Goal: Task Accomplishment & Management: Complete application form

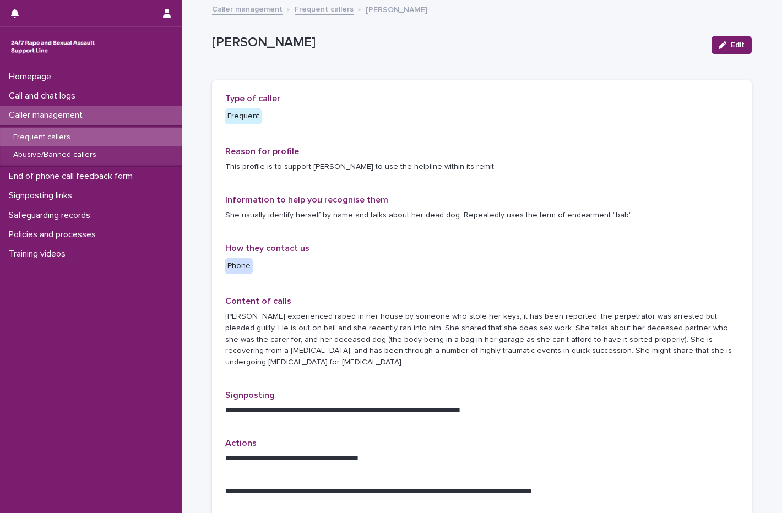
click at [47, 132] on div "Frequent callers" at bounding box center [91, 137] width 182 height 18
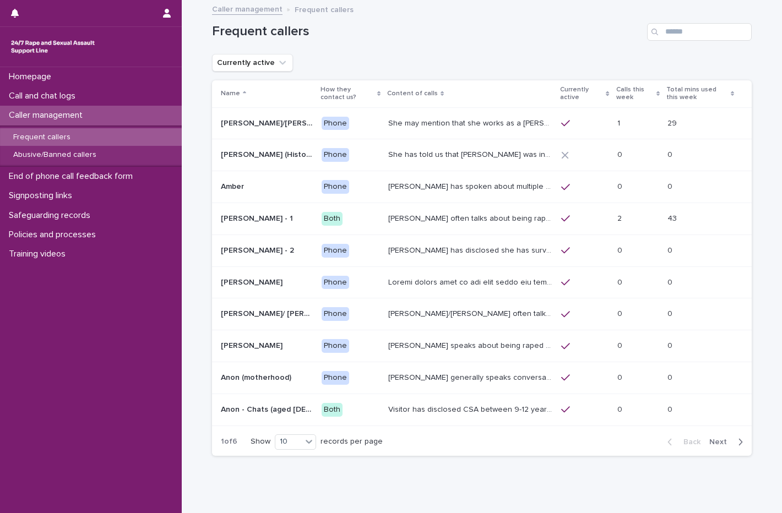
click at [719, 441] on span "Next" at bounding box center [721, 442] width 24 height 8
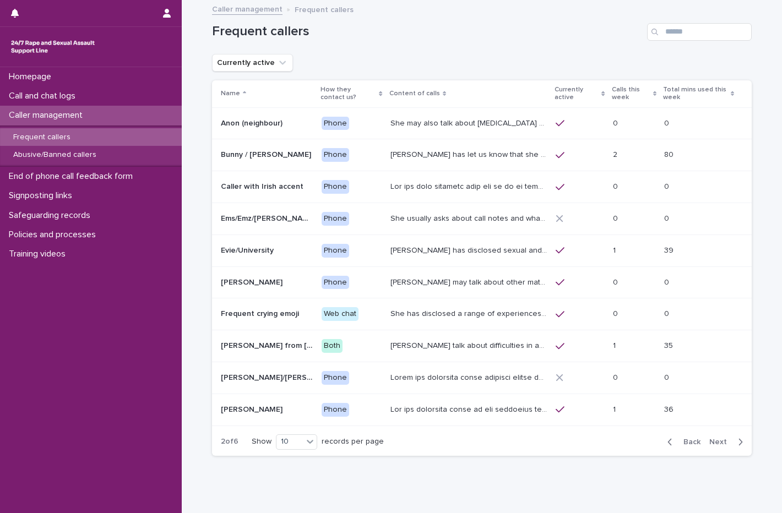
click at [710, 440] on span "Next" at bounding box center [721, 442] width 24 height 8
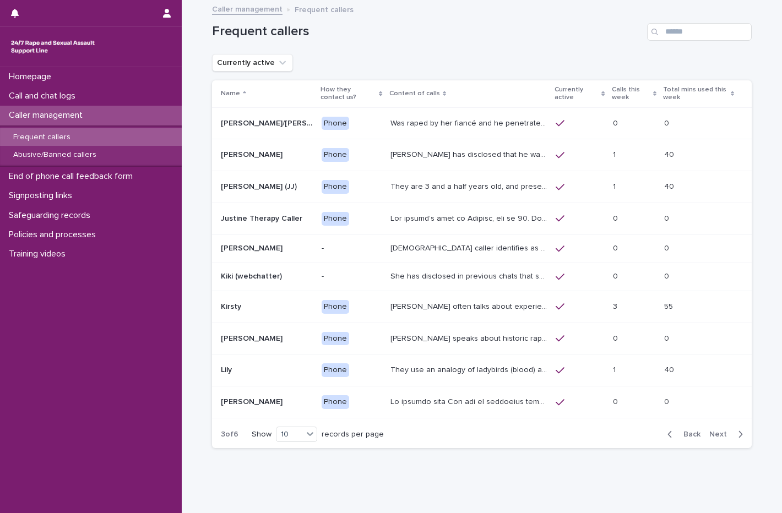
click at [715, 433] on span "Next" at bounding box center [721, 435] width 24 height 8
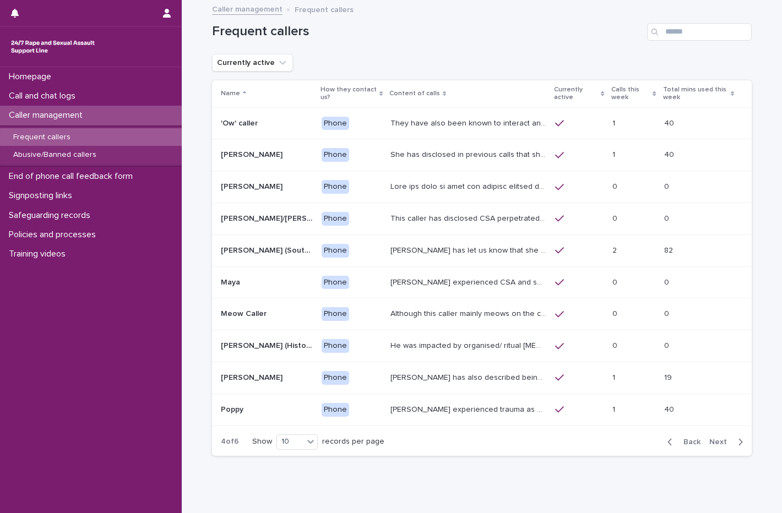
click at [716, 443] on span "Next" at bounding box center [721, 442] width 24 height 8
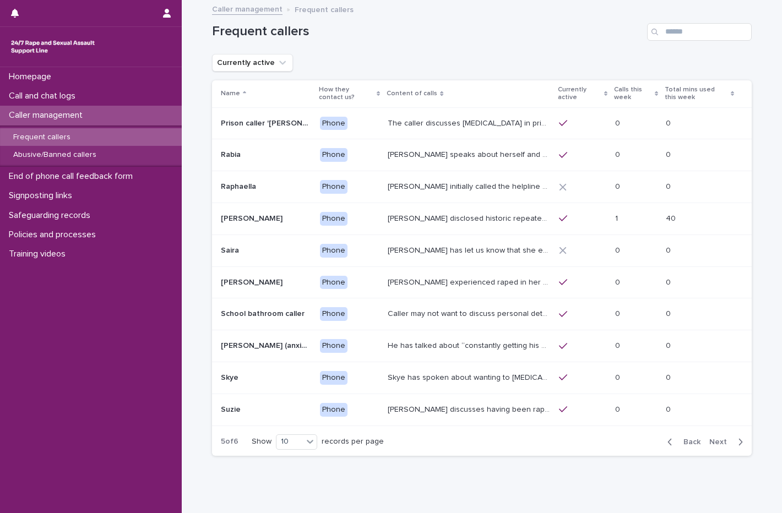
click at [718, 442] on span "Next" at bounding box center [721, 442] width 24 height 8
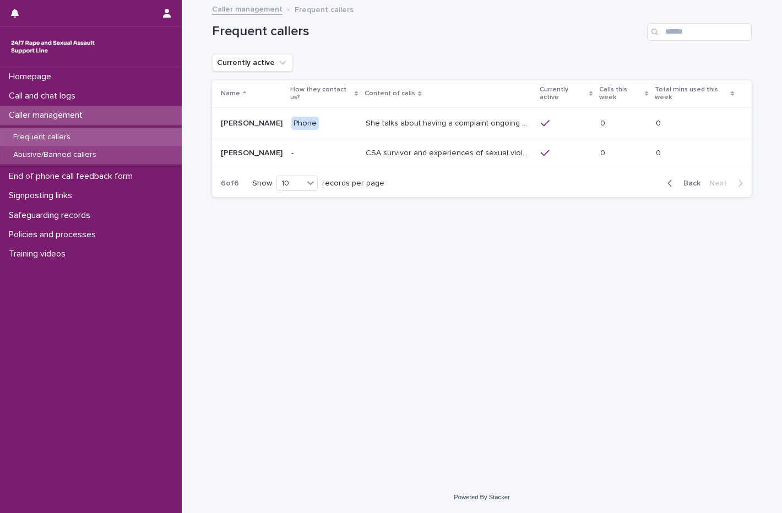
click at [76, 154] on p "Abusive/Banned callers" at bounding box center [54, 154] width 101 height 9
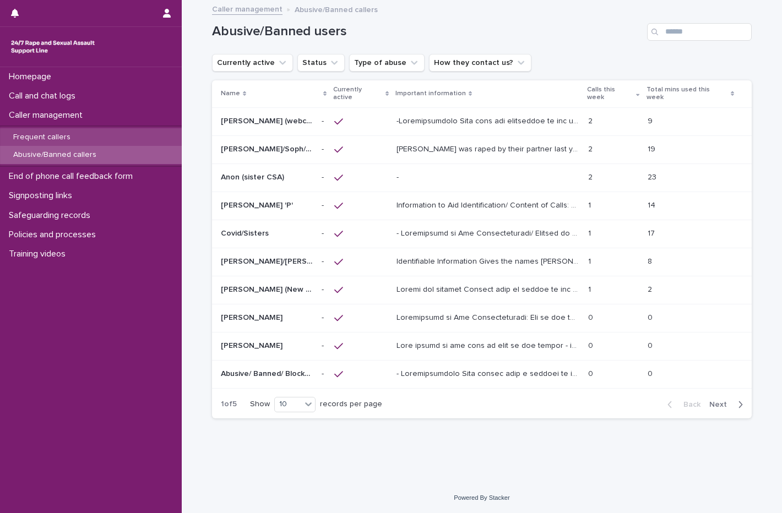
click at [45, 136] on p "Frequent callers" at bounding box center [41, 137] width 75 height 9
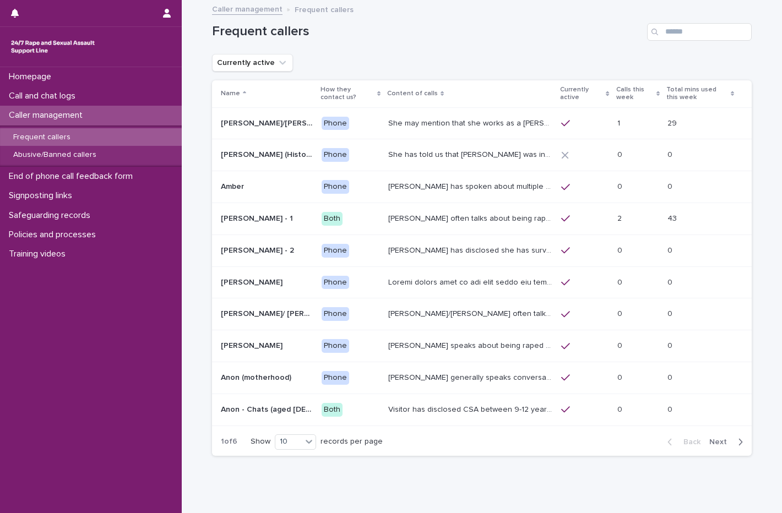
click at [715, 443] on span "Next" at bounding box center [721, 442] width 24 height 8
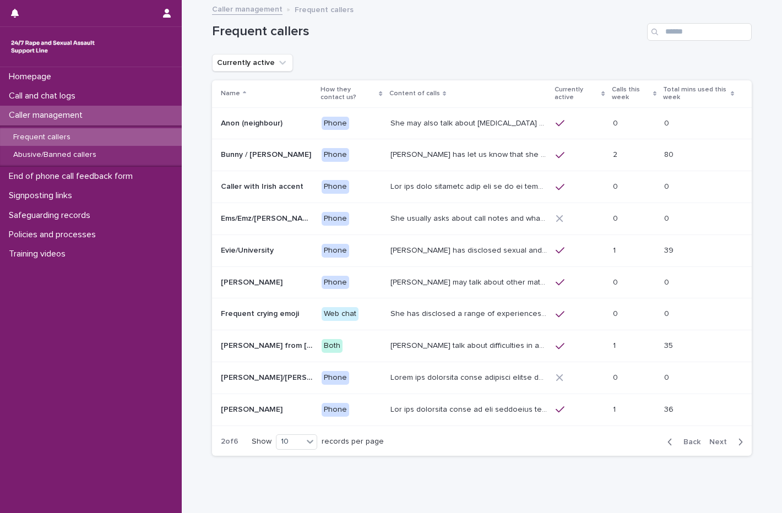
click at [715, 443] on span "Next" at bounding box center [721, 442] width 24 height 8
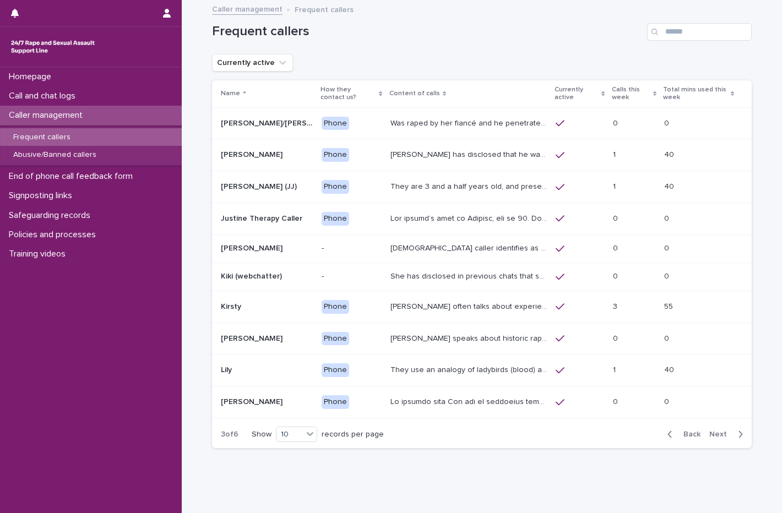
click at [715, 443] on div "Back Next" at bounding box center [704, 435] width 93 height 28
click at [717, 437] on span "Next" at bounding box center [721, 435] width 24 height 8
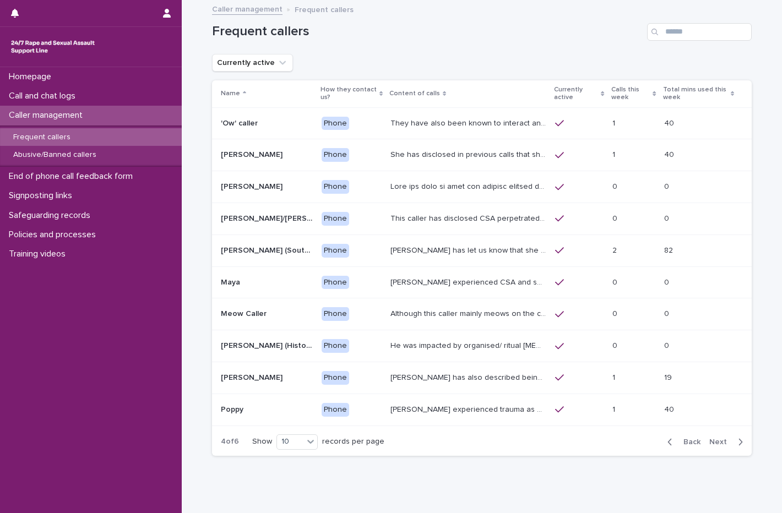
click at [717, 437] on button "Next" at bounding box center [728, 442] width 47 height 10
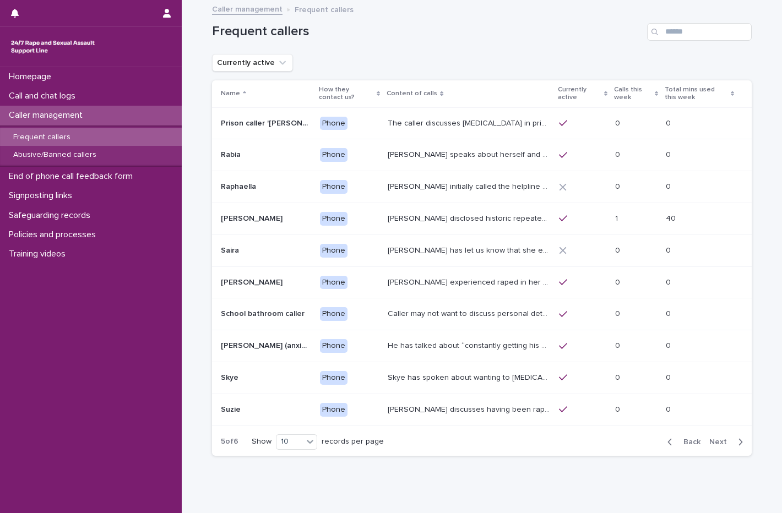
click at [520, 411] on p "Suzie discusses having been raped and sexually assaulted twice by a man who she…" at bounding box center [470, 409] width 164 height 12
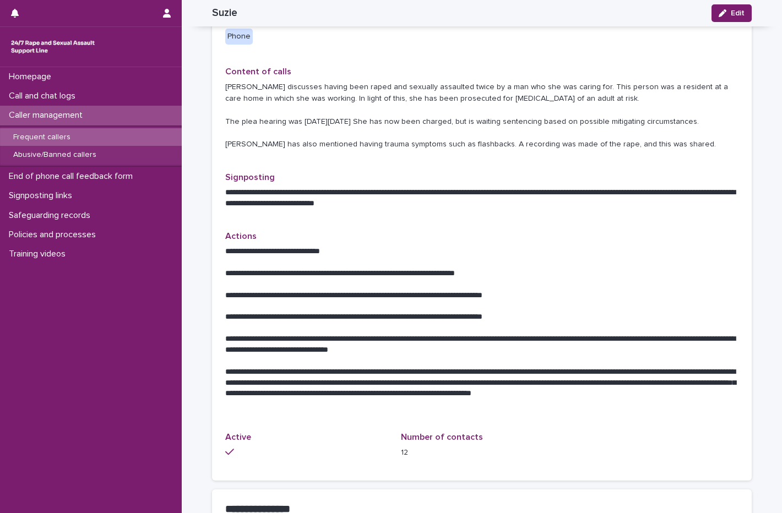
scroll to position [330, 0]
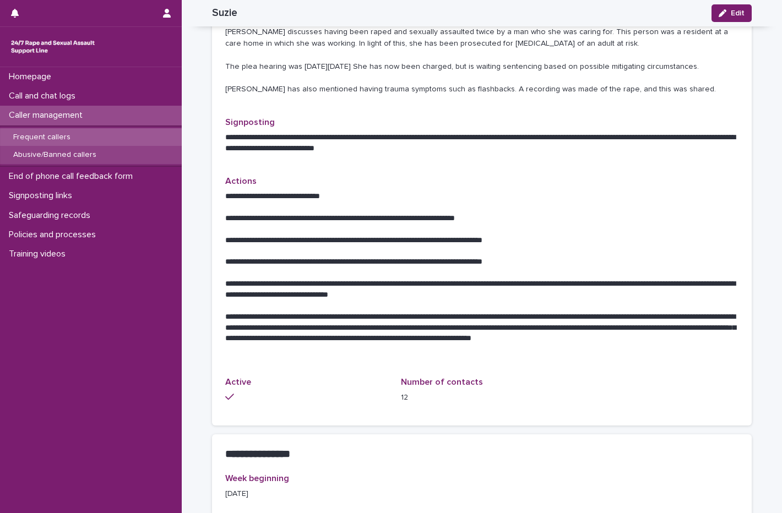
click at [45, 148] on div "Abusive/Banned callers" at bounding box center [91, 155] width 182 height 18
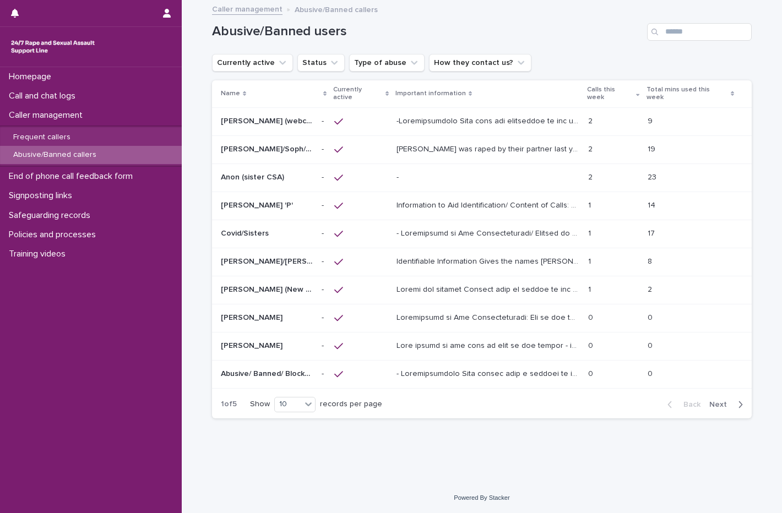
click at [712, 401] on span "Next" at bounding box center [721, 405] width 24 height 8
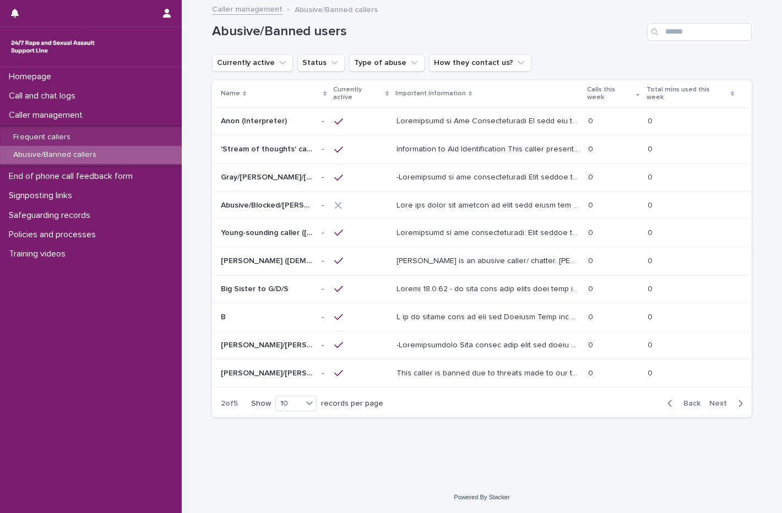
drag, startPoint x: 715, startPoint y: 391, endPoint x: 717, endPoint y: 398, distance: 7.0
click at [717, 400] on span "Next" at bounding box center [721, 404] width 24 height 8
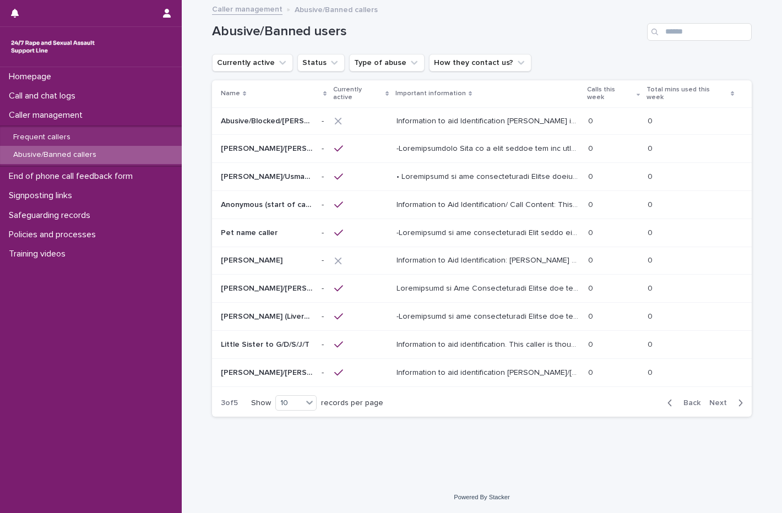
click at [718, 399] on span "Next" at bounding box center [721, 403] width 24 height 8
click at [717, 400] on span "Next" at bounding box center [721, 404] width 24 height 8
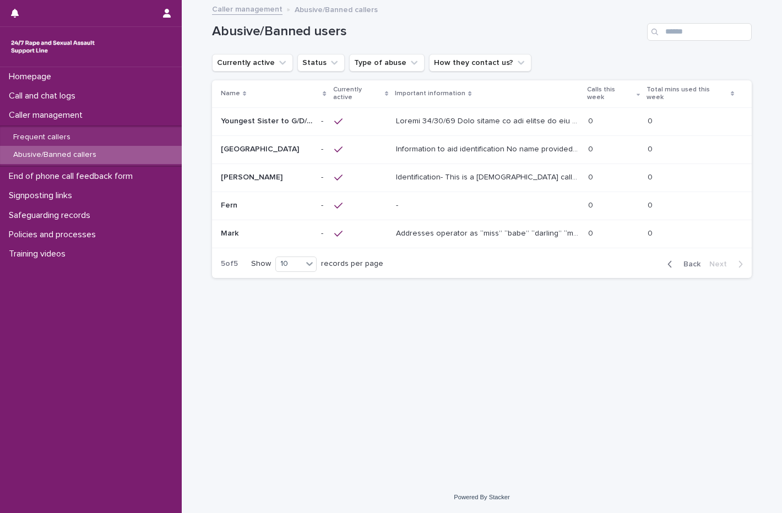
click at [689, 260] on span "Back" at bounding box center [689, 264] width 24 height 8
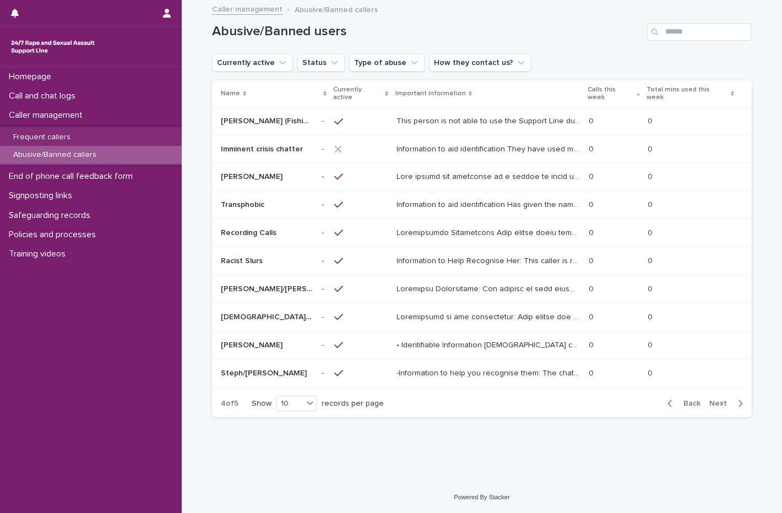
click at [684, 400] on span "Back" at bounding box center [689, 404] width 24 height 8
click at [694, 399] on span "Back" at bounding box center [689, 403] width 24 height 8
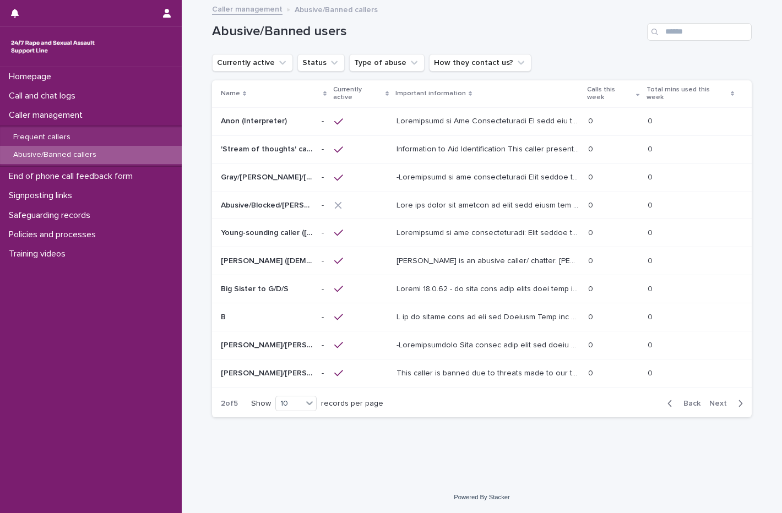
click at [689, 400] on span "Back" at bounding box center [689, 404] width 24 height 8
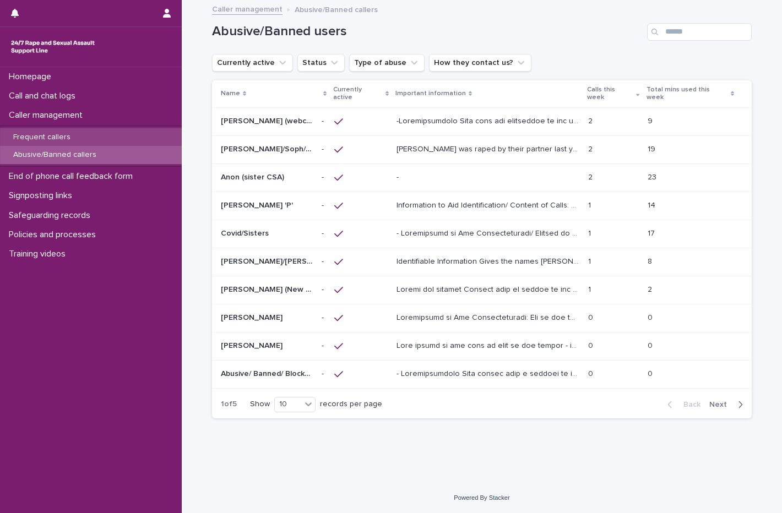
click at [49, 133] on p "Frequent callers" at bounding box center [41, 137] width 75 height 9
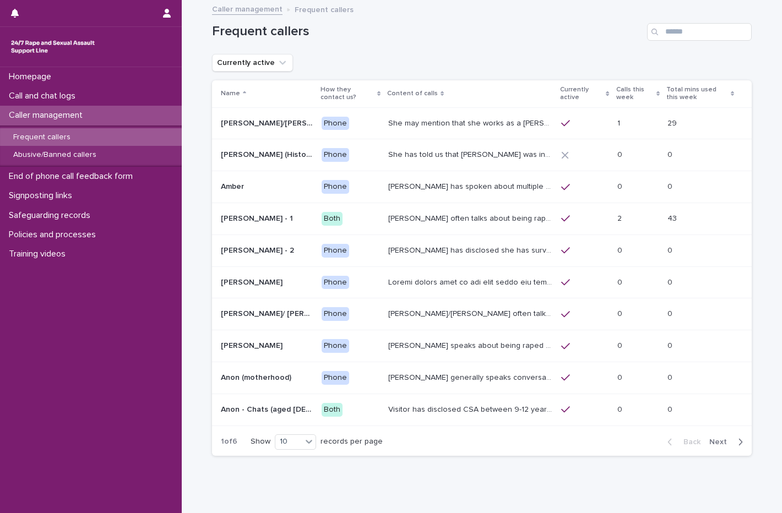
click at [714, 438] on span "Next" at bounding box center [721, 442] width 24 height 8
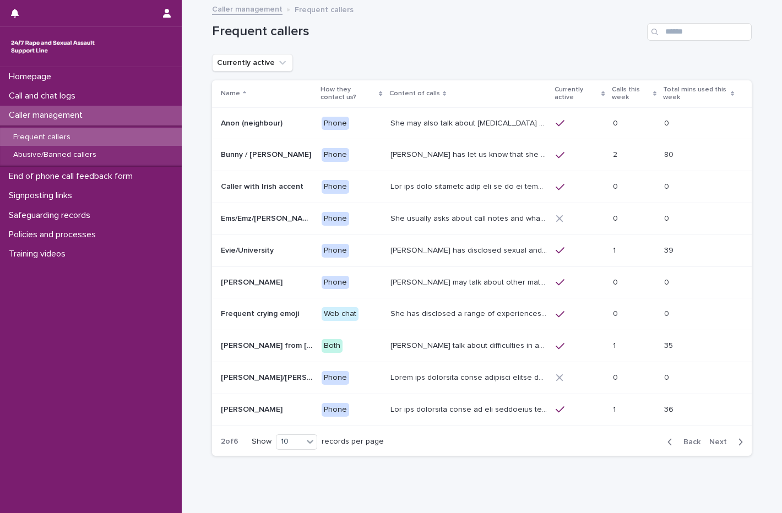
click at [714, 438] on span "Next" at bounding box center [721, 442] width 24 height 8
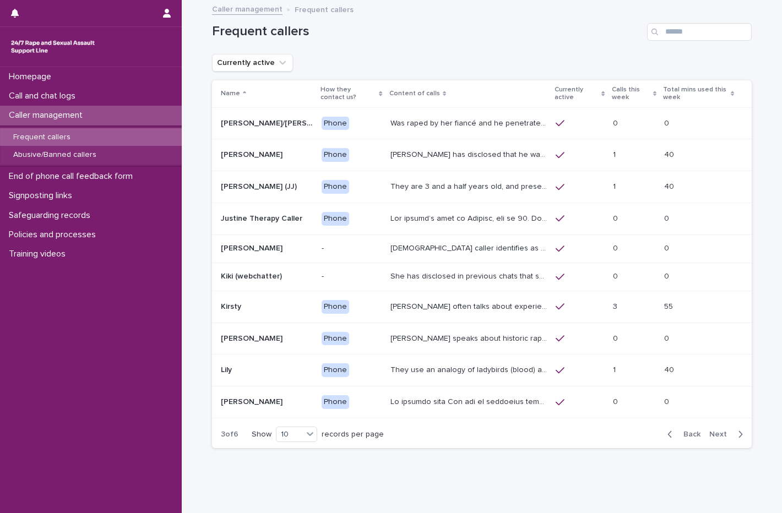
click at [714, 438] on button "Next" at bounding box center [728, 434] width 47 height 10
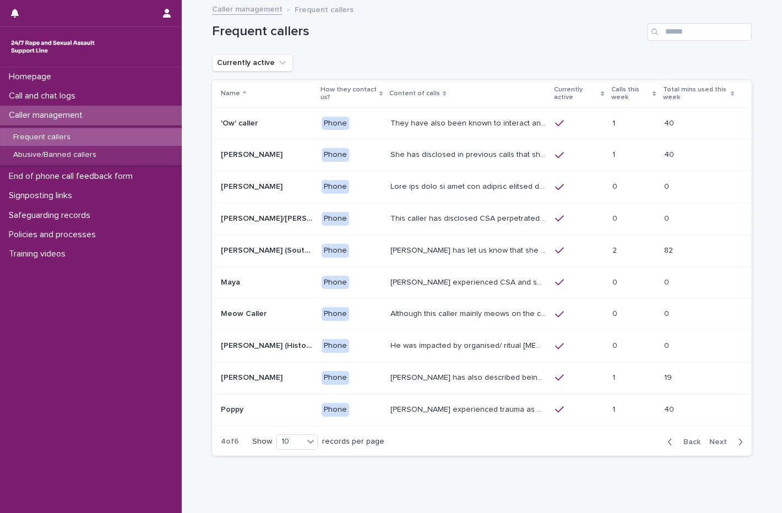
click at [714, 438] on span "Next" at bounding box center [721, 442] width 24 height 8
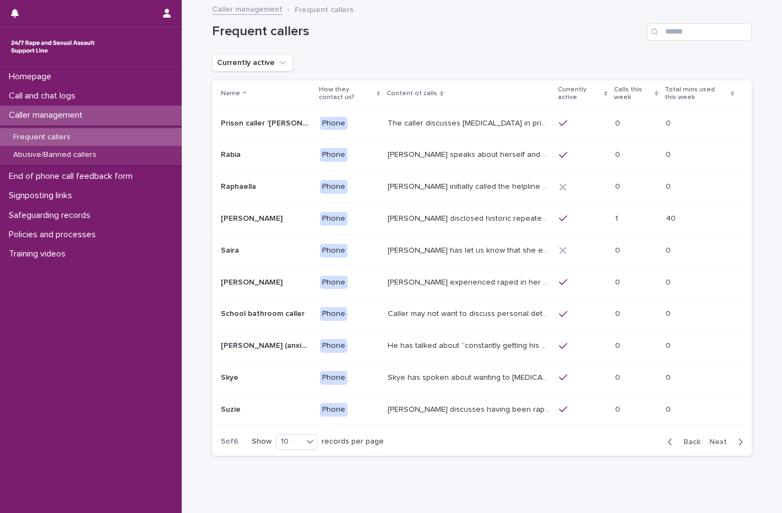
click at [714, 438] on span "Next" at bounding box center [721, 442] width 24 height 8
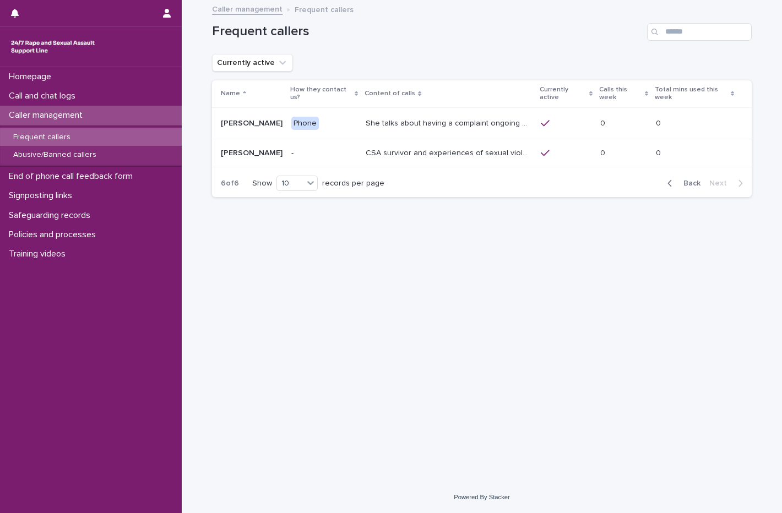
click at [681, 179] on span "Back" at bounding box center [689, 183] width 24 height 8
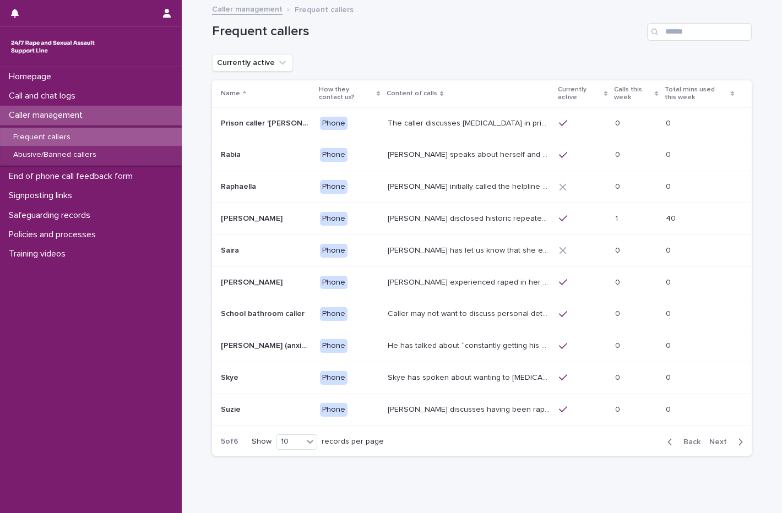
click at [662, 439] on button "Back" at bounding box center [681, 442] width 46 height 10
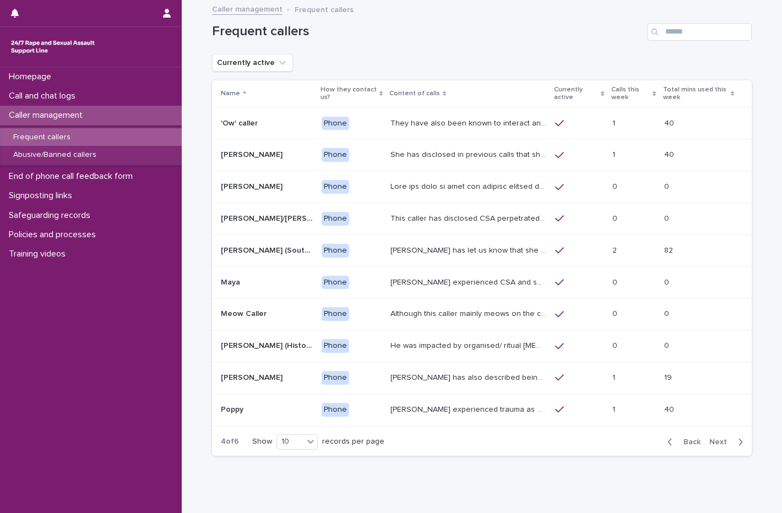
click at [678, 440] on span "Back" at bounding box center [689, 442] width 24 height 8
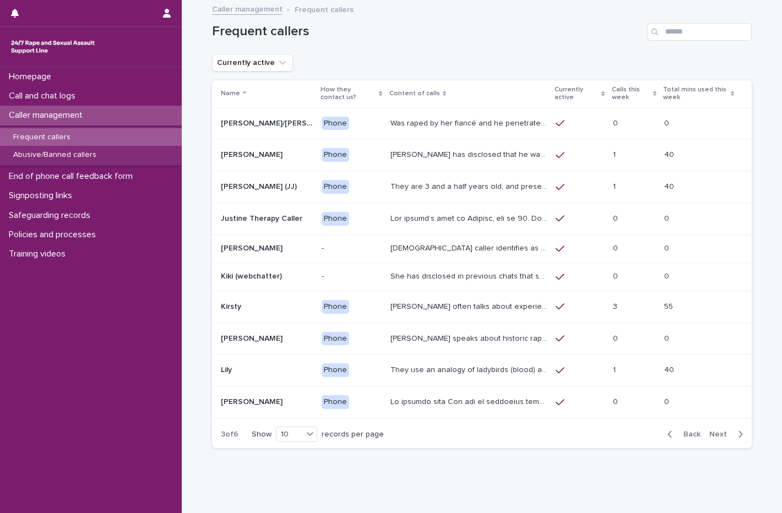
click at [688, 429] on button "Back" at bounding box center [681, 434] width 46 height 10
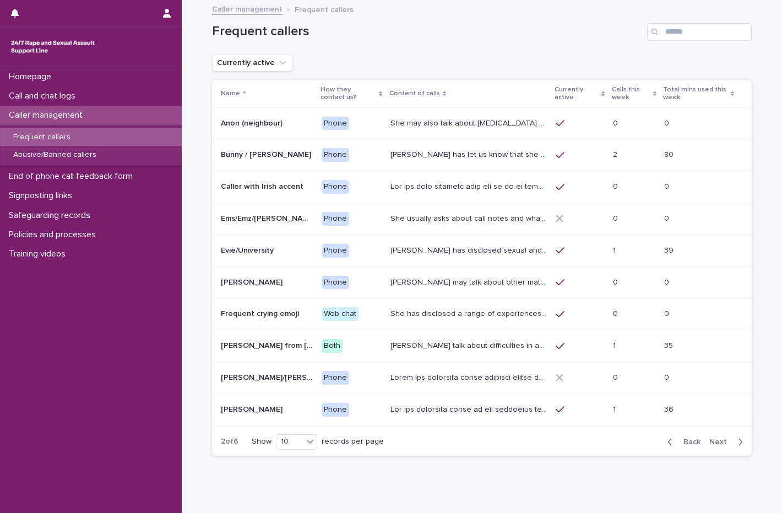
click at [688, 429] on div "Back Next" at bounding box center [704, 442] width 93 height 28
click at [692, 436] on div "Back Next" at bounding box center [704, 442] width 93 height 28
click at [691, 442] on span "Back" at bounding box center [689, 442] width 24 height 8
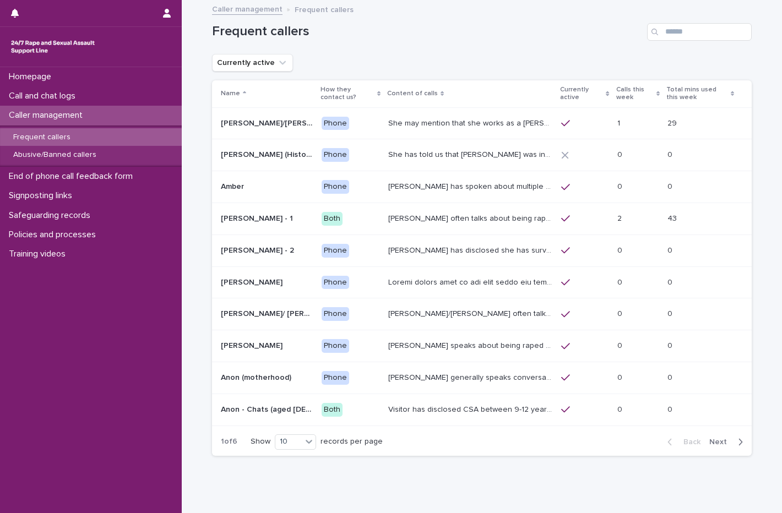
click at [717, 440] on span "Next" at bounding box center [721, 442] width 24 height 8
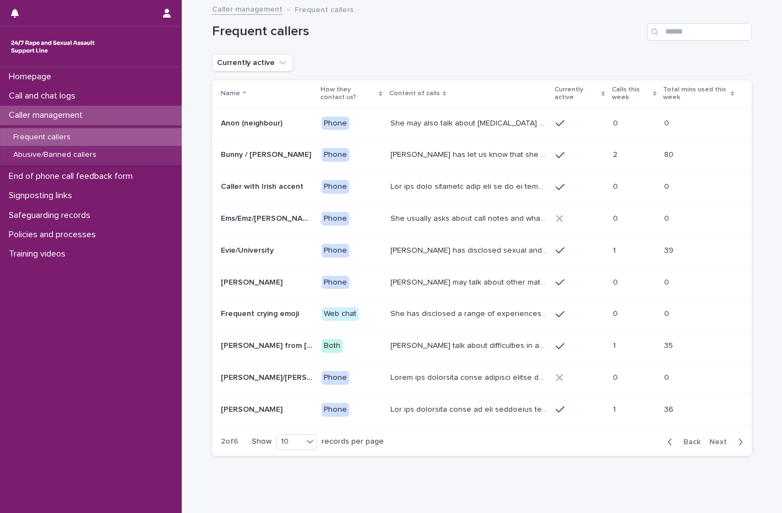
click at [718, 441] on span "Next" at bounding box center [721, 442] width 24 height 8
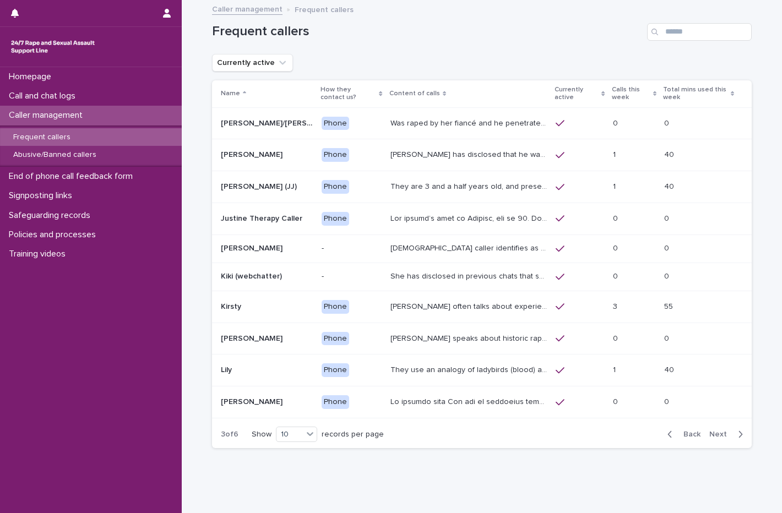
click at [715, 433] on span "Next" at bounding box center [721, 435] width 24 height 8
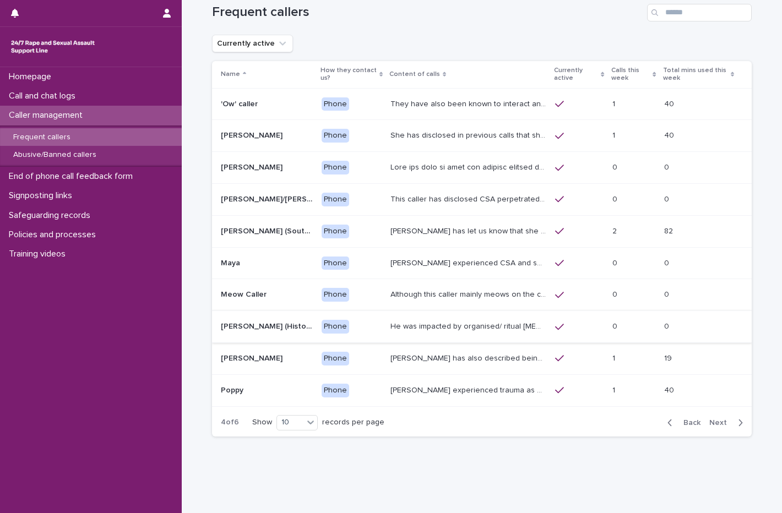
scroll to position [37, 0]
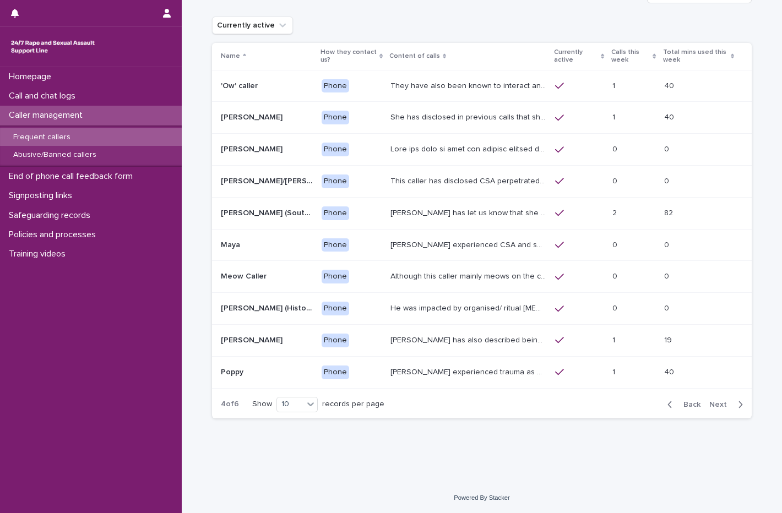
click at [710, 401] on span "Next" at bounding box center [721, 405] width 24 height 8
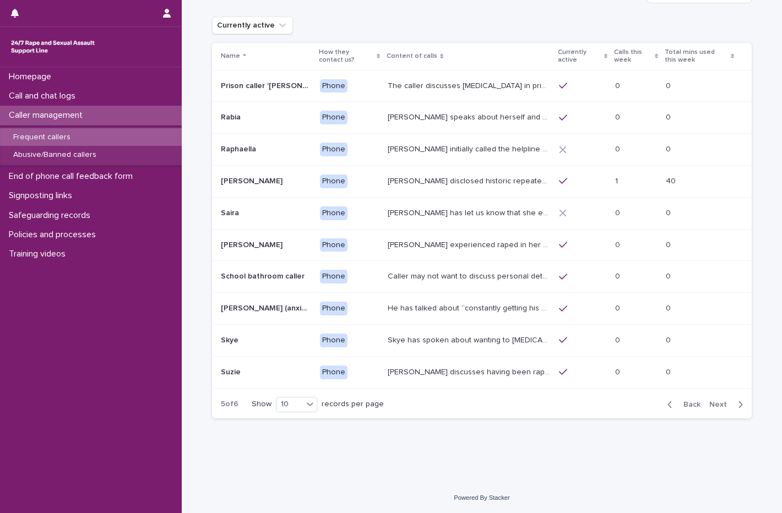
click at [721, 402] on span "Next" at bounding box center [721, 405] width 24 height 8
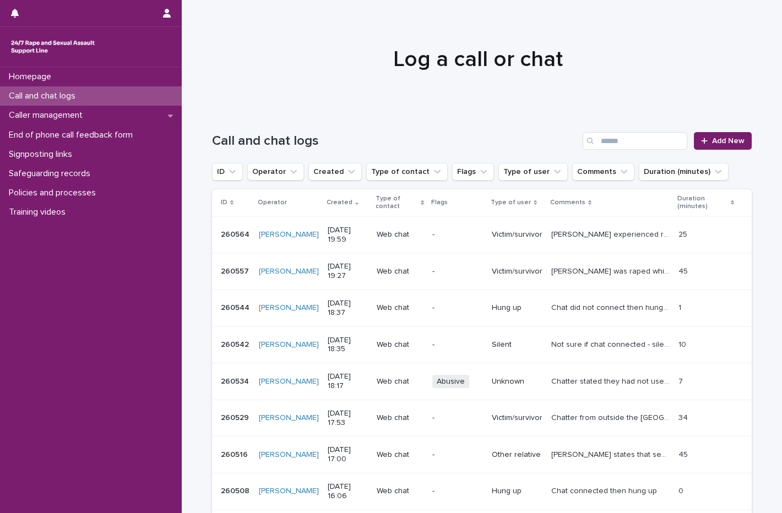
scroll to position [110, 0]
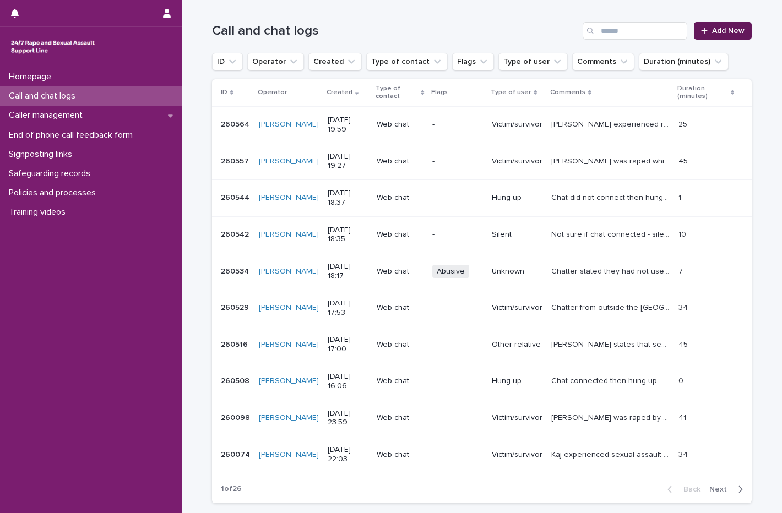
click at [732, 26] on link "Add New" at bounding box center [723, 31] width 58 height 18
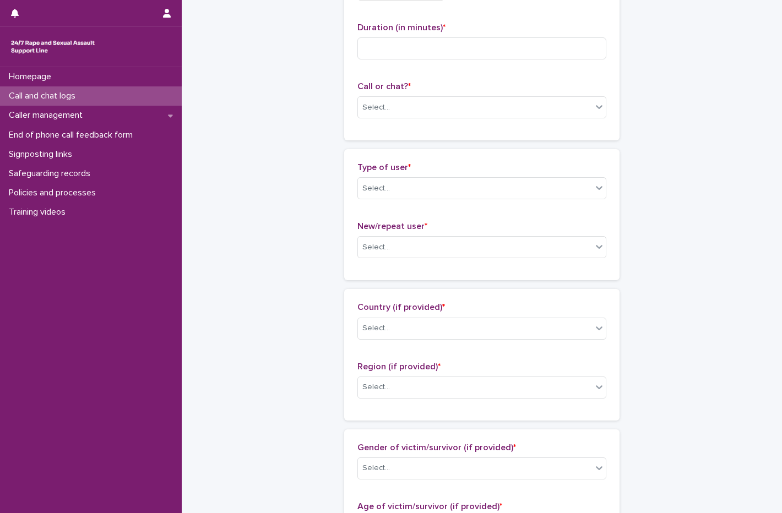
scroll to position [111, 0]
click at [390, 44] on input at bounding box center [481, 47] width 249 height 22
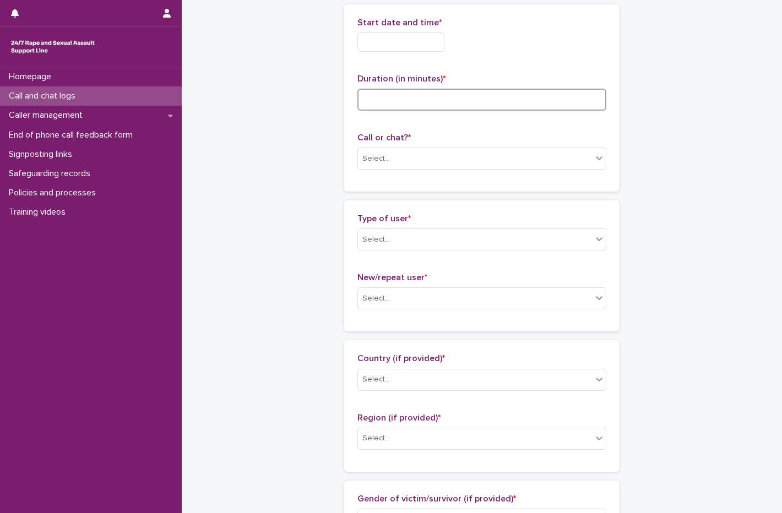
scroll to position [0, 0]
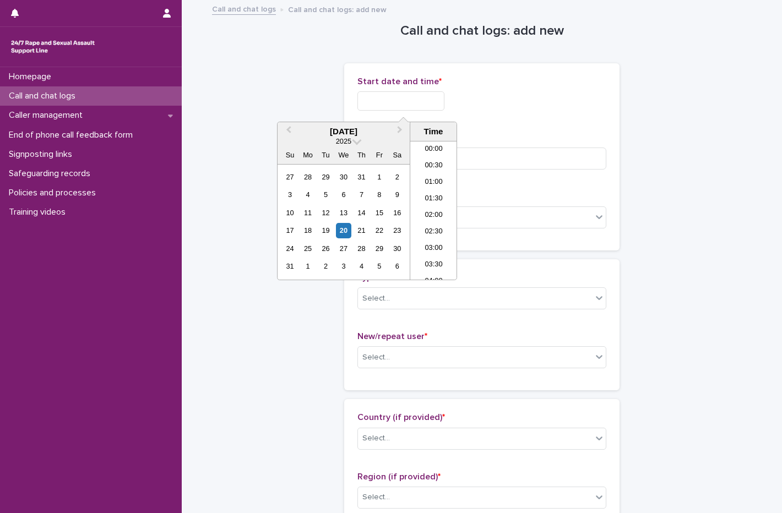
click at [391, 92] on input "text" at bounding box center [400, 100] width 87 height 19
click at [337, 230] on div "20" at bounding box center [343, 230] width 15 height 15
click at [426, 192] on li "20:30" at bounding box center [433, 194] width 47 height 17
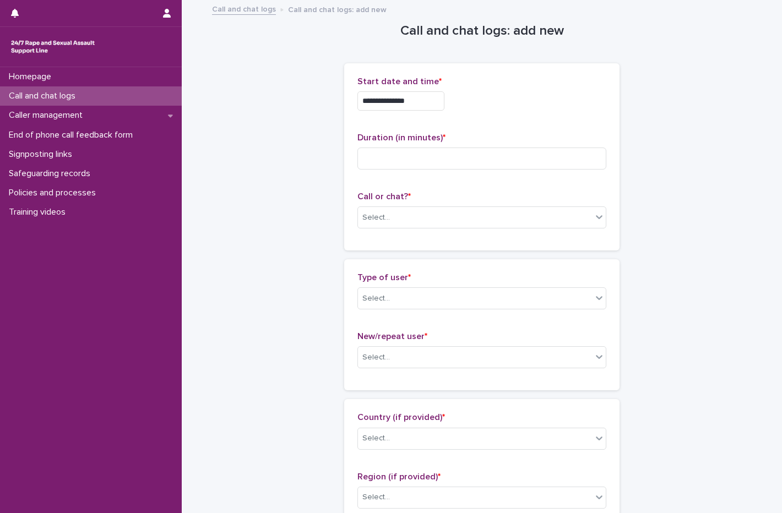
click at [423, 105] on input "**********" at bounding box center [400, 100] width 87 height 19
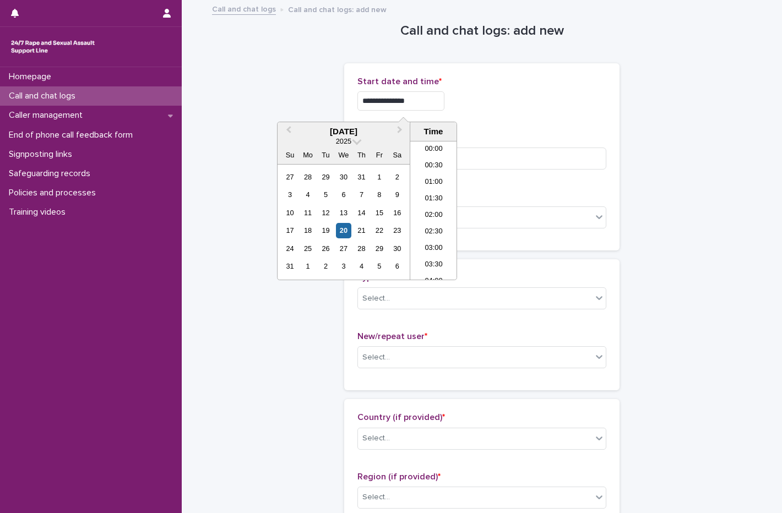
scroll to position [617, 0]
type input "**********"
click at [481, 127] on div "**********" at bounding box center [481, 157] width 249 height 161
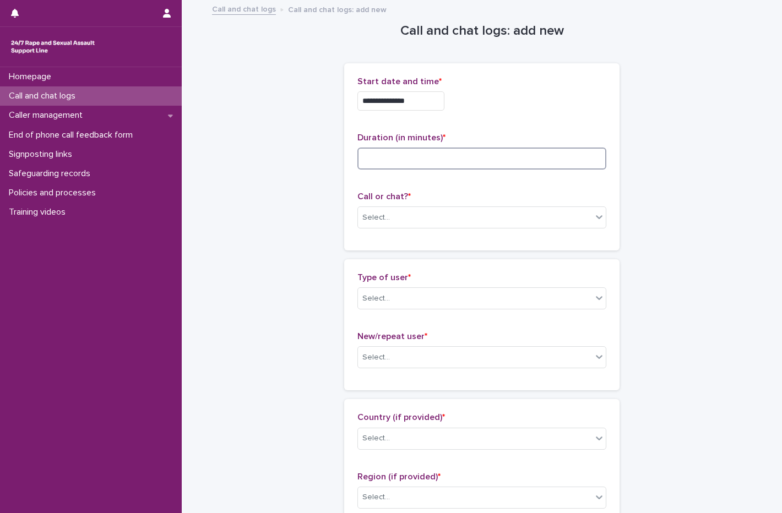
click at [410, 153] on input at bounding box center [481, 159] width 249 height 22
type input "**"
click at [423, 206] on div "Select..." at bounding box center [481, 217] width 249 height 22
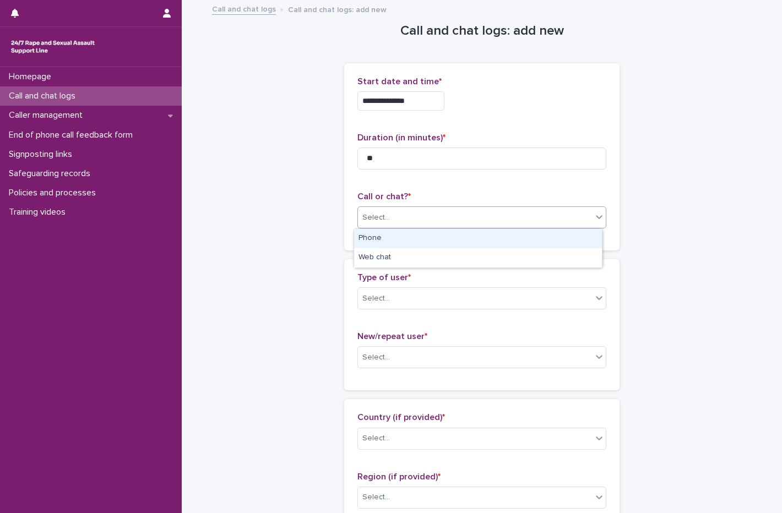
click at [400, 236] on div "Phone" at bounding box center [478, 238] width 248 height 19
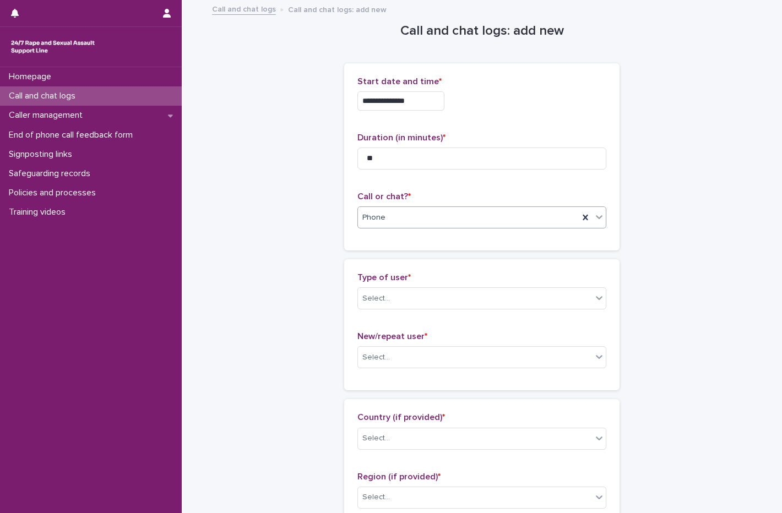
click at [402, 285] on div "Type of user * Select..." at bounding box center [481, 296] width 249 height 46
click at [402, 298] on div "Select..." at bounding box center [475, 299] width 234 height 18
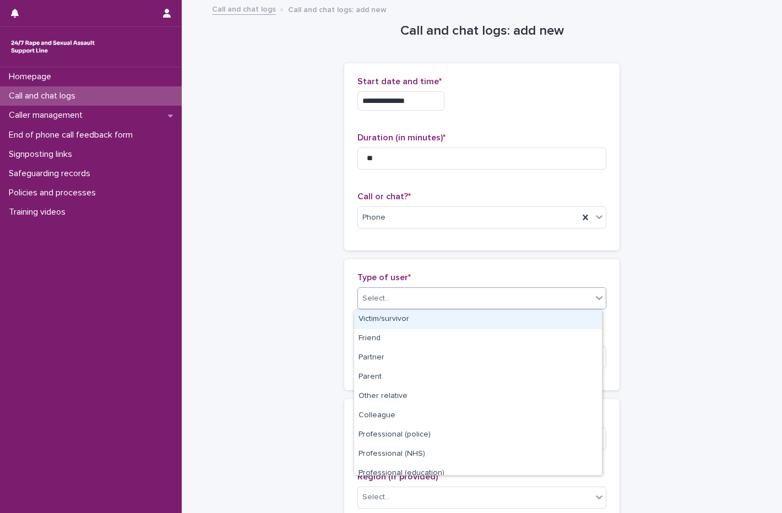
click at [402, 320] on div "Victim/survivor" at bounding box center [478, 319] width 248 height 19
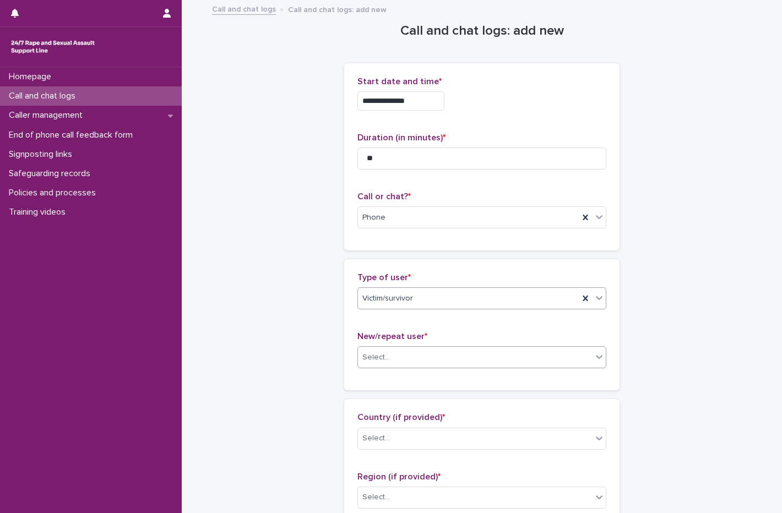
click at [402, 355] on div "Select..." at bounding box center [475, 358] width 234 height 18
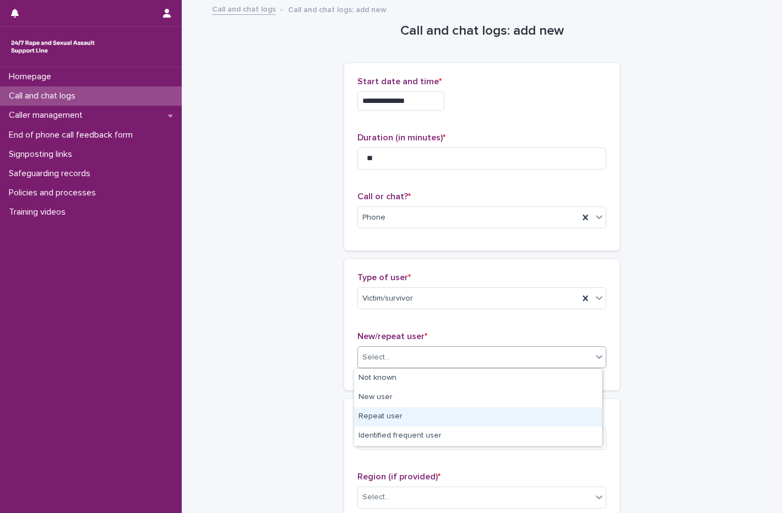
click at [390, 421] on div "Repeat user" at bounding box center [478, 416] width 248 height 19
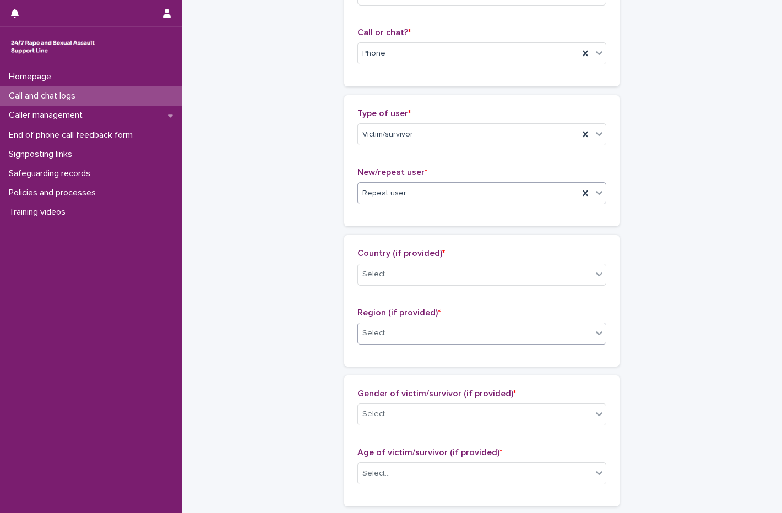
scroll to position [165, 0]
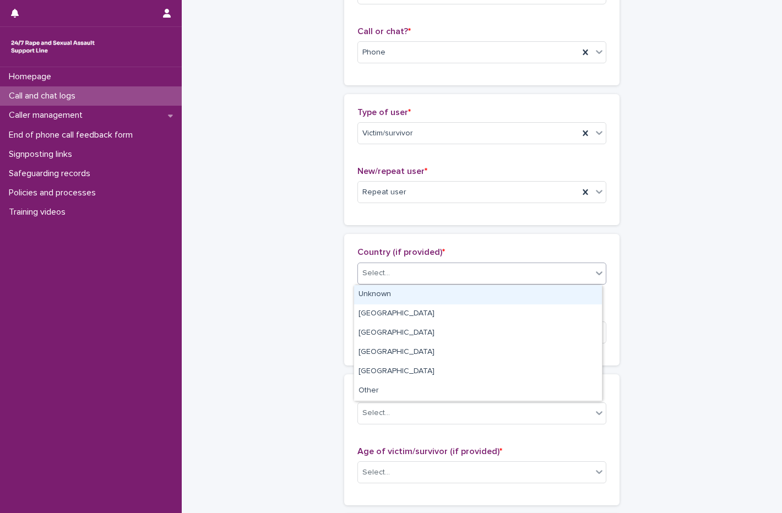
click at [469, 266] on div "Select..." at bounding box center [475, 273] width 234 height 18
click at [431, 290] on div "Unknown" at bounding box center [478, 294] width 248 height 19
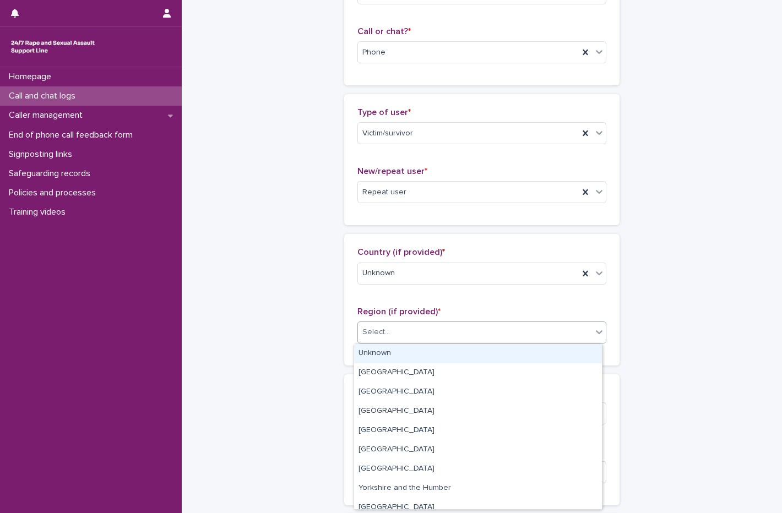
click at [413, 331] on div "Select..." at bounding box center [475, 332] width 234 height 18
click at [406, 356] on div "Unknown" at bounding box center [478, 353] width 248 height 19
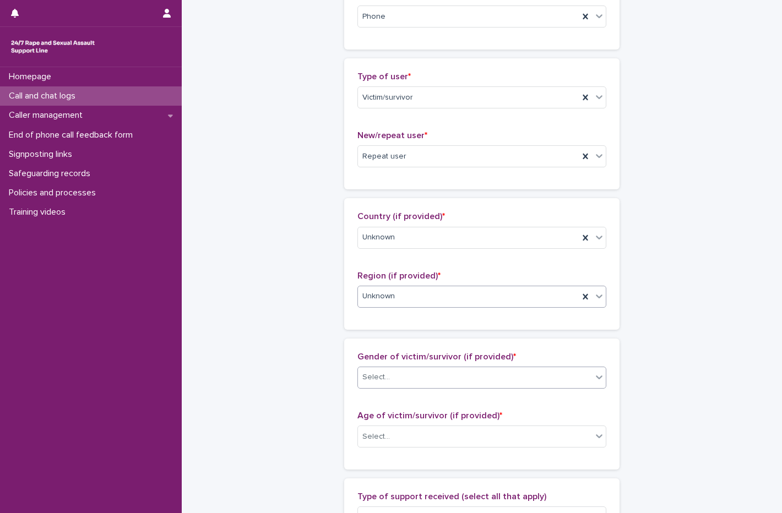
scroll to position [220, 0]
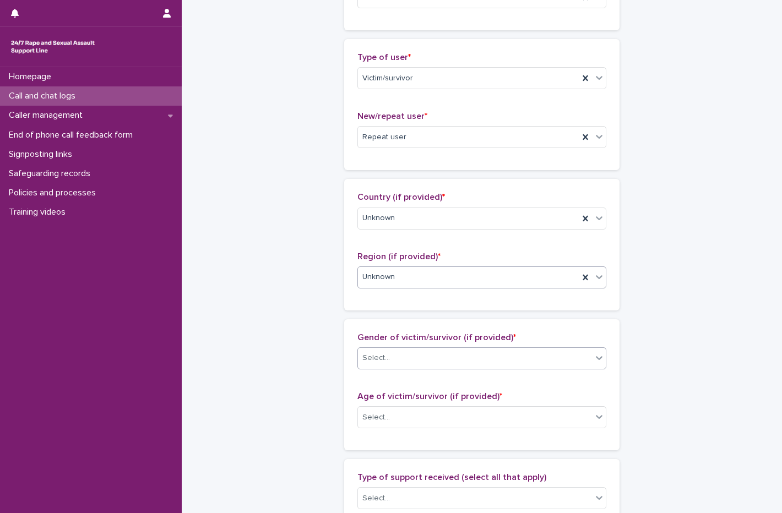
click at [437, 362] on div "Select..." at bounding box center [475, 358] width 234 height 18
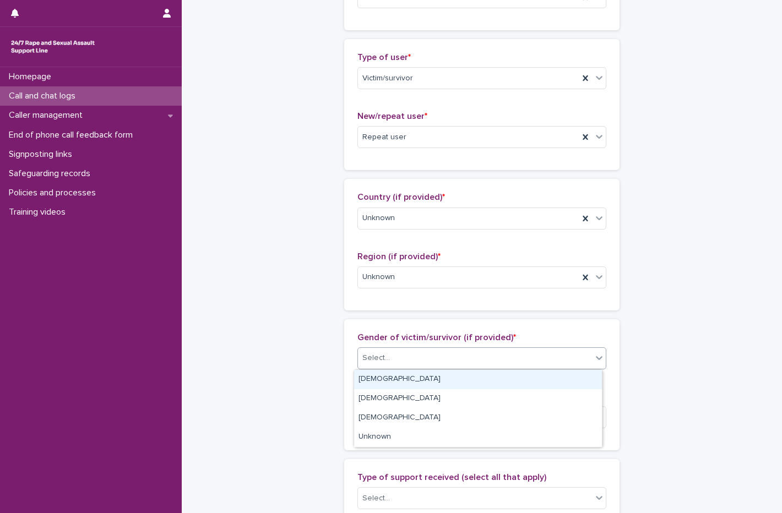
click at [419, 371] on div "[DEMOGRAPHIC_DATA]" at bounding box center [478, 379] width 248 height 19
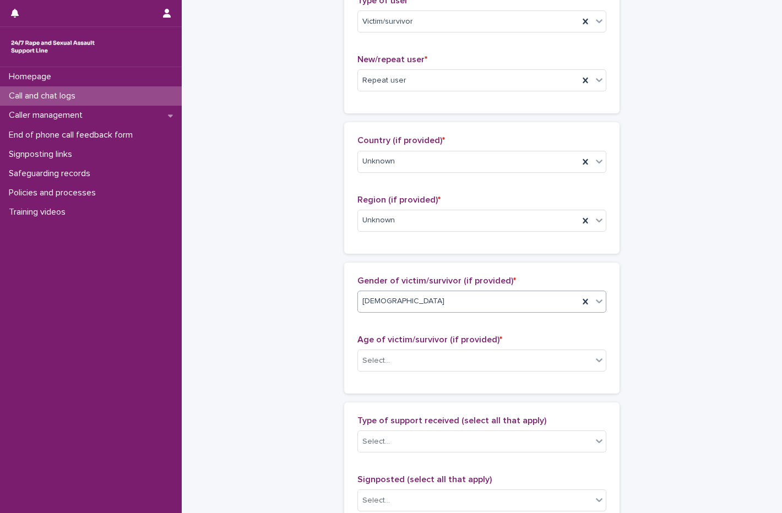
scroll to position [330, 0]
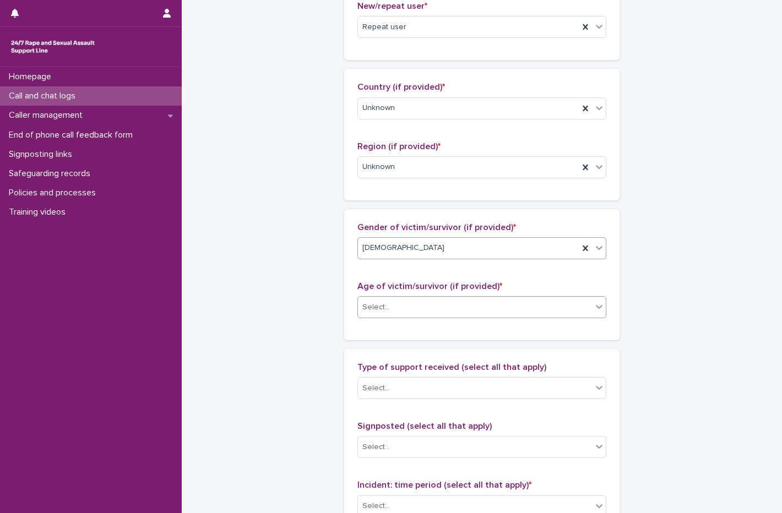
click at [399, 314] on div "Select..." at bounding box center [475, 307] width 234 height 18
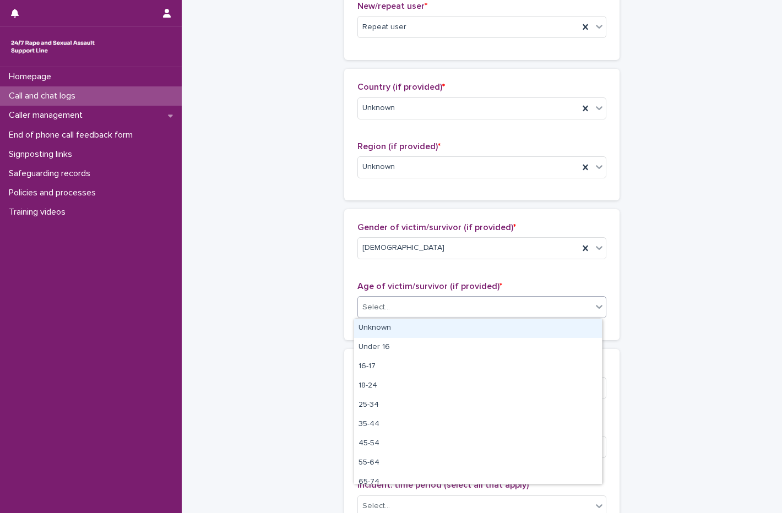
click at [396, 326] on div "Unknown" at bounding box center [478, 328] width 248 height 19
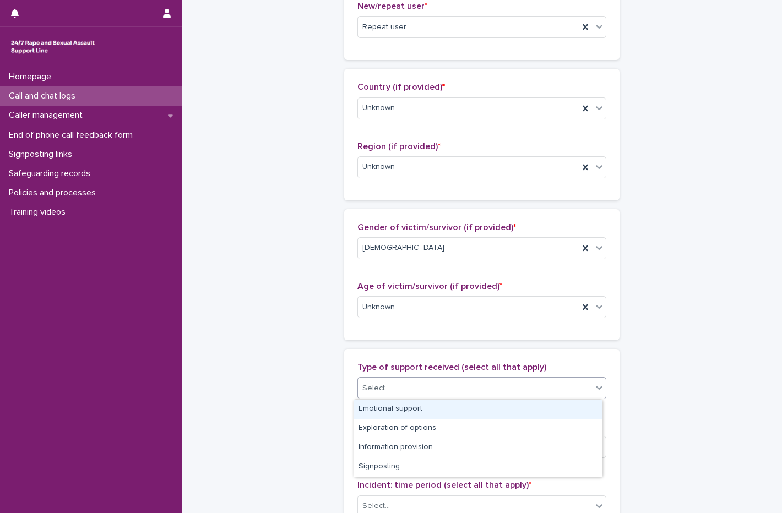
click at [405, 383] on div "Select..." at bounding box center [475, 388] width 234 height 18
click at [415, 405] on div "Emotional support" at bounding box center [478, 409] width 248 height 19
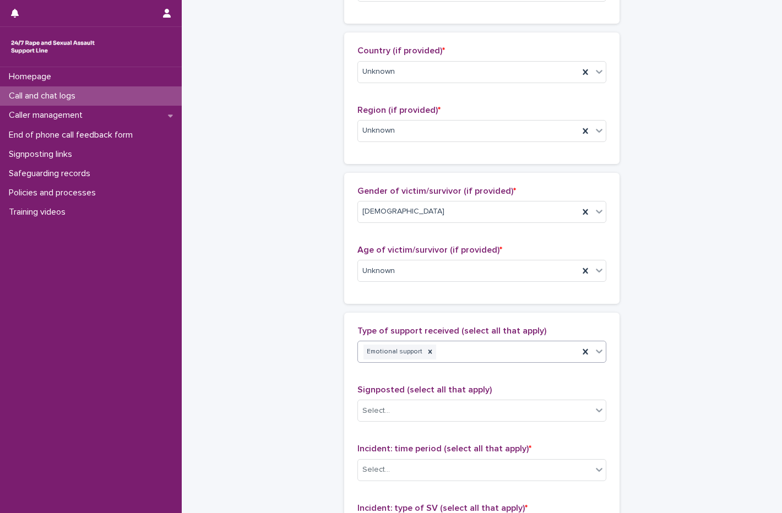
scroll to position [385, 0]
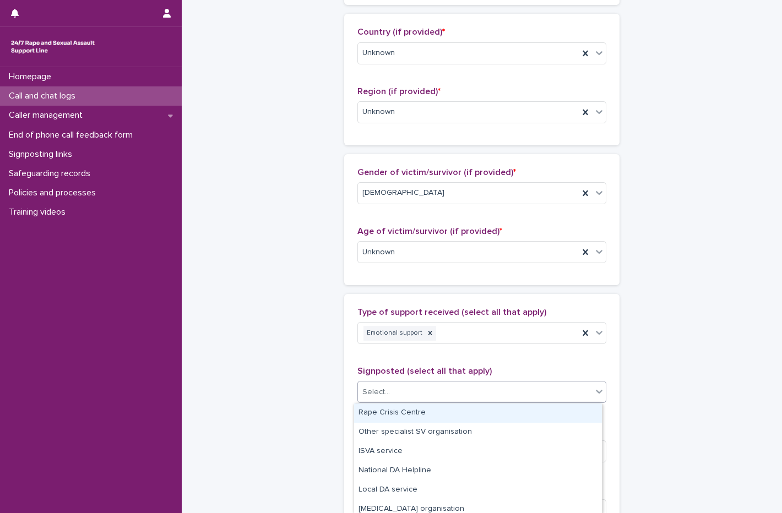
click at [442, 391] on div "Select..." at bounding box center [475, 392] width 234 height 18
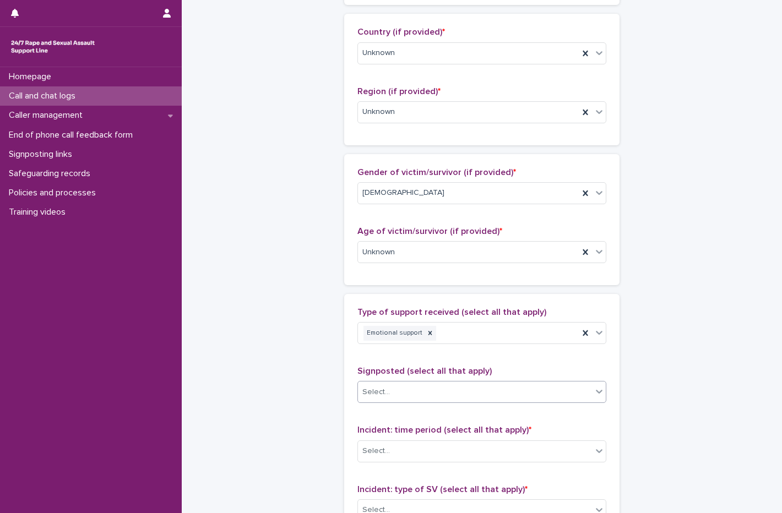
click at [442, 391] on div "Select..." at bounding box center [475, 392] width 234 height 18
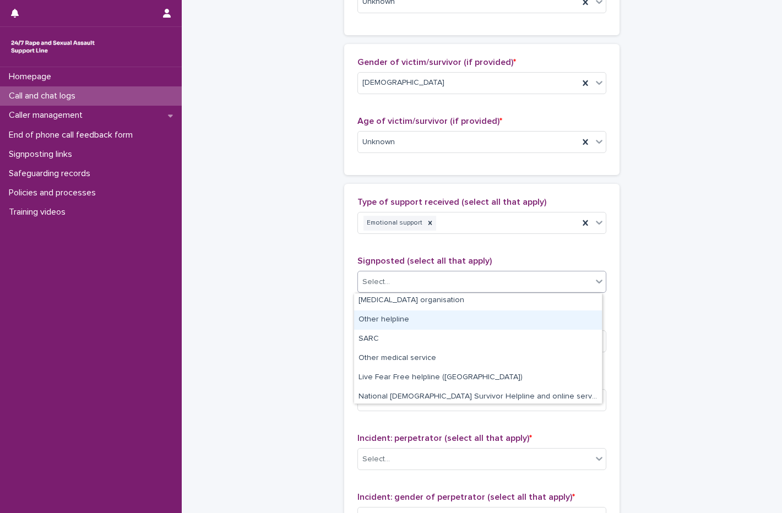
scroll to position [121, 0]
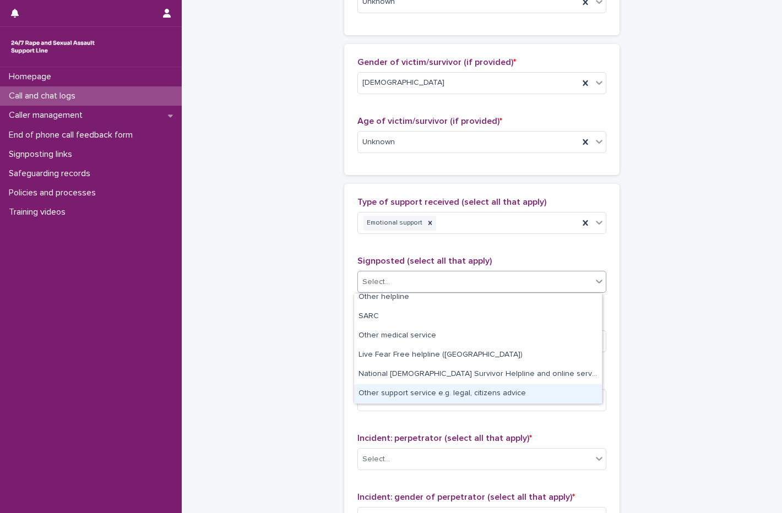
click at [421, 395] on div "Other support service e.g. legal, citizens advice" at bounding box center [478, 393] width 248 height 19
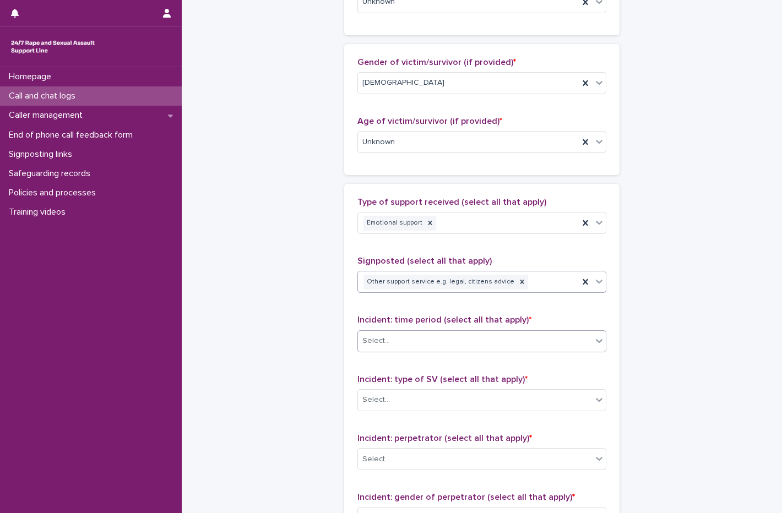
click at [371, 339] on div "Select..." at bounding box center [376, 341] width 28 height 12
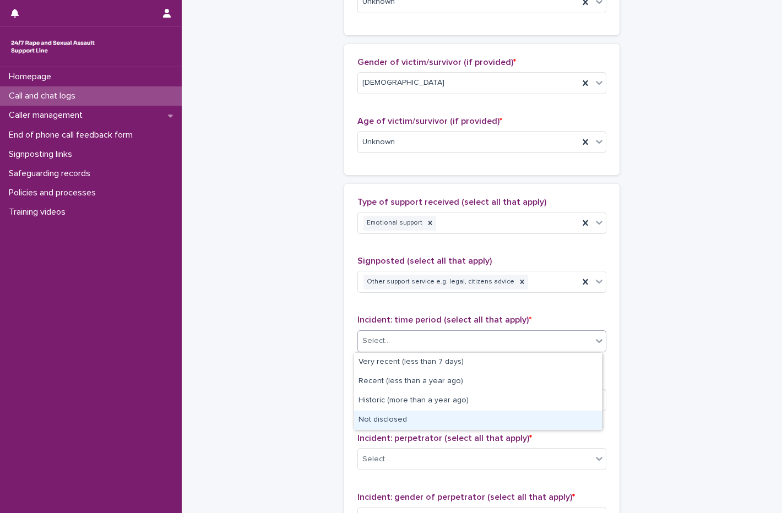
drag, startPoint x: 372, startPoint y: 368, endPoint x: 384, endPoint y: 421, distance: 54.2
click at [384, 421] on div "Not disclosed" at bounding box center [478, 420] width 248 height 19
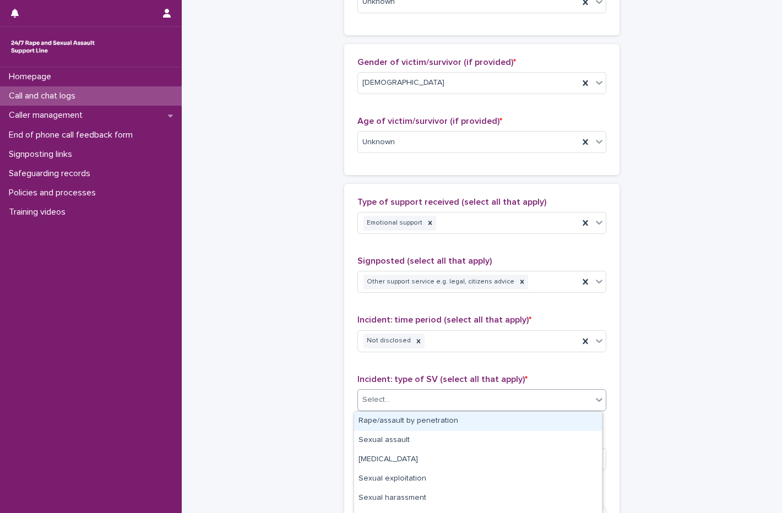
click at [397, 401] on div "Select..." at bounding box center [475, 400] width 234 height 18
click at [392, 426] on div "Rape/assault by penetration" at bounding box center [478, 421] width 248 height 19
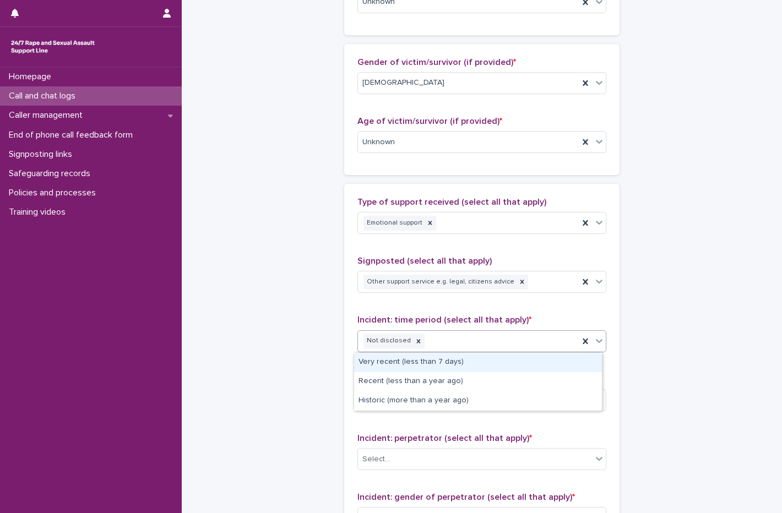
click at [432, 341] on div "Not disclosed" at bounding box center [468, 340] width 221 height 19
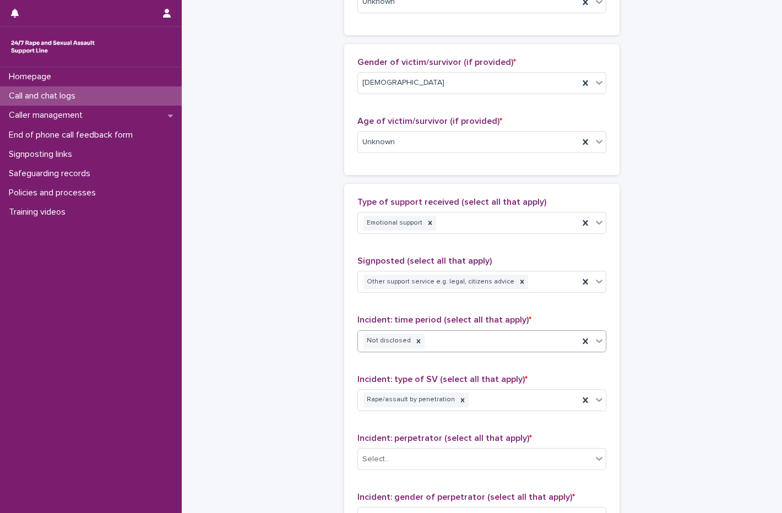
click at [432, 341] on div "Not disclosed" at bounding box center [468, 340] width 221 height 19
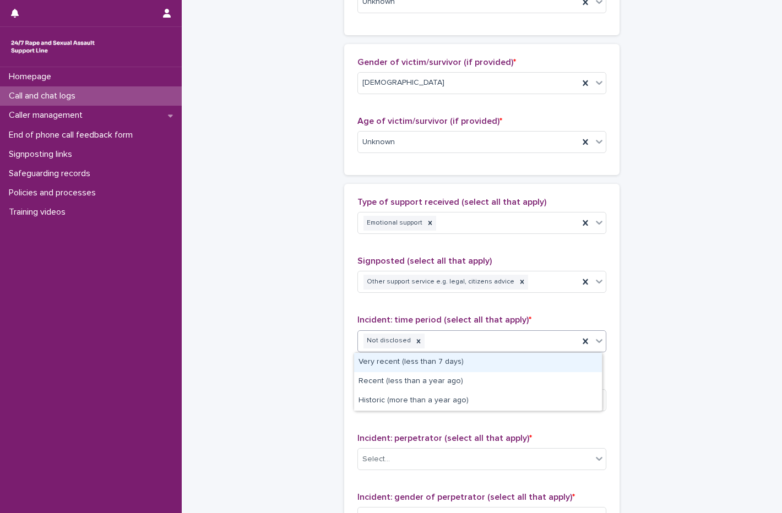
click at [428, 355] on div "Very recent (less than 7 days)" at bounding box center [478, 362] width 248 height 19
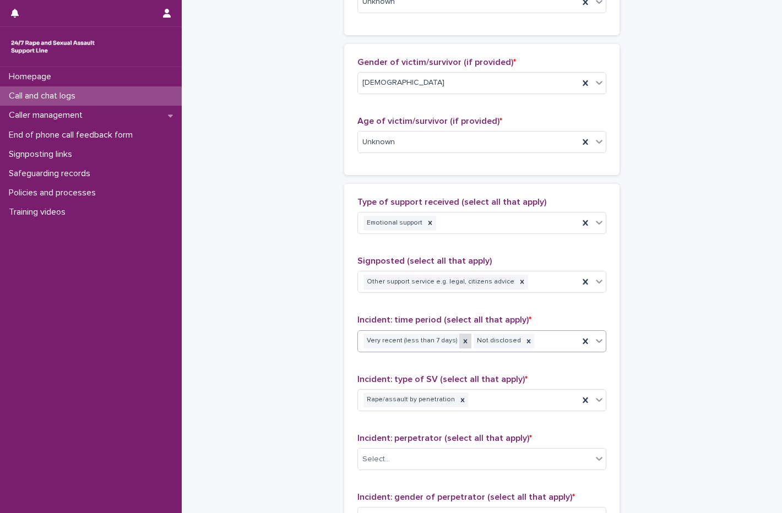
click at [461, 345] on icon at bounding box center [465, 342] width 8 height 8
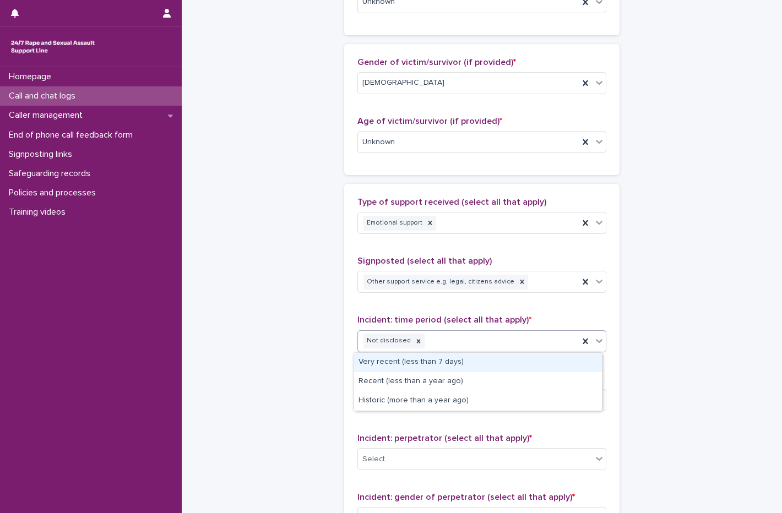
click at [450, 340] on div "Not disclosed" at bounding box center [468, 340] width 221 height 19
click at [413, 341] on div at bounding box center [418, 341] width 12 height 15
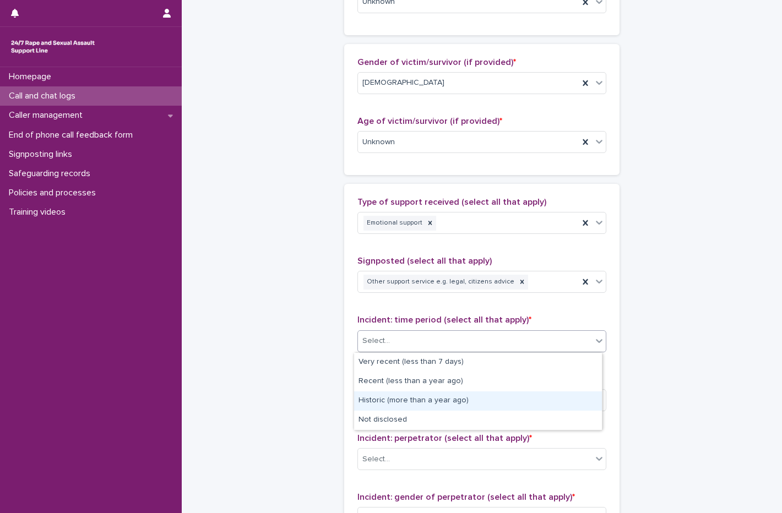
click at [409, 404] on div "Historic (more than a year ago)" at bounding box center [478, 400] width 248 height 19
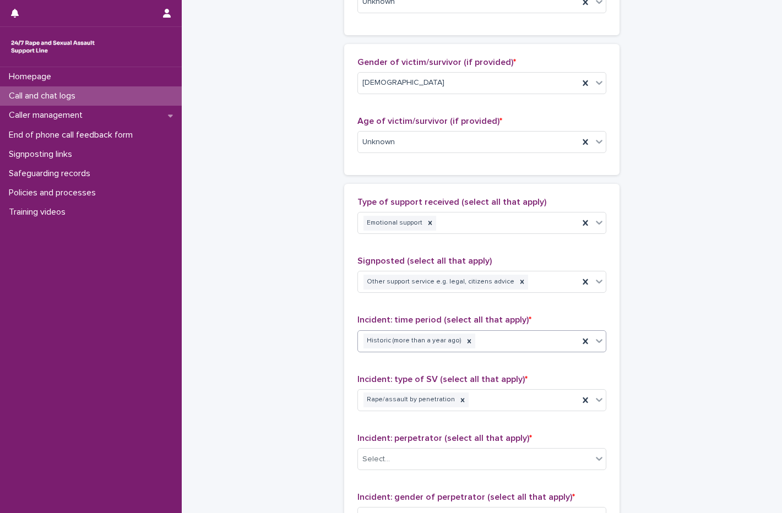
click at [516, 338] on div "Historic (more than a year ago)" at bounding box center [468, 340] width 221 height 19
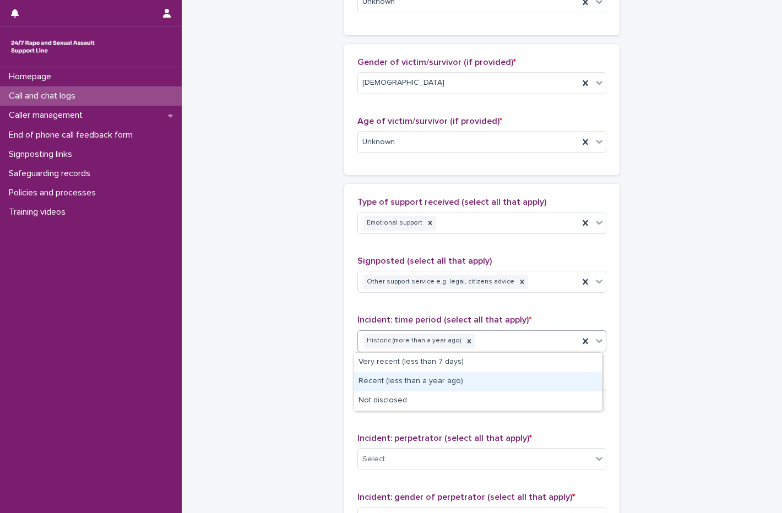
click at [438, 382] on div "Recent (less than a year ago)" at bounding box center [478, 381] width 248 height 19
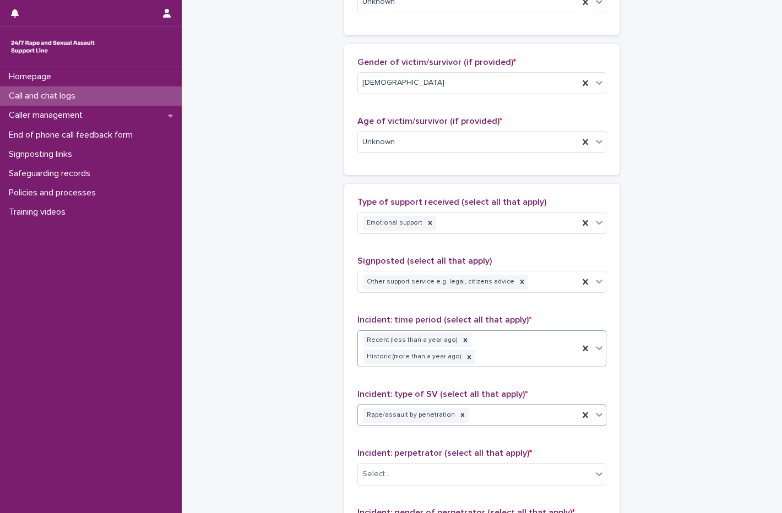
scroll to position [503, 0]
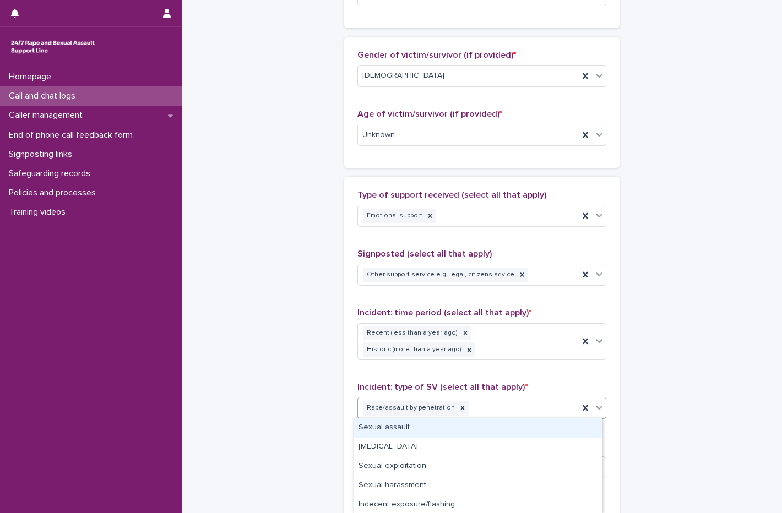
click at [507, 406] on div "Rape/assault by penetration" at bounding box center [468, 408] width 221 height 19
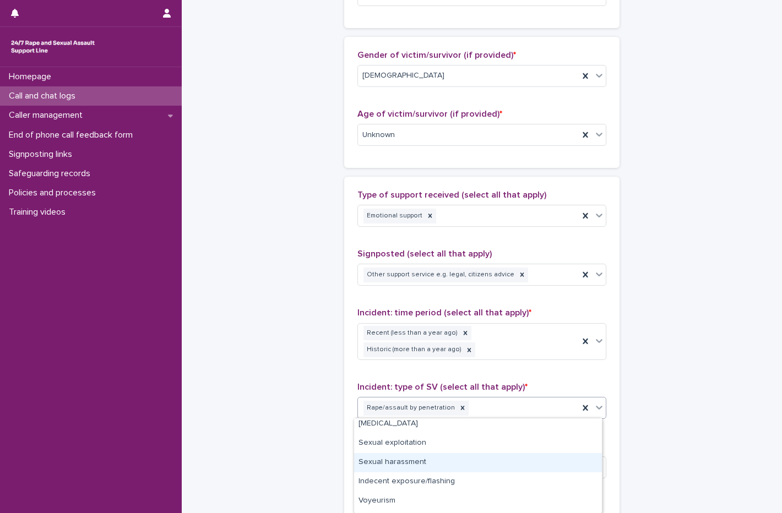
scroll to position [0, 0]
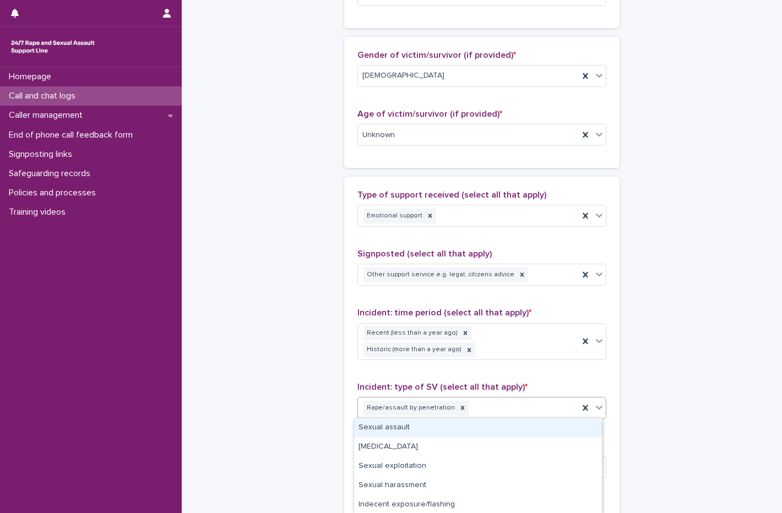
click at [563, 378] on div "Type of support received (select all that apply) Emotional support Signposted (…" at bounding box center [481, 428] width 249 height 476
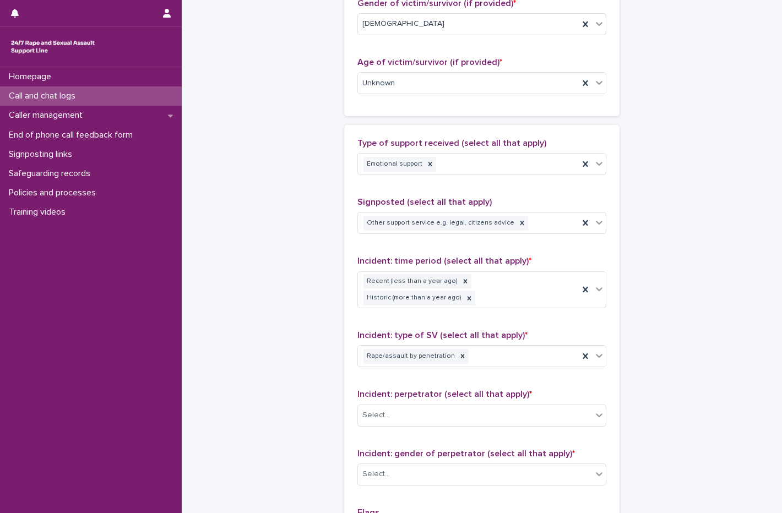
scroll to position [668, 0]
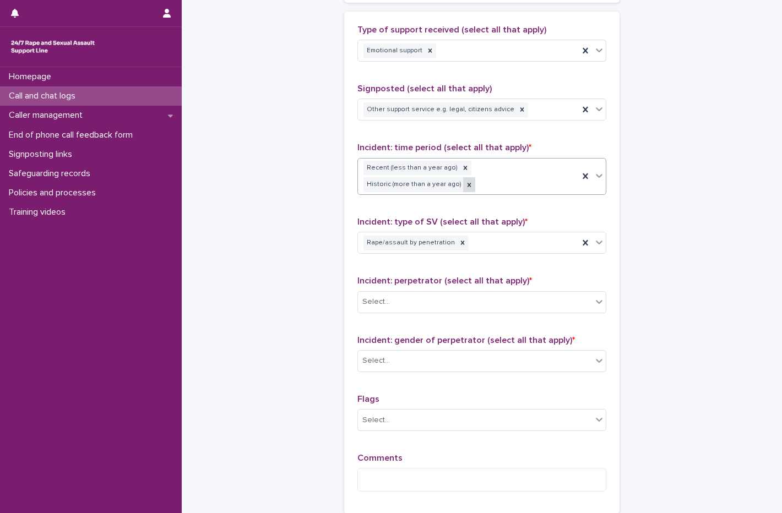
click at [473, 181] on icon at bounding box center [469, 185] width 8 height 8
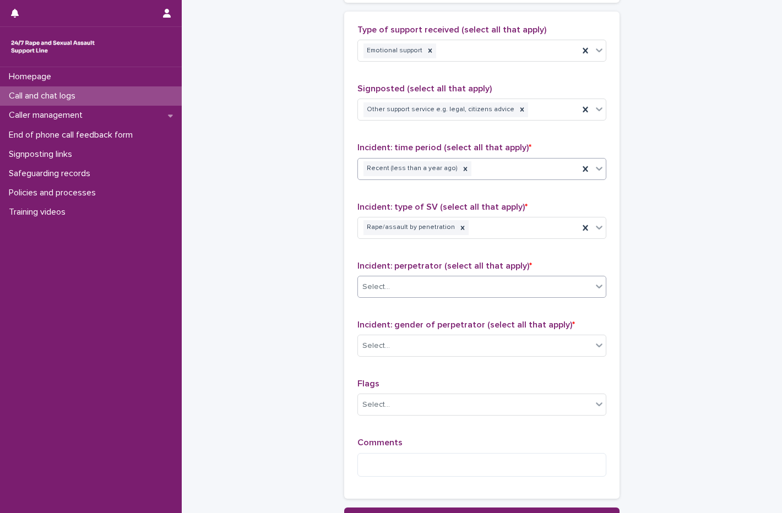
click at [389, 278] on div "Select..." at bounding box center [475, 287] width 234 height 18
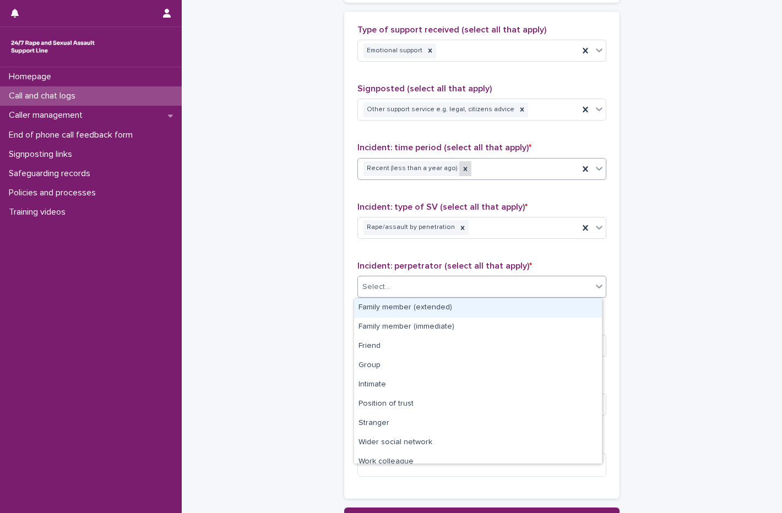
click at [461, 165] on icon at bounding box center [465, 169] width 8 height 8
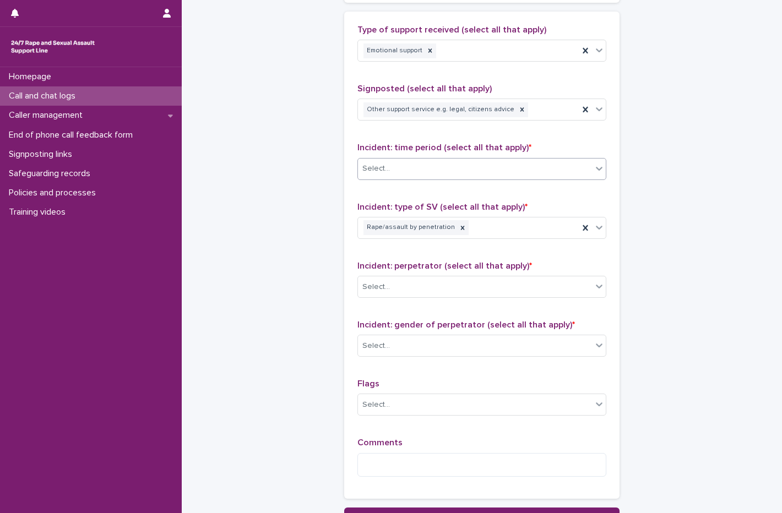
click at [460, 165] on div "Select..." at bounding box center [475, 169] width 234 height 18
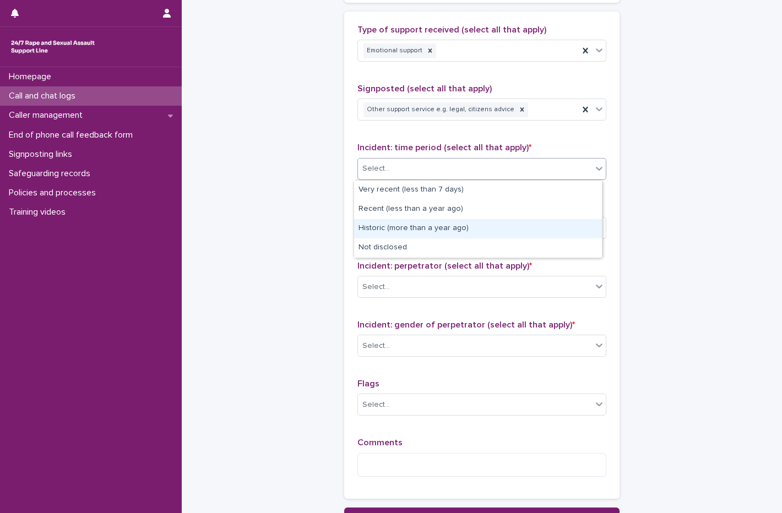
click at [418, 223] on div "Historic (more than a year ago)" at bounding box center [478, 228] width 248 height 19
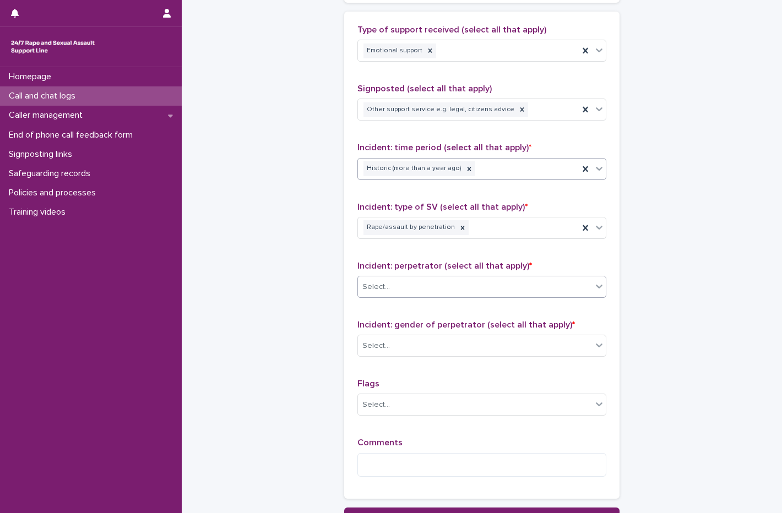
click at [424, 292] on div "Select..." at bounding box center [475, 287] width 234 height 18
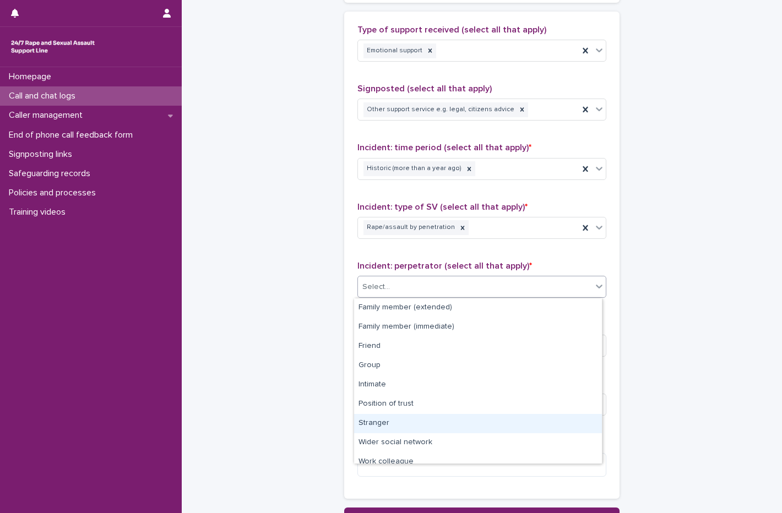
click at [405, 421] on div "Stranger" at bounding box center [478, 423] width 248 height 19
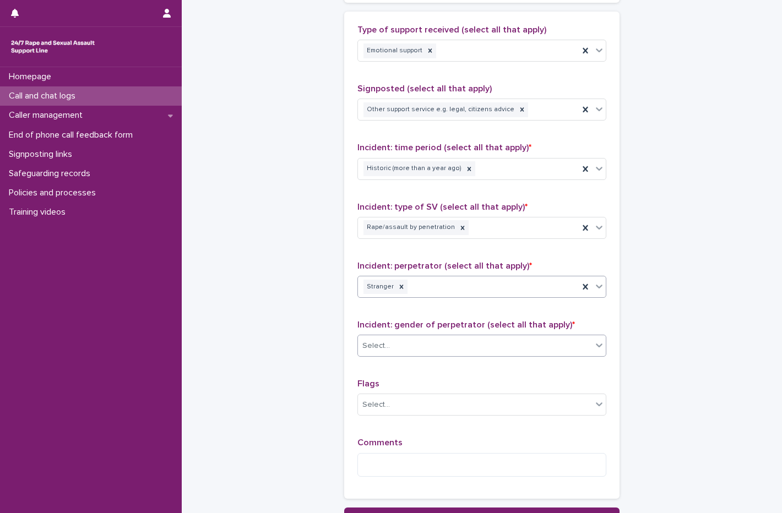
click at [414, 351] on div "Select..." at bounding box center [475, 346] width 234 height 18
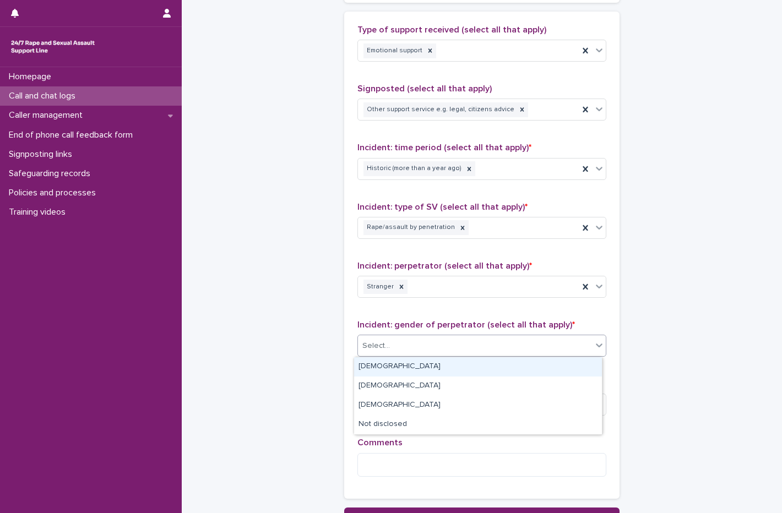
click at [416, 358] on div "[DEMOGRAPHIC_DATA]" at bounding box center [478, 366] width 248 height 19
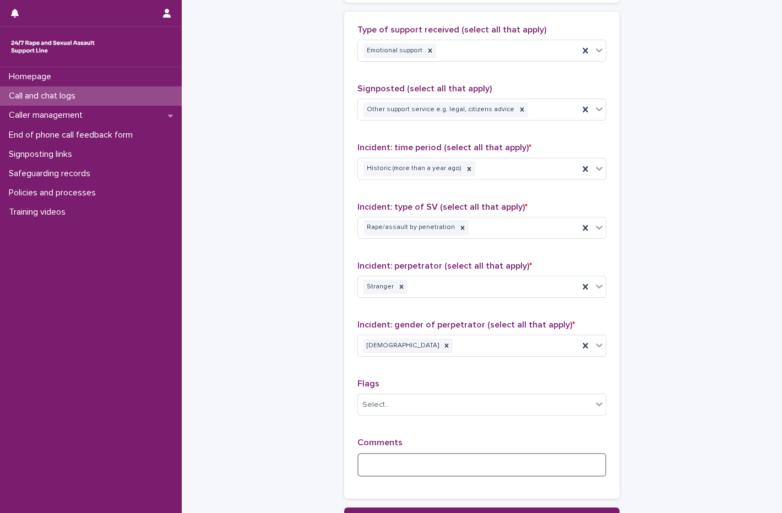
click at [418, 469] on textarea at bounding box center [481, 465] width 249 height 24
click at [500, 458] on textarea "**********" at bounding box center [481, 465] width 249 height 24
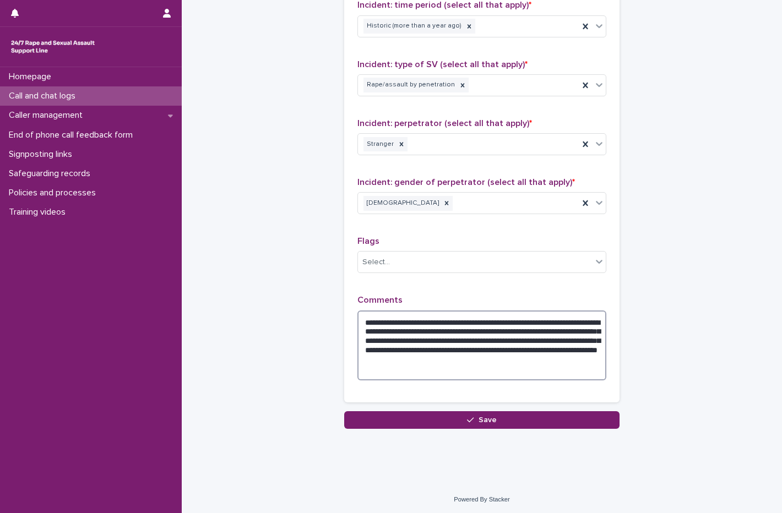
scroll to position [812, 0]
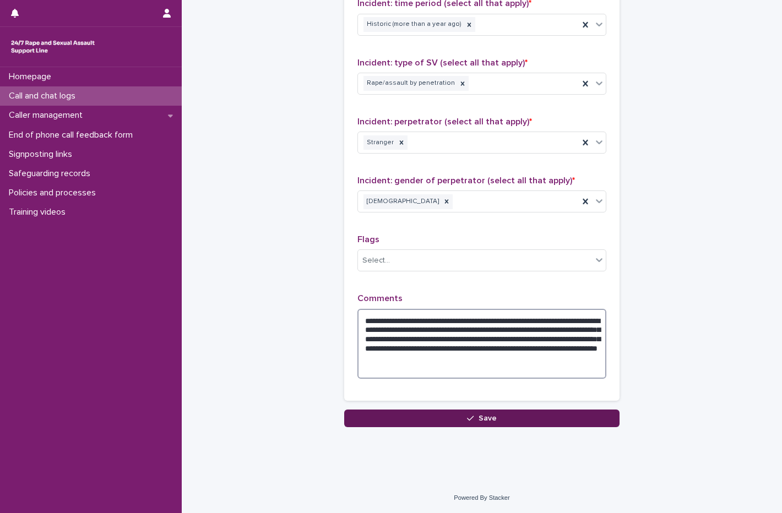
type textarea "**********"
click at [470, 421] on icon "button" at bounding box center [470, 419] width 7 height 8
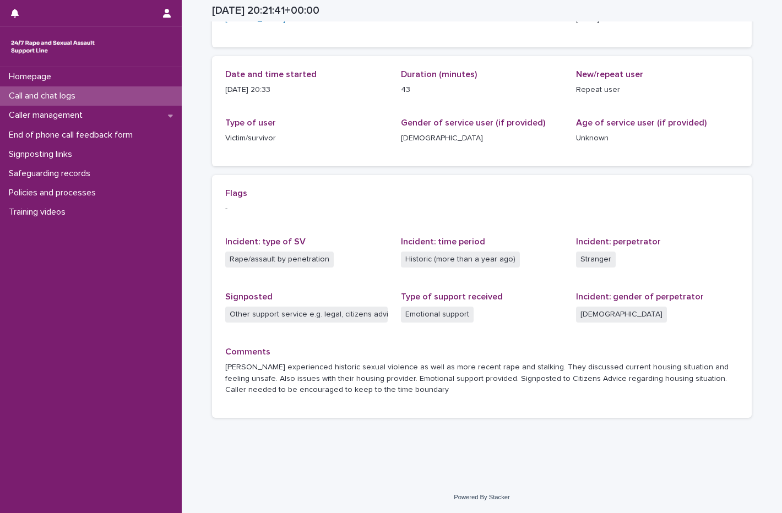
scroll to position [95, 0]
click at [89, 104] on div "Call and chat logs" at bounding box center [91, 95] width 182 height 19
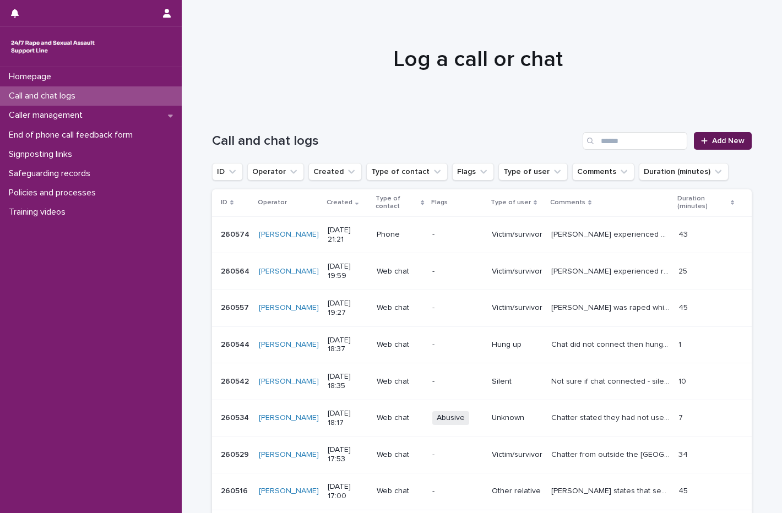
click at [728, 146] on link "Add New" at bounding box center [723, 141] width 58 height 18
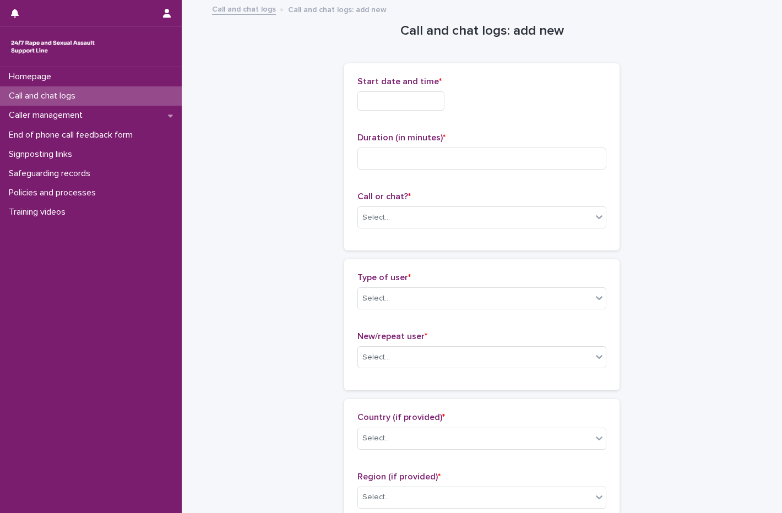
click at [418, 114] on div "Start date and time *" at bounding box center [481, 98] width 249 height 43
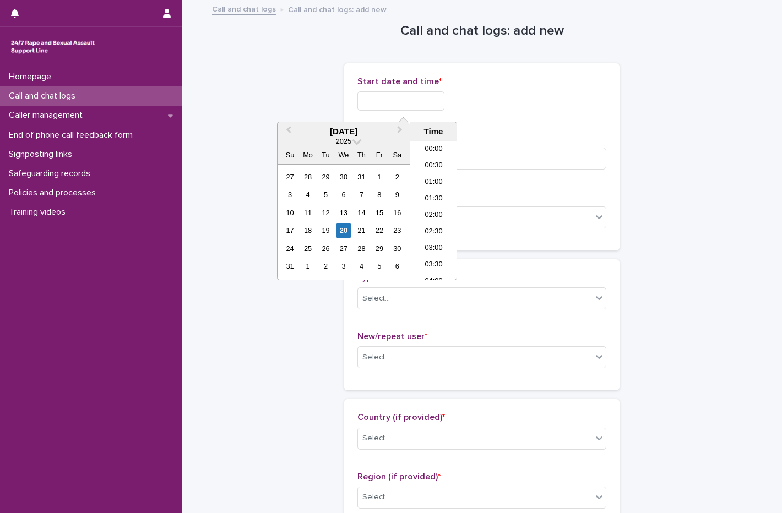
click at [418, 99] on input "text" at bounding box center [400, 100] width 87 height 19
click at [344, 223] on div "20" at bounding box center [343, 230] width 15 height 15
click at [437, 204] on li "21:00" at bounding box center [433, 210] width 47 height 17
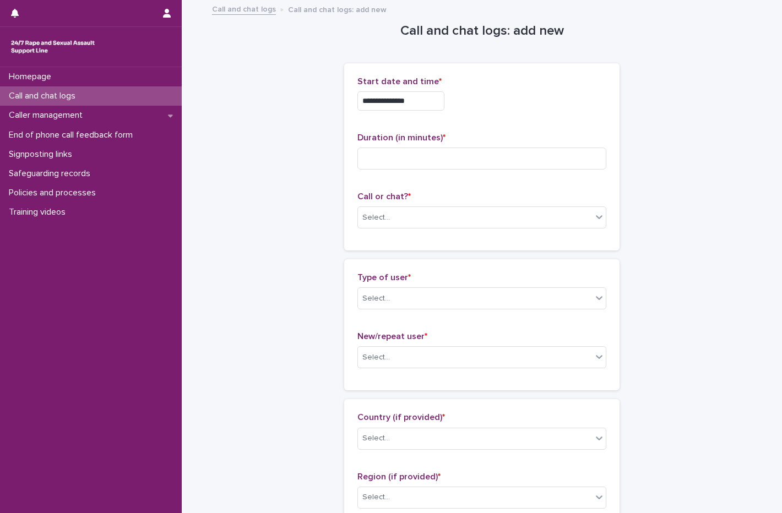
click at [427, 105] on input "**********" at bounding box center [400, 100] width 87 height 19
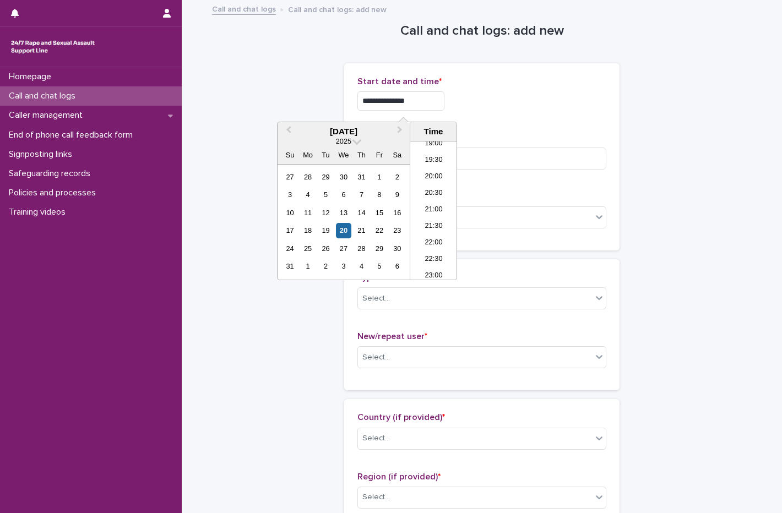
type input "**********"
click at [511, 87] on div "**********" at bounding box center [481, 98] width 249 height 43
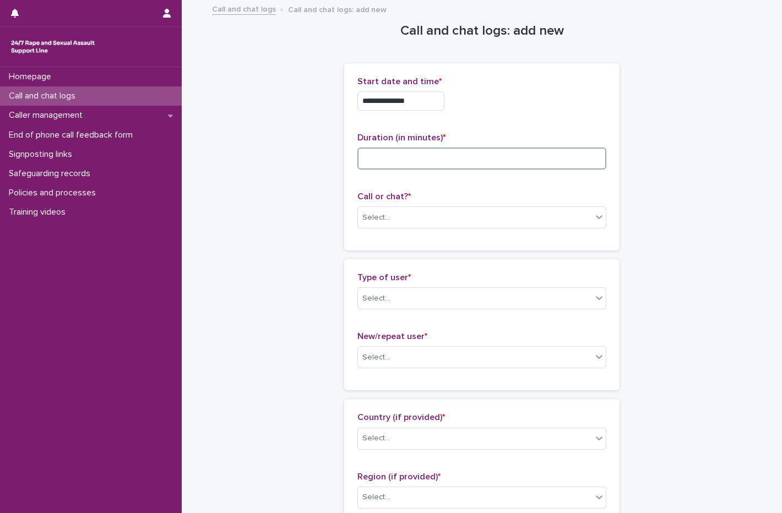
click at [408, 160] on input at bounding box center [481, 159] width 249 height 22
type input "*"
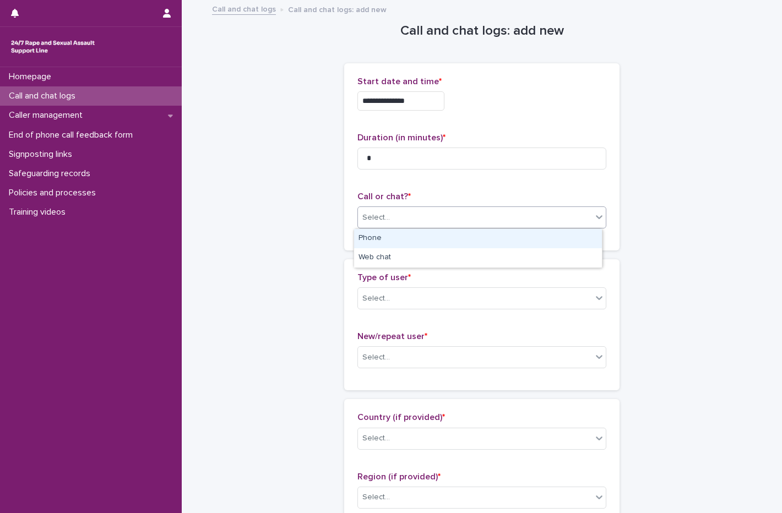
click at [419, 217] on div "Select..." at bounding box center [475, 218] width 234 height 18
click at [385, 240] on div "Phone" at bounding box center [478, 238] width 248 height 19
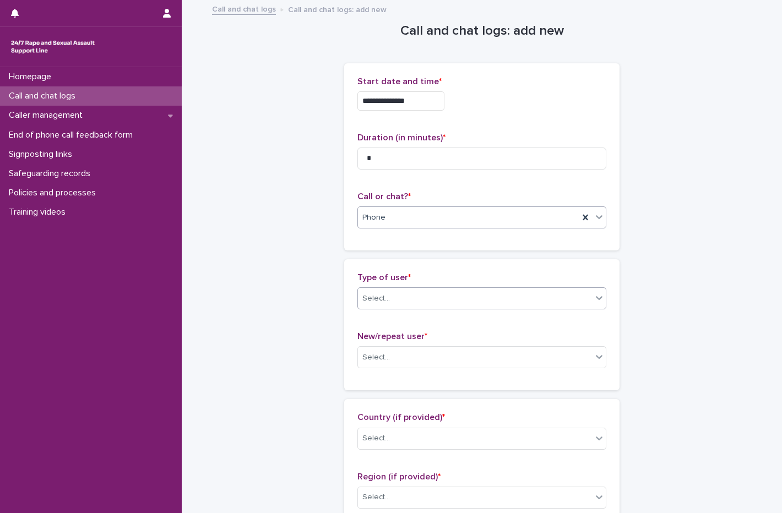
click at [390, 294] on div "Select..." at bounding box center [475, 299] width 234 height 18
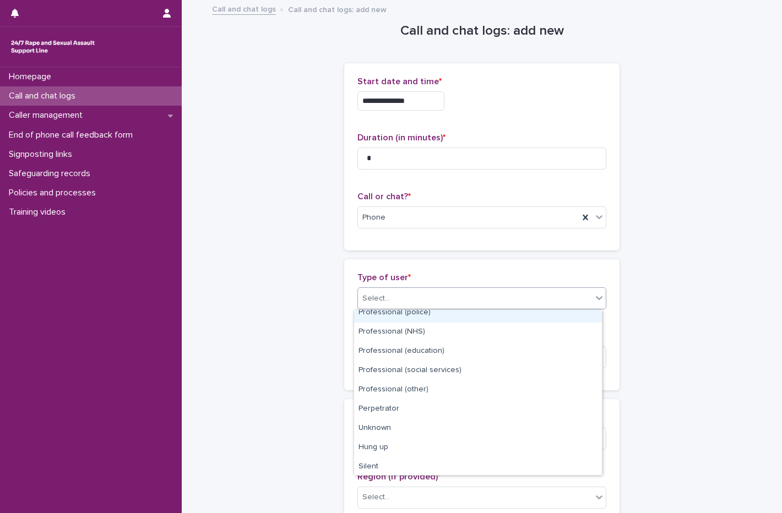
scroll to position [124, 0]
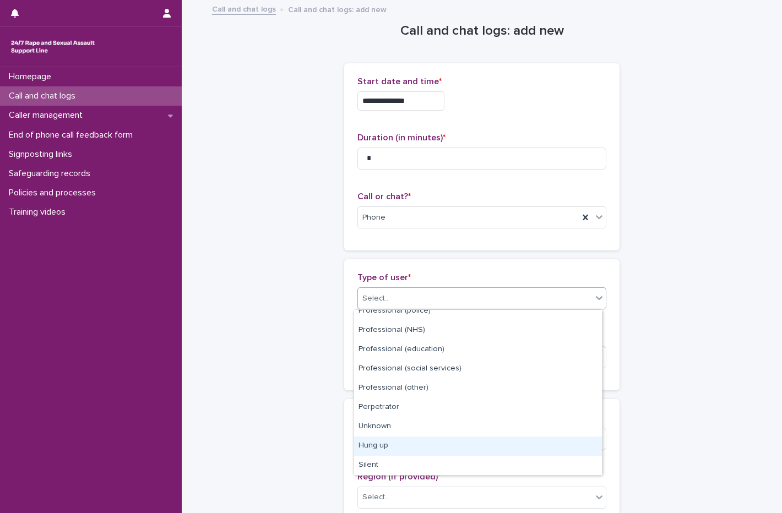
click at [407, 443] on div "Hung up" at bounding box center [478, 446] width 248 height 19
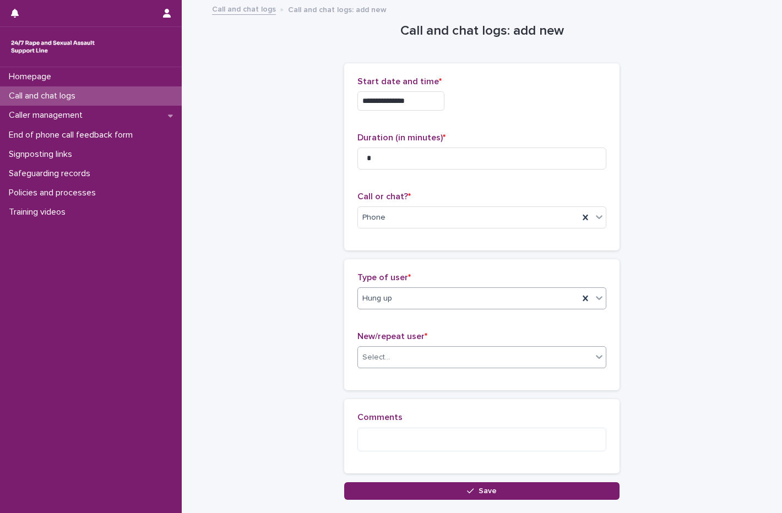
click at [431, 362] on div "Select..." at bounding box center [475, 358] width 234 height 18
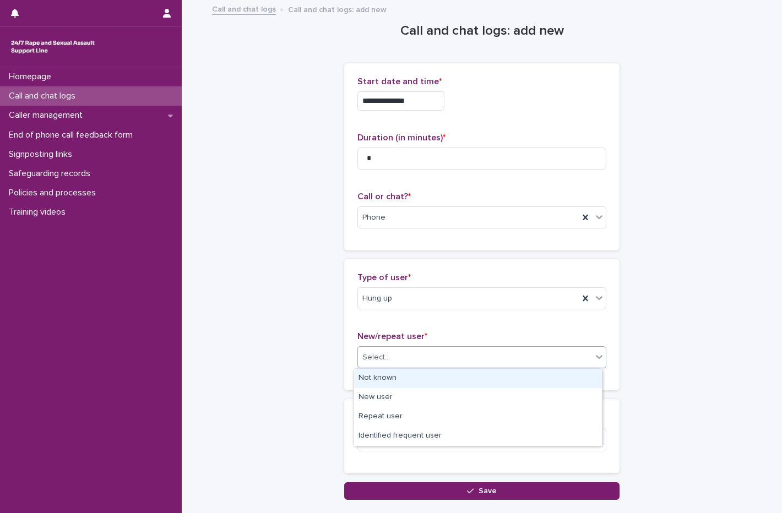
click at [402, 372] on div "Not known" at bounding box center [478, 378] width 248 height 19
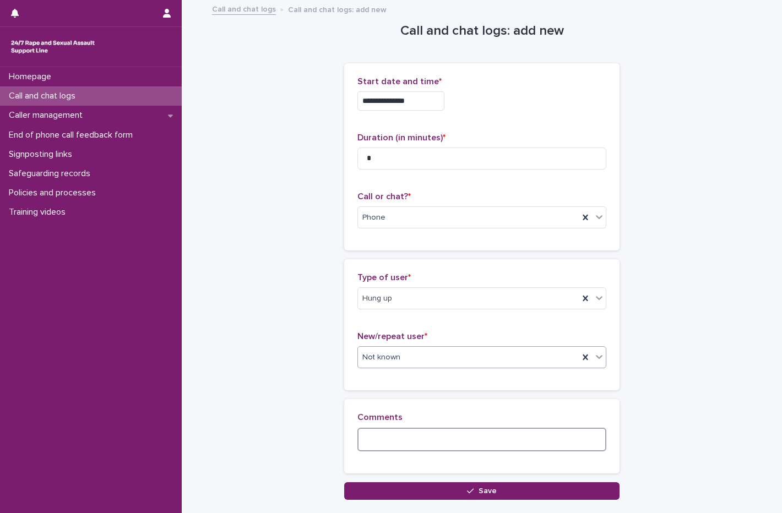
click at [394, 451] on textarea at bounding box center [481, 440] width 249 height 24
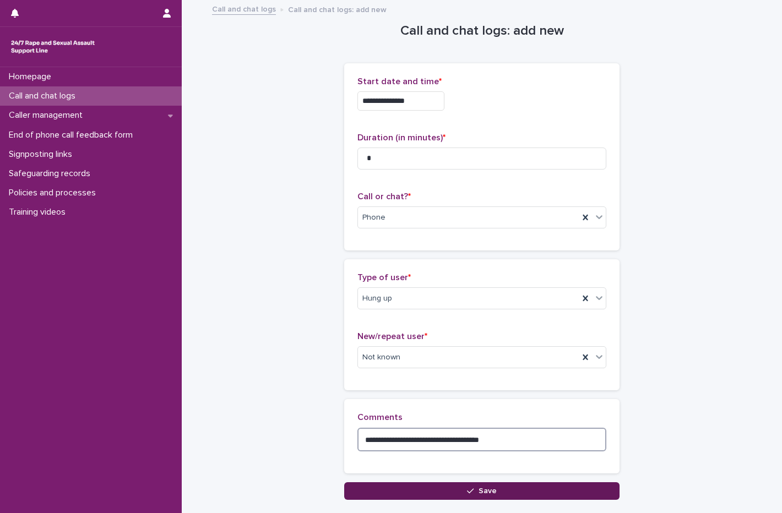
type textarea "**********"
click at [458, 491] on button "Save" at bounding box center [481, 491] width 275 height 18
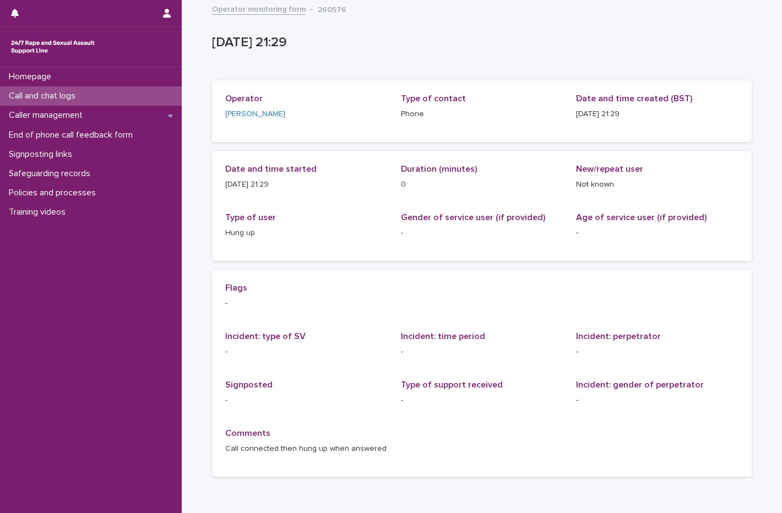
click at [40, 91] on p "Call and chat logs" at bounding box center [44, 96] width 80 height 10
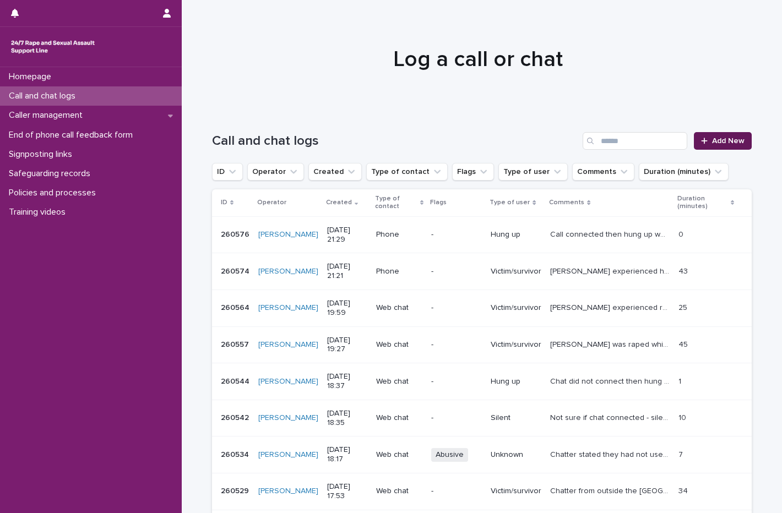
click at [726, 133] on link "Add New" at bounding box center [723, 141] width 58 height 18
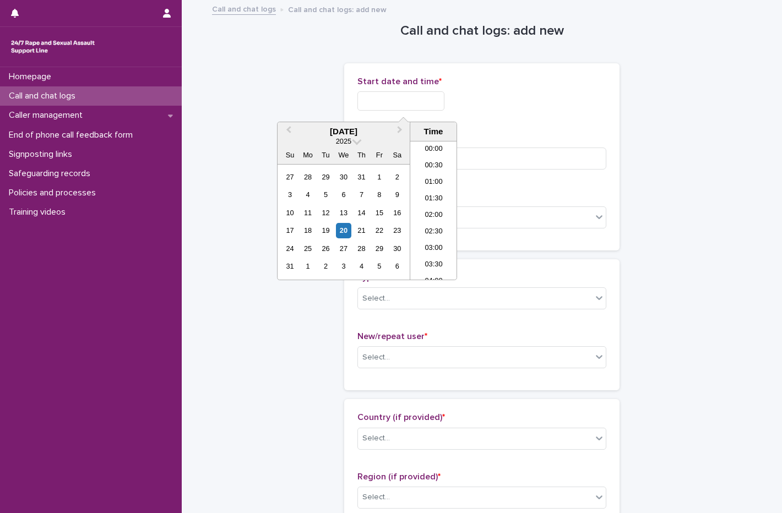
click at [397, 94] on input "text" at bounding box center [400, 100] width 87 height 19
click at [338, 226] on div "20" at bounding box center [343, 230] width 15 height 15
click at [437, 205] on li "21:30" at bounding box center [433, 205] width 47 height 17
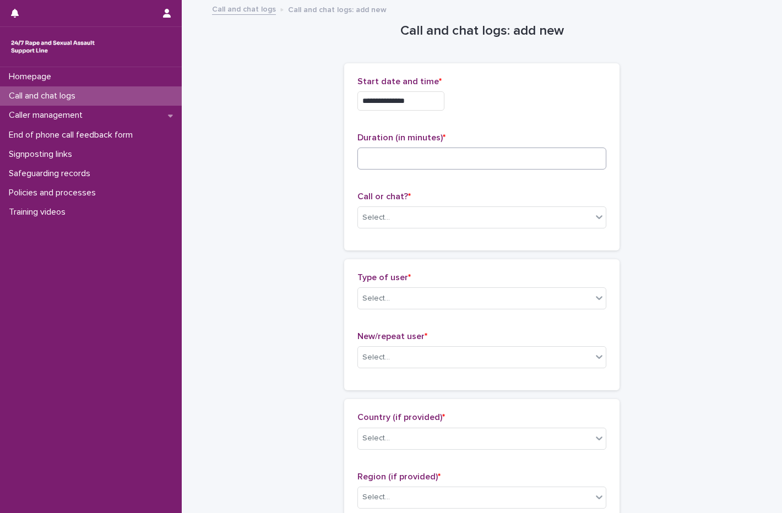
type input "**********"
click at [420, 165] on input at bounding box center [481, 159] width 249 height 22
type input "**"
click at [417, 222] on div "Select..." at bounding box center [475, 218] width 234 height 18
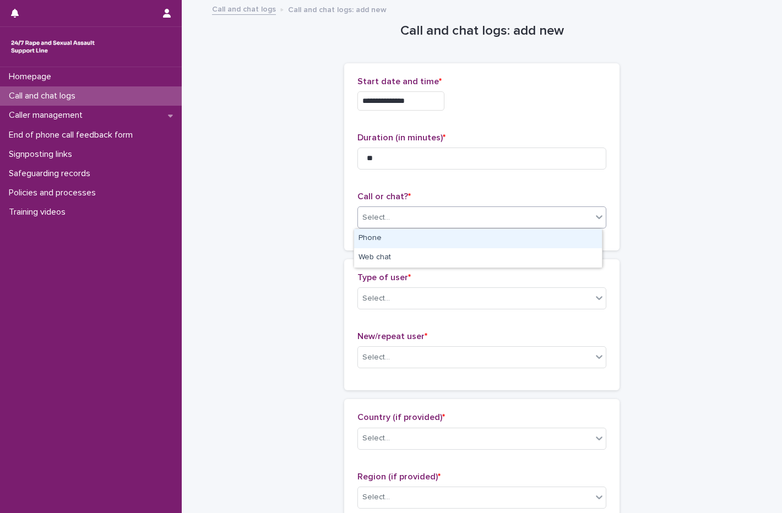
click at [388, 238] on div "Phone" at bounding box center [478, 238] width 248 height 19
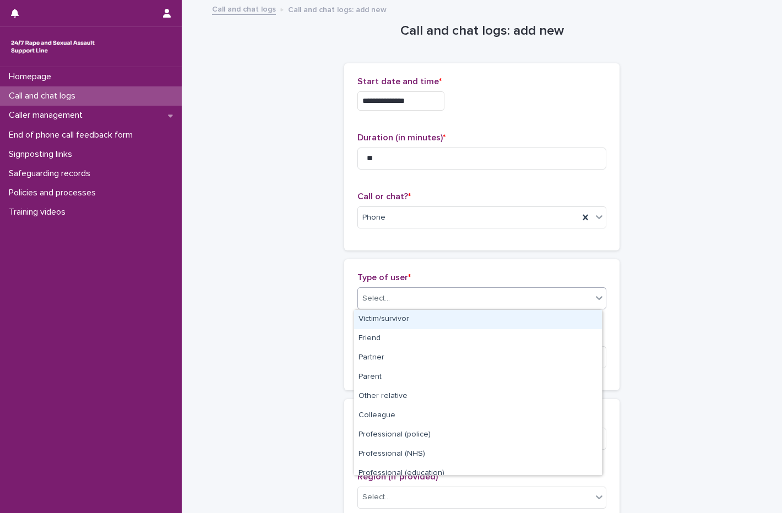
click at [378, 294] on div "Select..." at bounding box center [376, 299] width 28 height 12
click at [388, 317] on div "Victim/survivor" at bounding box center [478, 319] width 248 height 19
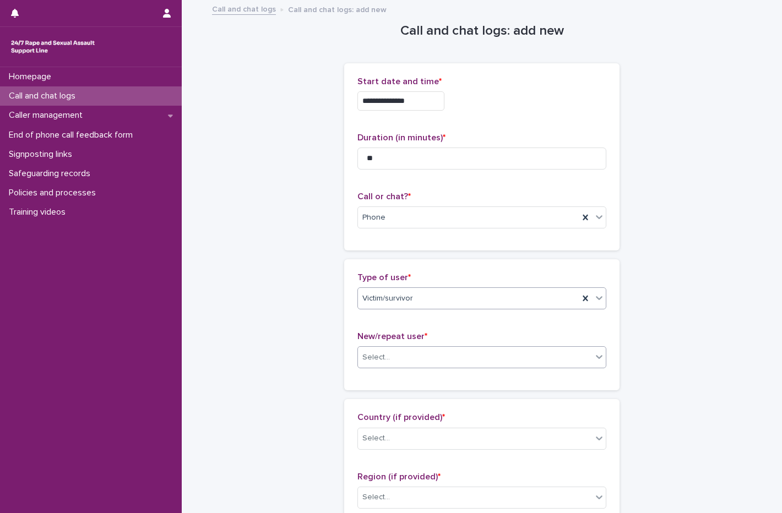
click at [391, 352] on div at bounding box center [391, 358] width 1 height 12
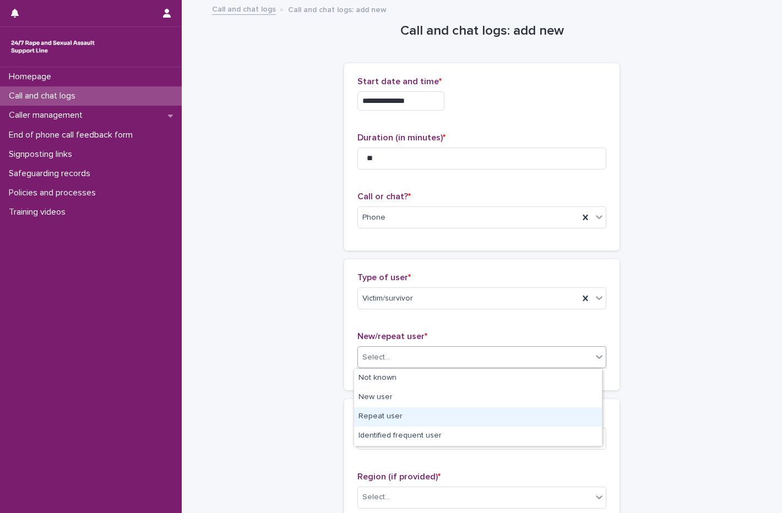
click at [389, 423] on div "Repeat user" at bounding box center [478, 416] width 248 height 19
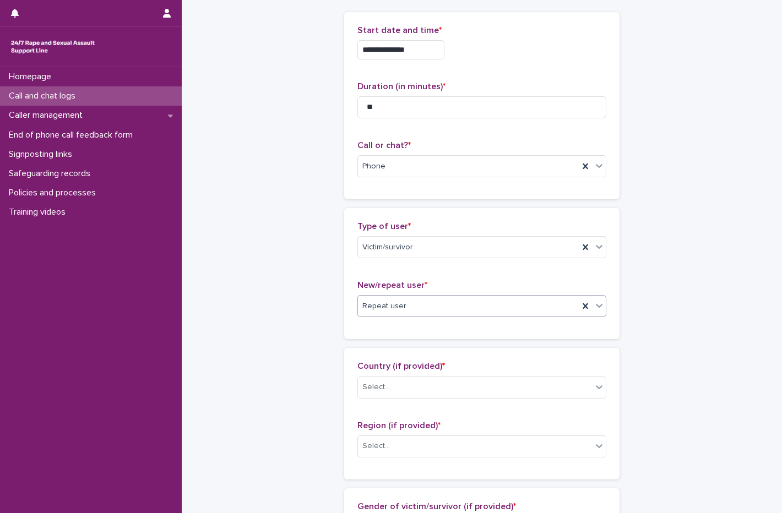
scroll to position [110, 0]
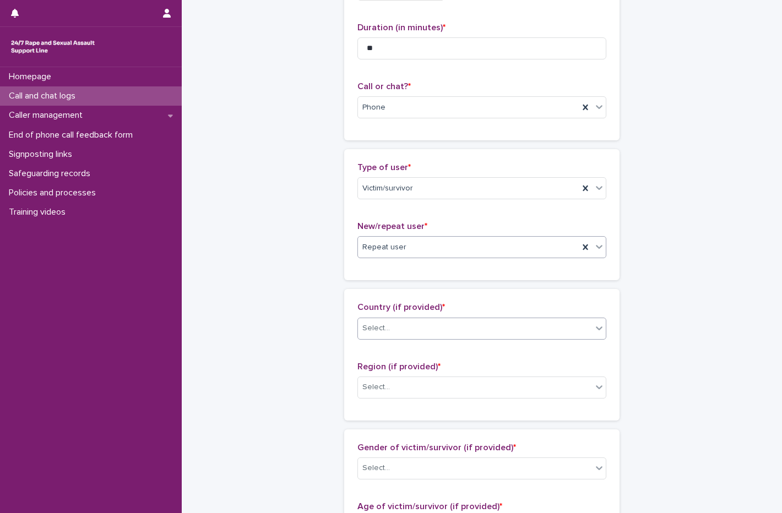
click at [382, 331] on div "Select..." at bounding box center [376, 329] width 28 height 12
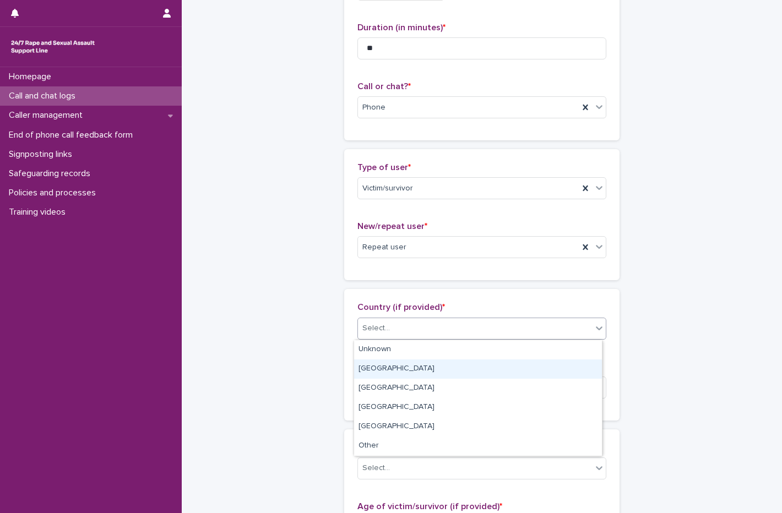
click at [383, 364] on div "[GEOGRAPHIC_DATA]" at bounding box center [478, 369] width 248 height 19
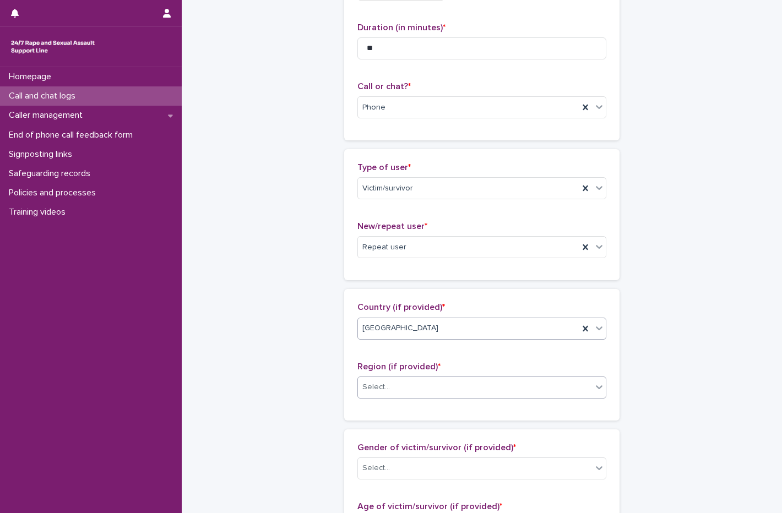
click at [384, 387] on div "Select..." at bounding box center [376, 388] width 28 height 12
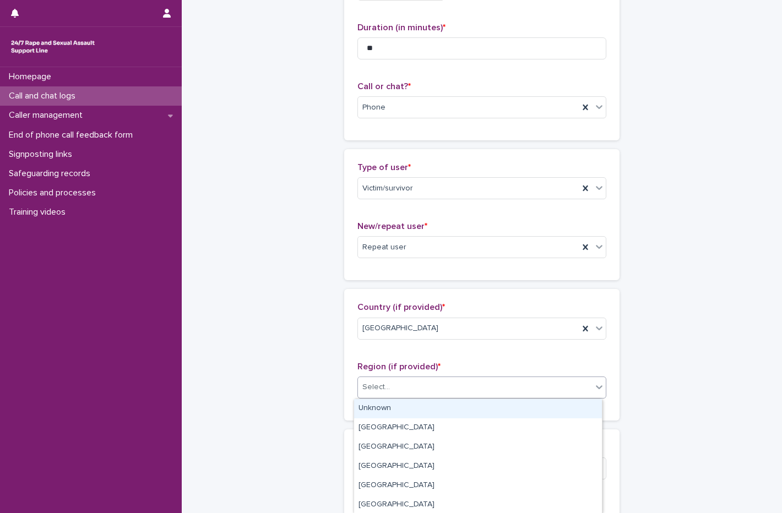
click at [384, 414] on div "Unknown" at bounding box center [478, 408] width 248 height 19
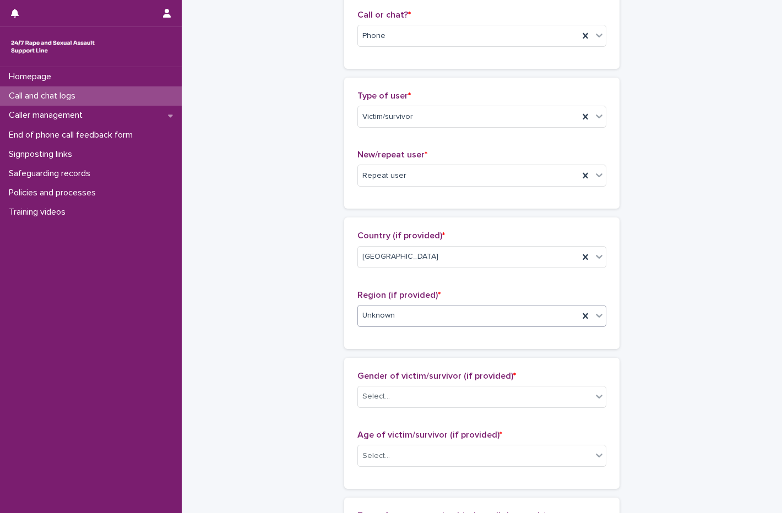
scroll to position [275, 0]
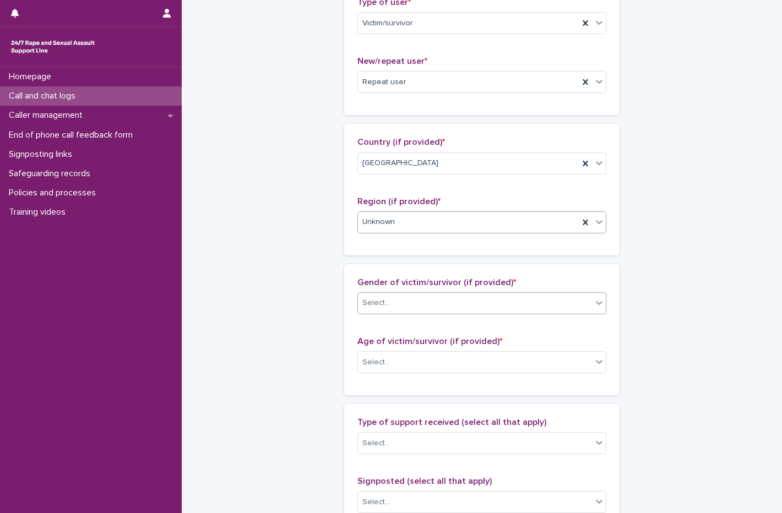
click at [405, 307] on div "Select..." at bounding box center [475, 303] width 234 height 18
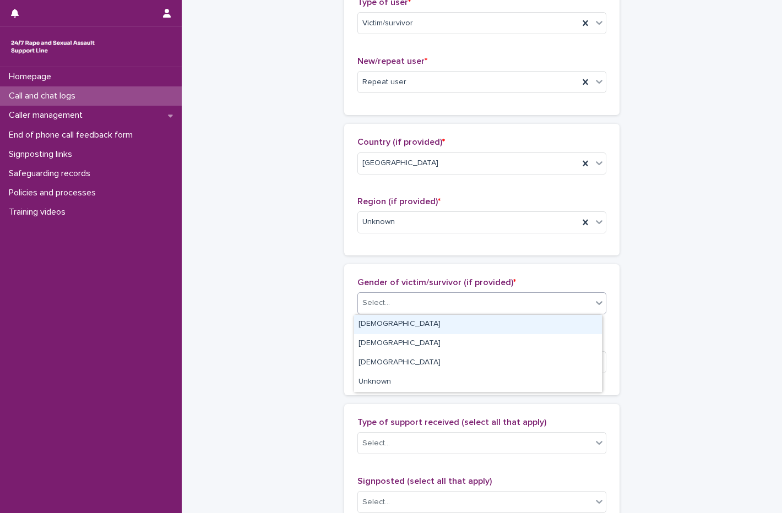
click at [396, 324] on div "[DEMOGRAPHIC_DATA]" at bounding box center [478, 324] width 248 height 19
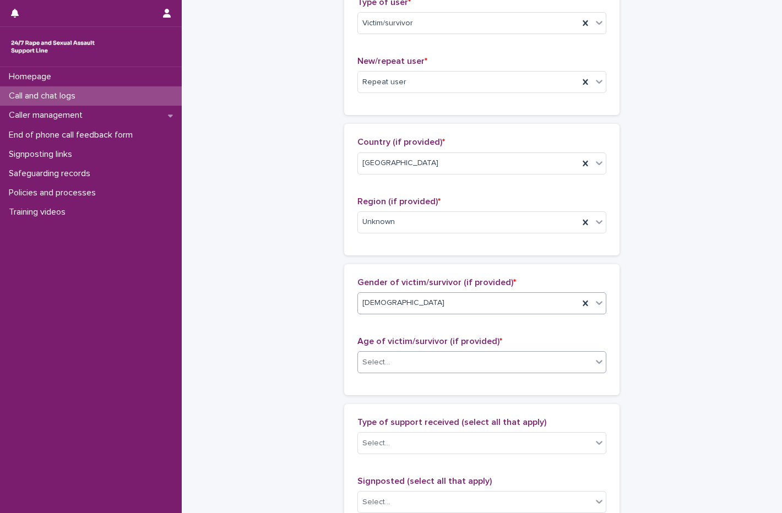
click at [402, 356] on div "Select..." at bounding box center [475, 362] width 234 height 18
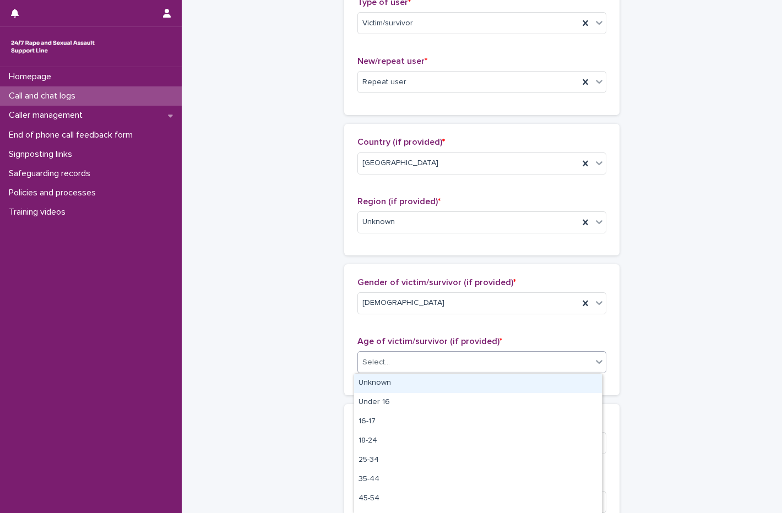
click at [400, 381] on div "Unknown" at bounding box center [478, 383] width 248 height 19
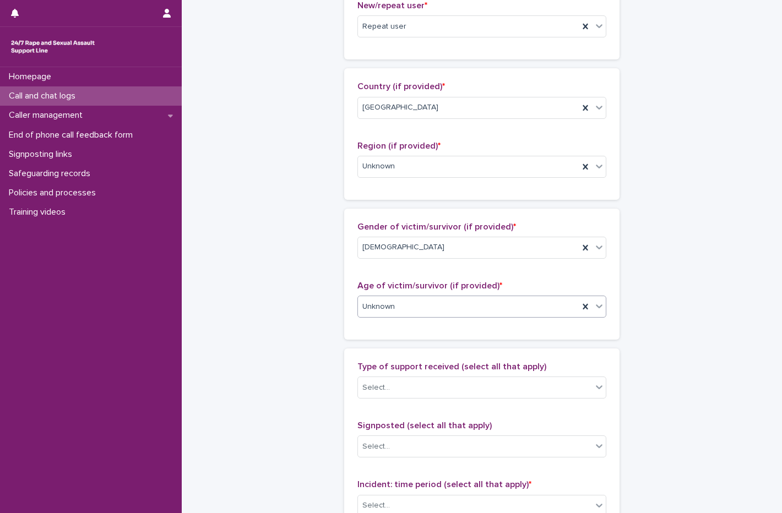
scroll to position [440, 0]
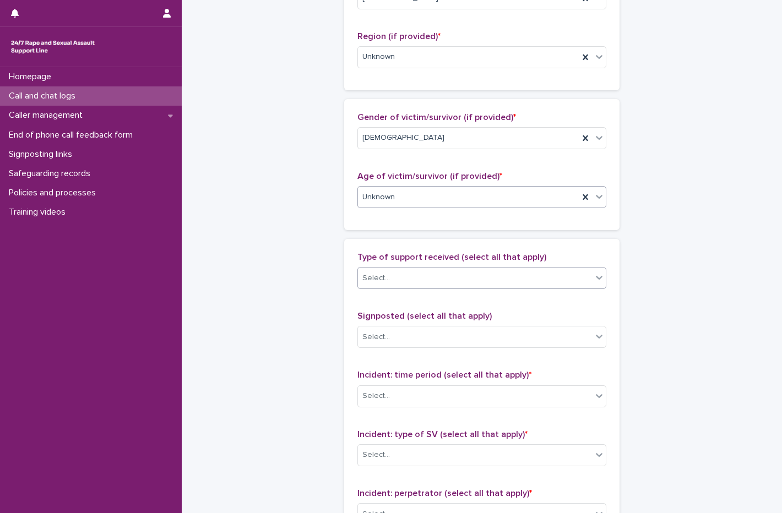
click at [427, 279] on div "Select..." at bounding box center [475, 278] width 234 height 18
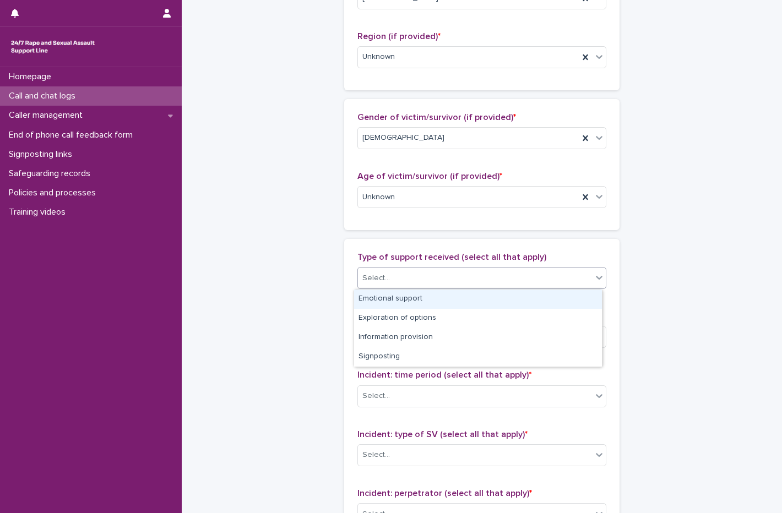
click at [407, 303] on div "Emotional support" at bounding box center [478, 299] width 248 height 19
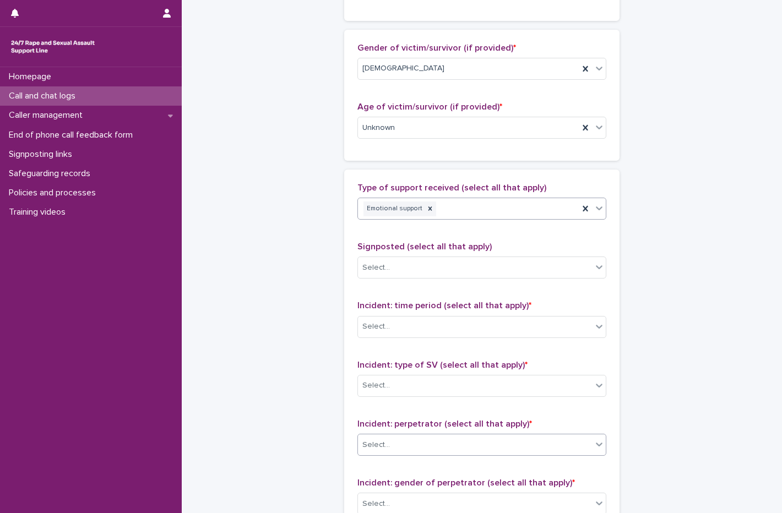
scroll to position [606, 0]
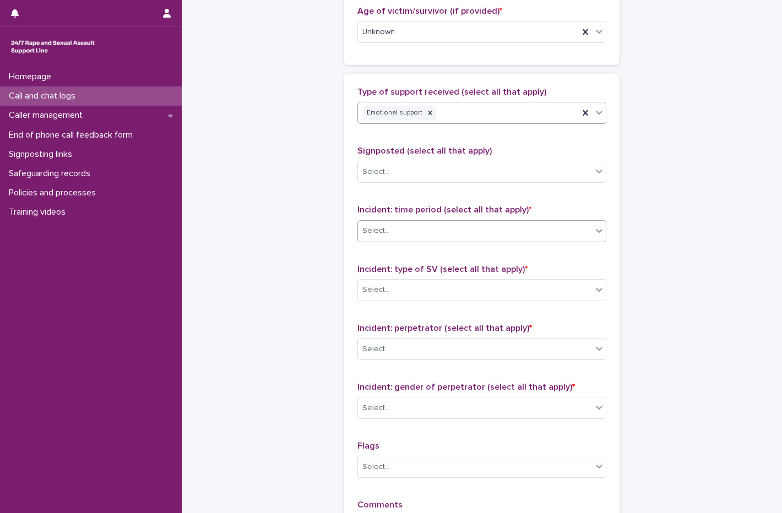
click at [394, 233] on div "Select..." at bounding box center [475, 231] width 234 height 18
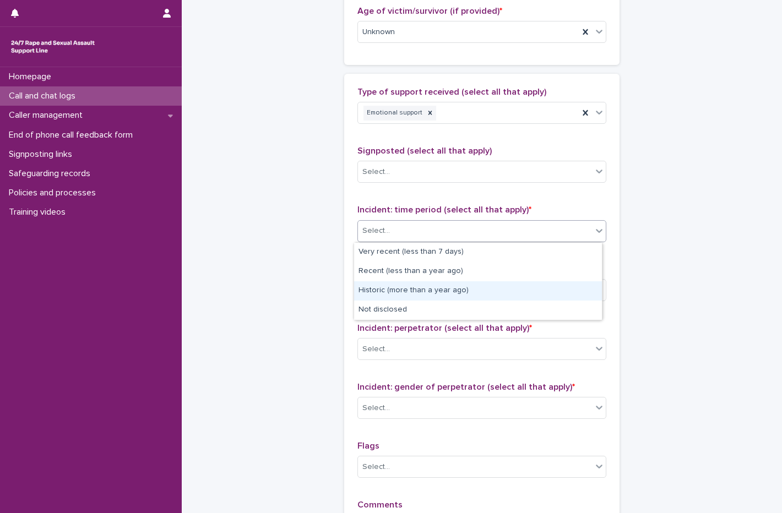
click at [380, 290] on div "Historic (more than a year ago)" at bounding box center [478, 290] width 248 height 19
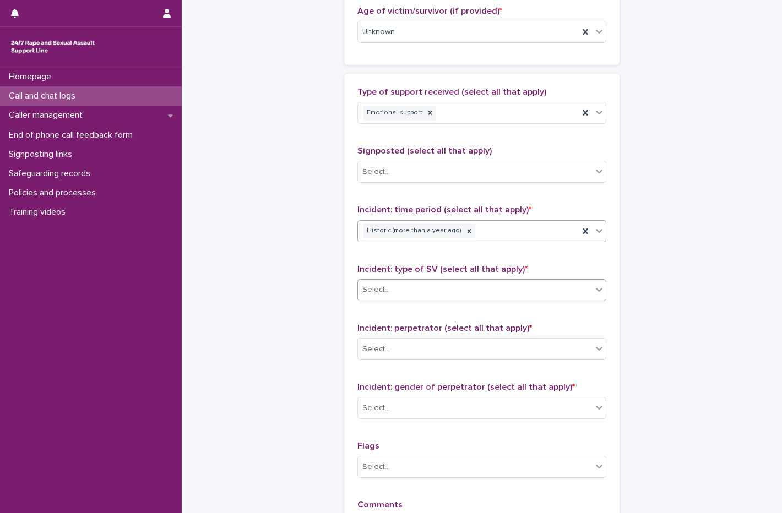
click at [412, 291] on div "Select..." at bounding box center [475, 290] width 234 height 18
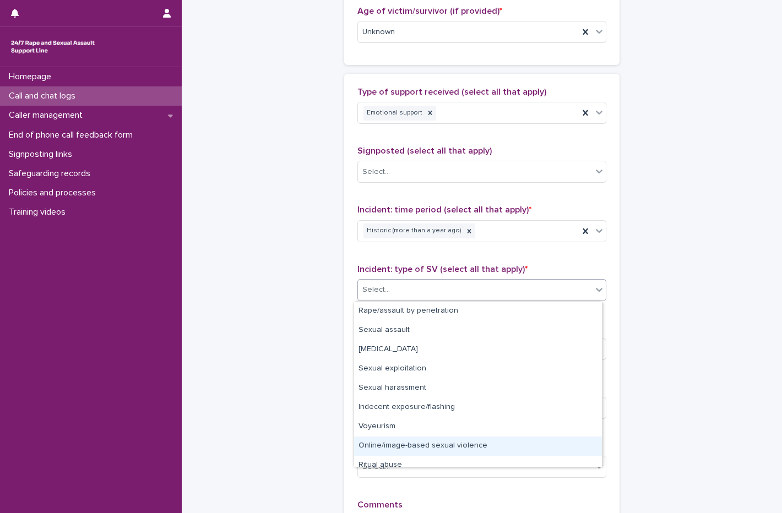
scroll to position [28, 0]
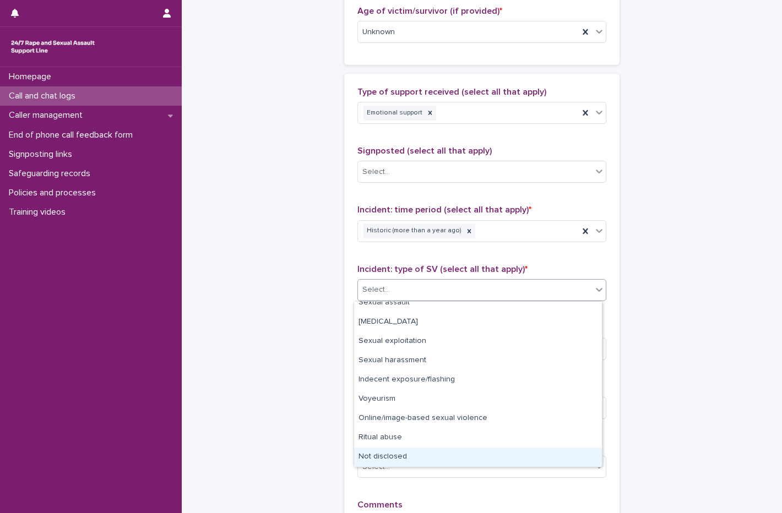
click at [423, 458] on div "Not disclosed" at bounding box center [478, 457] width 248 height 19
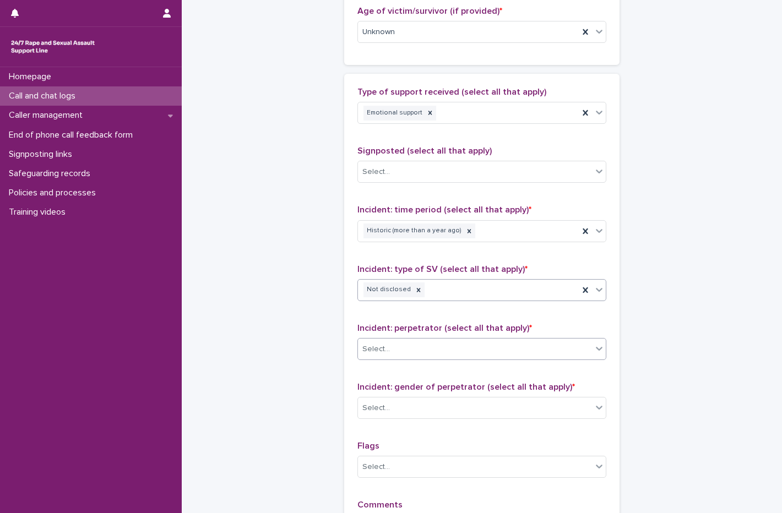
click at [412, 341] on div "Select..." at bounding box center [475, 349] width 234 height 18
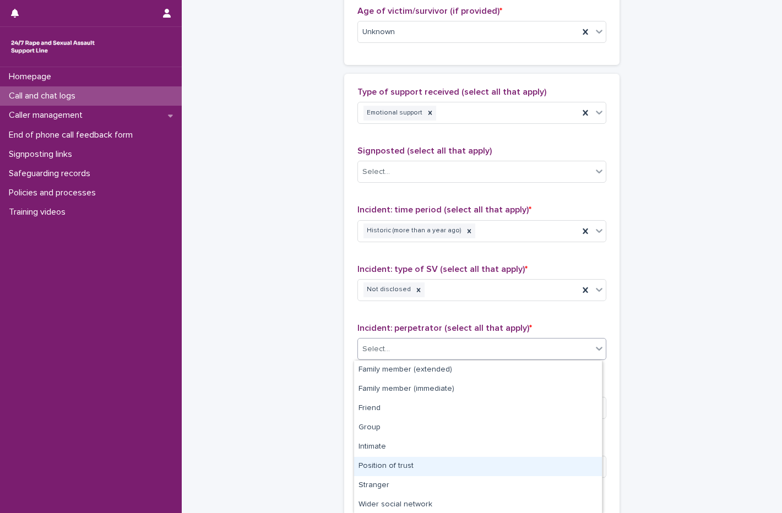
scroll to position [59, 0]
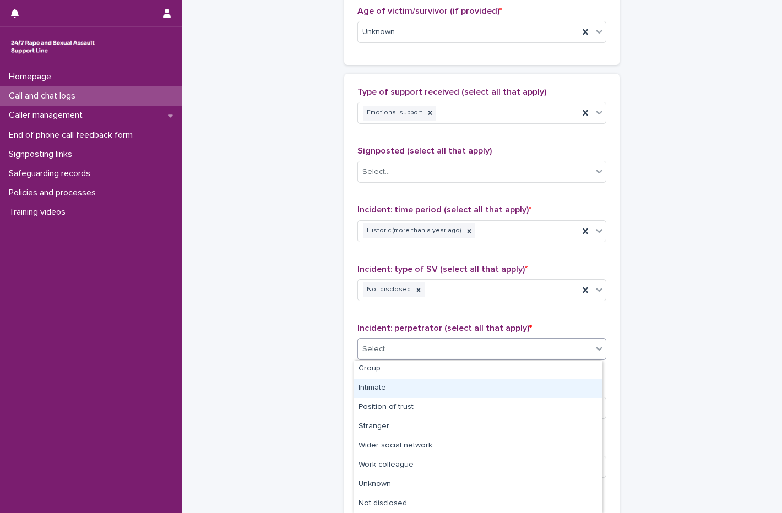
click at [423, 395] on div "Intimate" at bounding box center [478, 388] width 248 height 19
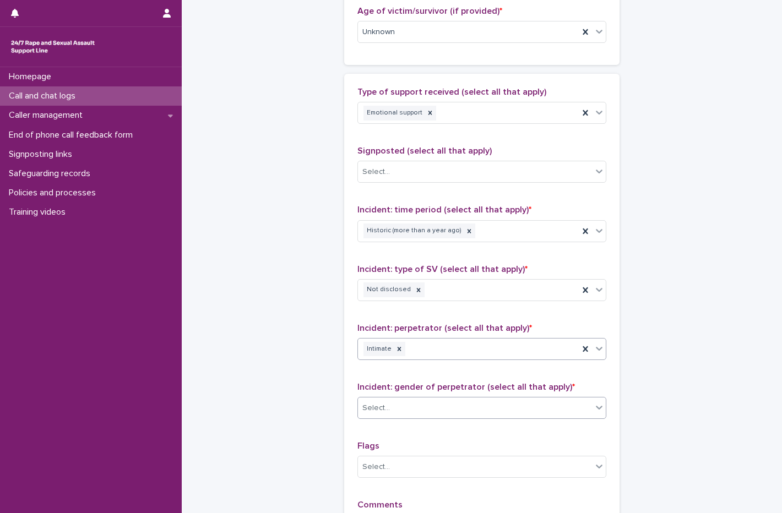
click at [391, 408] on input "text" at bounding box center [391, 408] width 1 height 9
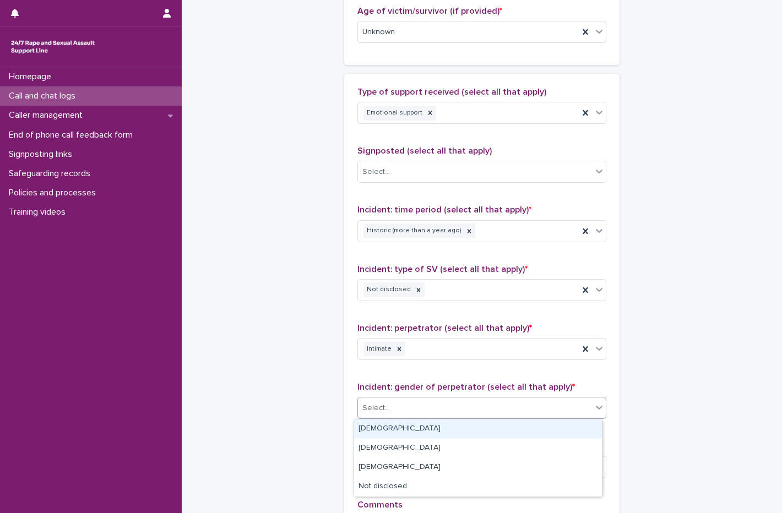
click at [400, 429] on div "[DEMOGRAPHIC_DATA]" at bounding box center [478, 429] width 248 height 19
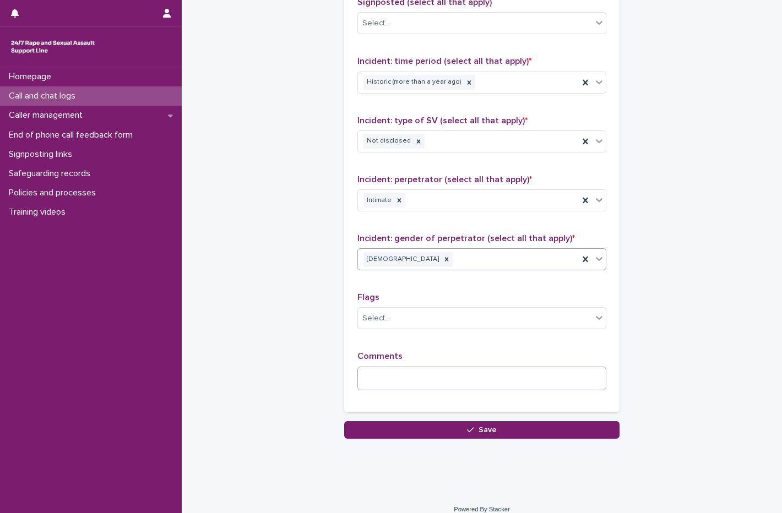
scroll to position [766, 0]
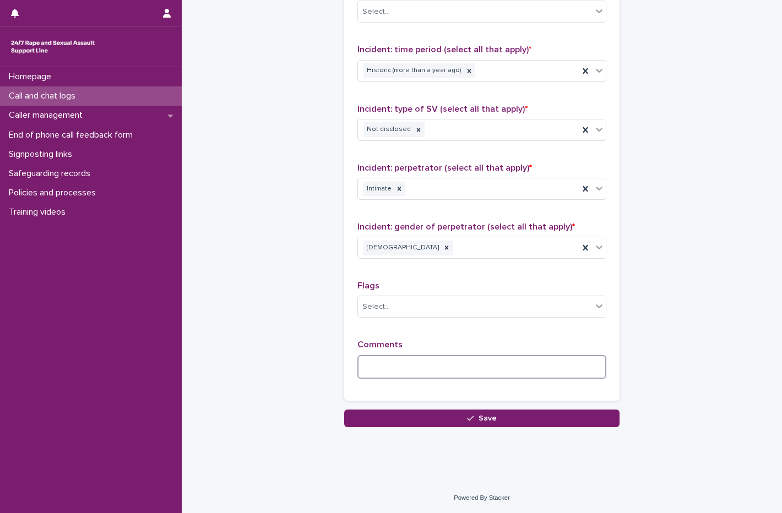
click at [378, 364] on textarea at bounding box center [481, 367] width 249 height 24
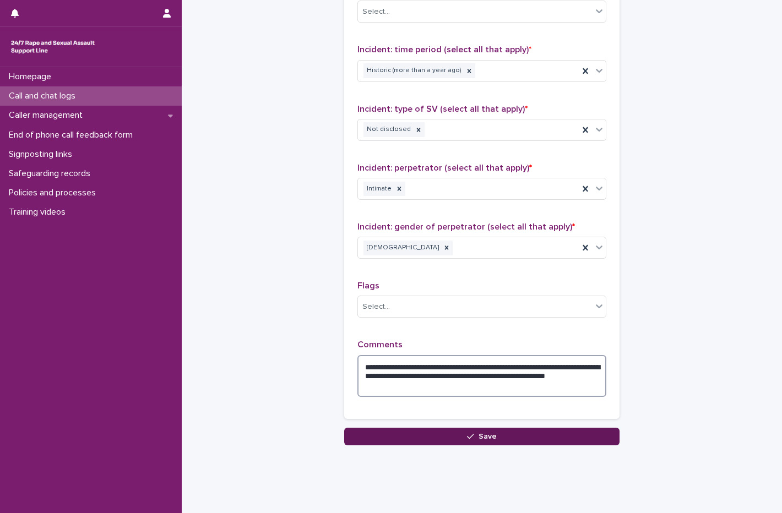
type textarea "**********"
click at [450, 435] on button "Save" at bounding box center [481, 437] width 275 height 18
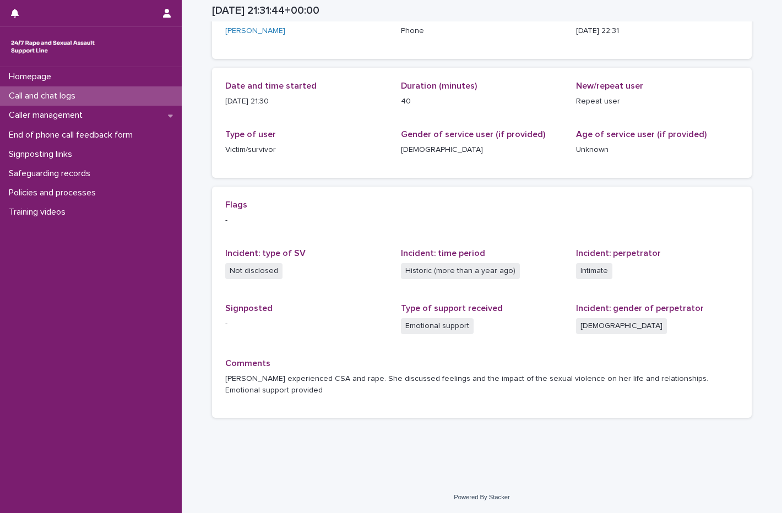
scroll to position [83, 0]
click at [83, 96] on p "Call and chat logs" at bounding box center [44, 96] width 80 height 10
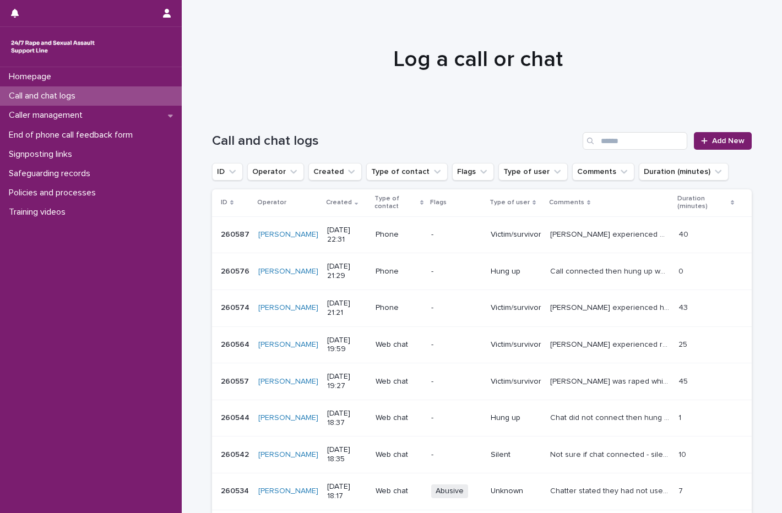
click at [35, 89] on div "Call and chat logs" at bounding box center [91, 95] width 182 height 19
click at [737, 137] on span "Add New" at bounding box center [728, 141] width 32 height 8
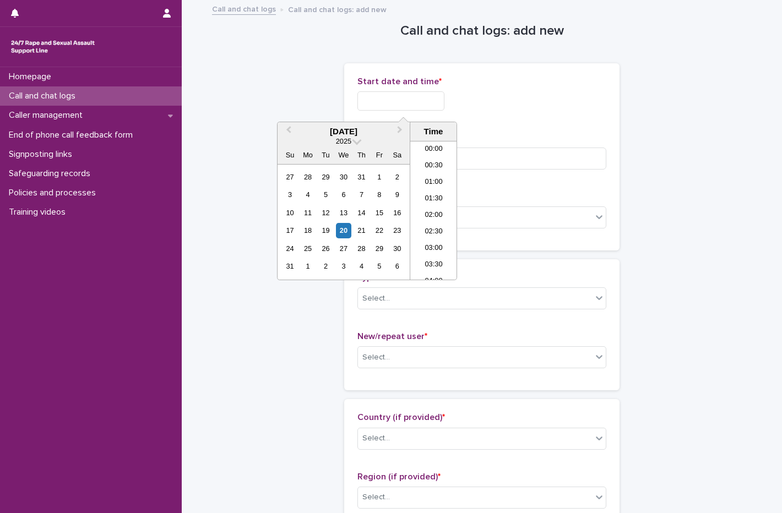
click at [387, 94] on input "text" at bounding box center [400, 100] width 87 height 19
click at [350, 229] on div "20" at bounding box center [343, 230] width 15 height 15
click at [438, 236] on li "22:30" at bounding box center [433, 238] width 47 height 17
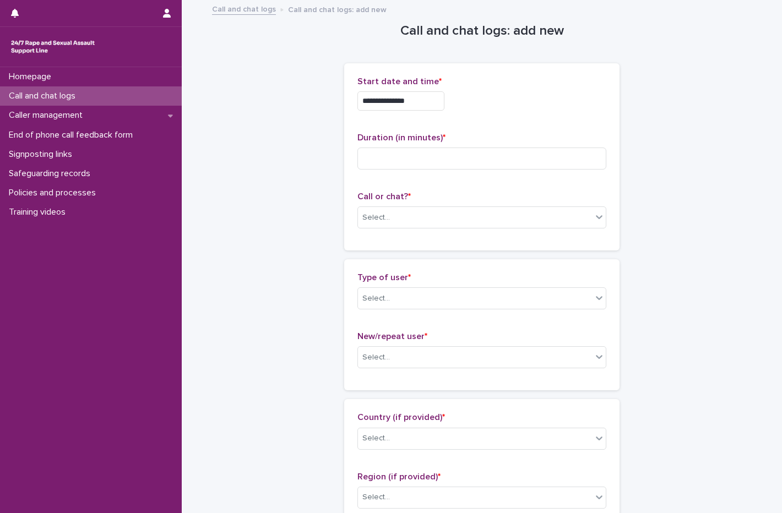
click at [434, 109] on input "**********" at bounding box center [400, 100] width 87 height 19
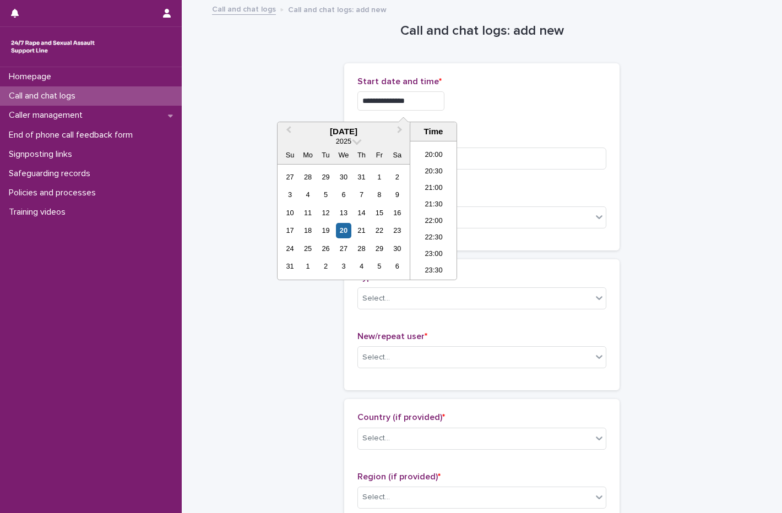
type input "**********"
click at [530, 106] on div "**********" at bounding box center [481, 100] width 249 height 19
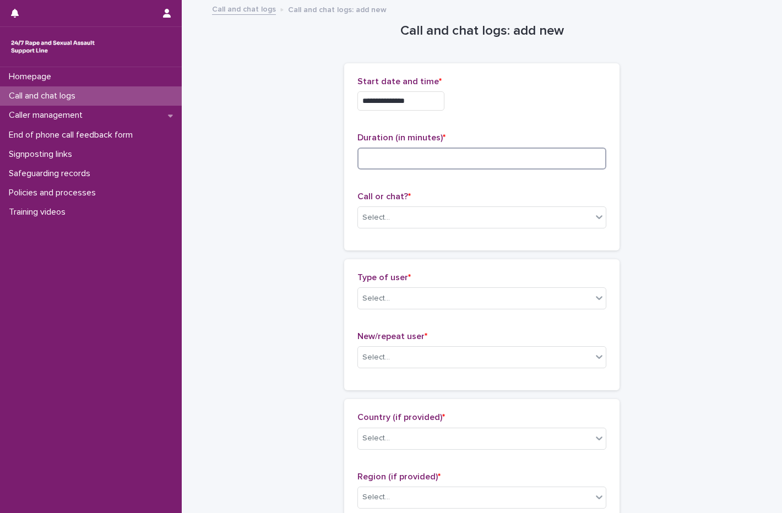
click at [428, 153] on input at bounding box center [481, 159] width 249 height 22
type input "**"
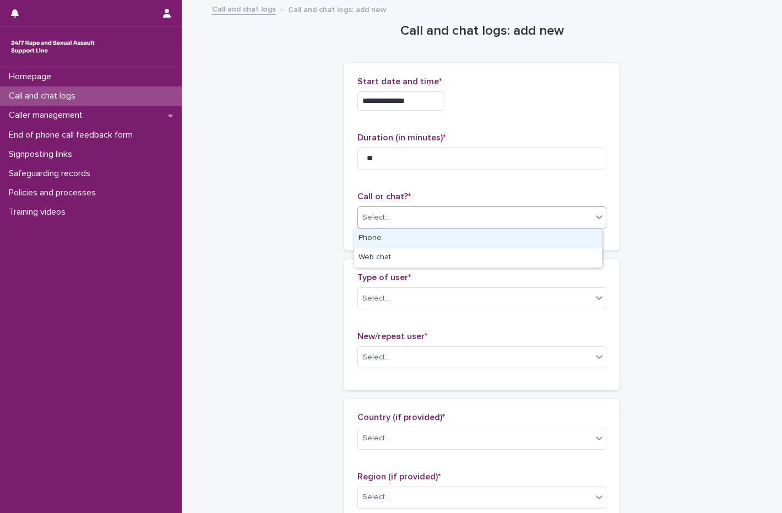
click at [424, 210] on div "Select..." at bounding box center [475, 218] width 234 height 18
click at [380, 236] on div "Phone" at bounding box center [478, 238] width 248 height 19
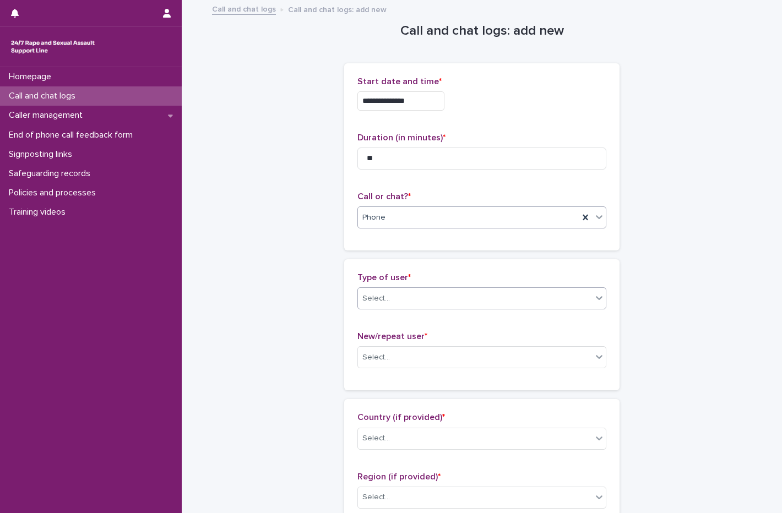
click at [391, 297] on div "Select..." at bounding box center [475, 299] width 234 height 18
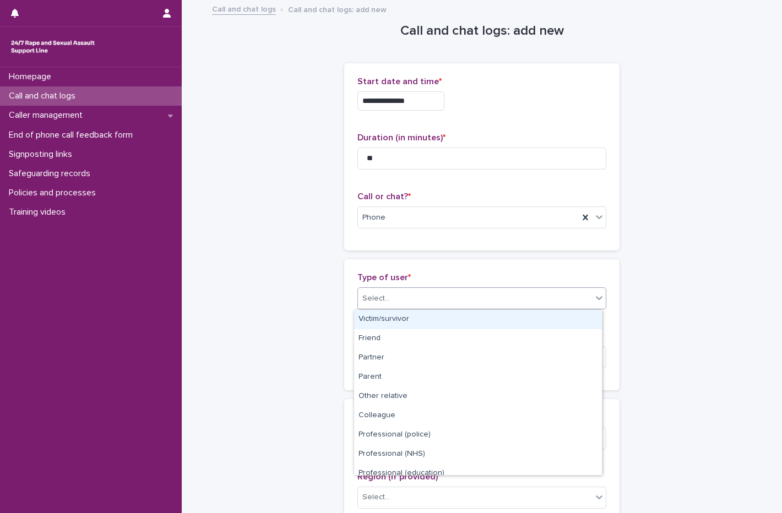
click at [388, 320] on div "Victim/survivor" at bounding box center [478, 319] width 248 height 19
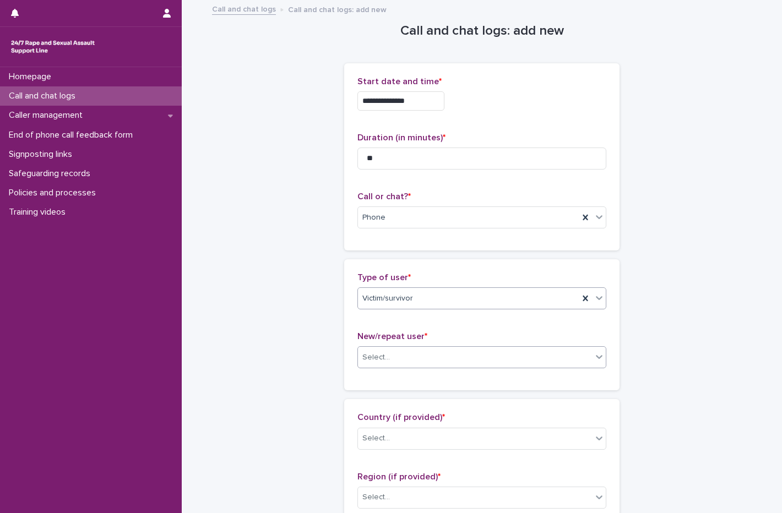
click at [380, 360] on div "Select..." at bounding box center [376, 358] width 28 height 12
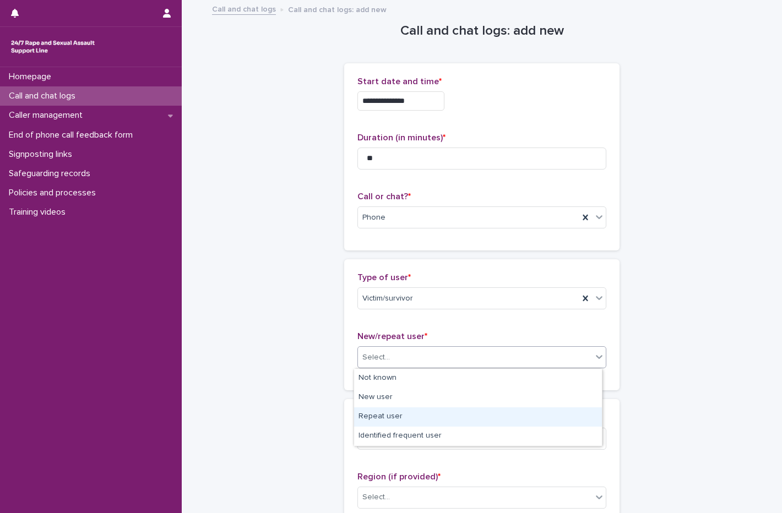
click at [372, 416] on div "Repeat user" at bounding box center [478, 416] width 248 height 19
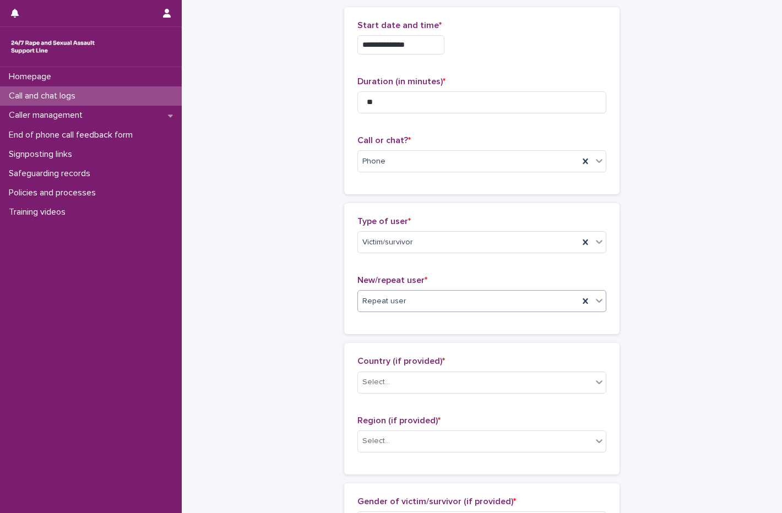
scroll to position [110, 0]
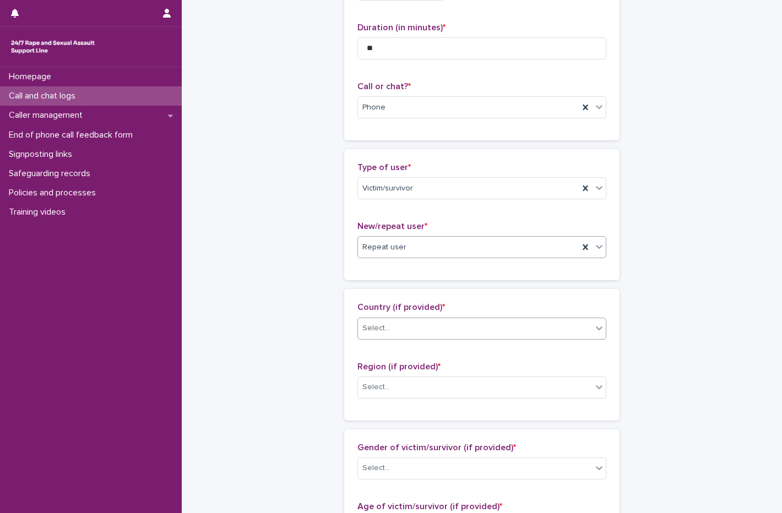
click at [415, 333] on div "Select..." at bounding box center [475, 328] width 234 height 18
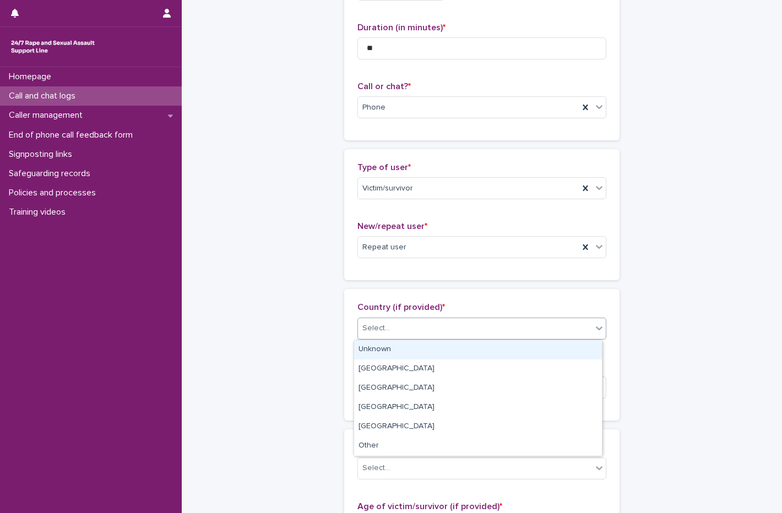
click at [404, 350] on div "Unknown" at bounding box center [478, 349] width 248 height 19
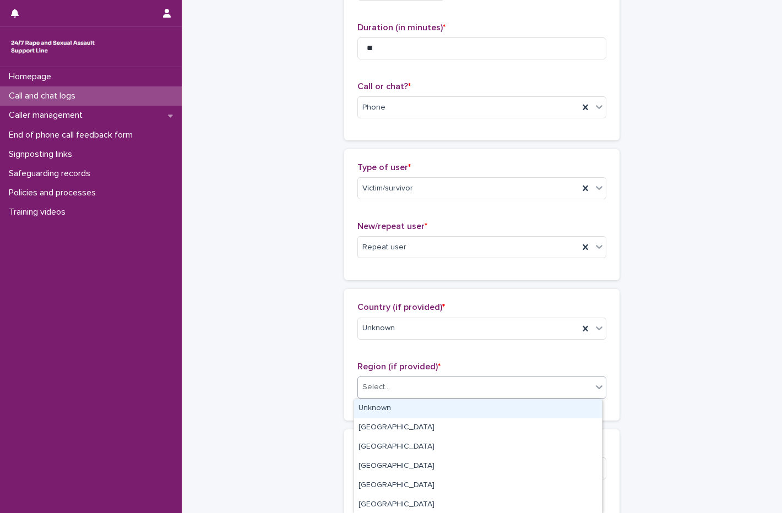
click at [403, 389] on div "Select..." at bounding box center [475, 387] width 234 height 18
click at [382, 412] on div "Unknown" at bounding box center [478, 408] width 248 height 19
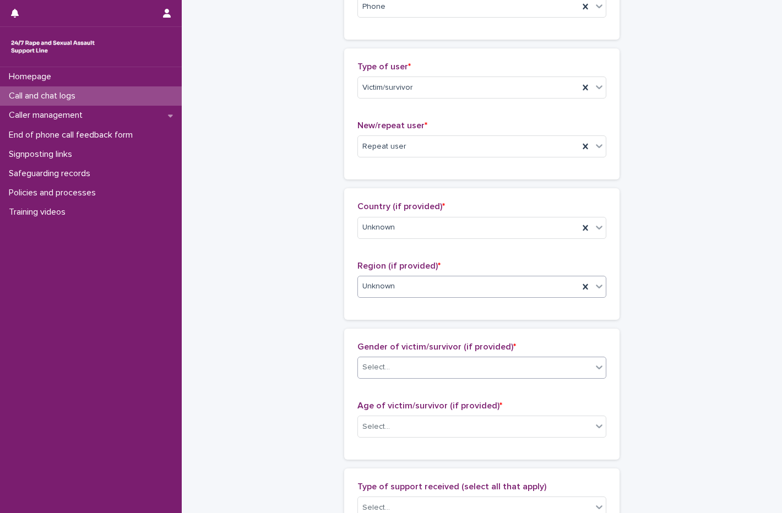
scroll to position [220, 0]
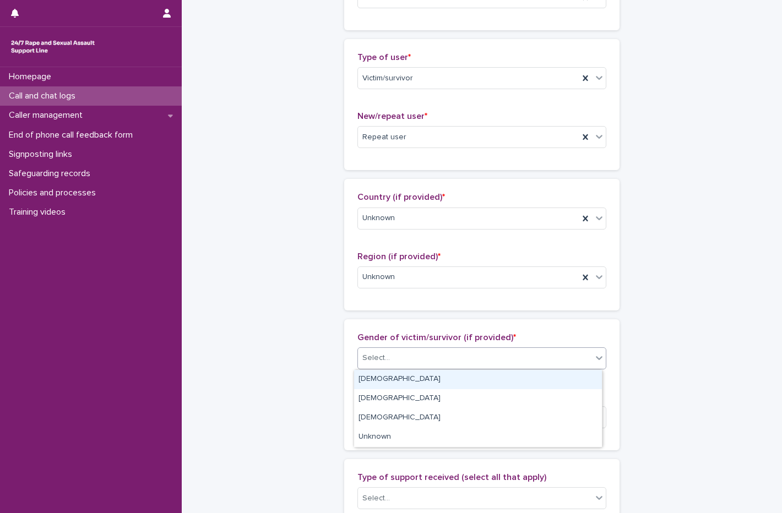
click at [400, 353] on div "Select..." at bounding box center [475, 358] width 234 height 18
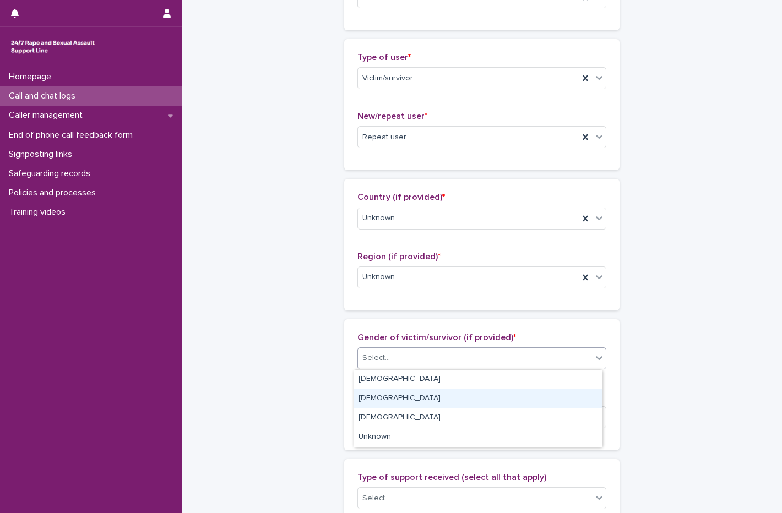
click at [378, 402] on div "[DEMOGRAPHIC_DATA]" at bounding box center [478, 398] width 248 height 19
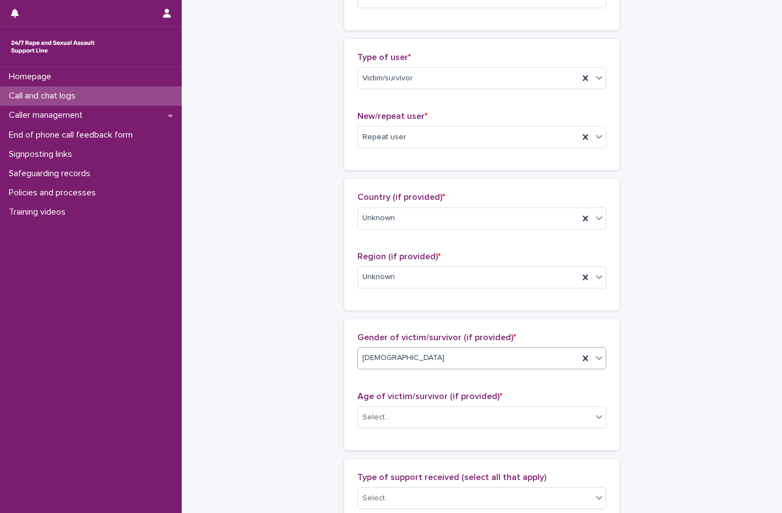
scroll to position [330, 0]
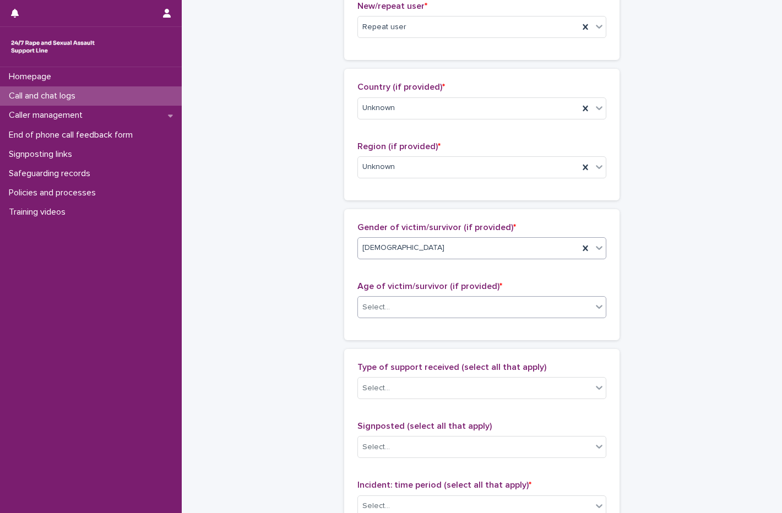
click at [398, 313] on div "Select..." at bounding box center [475, 307] width 234 height 18
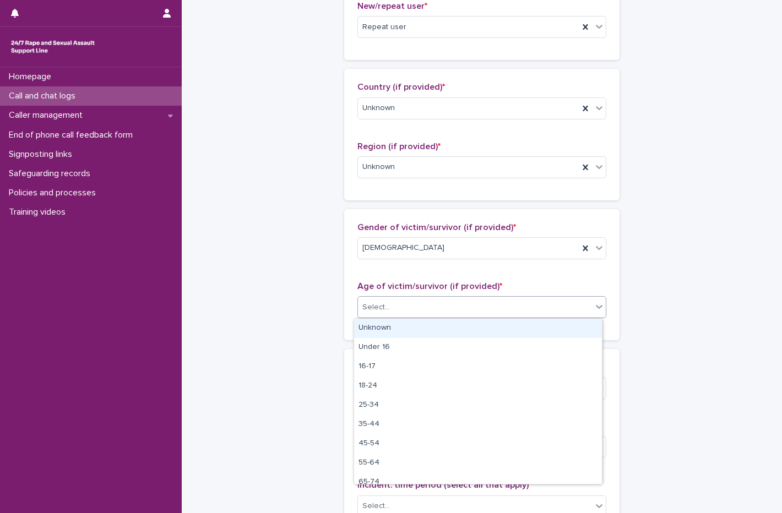
click at [388, 328] on div "Unknown" at bounding box center [478, 328] width 248 height 19
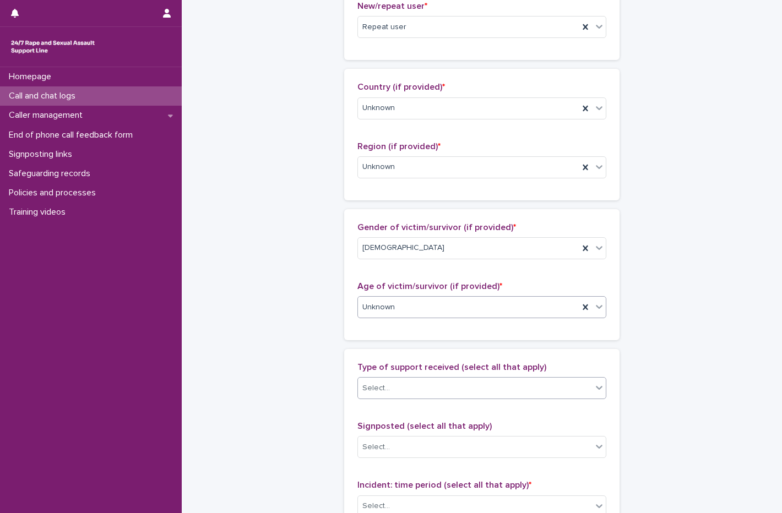
click at [405, 379] on div "Select..." at bounding box center [475, 388] width 234 height 18
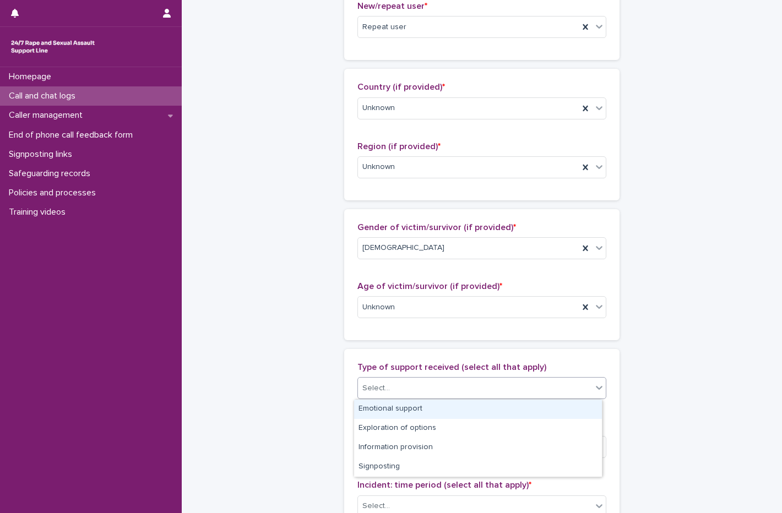
click at [394, 414] on div "Emotional support" at bounding box center [478, 409] width 248 height 19
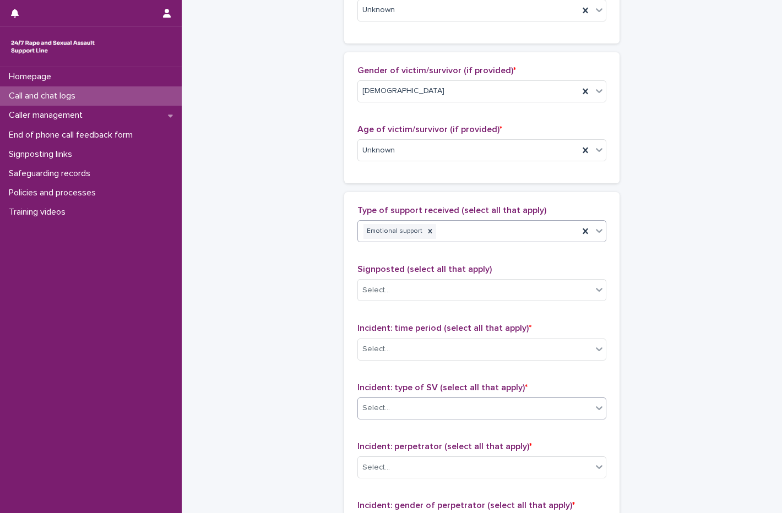
scroll to position [551, 0]
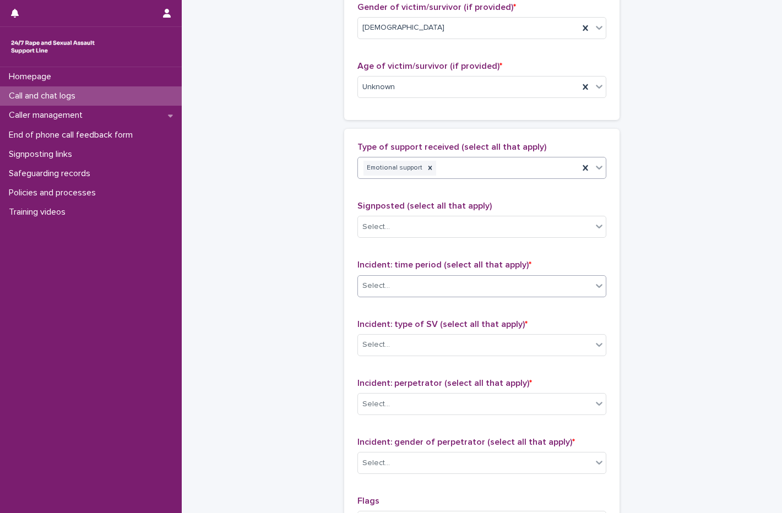
click at [391, 286] on input "text" at bounding box center [391, 285] width 1 height 9
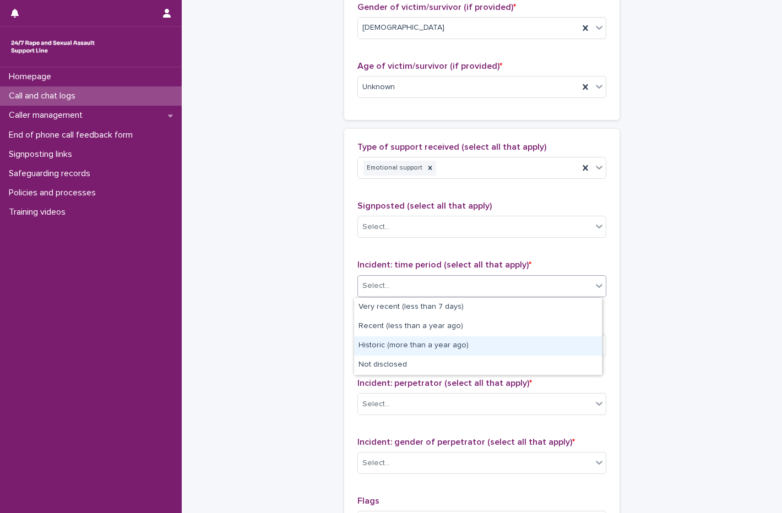
click at [389, 352] on div "Historic (more than a year ago)" at bounding box center [478, 345] width 248 height 19
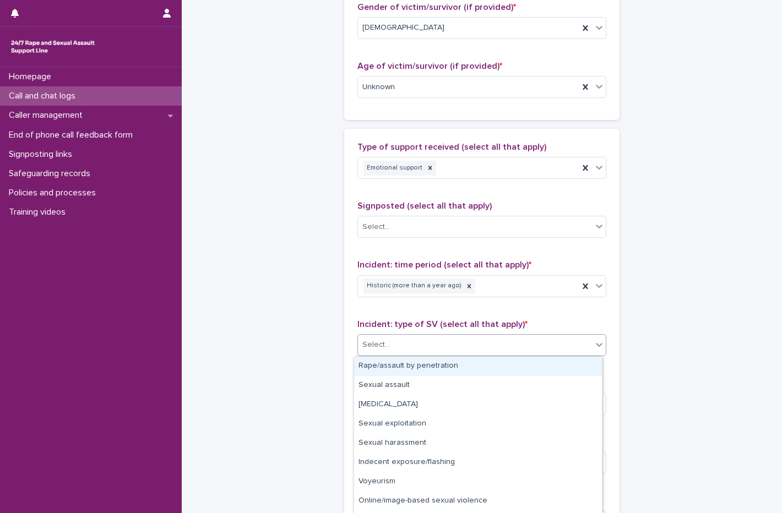
click at [390, 345] on div "Select..." at bounding box center [475, 345] width 234 height 18
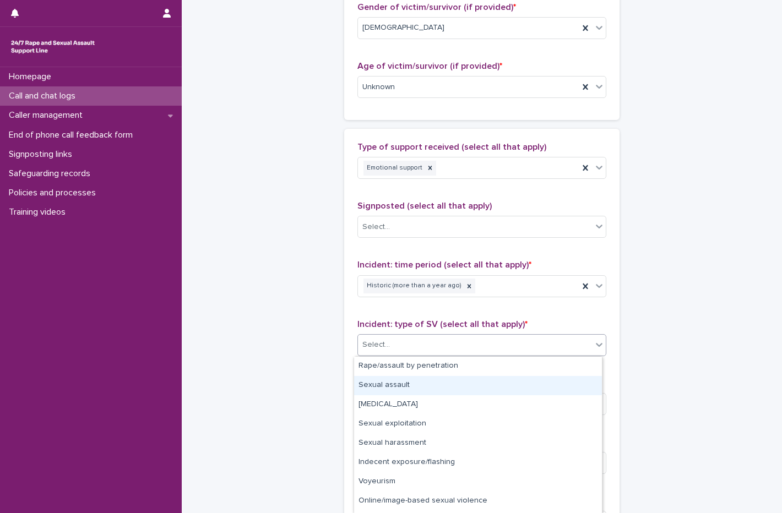
drag, startPoint x: 398, startPoint y: 418, endPoint x: 396, endPoint y: 389, distance: 28.7
click at [396, 389] on div "Sexual assault" at bounding box center [478, 385] width 248 height 19
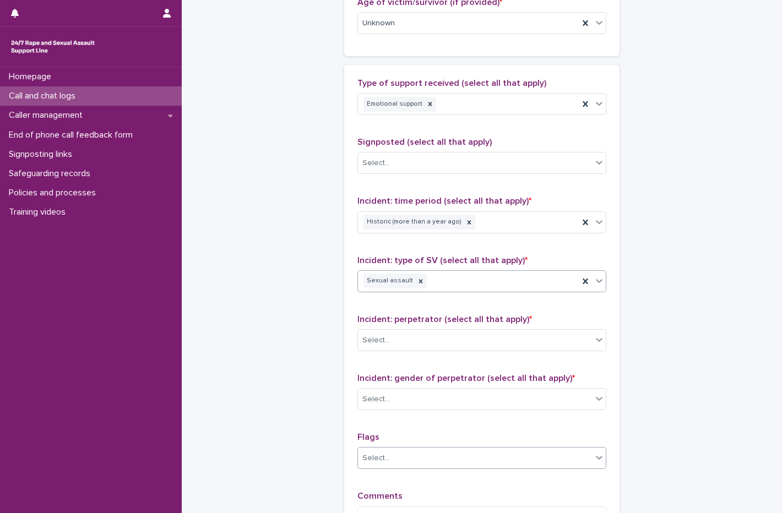
scroll to position [716, 0]
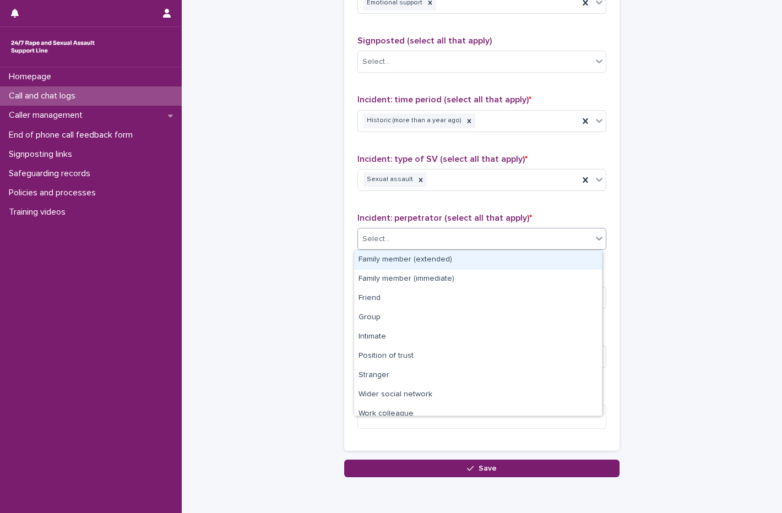
click at [417, 240] on div "Select..." at bounding box center [475, 239] width 234 height 18
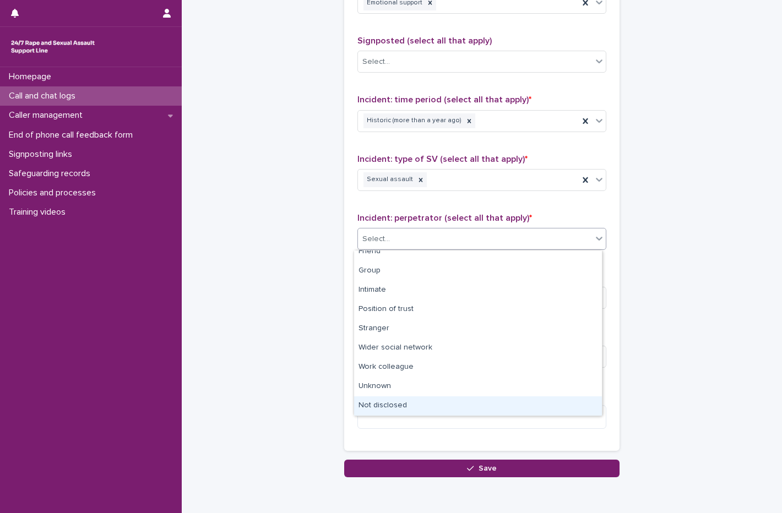
click at [428, 400] on div "Not disclosed" at bounding box center [478, 405] width 248 height 19
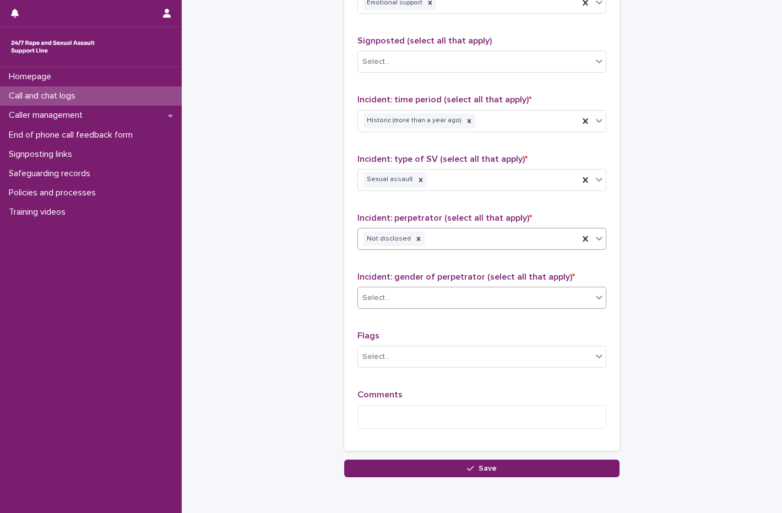
click at [403, 299] on div "Select..." at bounding box center [475, 298] width 234 height 18
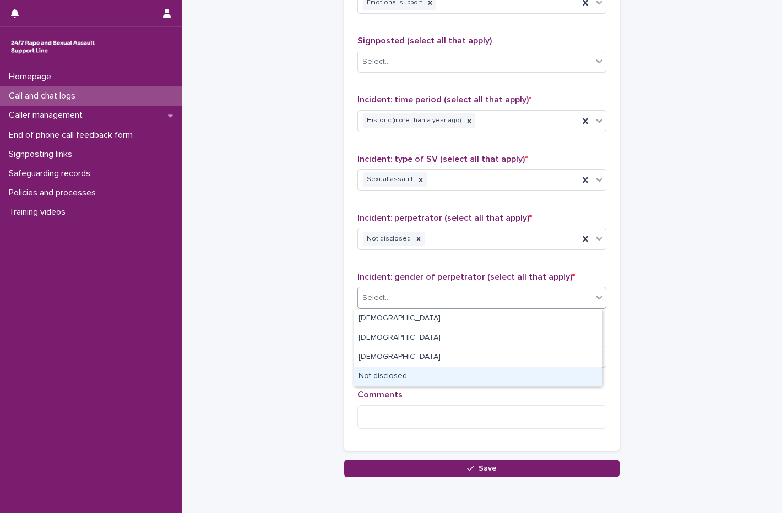
click at [399, 372] on div "Not disclosed" at bounding box center [478, 376] width 248 height 19
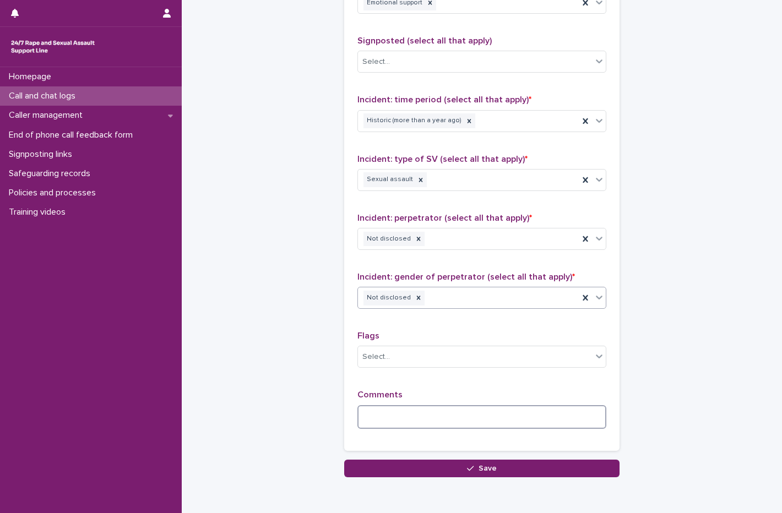
click at [371, 422] on textarea at bounding box center [481, 417] width 249 height 24
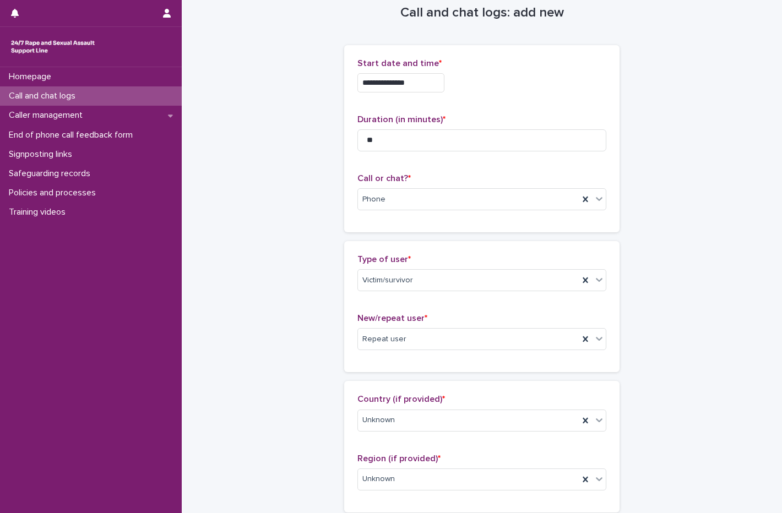
scroll to position [0, 0]
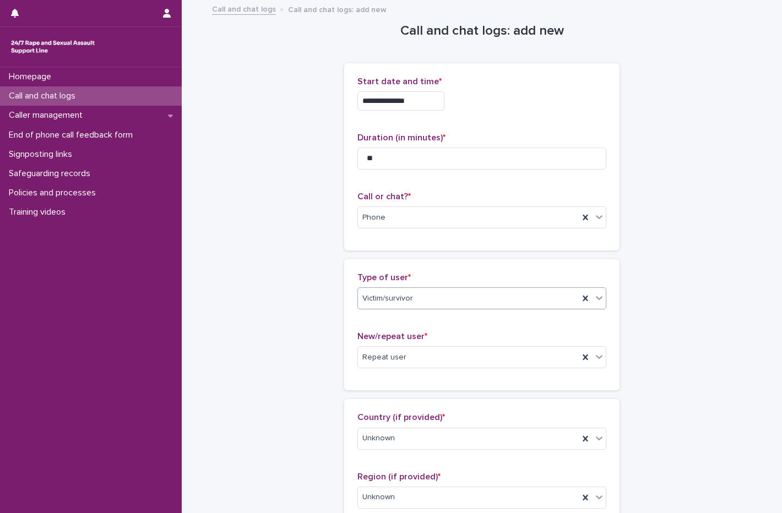
type textarea "**********"
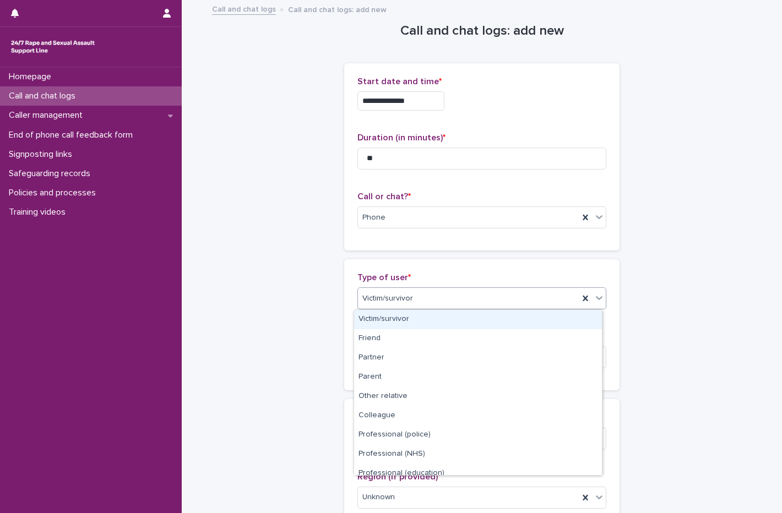
click at [410, 304] on div "Victim/survivor" at bounding box center [468, 299] width 221 height 18
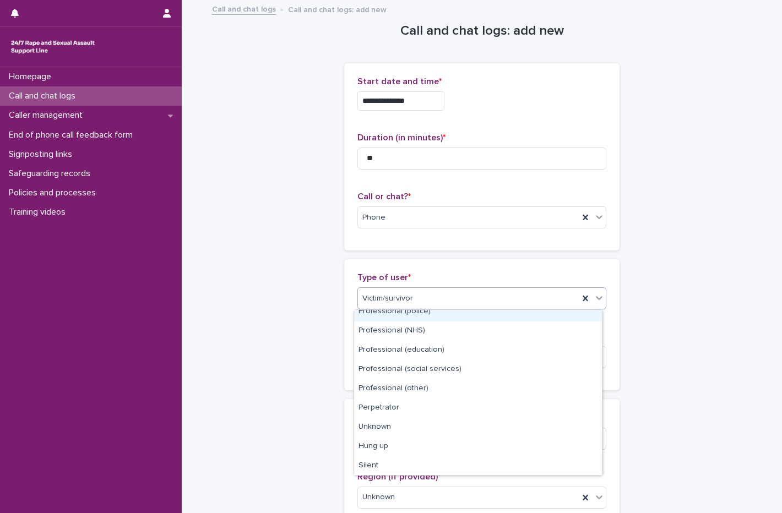
scroll to position [124, 0]
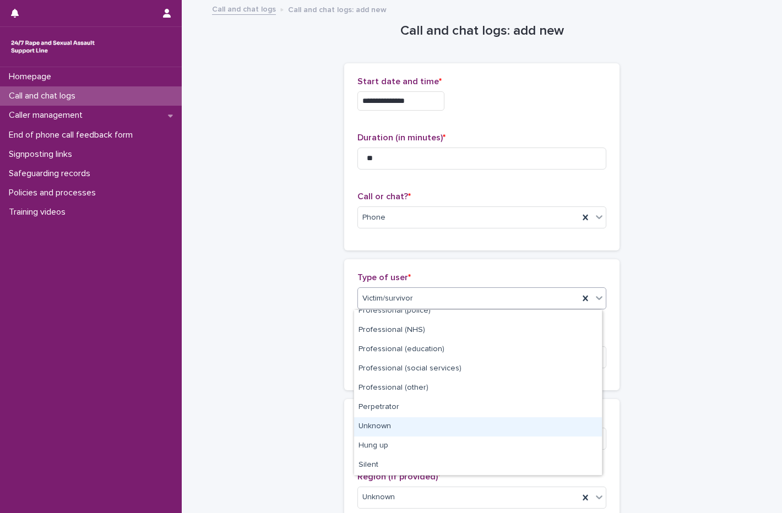
drag, startPoint x: 418, startPoint y: 416, endPoint x: 420, endPoint y: 430, distance: 13.9
click at [420, 430] on div "Unknown" at bounding box center [478, 426] width 248 height 19
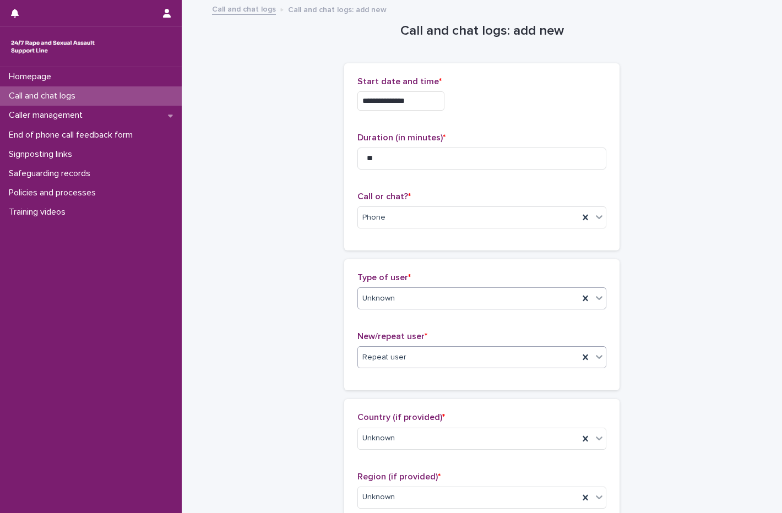
click at [431, 357] on div "Repeat user" at bounding box center [468, 358] width 221 height 18
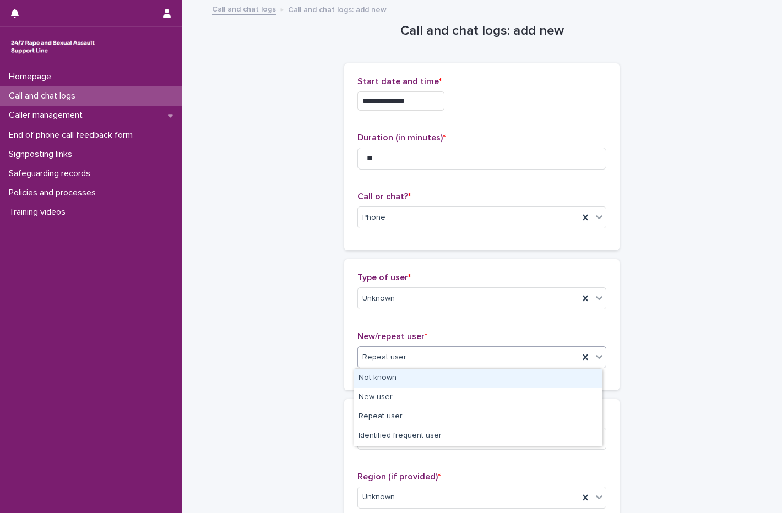
click at [418, 379] on div "Not known" at bounding box center [478, 378] width 248 height 19
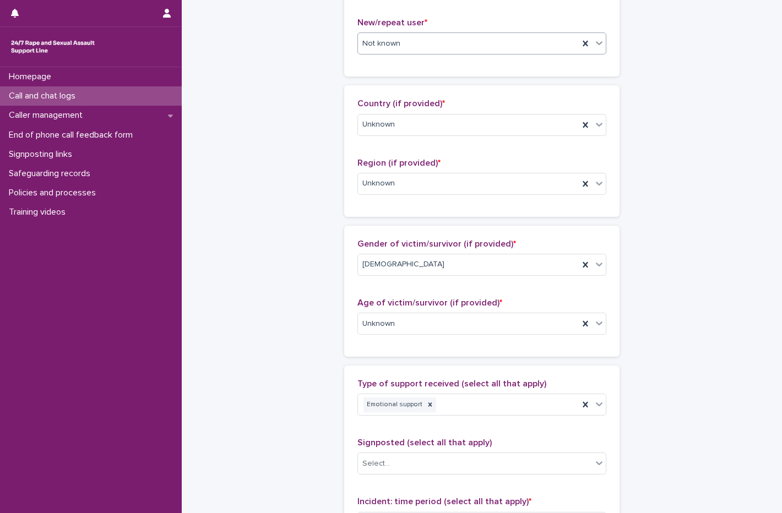
scroll to position [330, 0]
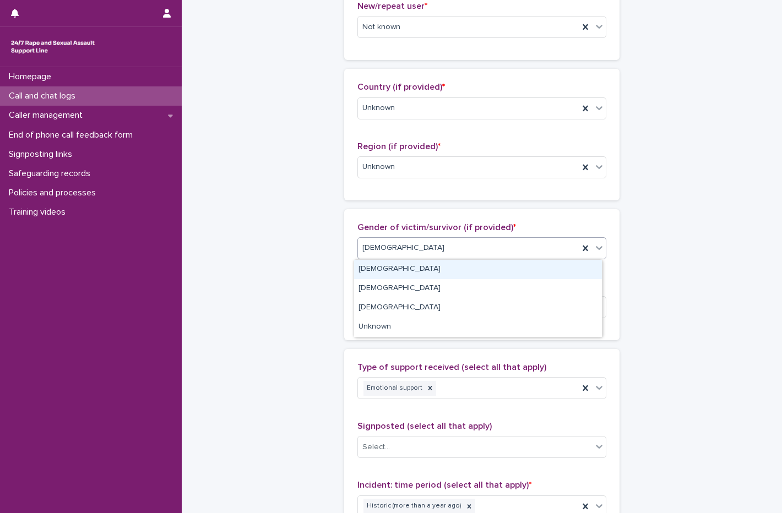
click at [432, 243] on div "[DEMOGRAPHIC_DATA]" at bounding box center [468, 248] width 221 height 18
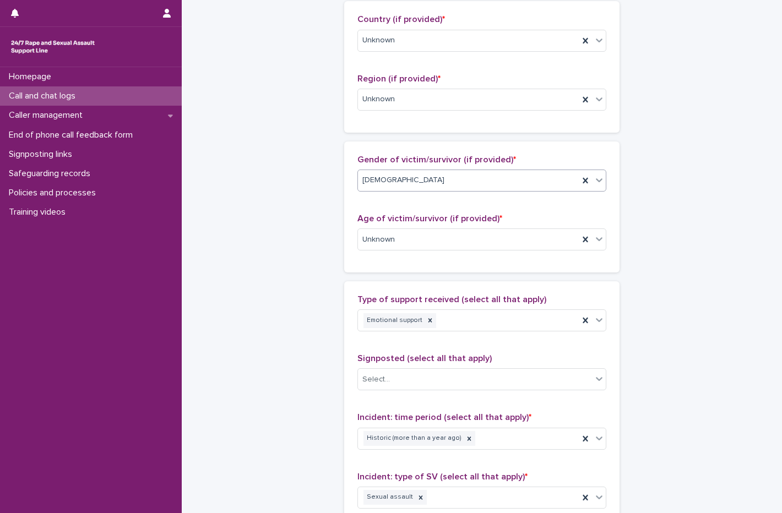
scroll to position [496, 0]
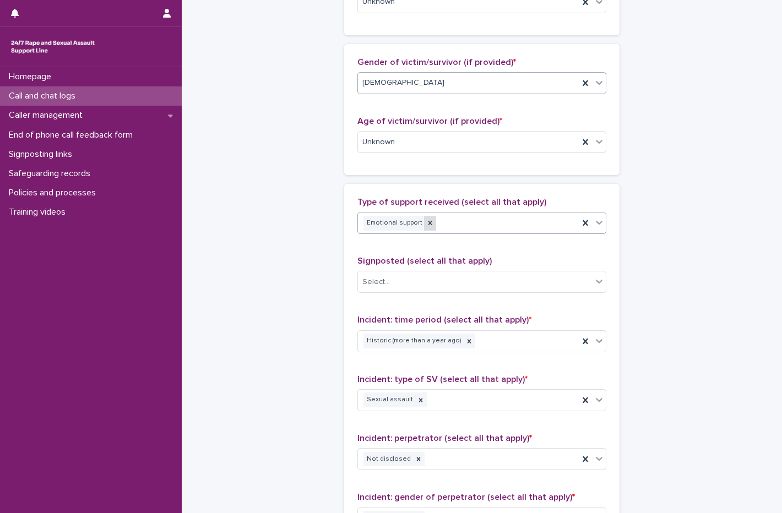
click at [426, 226] on icon at bounding box center [430, 223] width 8 height 8
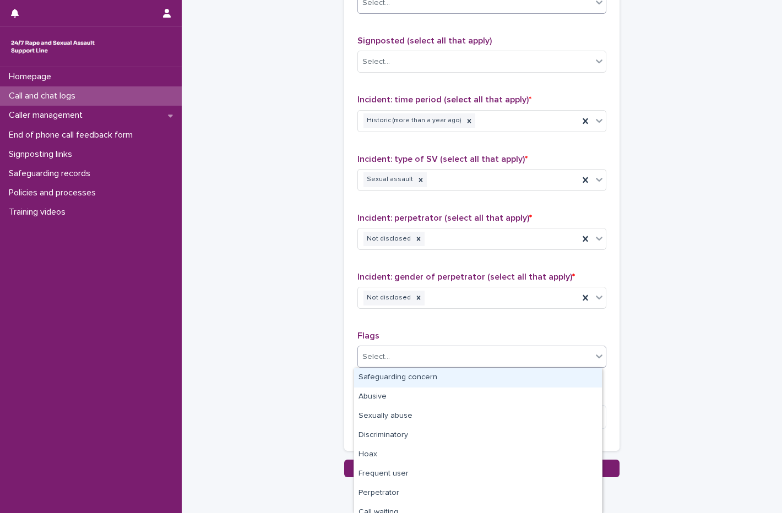
click at [391, 353] on input "text" at bounding box center [391, 356] width 1 height 9
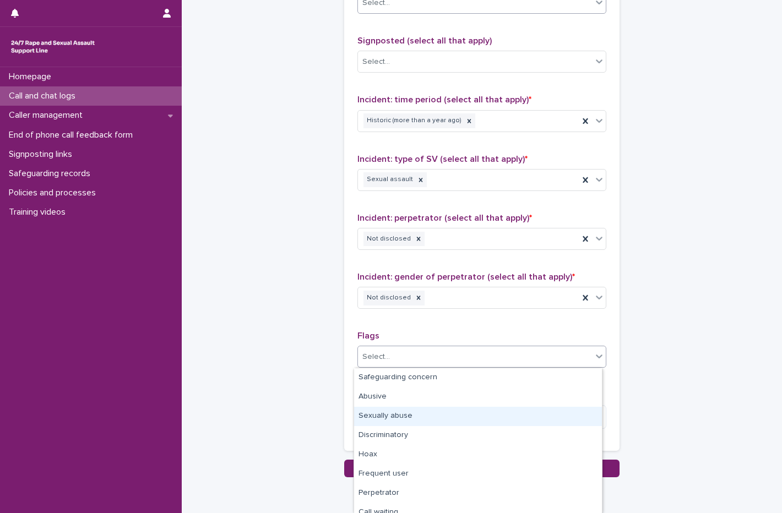
drag, startPoint x: 425, startPoint y: 432, endPoint x: 421, endPoint y: 420, distance: 12.7
click at [421, 420] on div "Sexually abuse" at bounding box center [478, 416] width 248 height 19
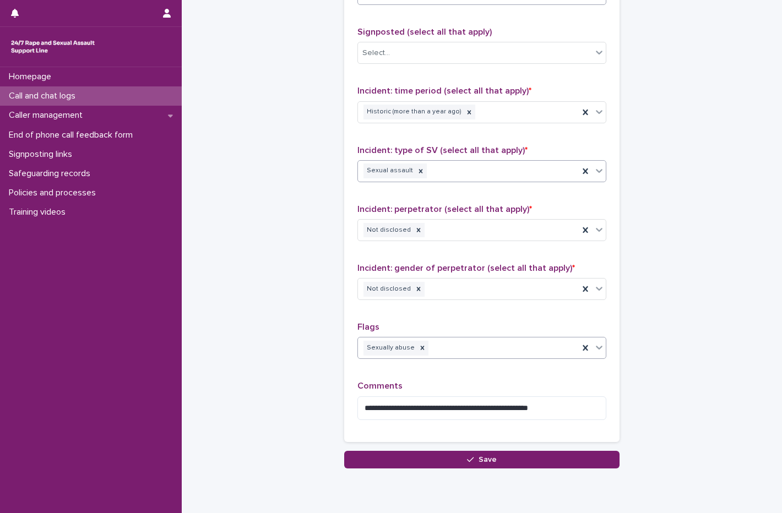
scroll to position [766, 0]
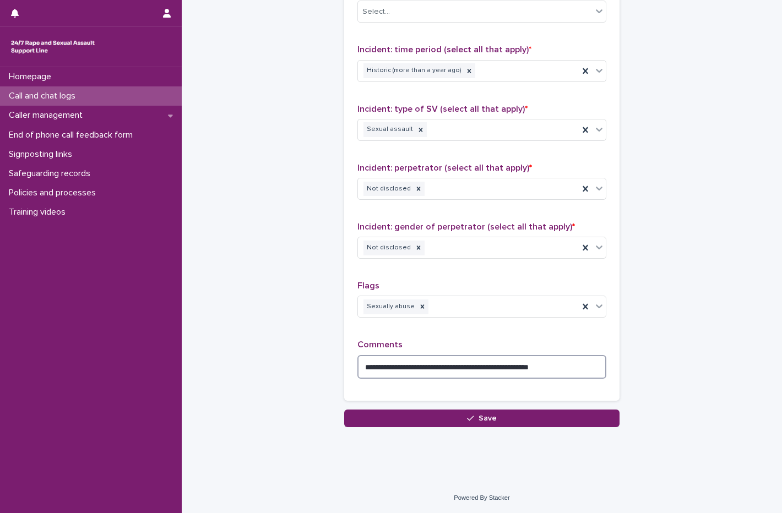
drag, startPoint x: 565, startPoint y: 371, endPoint x: 360, endPoint y: 364, distance: 206.0
click at [360, 364] on textarea "**********" at bounding box center [481, 367] width 249 height 24
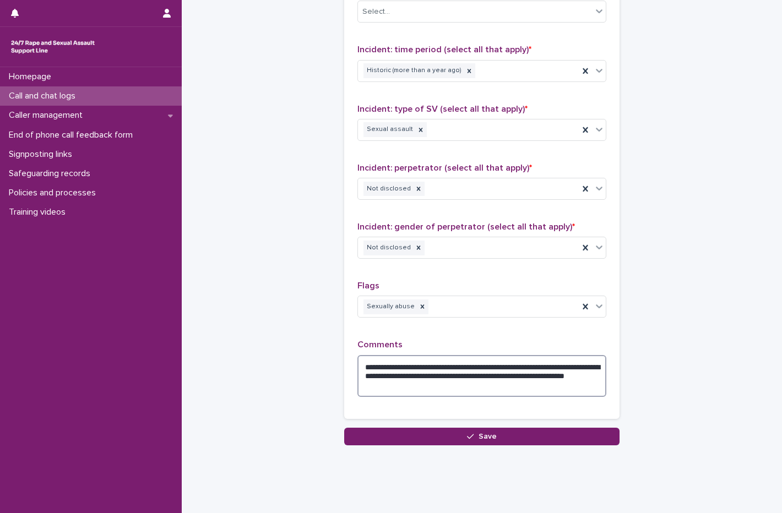
click at [389, 386] on textarea "**********" at bounding box center [481, 376] width 249 height 42
click at [382, 387] on textarea "**********" at bounding box center [481, 376] width 249 height 42
click at [426, 387] on textarea "**********" at bounding box center [481, 376] width 249 height 42
click at [465, 387] on textarea "**********" at bounding box center [481, 376] width 249 height 42
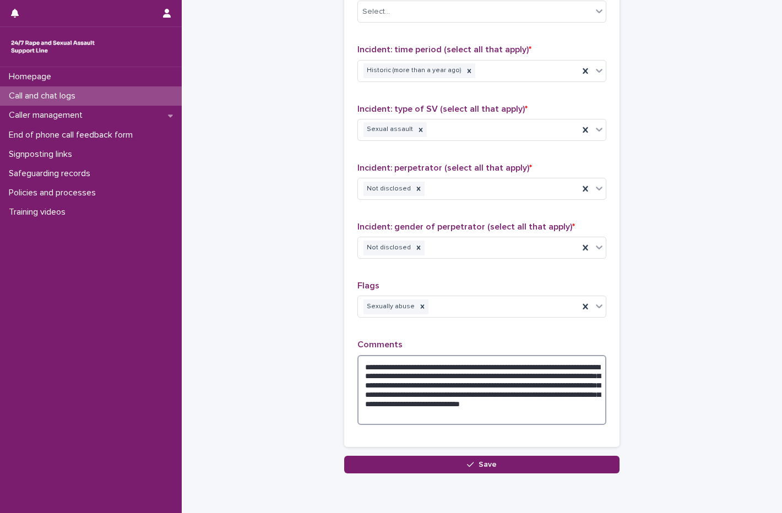
type textarea "**********"
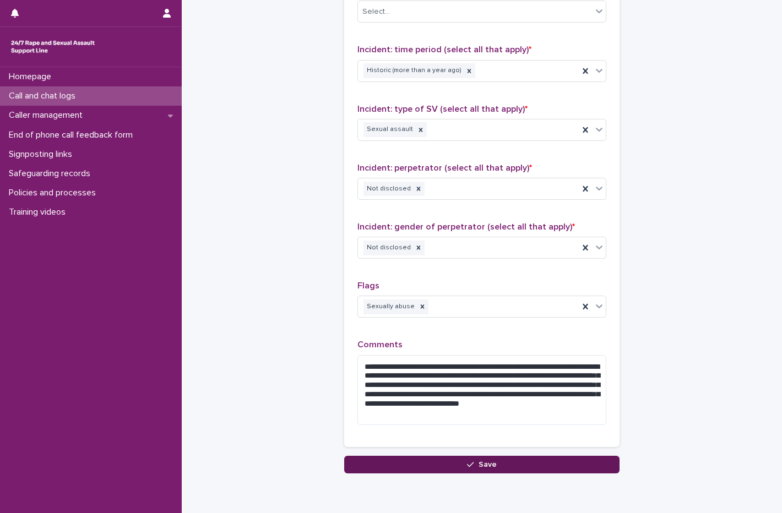
click at [497, 470] on button "Save" at bounding box center [481, 465] width 275 height 18
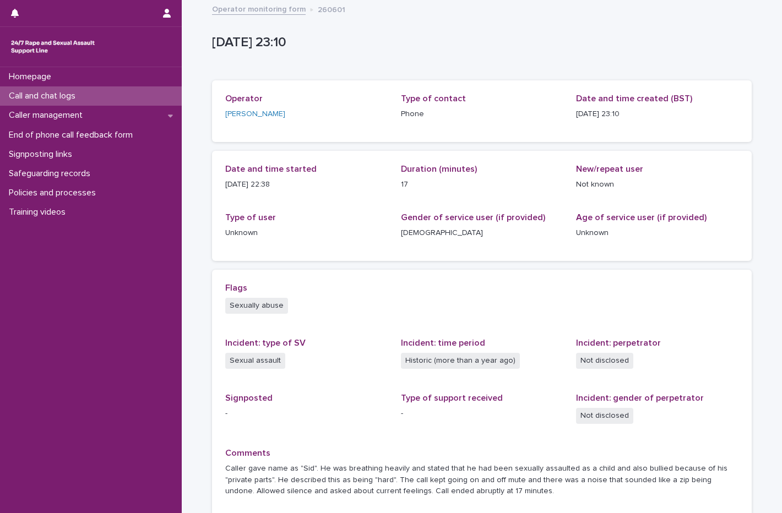
click at [84, 95] on p "Call and chat logs" at bounding box center [44, 96] width 80 height 10
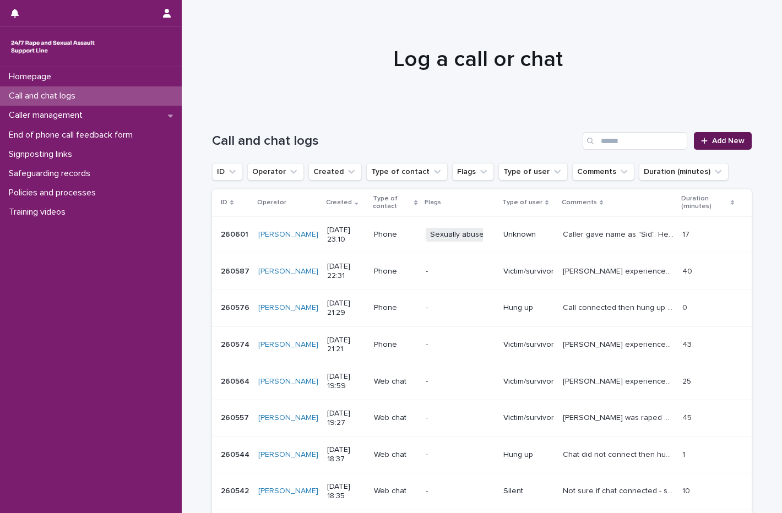
click at [718, 136] on link "Add New" at bounding box center [723, 141] width 58 height 18
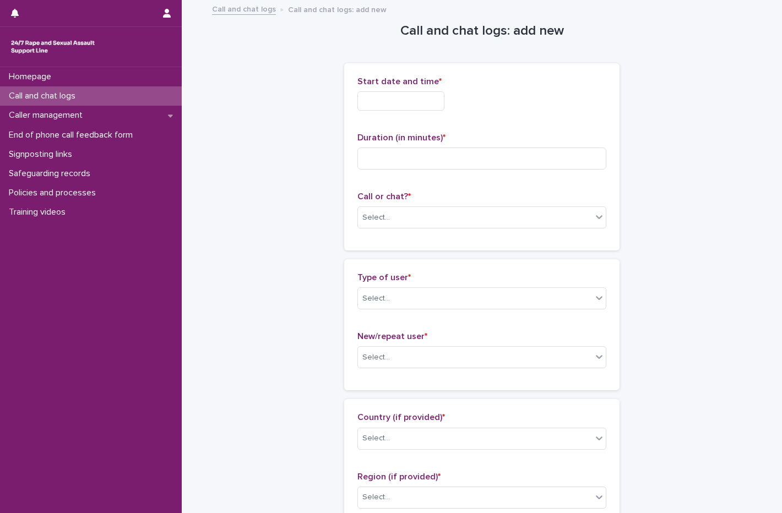
click at [396, 104] on input "text" at bounding box center [400, 100] width 87 height 19
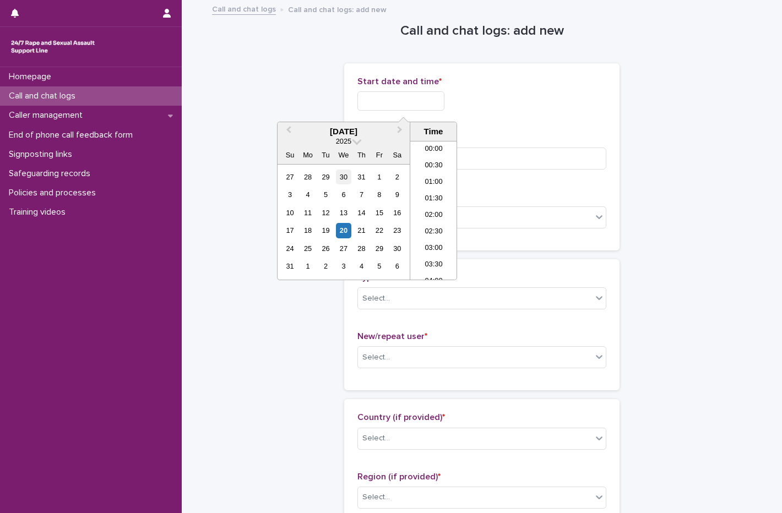
scroll to position [655, 0]
click at [346, 226] on div "20" at bounding box center [343, 230] width 15 height 15
click at [438, 254] on li "23:00" at bounding box center [433, 255] width 47 height 17
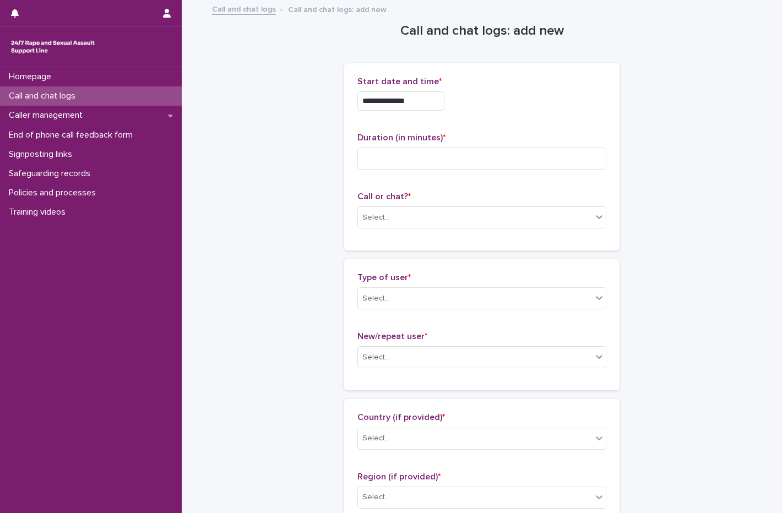
click at [413, 92] on input "**********" at bounding box center [400, 100] width 87 height 19
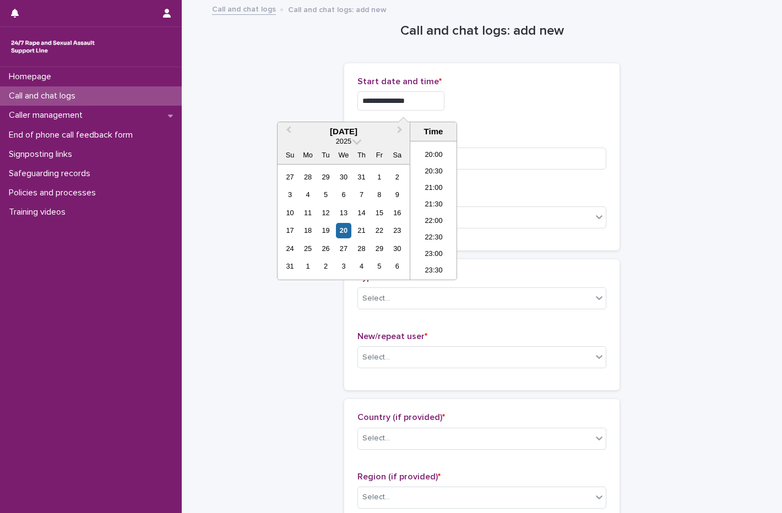
type input "**********"
click at [536, 132] on div "**********" at bounding box center [481, 157] width 249 height 161
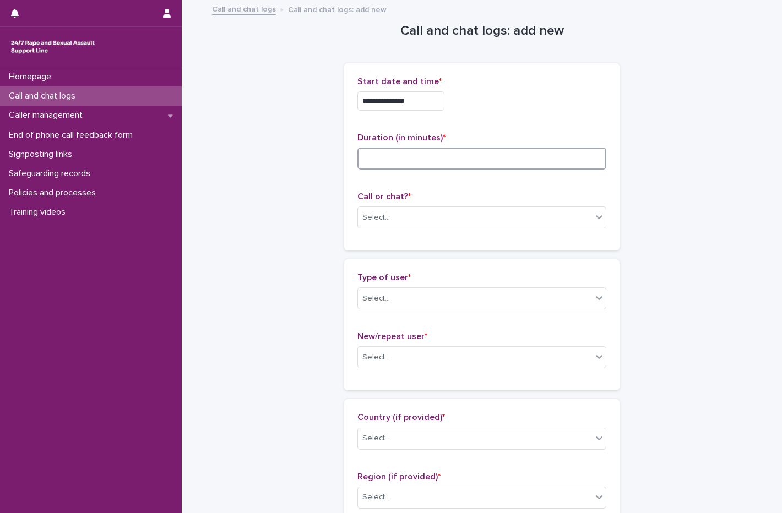
click at [393, 156] on input at bounding box center [481, 159] width 249 height 22
type input "*"
click at [389, 197] on span "Call or chat? *" at bounding box center [383, 196] width 53 height 9
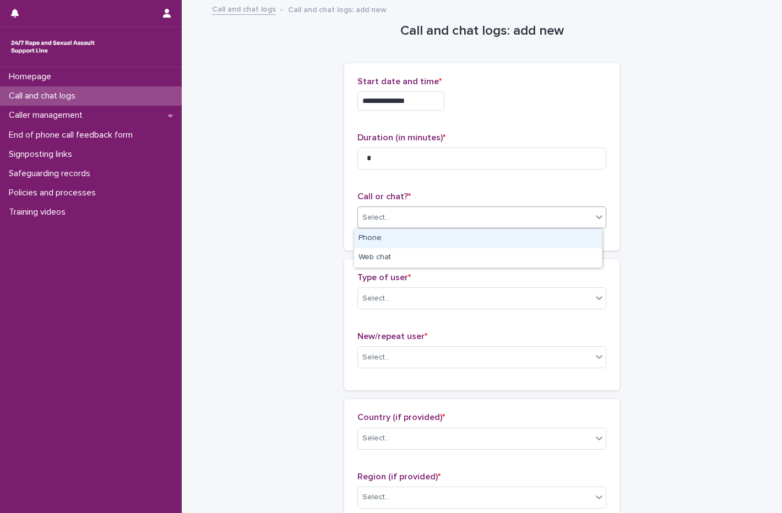
click at [377, 206] on div "Select..." at bounding box center [481, 217] width 249 height 22
click at [384, 230] on div "Phone" at bounding box center [478, 238] width 248 height 19
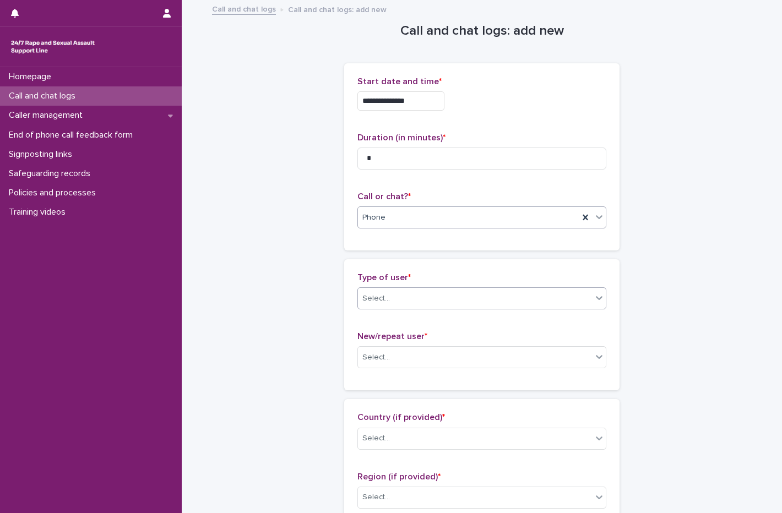
click at [401, 306] on div "Select..." at bounding box center [475, 299] width 234 height 18
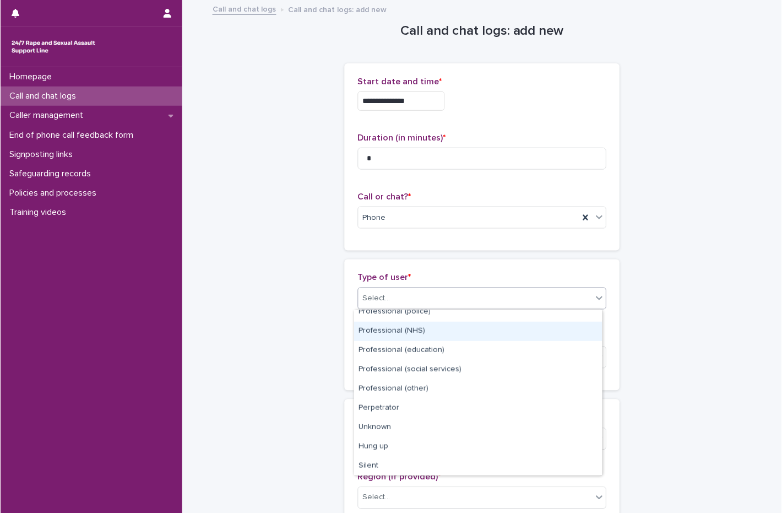
scroll to position [124, 0]
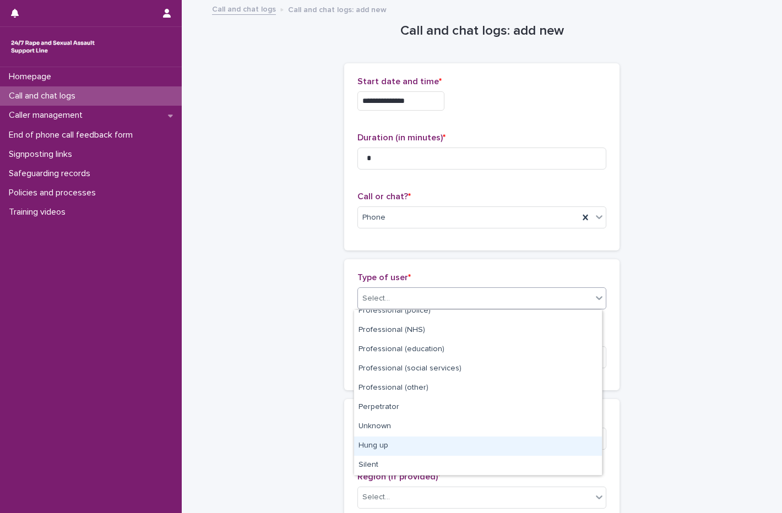
click at [407, 442] on div "Hung up" at bounding box center [478, 446] width 248 height 19
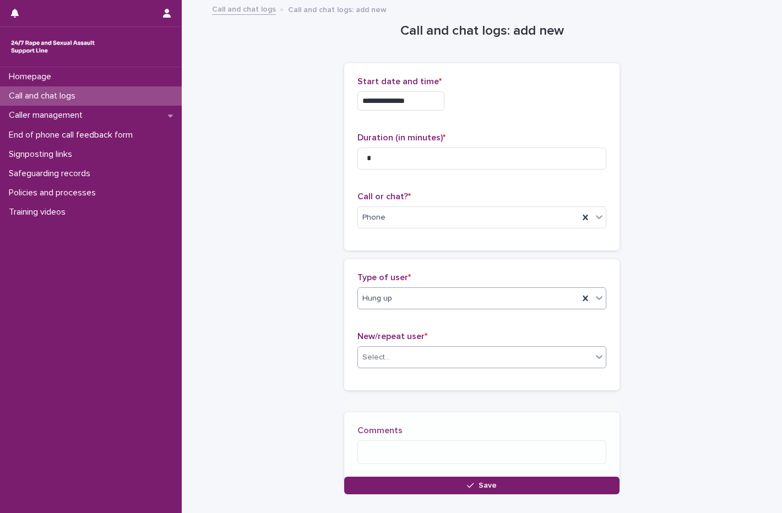
click at [399, 362] on div "Select..." at bounding box center [475, 358] width 234 height 18
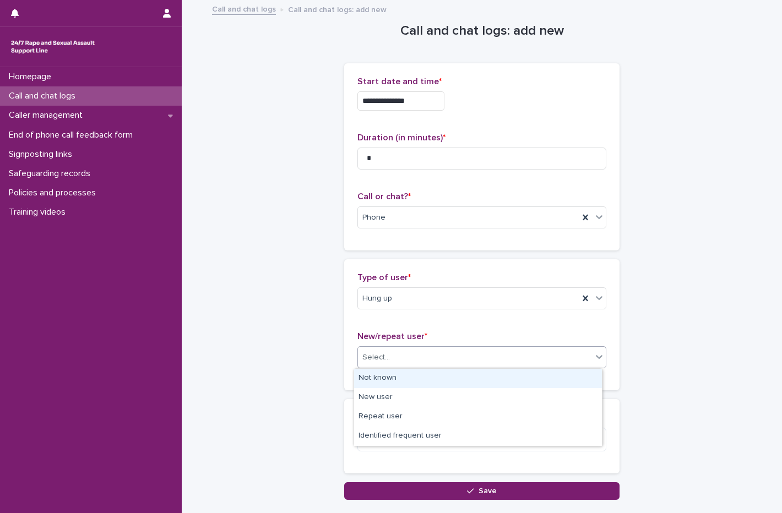
click at [398, 377] on div "Not known" at bounding box center [478, 378] width 248 height 19
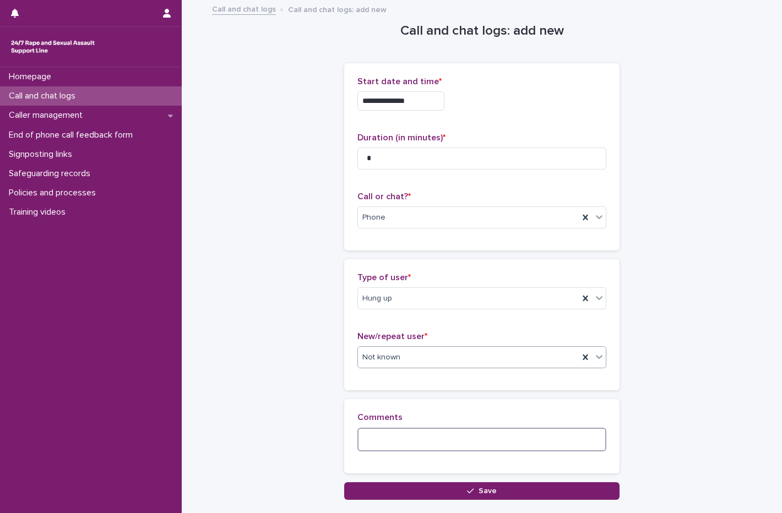
click at [406, 434] on textarea at bounding box center [481, 440] width 249 height 24
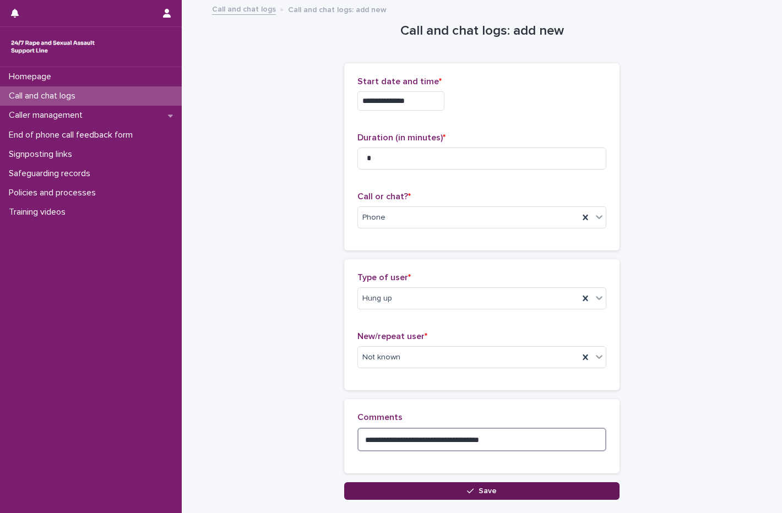
type textarea "**********"
click at [436, 485] on button "Save" at bounding box center [481, 491] width 275 height 18
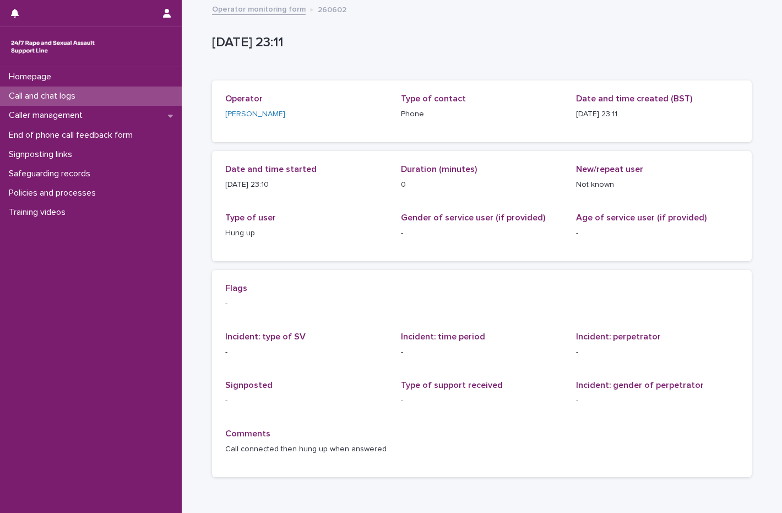
click at [45, 94] on p "Call and chat logs" at bounding box center [44, 96] width 80 height 10
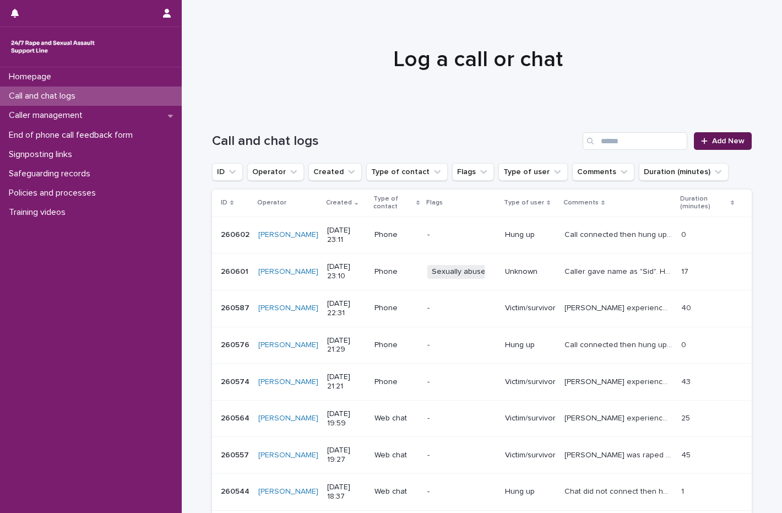
click at [711, 134] on link "Add New" at bounding box center [723, 141] width 58 height 18
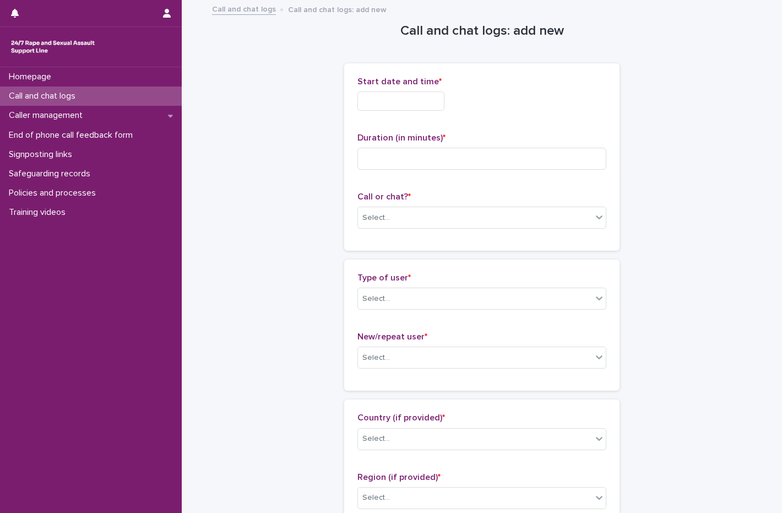
click at [396, 103] on input "text" at bounding box center [400, 100] width 87 height 19
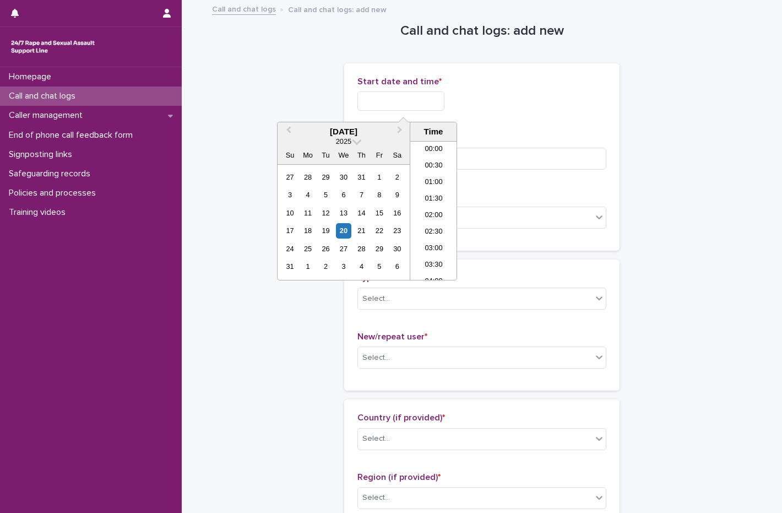
scroll to position [655, 0]
click at [346, 228] on div "20" at bounding box center [343, 230] width 15 height 15
click at [429, 252] on li "23:00" at bounding box center [433, 255] width 47 height 17
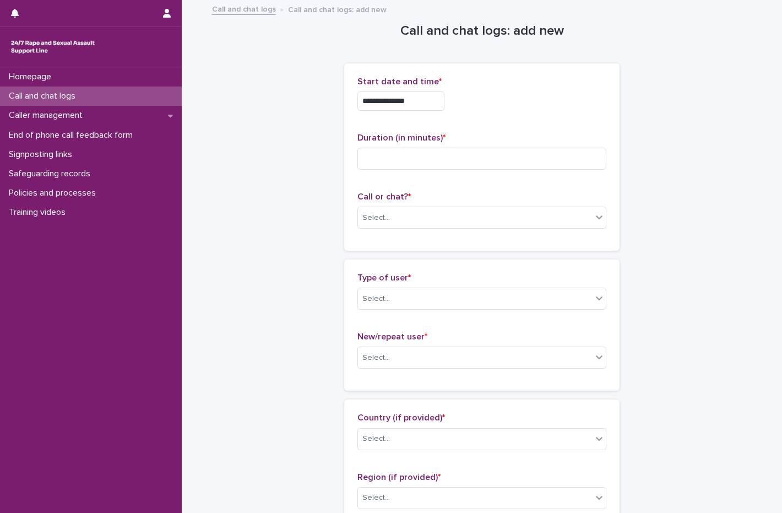
click at [424, 106] on input "**********" at bounding box center [400, 100] width 87 height 19
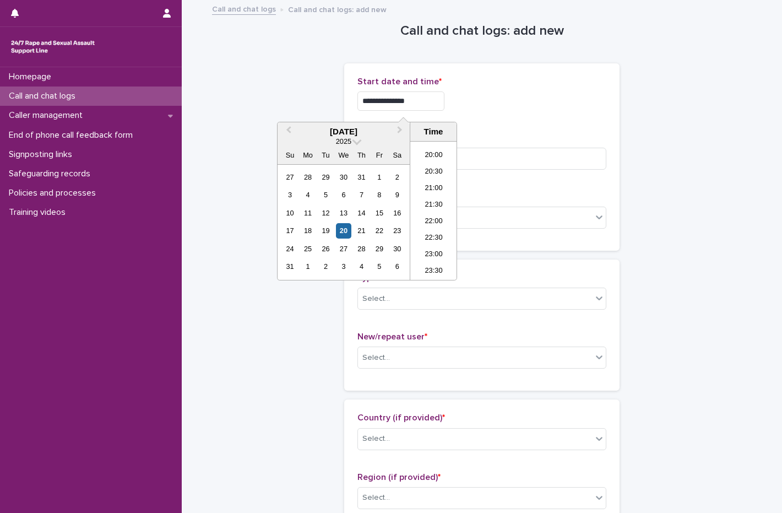
click at [444, 97] on input "**********" at bounding box center [400, 100] width 87 height 19
type input "**********"
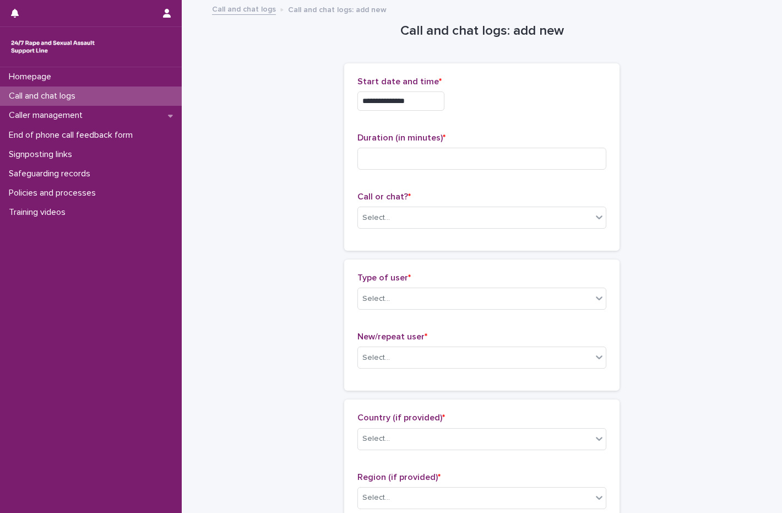
click at [481, 100] on div "**********" at bounding box center [481, 100] width 249 height 19
click at [422, 153] on input at bounding box center [481, 159] width 249 height 22
type input "*"
click at [372, 215] on div "Select..." at bounding box center [376, 218] width 28 height 12
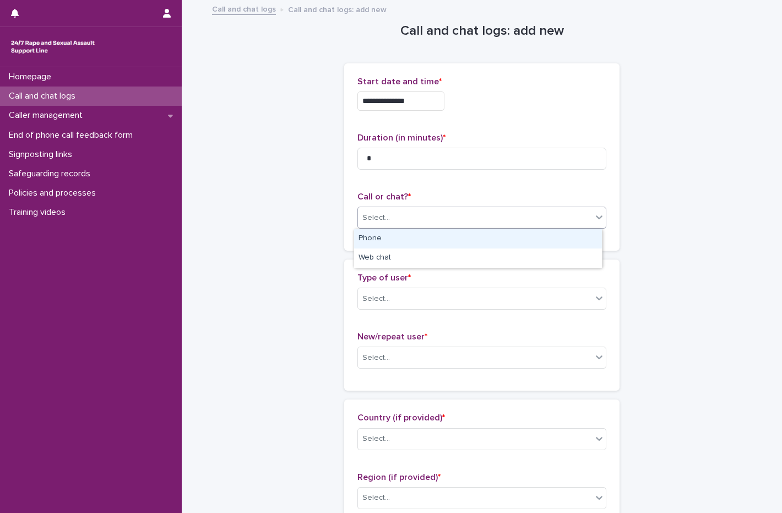
click at [372, 230] on div "Phone" at bounding box center [478, 238] width 248 height 19
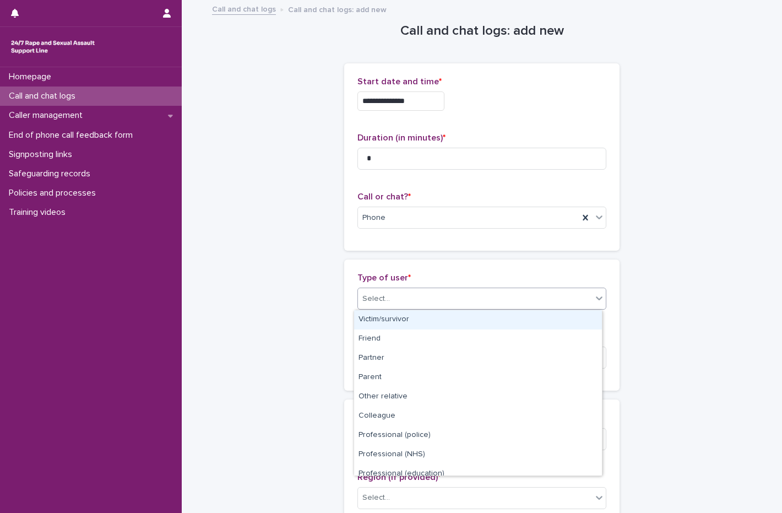
click at [391, 299] on input "text" at bounding box center [391, 298] width 1 height 9
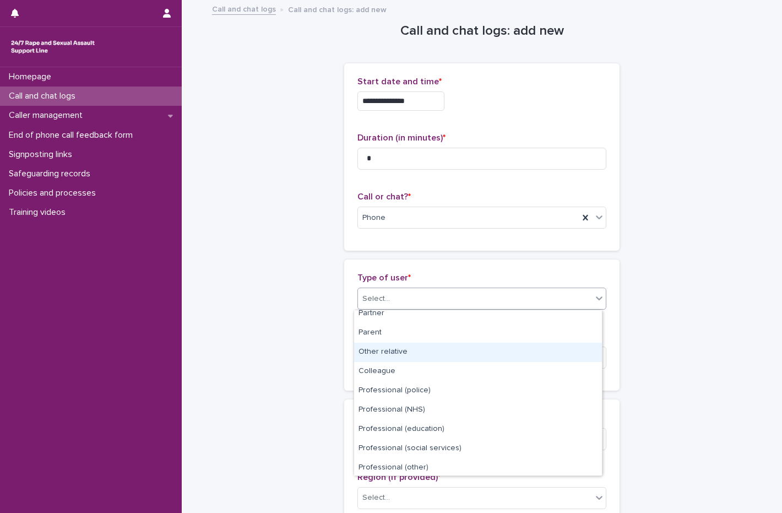
scroll to position [124, 0]
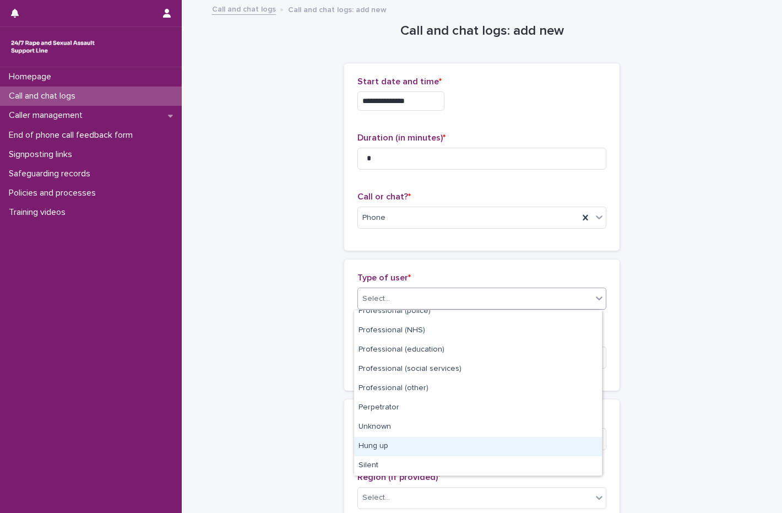
click at [431, 446] on div "Hung up" at bounding box center [478, 446] width 248 height 19
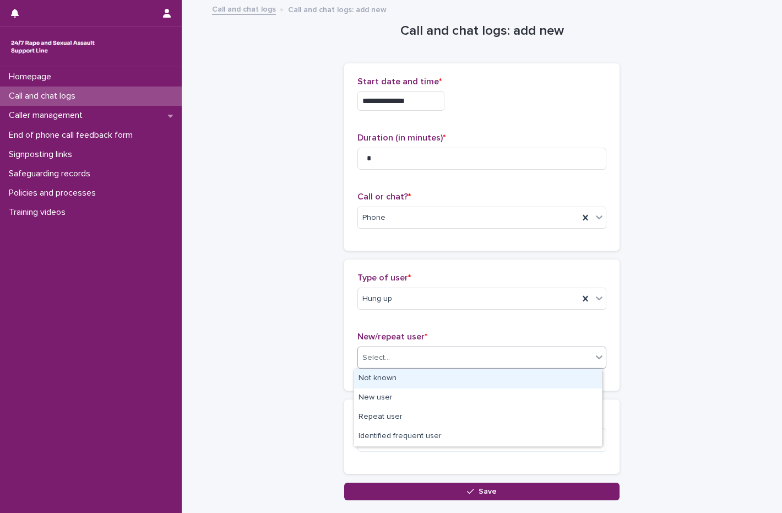
click at [394, 353] on div "Select..." at bounding box center [475, 358] width 234 height 18
click at [393, 384] on div "Not known" at bounding box center [478, 378] width 248 height 19
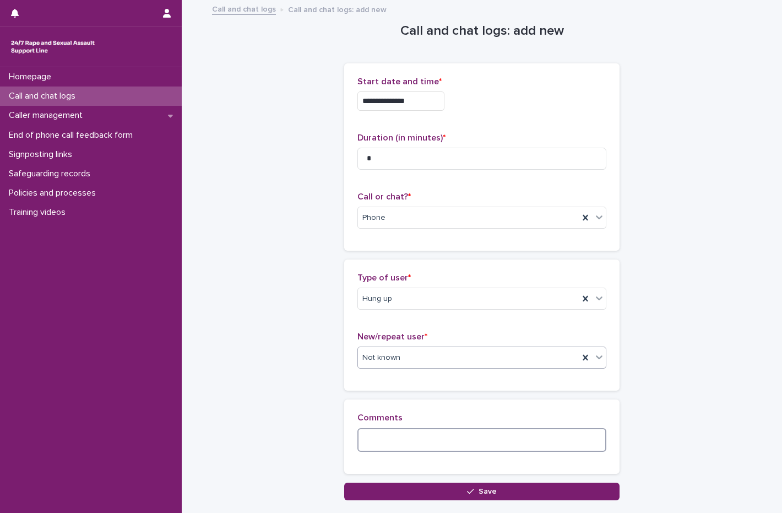
click at [402, 442] on textarea at bounding box center [481, 440] width 249 height 24
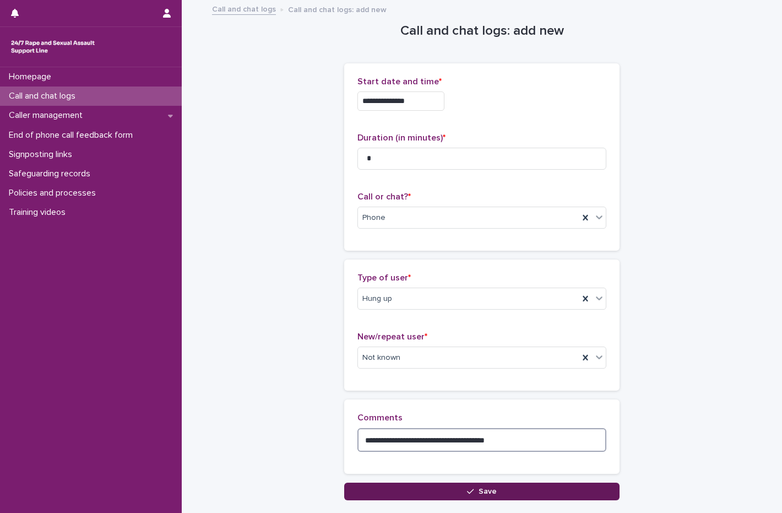
type textarea "**********"
click at [530, 486] on button "Save" at bounding box center [481, 491] width 275 height 18
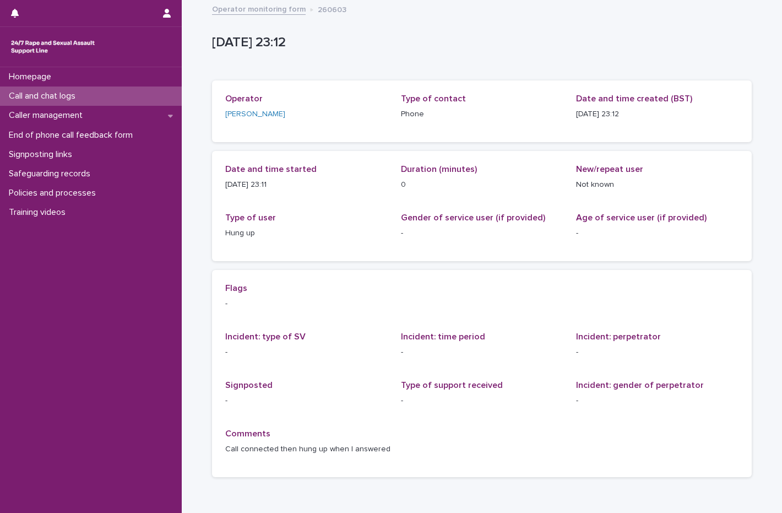
click at [44, 95] on p "Call and chat logs" at bounding box center [44, 96] width 80 height 10
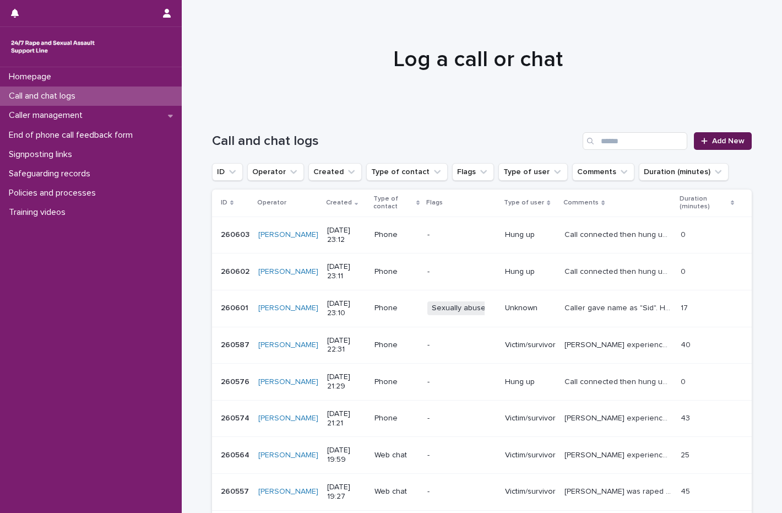
click at [733, 139] on span "Add New" at bounding box center [728, 141] width 32 height 8
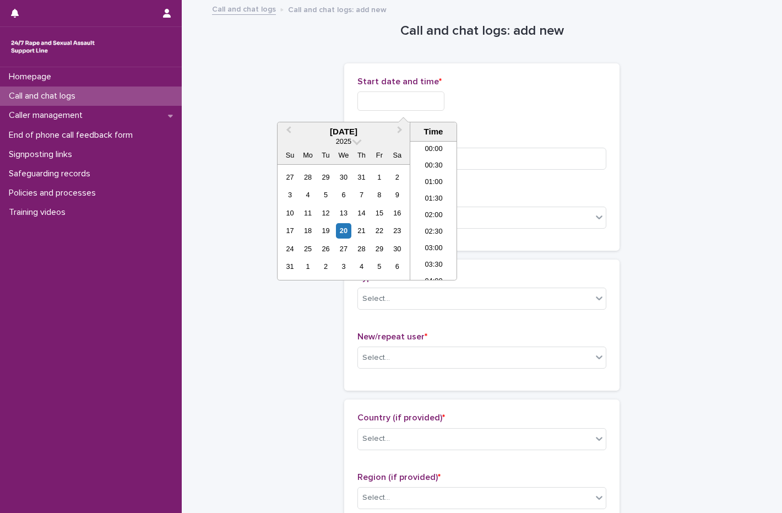
click at [384, 104] on input "text" at bounding box center [400, 100] width 87 height 19
click at [342, 225] on div "20" at bounding box center [343, 230] width 15 height 15
click at [433, 249] on li "23:00" at bounding box center [433, 255] width 47 height 17
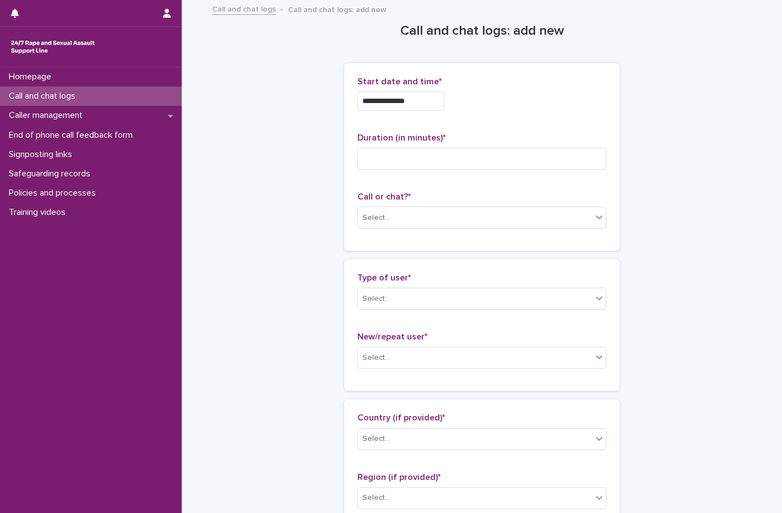
click at [441, 104] on input "**********" at bounding box center [400, 100] width 87 height 19
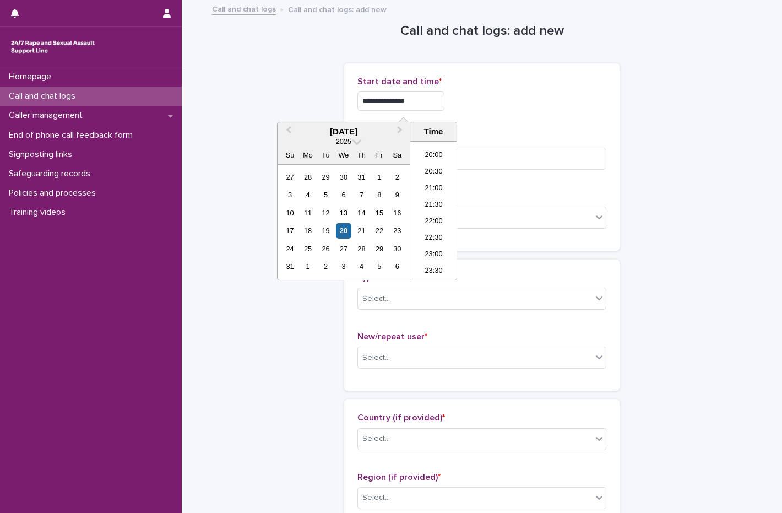
type input "**********"
click at [491, 116] on div "**********" at bounding box center [481, 98] width 249 height 43
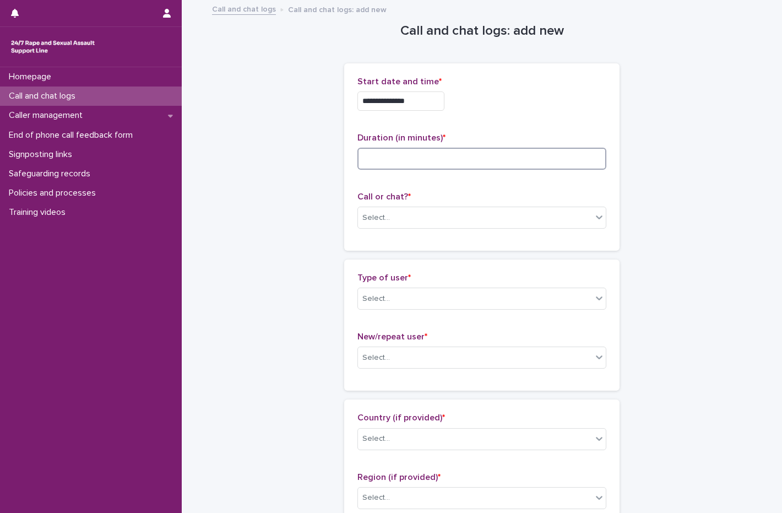
click at [443, 163] on input at bounding box center [481, 159] width 249 height 22
type input "*"
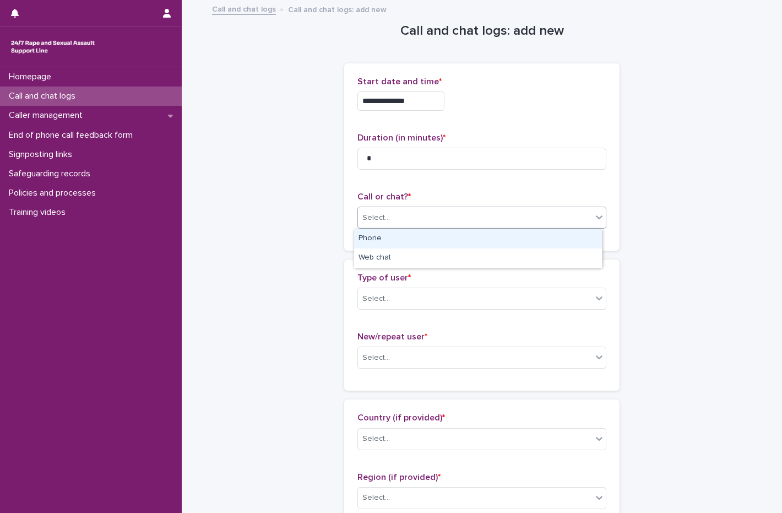
click at [395, 212] on div "Select..." at bounding box center [475, 218] width 234 height 18
click at [386, 241] on div "Phone" at bounding box center [478, 238] width 248 height 19
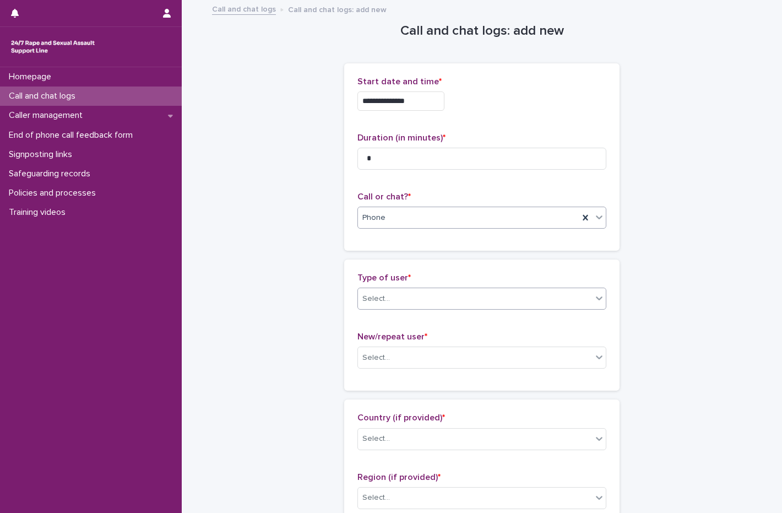
click at [396, 300] on div "Select..." at bounding box center [475, 299] width 234 height 18
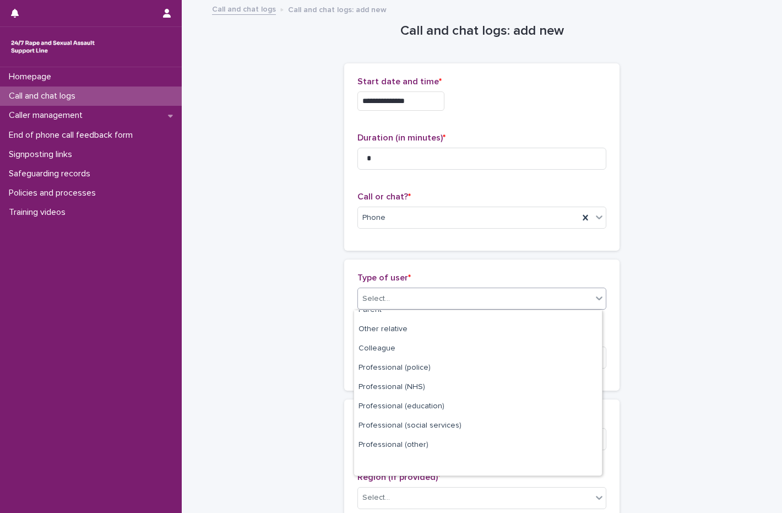
scroll to position [124, 0]
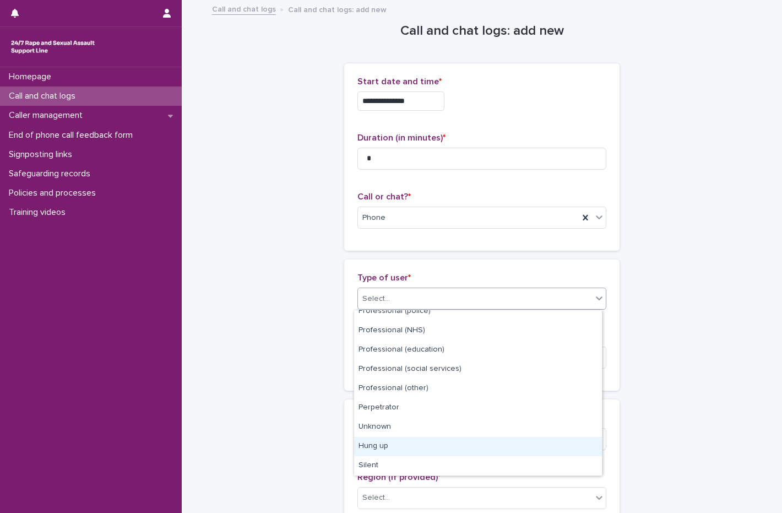
click at [386, 444] on div "Hung up" at bounding box center [478, 446] width 248 height 19
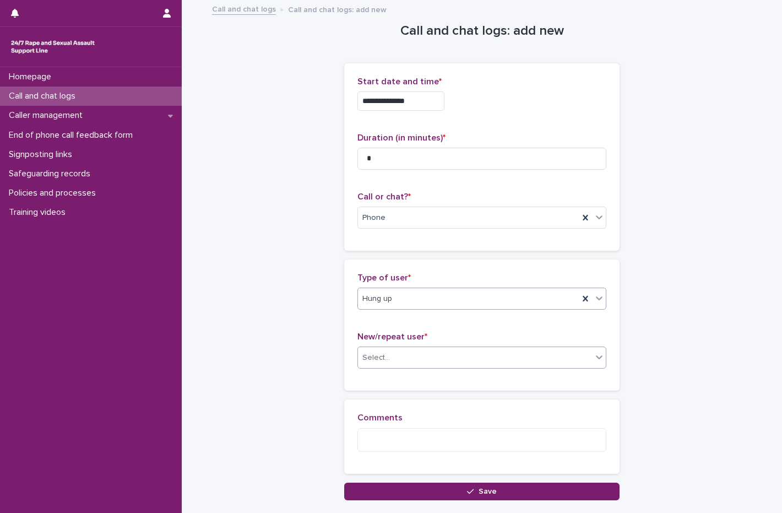
click at [400, 360] on div "Select..." at bounding box center [475, 358] width 234 height 18
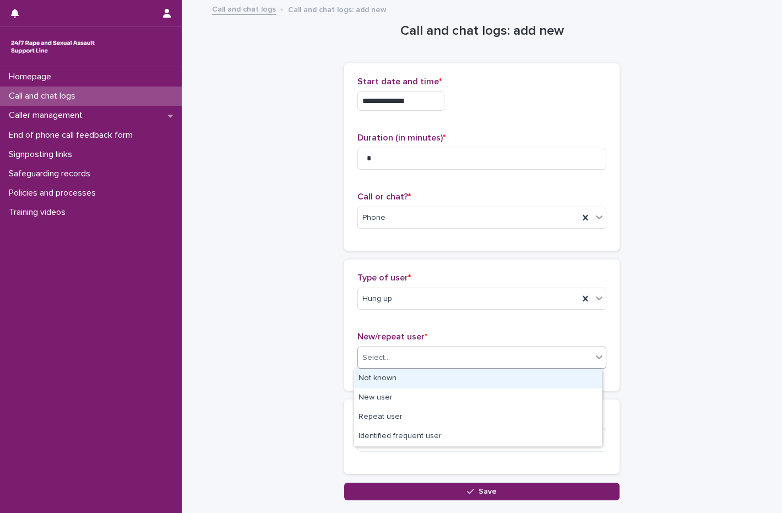
click at [392, 380] on div "Not known" at bounding box center [478, 378] width 248 height 19
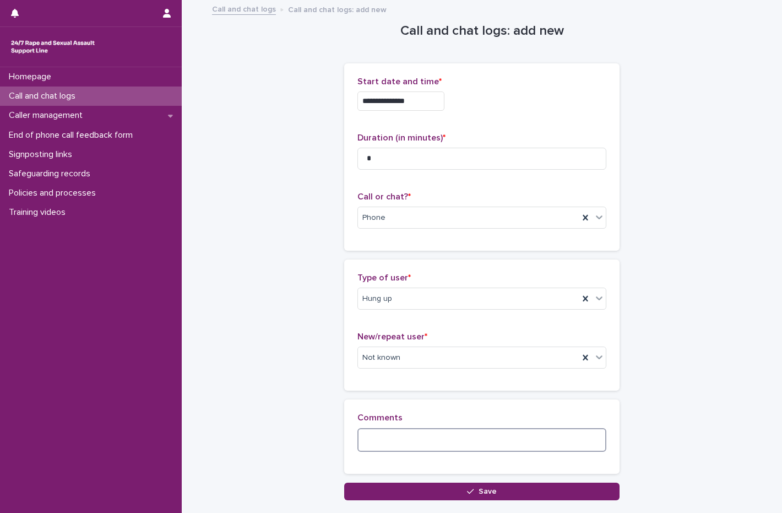
drag, startPoint x: 378, startPoint y: 442, endPoint x: 365, endPoint y: 438, distance: 13.6
click at [378, 444] on textarea at bounding box center [481, 440] width 249 height 24
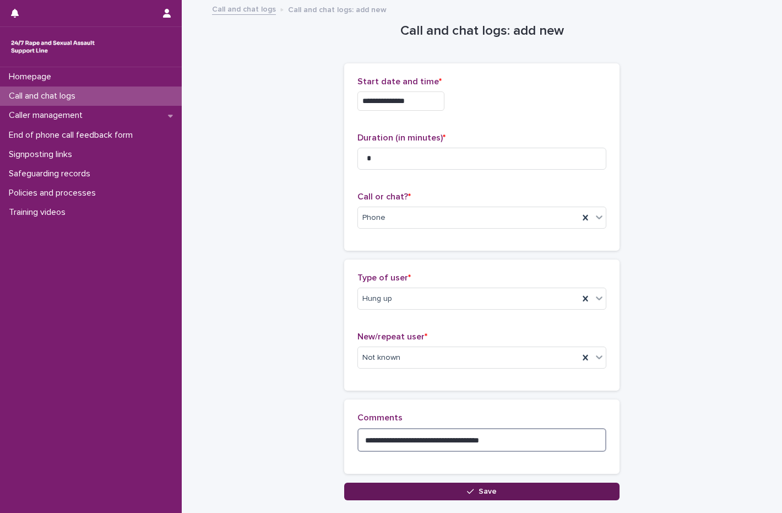
type textarea "**********"
click at [509, 483] on button "Save" at bounding box center [481, 491] width 275 height 18
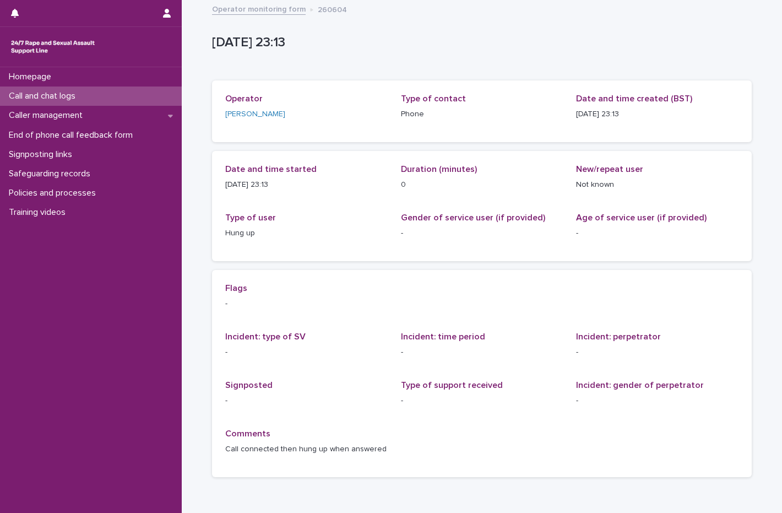
click at [22, 88] on div "Call and chat logs" at bounding box center [91, 95] width 182 height 19
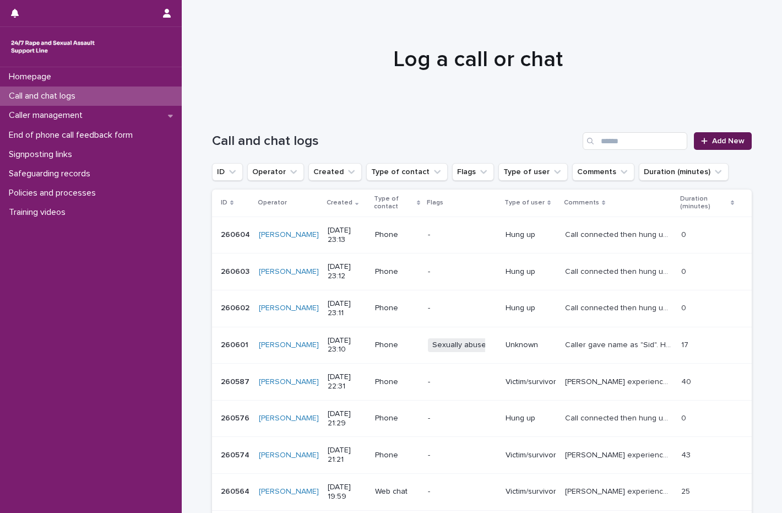
click at [719, 143] on span "Add New" at bounding box center [728, 141] width 32 height 8
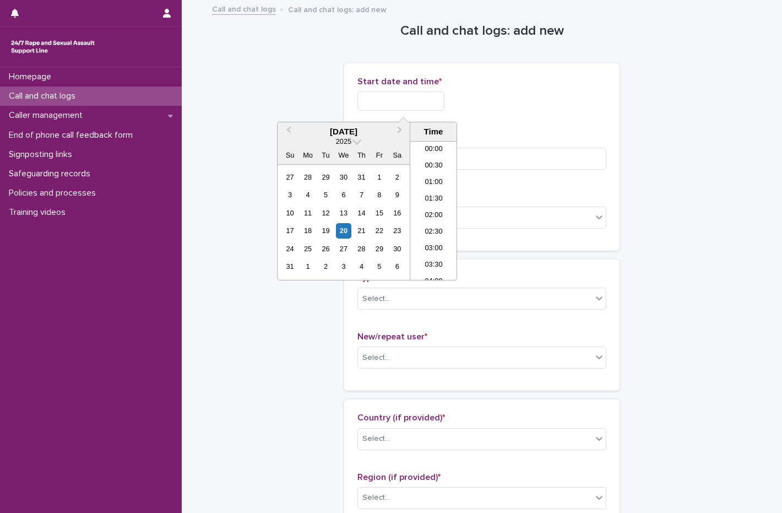
click at [368, 101] on input "text" at bounding box center [400, 100] width 87 height 19
click at [346, 228] on div "20" at bounding box center [343, 230] width 15 height 15
click at [426, 247] on li "23:00" at bounding box center [433, 255] width 47 height 17
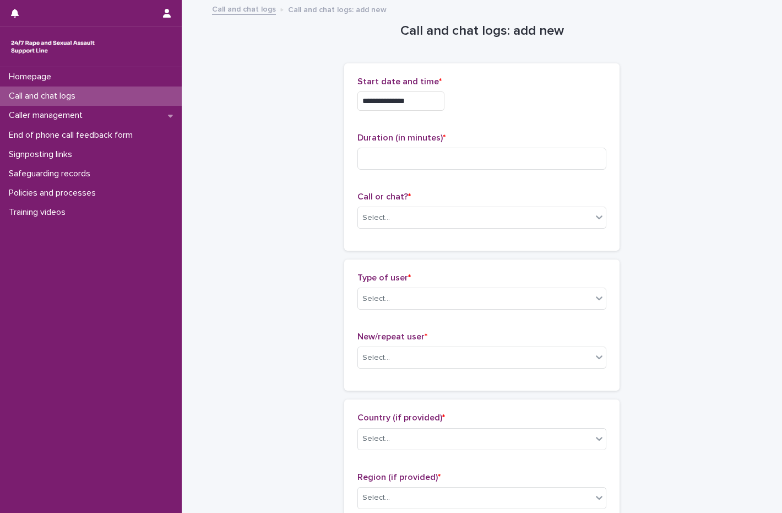
click at [423, 109] on input "**********" at bounding box center [400, 100] width 87 height 19
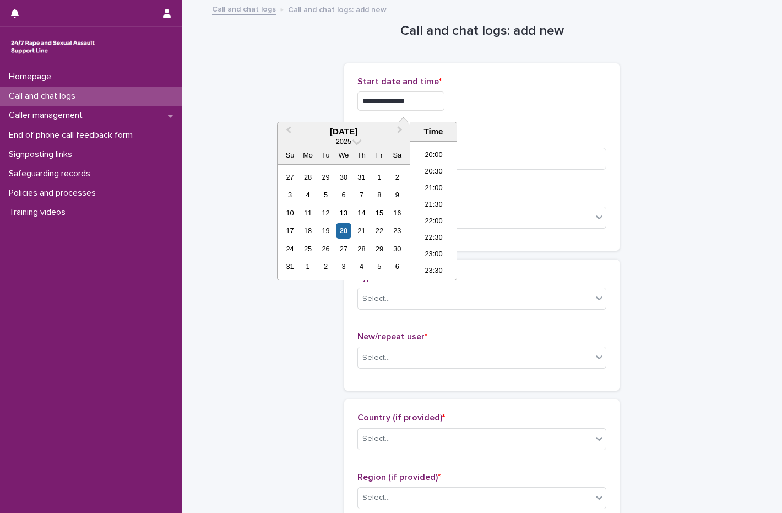
type input "**********"
click at [554, 108] on div "**********" at bounding box center [481, 100] width 249 height 19
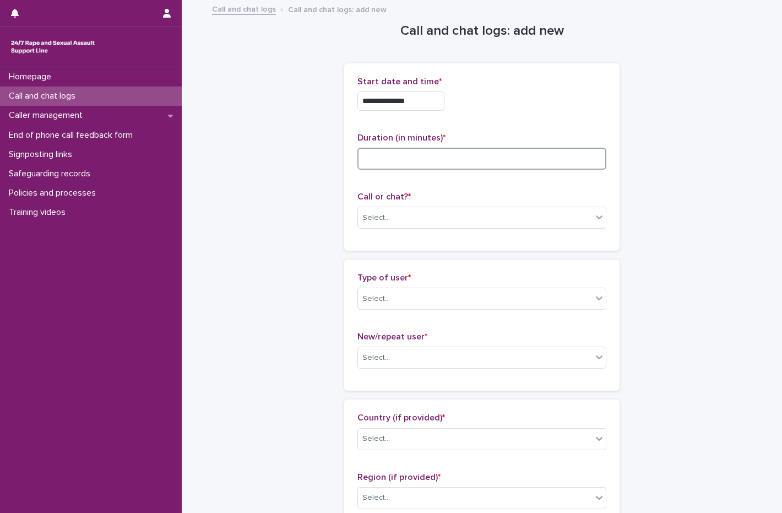
click at [386, 167] on input at bounding box center [481, 159] width 249 height 22
type input "*"
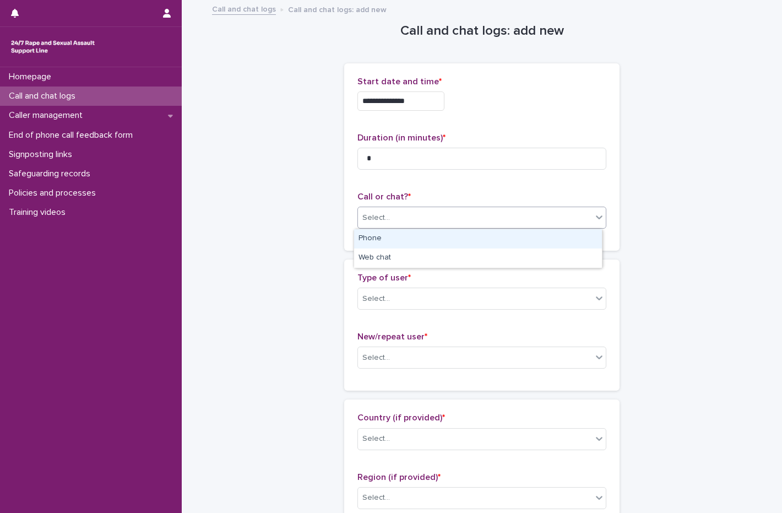
click at [367, 213] on div "Select..." at bounding box center [376, 218] width 28 height 12
click at [387, 243] on div "Phone" at bounding box center [478, 238] width 248 height 19
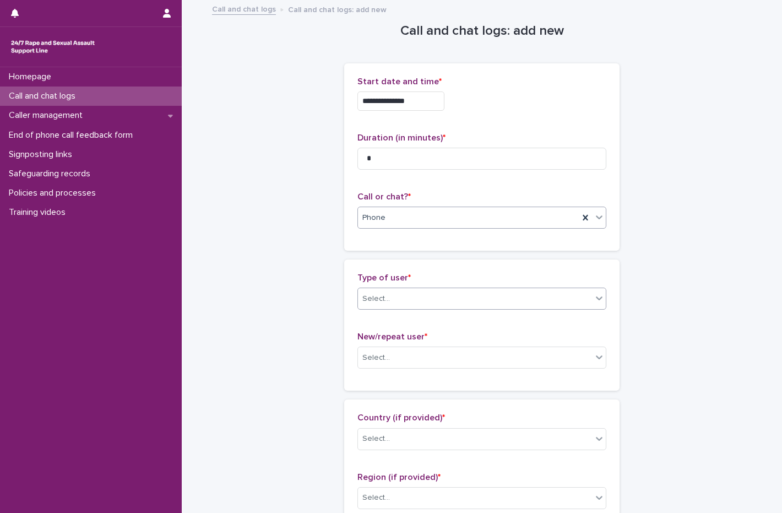
click at [387, 306] on div "Select..." at bounding box center [475, 299] width 234 height 18
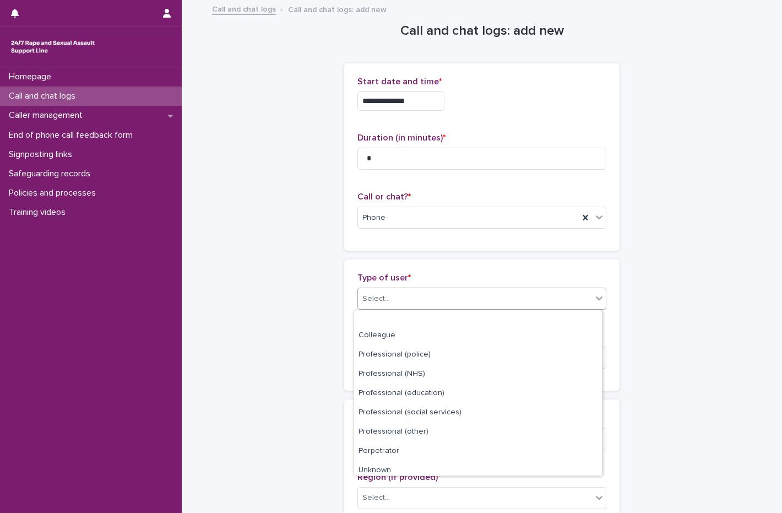
scroll to position [124, 0]
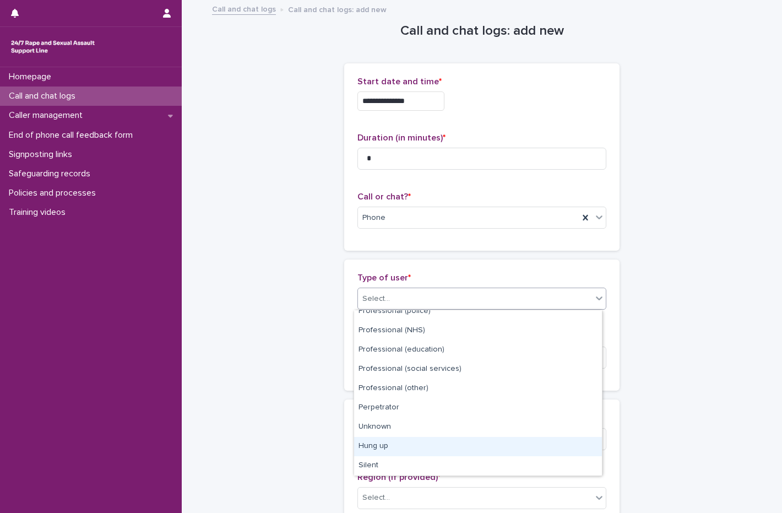
click at [411, 445] on div "Hung up" at bounding box center [478, 446] width 248 height 19
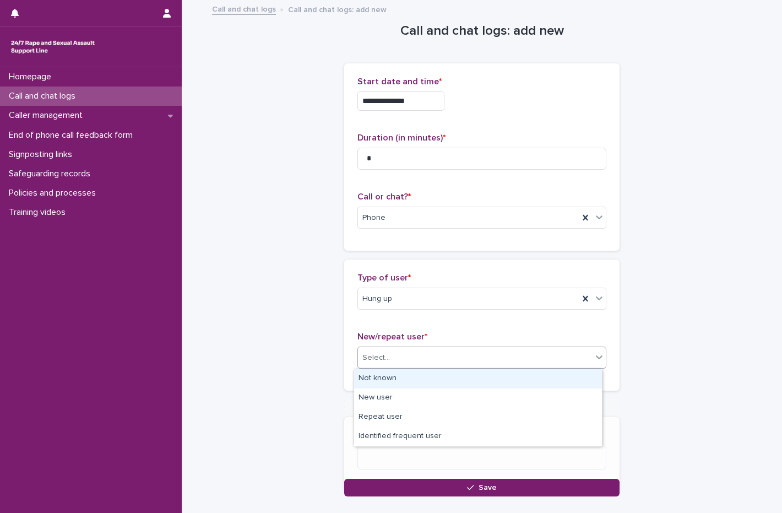
click at [397, 353] on div "Select..." at bounding box center [475, 358] width 234 height 18
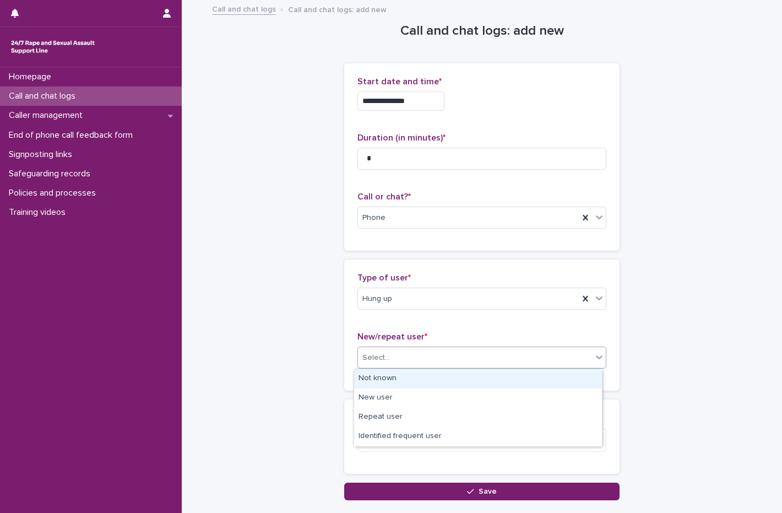
click at [400, 375] on div "Not known" at bounding box center [478, 378] width 248 height 19
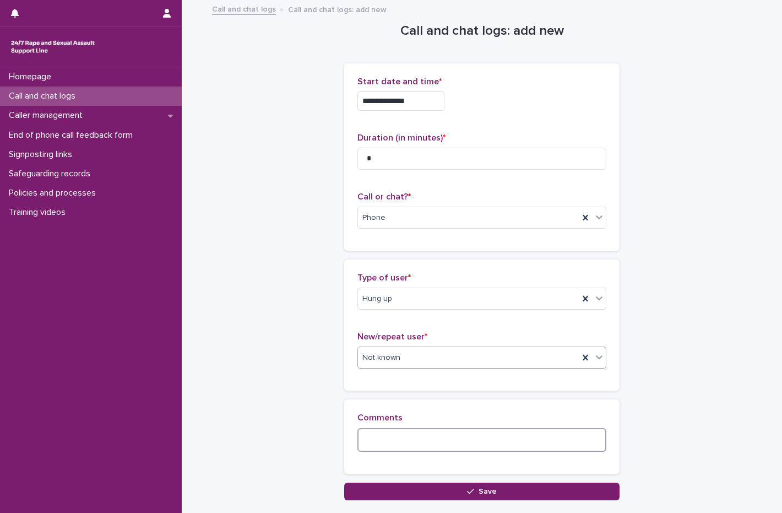
click at [407, 444] on textarea at bounding box center [481, 440] width 249 height 24
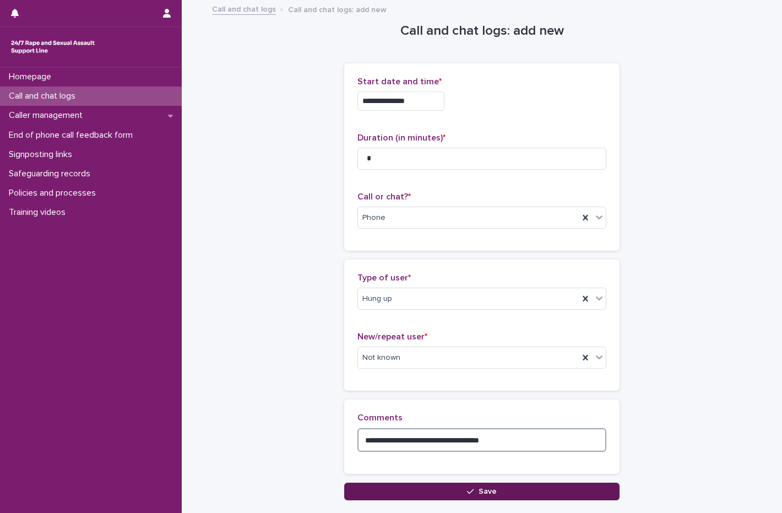
type textarea "**********"
click at [489, 494] on span "Save" at bounding box center [487, 491] width 18 height 8
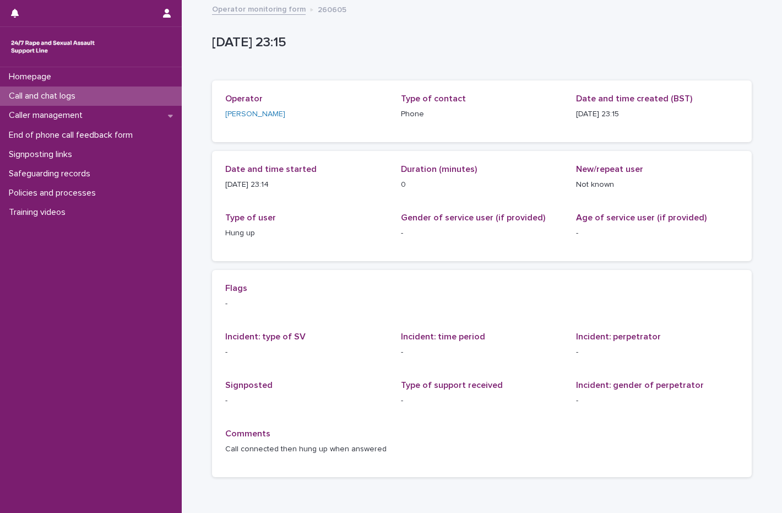
click at [88, 96] on div "Call and chat logs" at bounding box center [91, 95] width 182 height 19
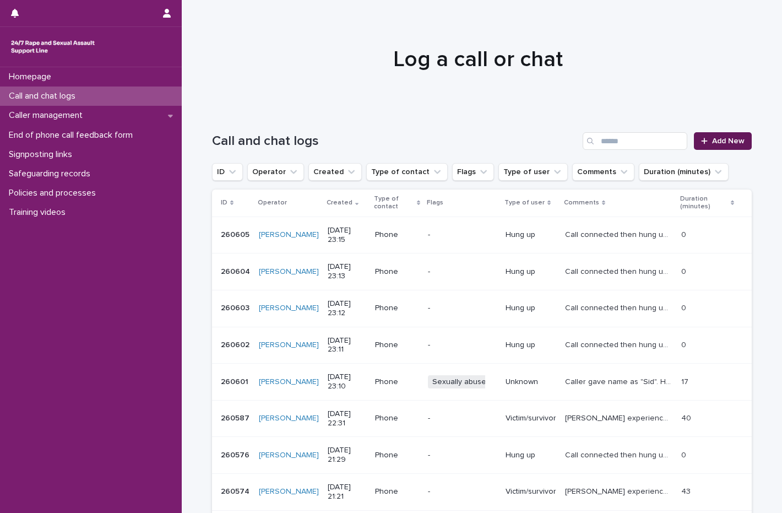
click at [726, 144] on span "Add New" at bounding box center [728, 141] width 32 height 8
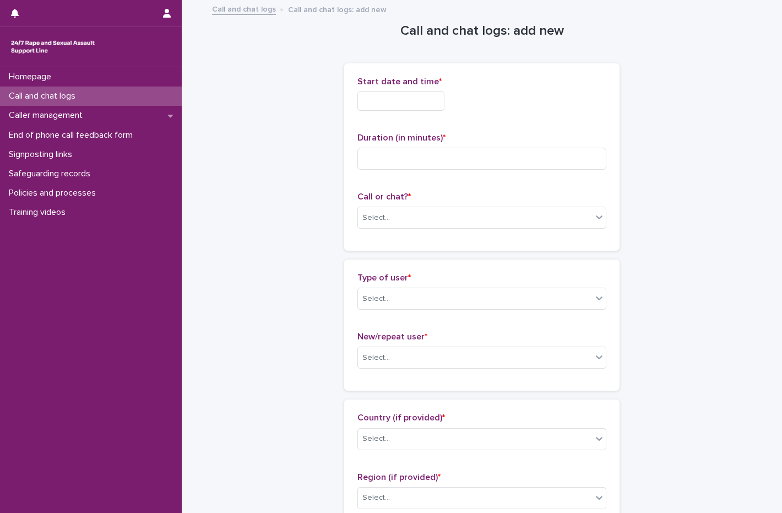
click at [94, 96] on div "Call and chat logs" at bounding box center [91, 95] width 182 height 19
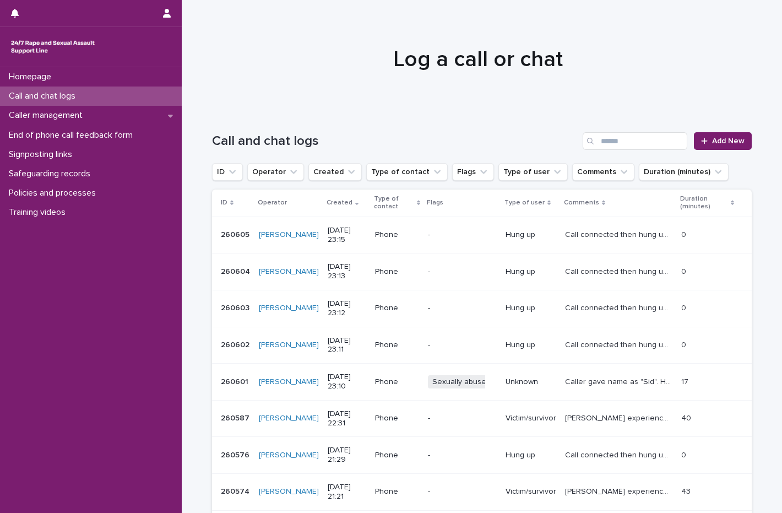
click at [738, 150] on div "Call and chat logs Add New" at bounding box center [482, 136] width 540 height 53
click at [726, 137] on span "Add New" at bounding box center [728, 141] width 32 height 8
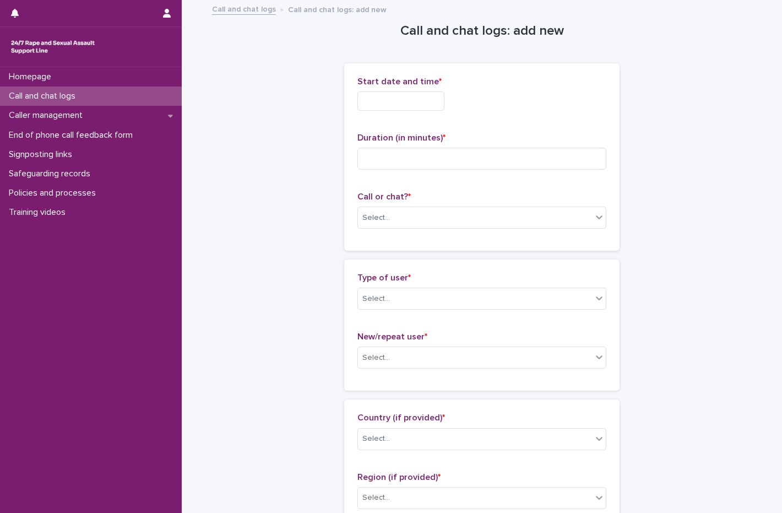
click at [420, 102] on input "text" at bounding box center [400, 100] width 87 height 19
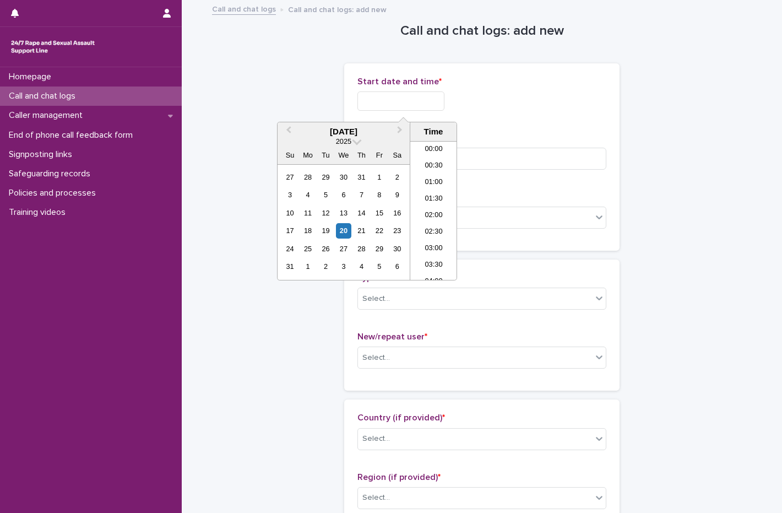
scroll to position [655, 0]
click at [345, 230] on div "20" at bounding box center [343, 230] width 15 height 15
click at [434, 254] on li "23:00" at bounding box center [433, 255] width 47 height 17
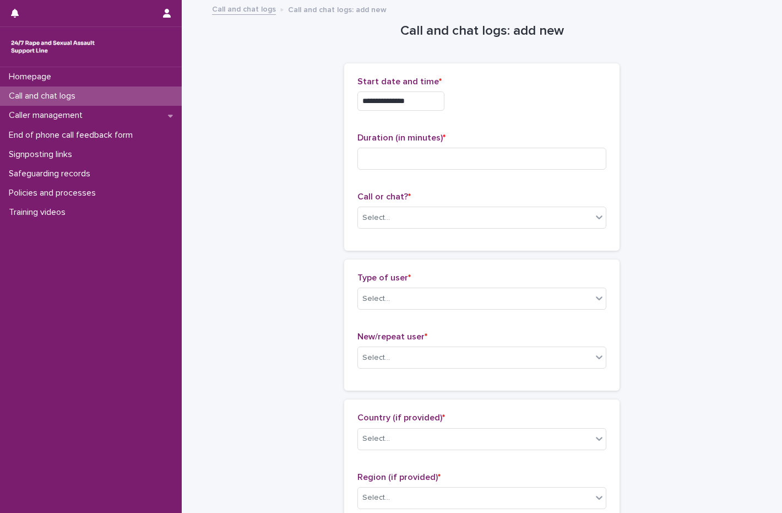
click at [430, 104] on input "**********" at bounding box center [400, 100] width 87 height 19
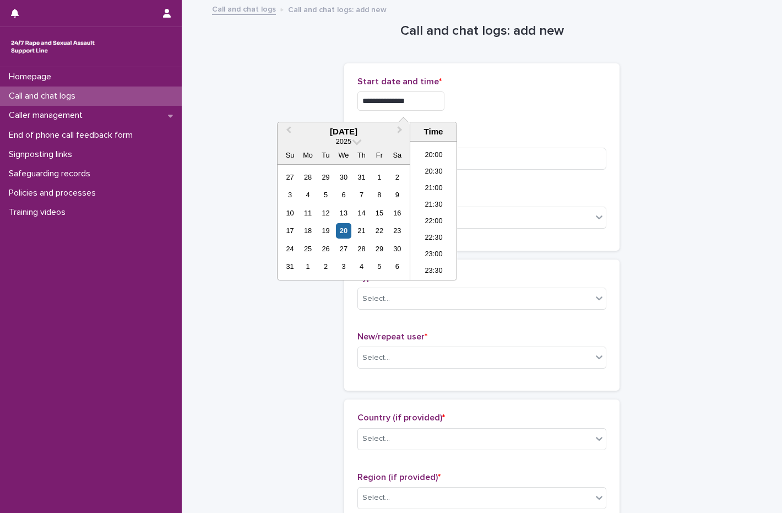
type input "**********"
click at [538, 95] on div "**********" at bounding box center [481, 100] width 249 height 19
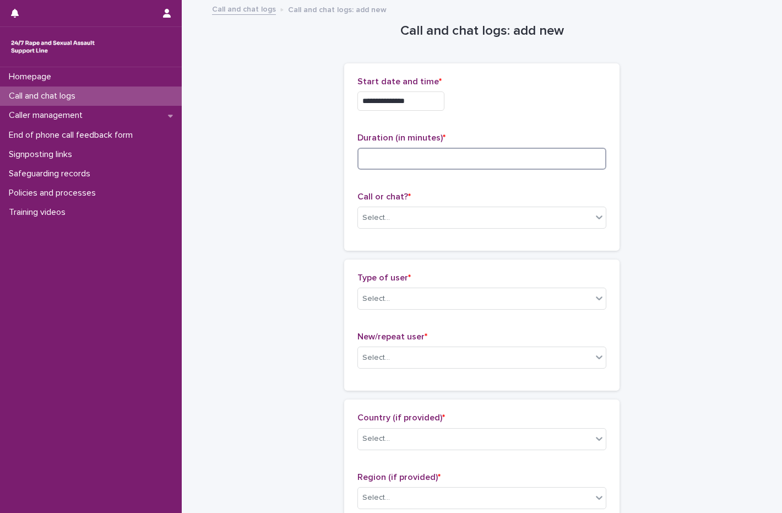
click at [429, 161] on input at bounding box center [481, 159] width 249 height 22
type input "*"
click at [445, 207] on div "Select..." at bounding box center [481, 217] width 249 height 22
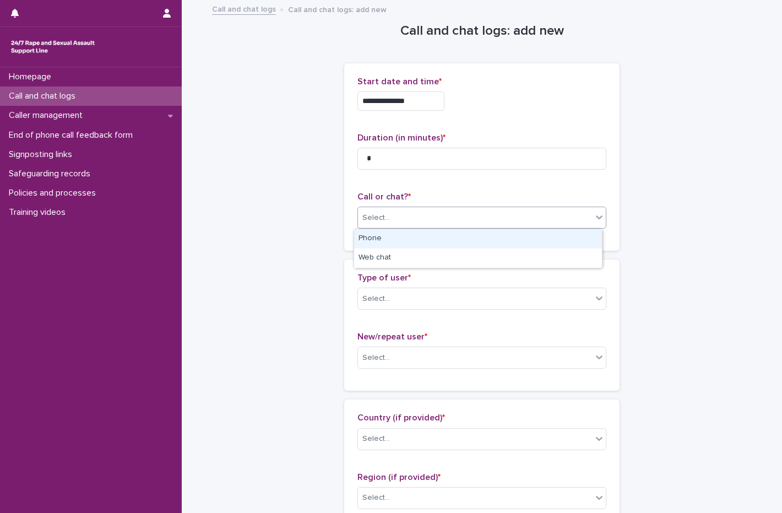
click at [379, 244] on div "Phone" at bounding box center [478, 238] width 248 height 19
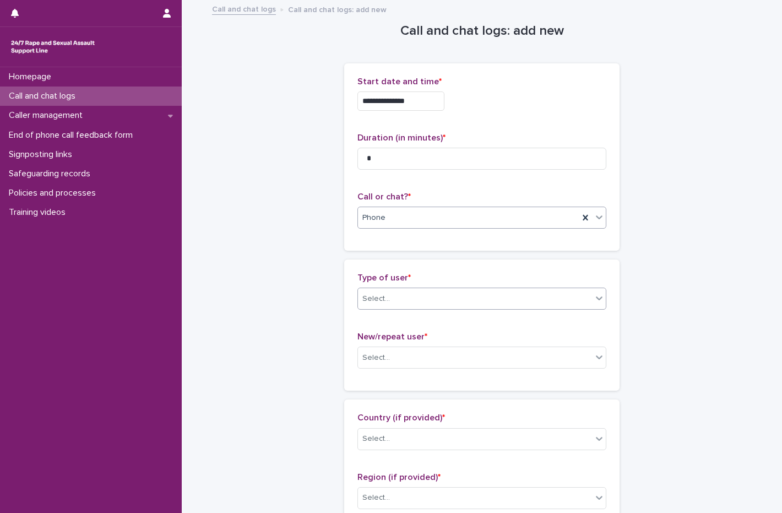
click at [380, 295] on div "Select..." at bounding box center [376, 299] width 28 height 12
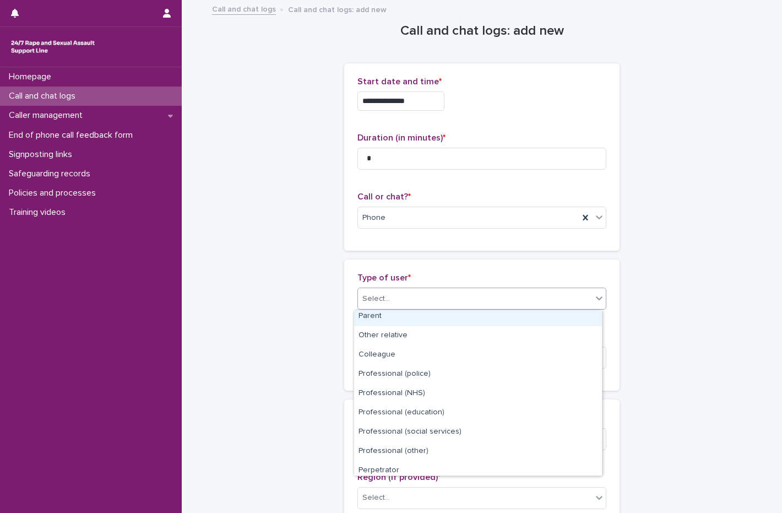
scroll to position [124, 0]
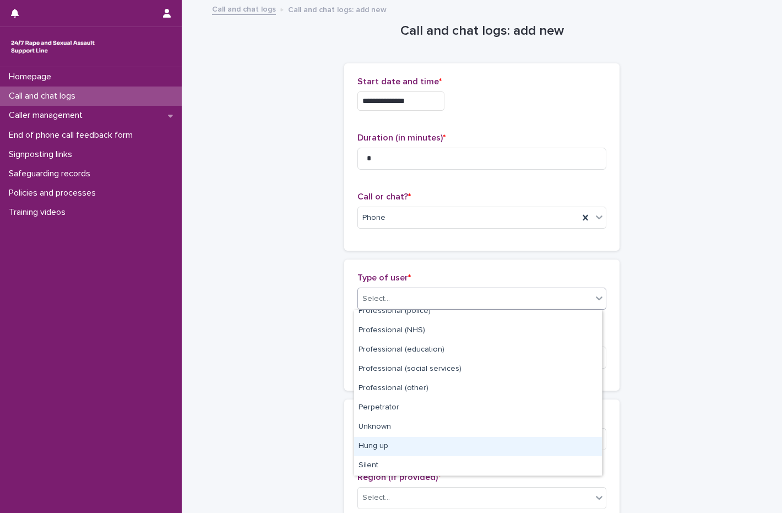
click at [408, 443] on div "Hung up" at bounding box center [478, 446] width 248 height 19
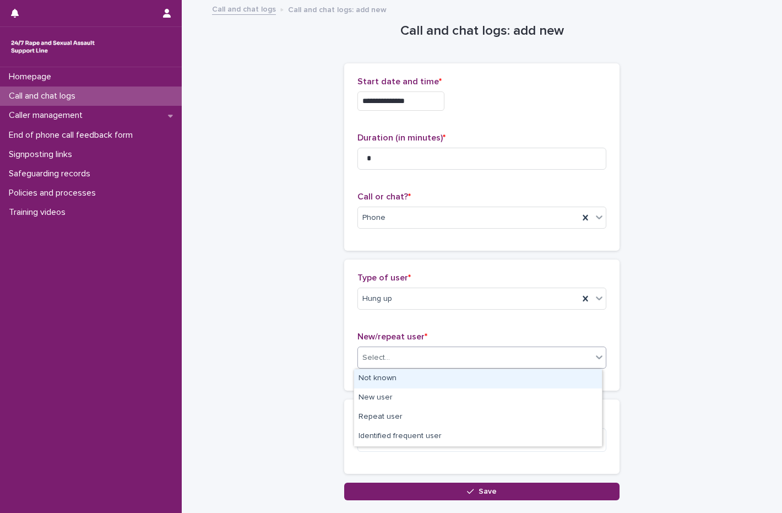
click at [399, 360] on div "Select..." at bounding box center [475, 358] width 234 height 18
click at [396, 381] on div "Not known" at bounding box center [478, 378] width 248 height 19
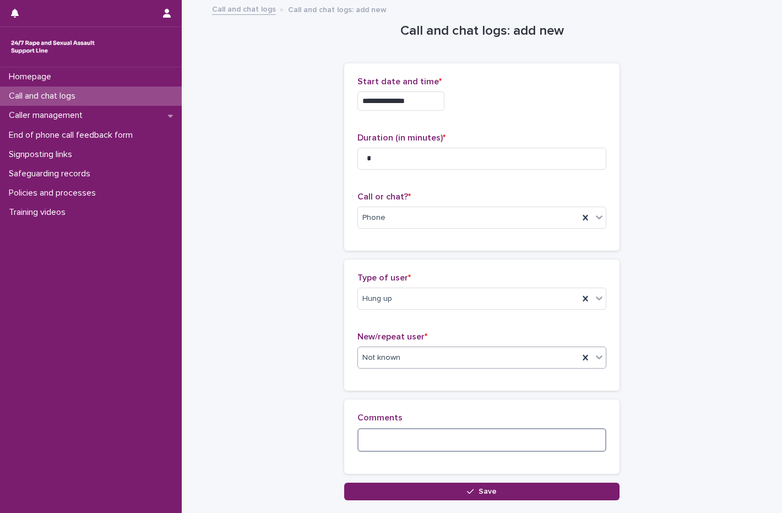
click at [404, 447] on textarea at bounding box center [481, 440] width 249 height 24
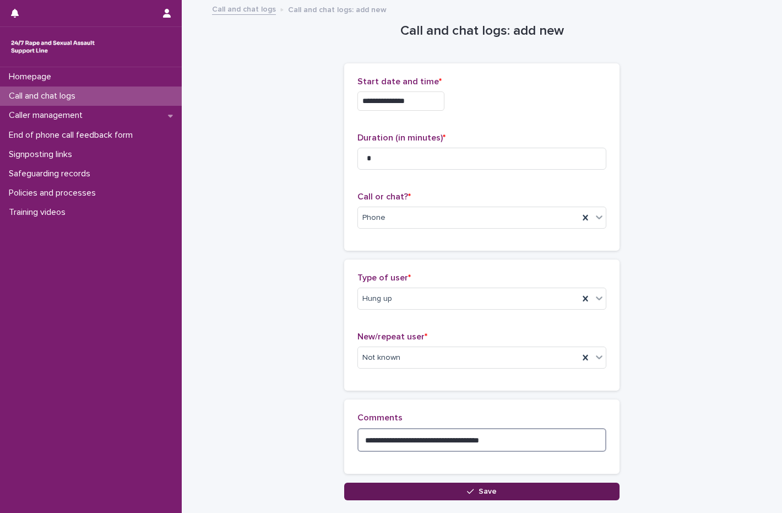
type textarea "**********"
click at [433, 497] on button "Save" at bounding box center [481, 491] width 275 height 18
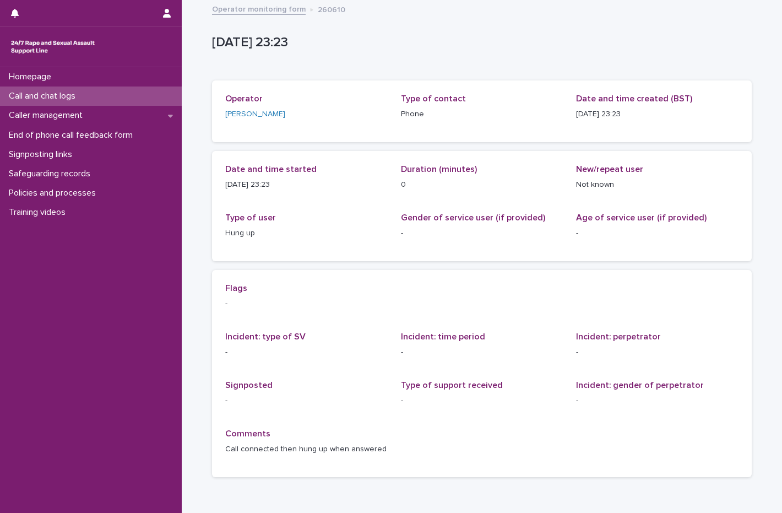
click at [39, 97] on p "Call and chat logs" at bounding box center [44, 96] width 80 height 10
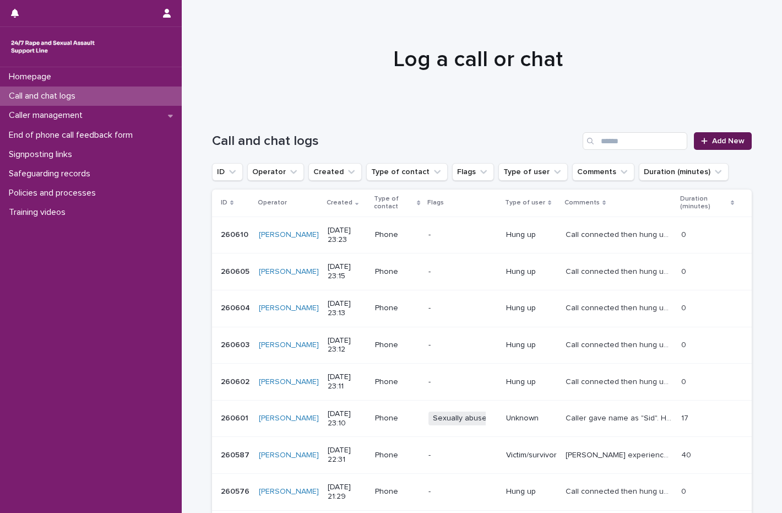
click at [712, 140] on span "Add New" at bounding box center [728, 141] width 32 height 8
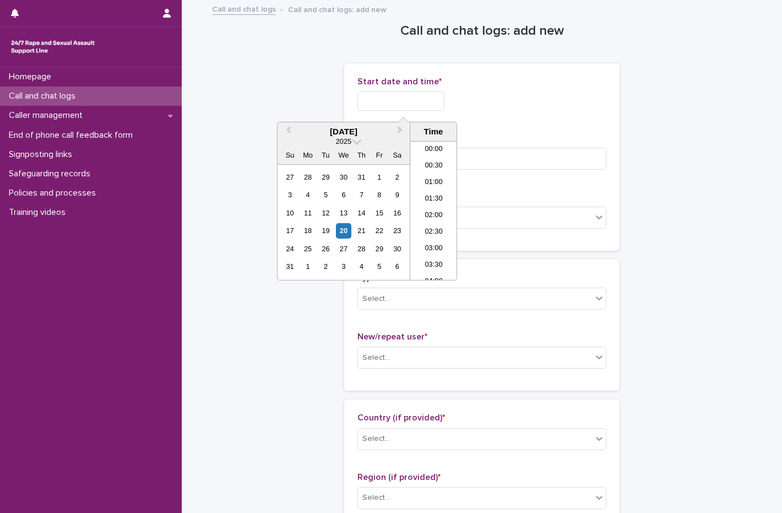
click at [387, 104] on input "text" at bounding box center [400, 100] width 87 height 19
click at [343, 235] on div "20" at bounding box center [343, 230] width 15 height 15
click at [434, 257] on li "23:00" at bounding box center [433, 255] width 47 height 17
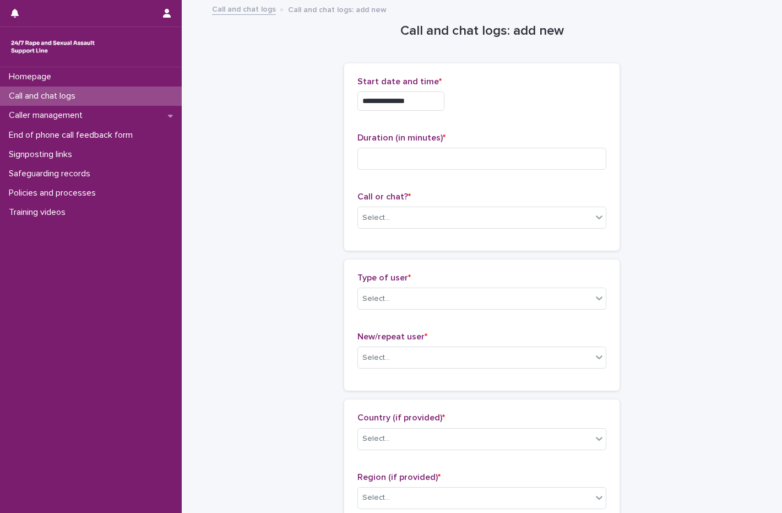
click at [436, 107] on input "**********" at bounding box center [400, 100] width 87 height 19
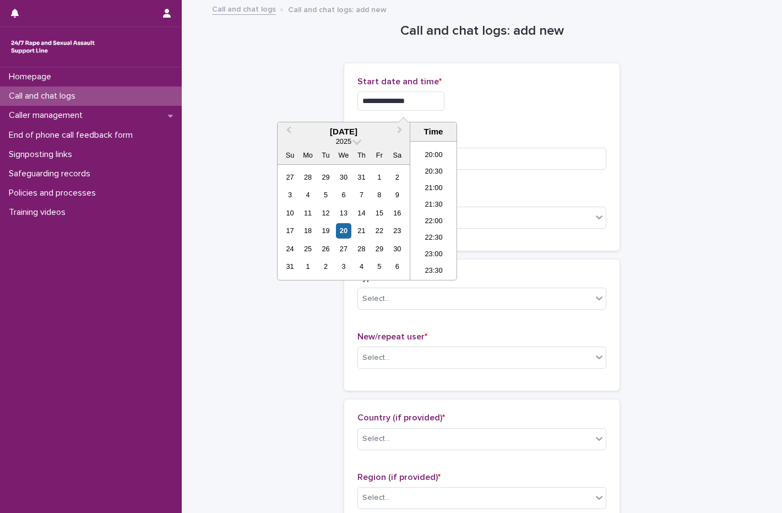
type input "**********"
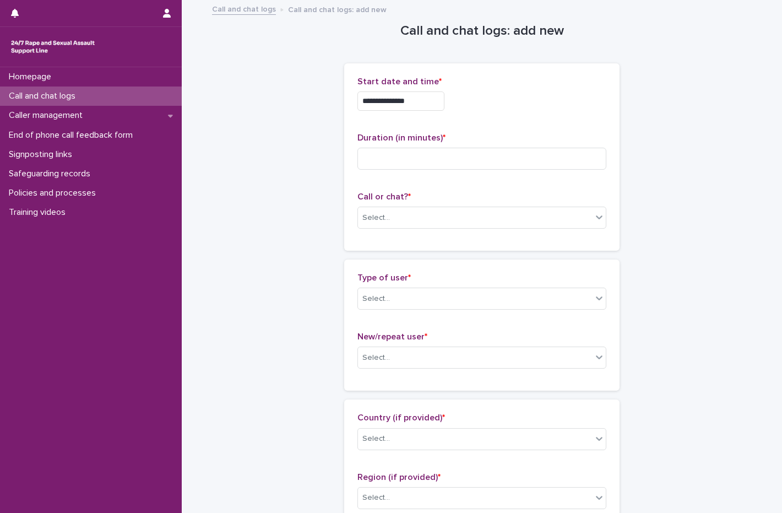
click at [530, 101] on div "**********" at bounding box center [481, 100] width 249 height 19
click at [404, 156] on input at bounding box center [481, 159] width 249 height 22
type input "**"
click at [367, 203] on div "Call or chat? * Select..." at bounding box center [481, 215] width 249 height 46
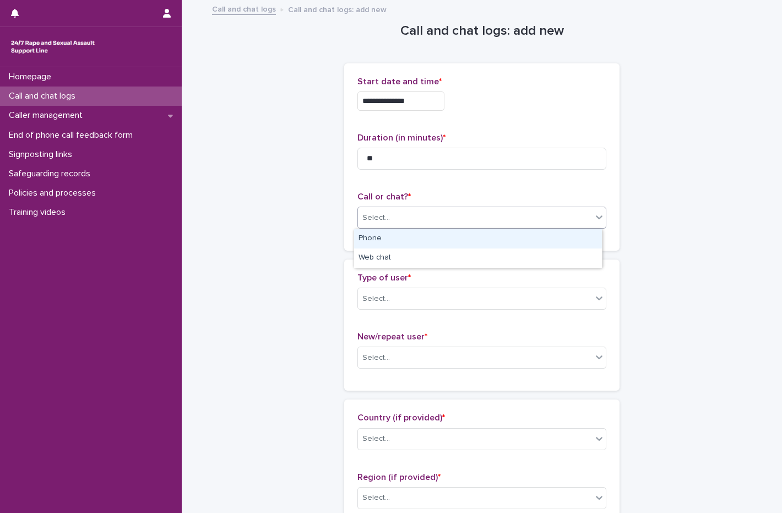
click at [362, 220] on div "Select..." at bounding box center [376, 218] width 28 height 12
click at [366, 240] on div "Phone" at bounding box center [478, 238] width 248 height 19
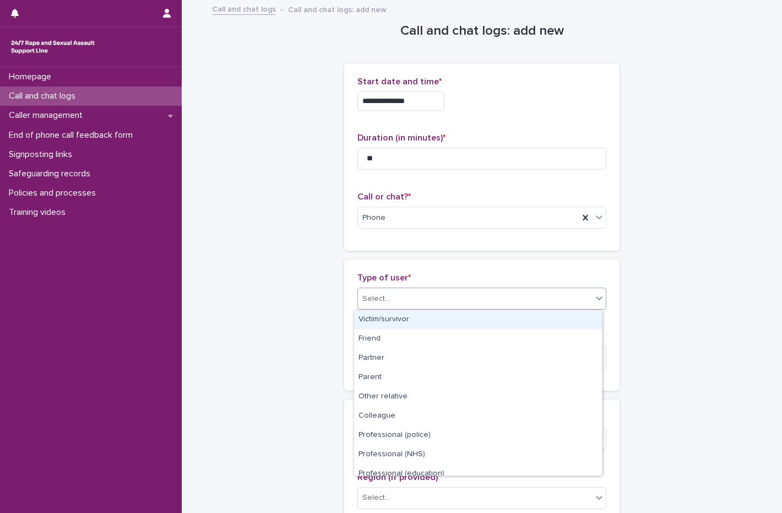
click at [416, 297] on div "Select..." at bounding box center [475, 299] width 234 height 18
click at [410, 318] on div "Victim/survivor" at bounding box center [478, 319] width 248 height 19
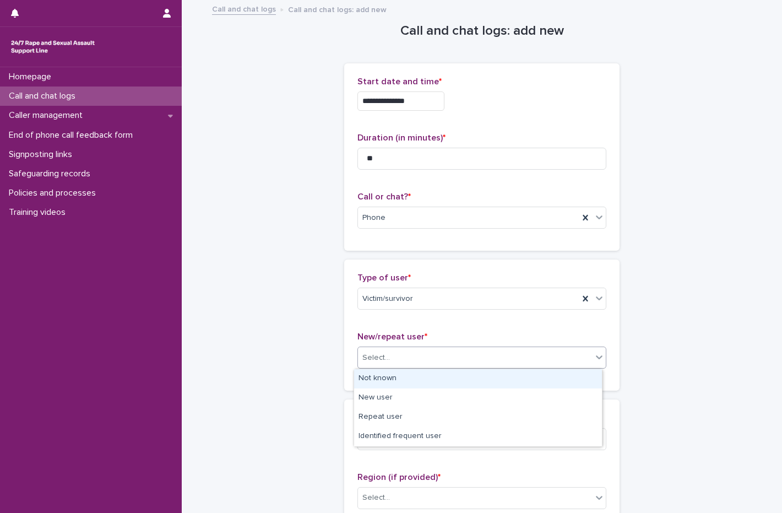
click at [402, 350] on div "Select..." at bounding box center [475, 358] width 234 height 18
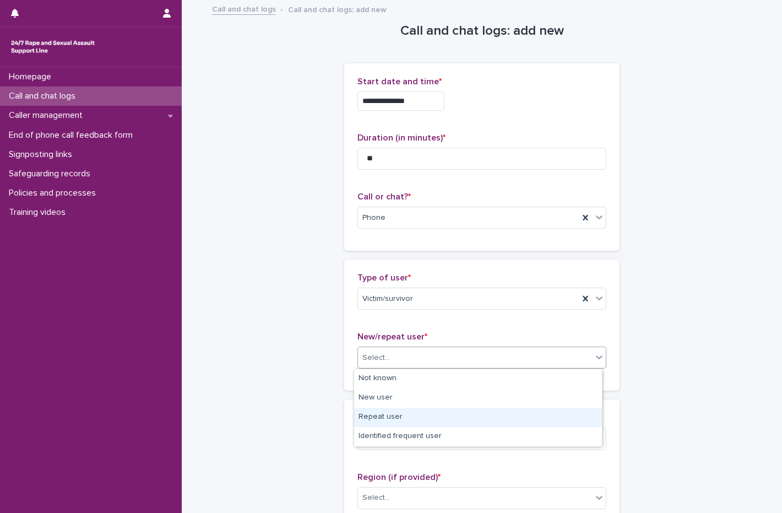
click at [402, 416] on div "Repeat user" at bounding box center [478, 416] width 248 height 19
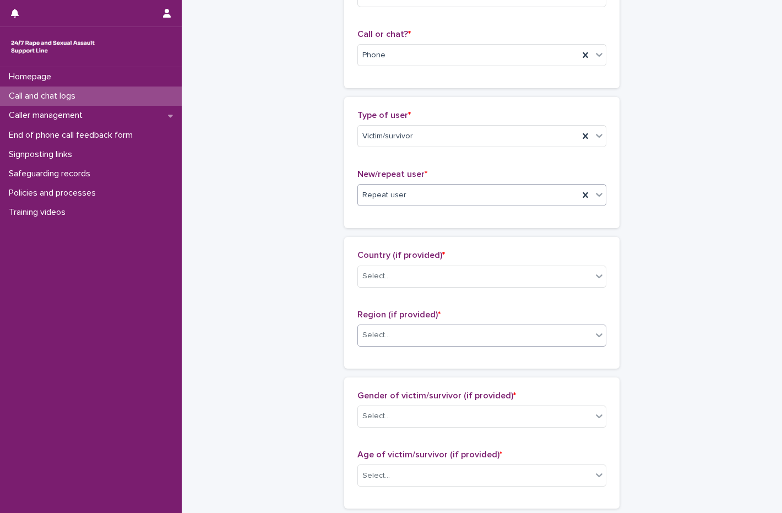
scroll to position [165, 0]
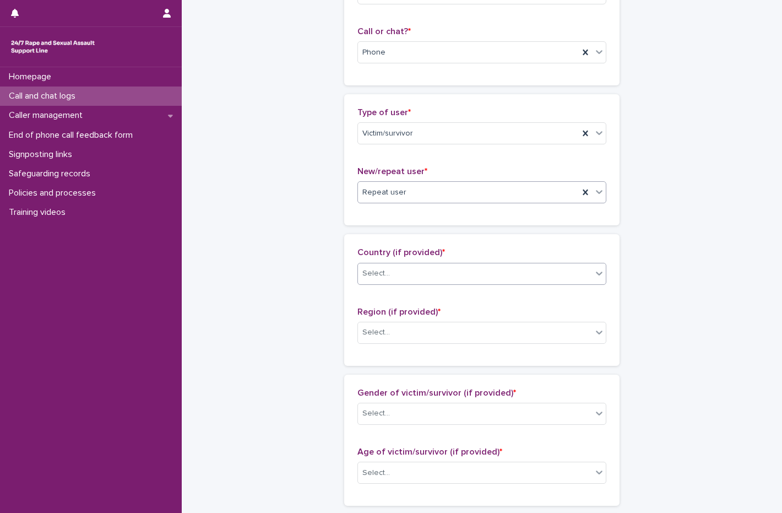
click at [418, 273] on div "Select..." at bounding box center [475, 273] width 234 height 18
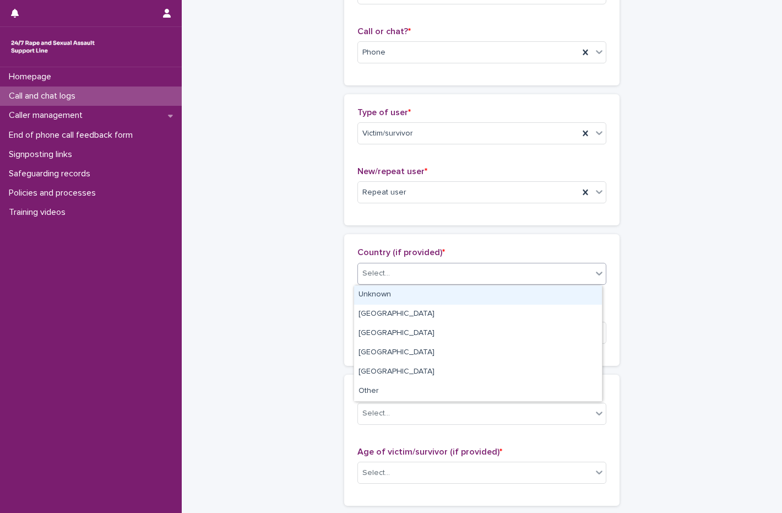
click at [401, 295] on div "Unknown" at bounding box center [478, 294] width 248 height 19
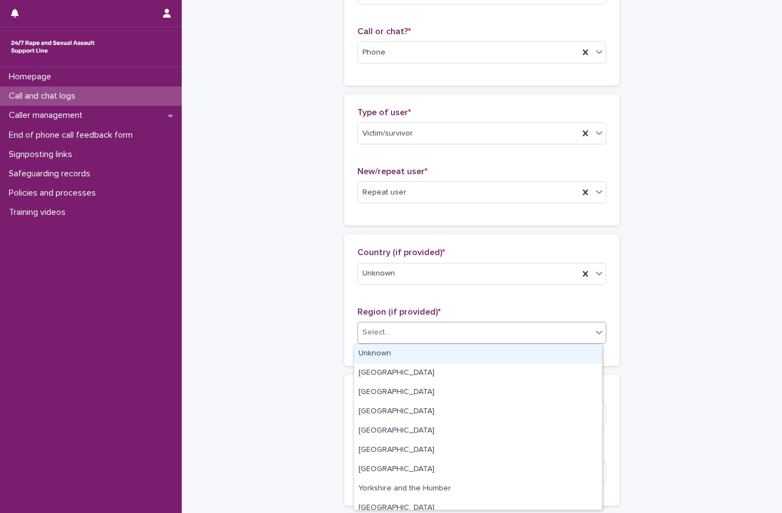
click at [412, 330] on div "Select..." at bounding box center [475, 332] width 234 height 18
click at [410, 355] on div "Unknown" at bounding box center [478, 353] width 248 height 19
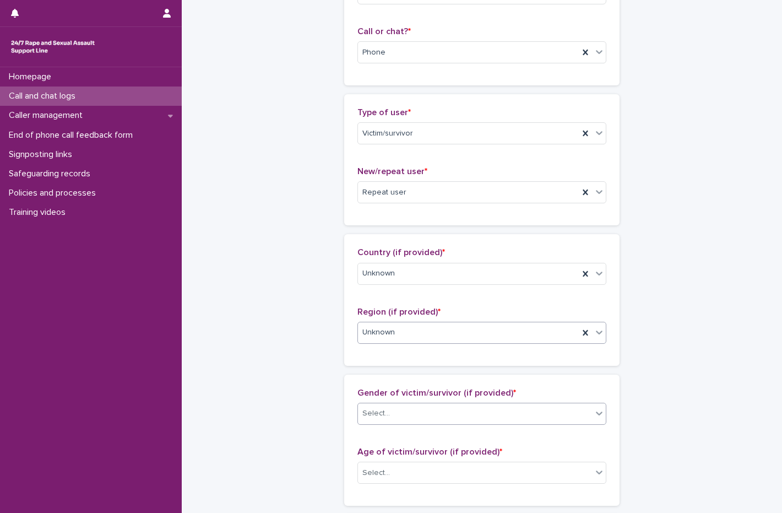
click at [415, 410] on div "Select..." at bounding box center [475, 413] width 234 height 18
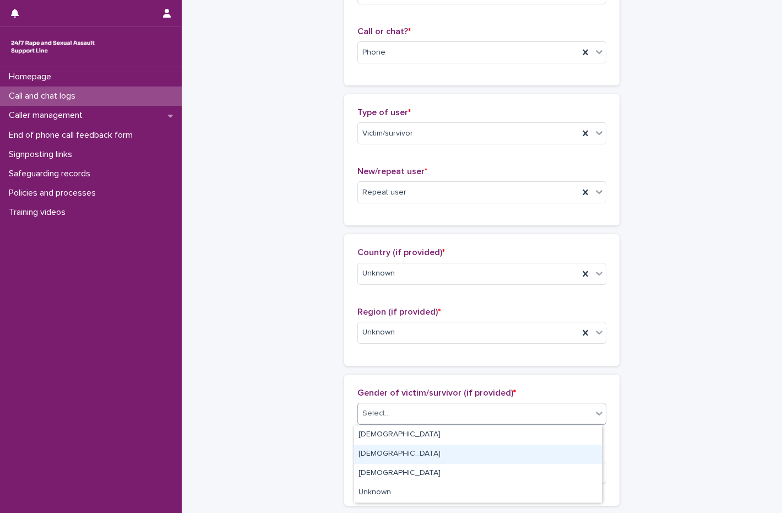
click at [399, 461] on div "[DEMOGRAPHIC_DATA]" at bounding box center [478, 453] width 248 height 19
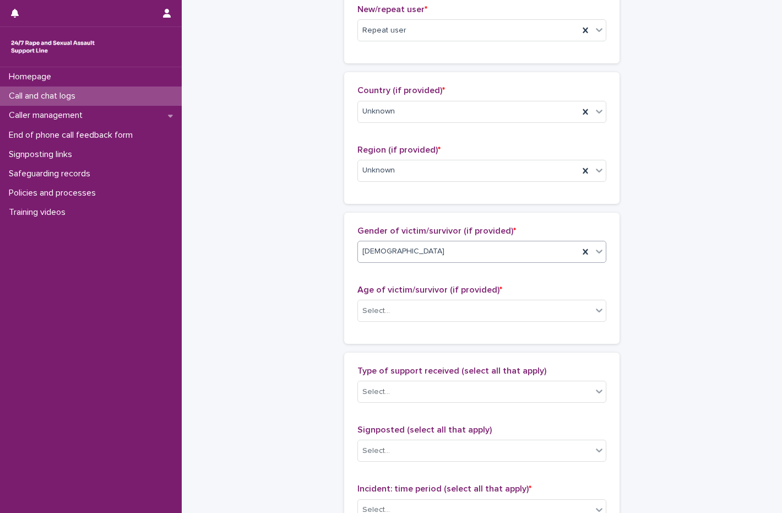
scroll to position [330, 0]
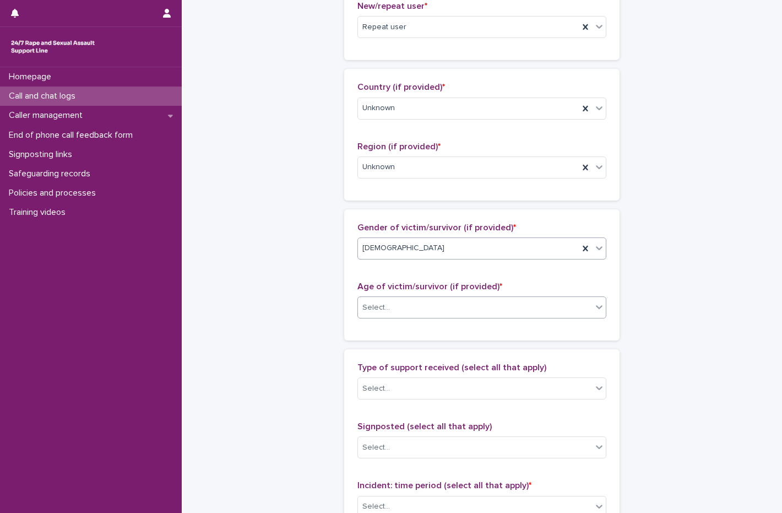
click at [441, 311] on div "Select..." at bounding box center [475, 307] width 234 height 18
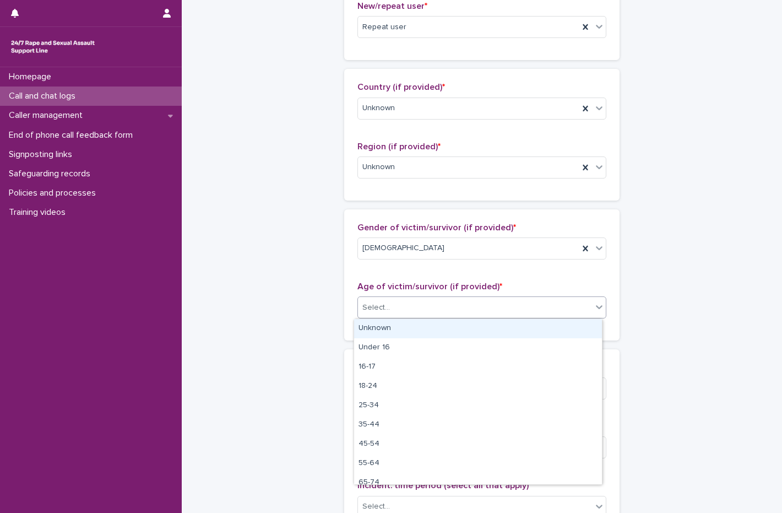
click at [412, 333] on div "Unknown" at bounding box center [478, 328] width 248 height 19
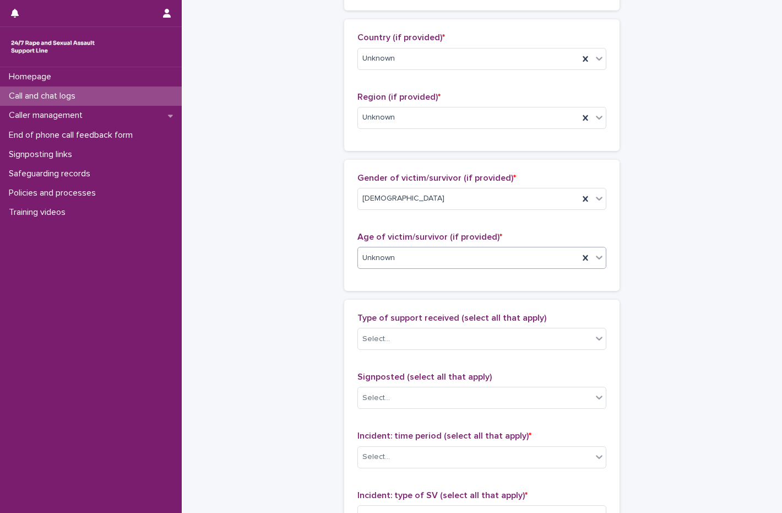
scroll to position [440, 0]
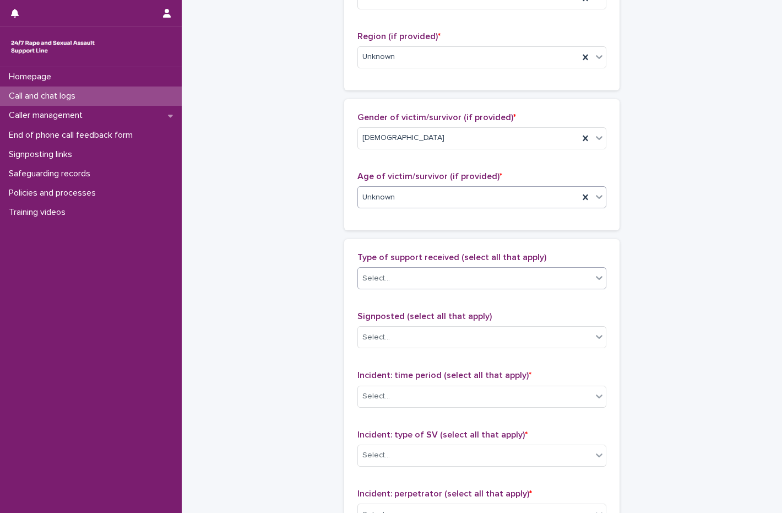
click at [405, 269] on div "Select..." at bounding box center [475, 278] width 234 height 18
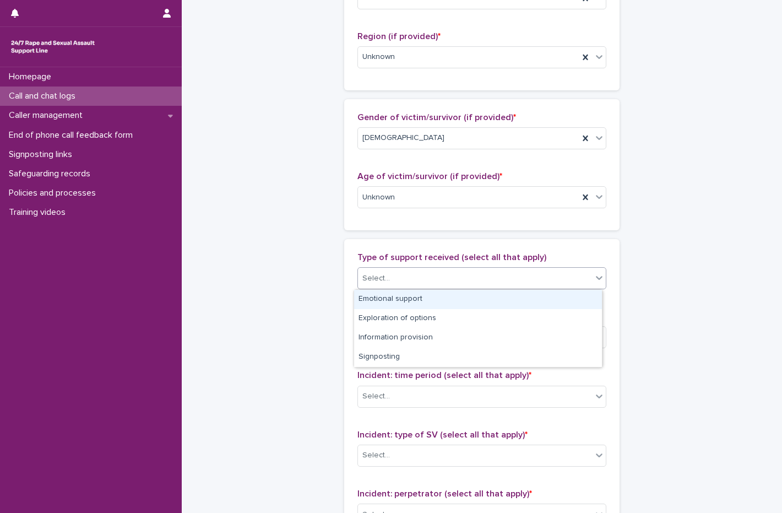
click at [395, 304] on div "Emotional support" at bounding box center [478, 299] width 248 height 19
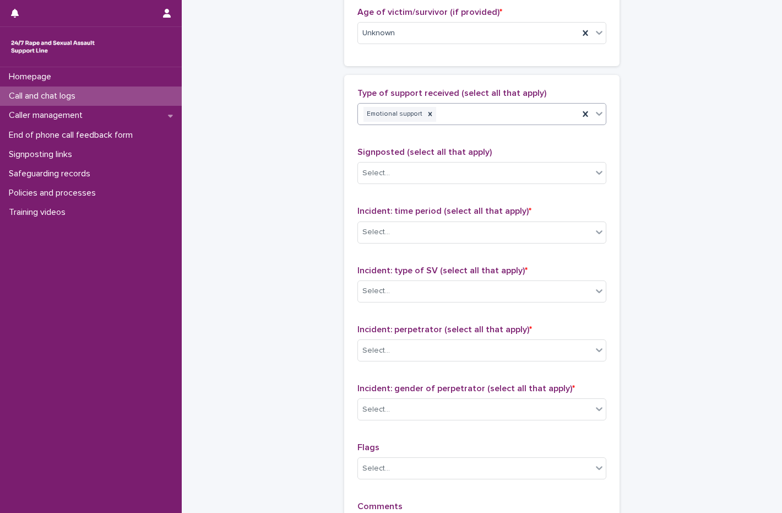
scroll to position [606, 0]
click at [418, 233] on div "Select..." at bounding box center [475, 231] width 234 height 18
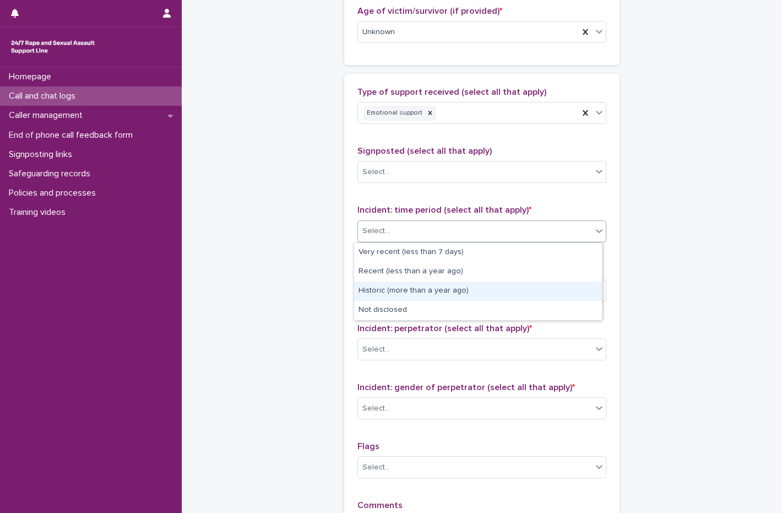
click at [412, 283] on div "Historic (more than a year ago)" at bounding box center [478, 290] width 248 height 19
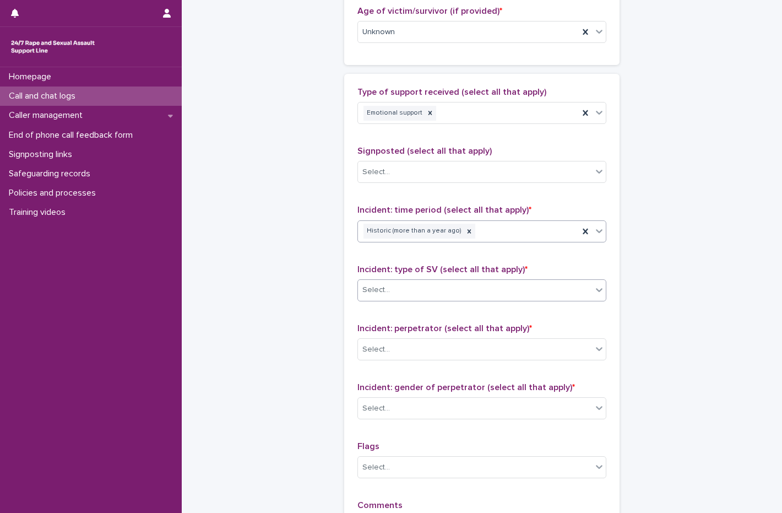
click at [412, 284] on div "Select..." at bounding box center [475, 290] width 234 height 18
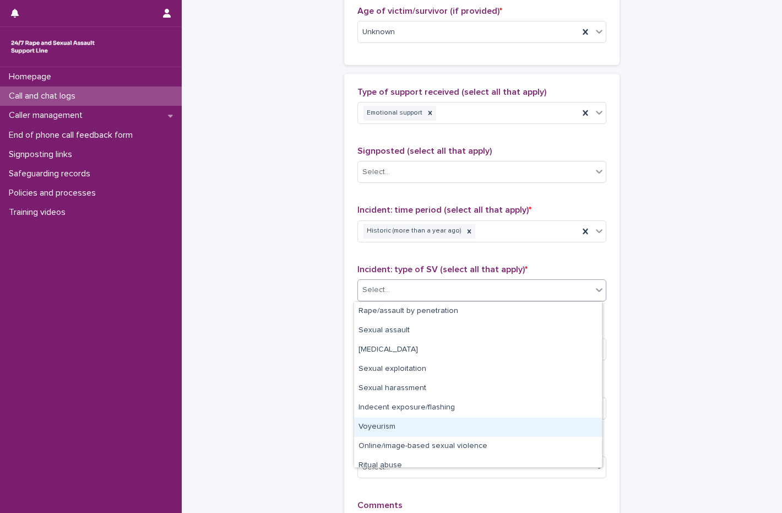
scroll to position [28, 0]
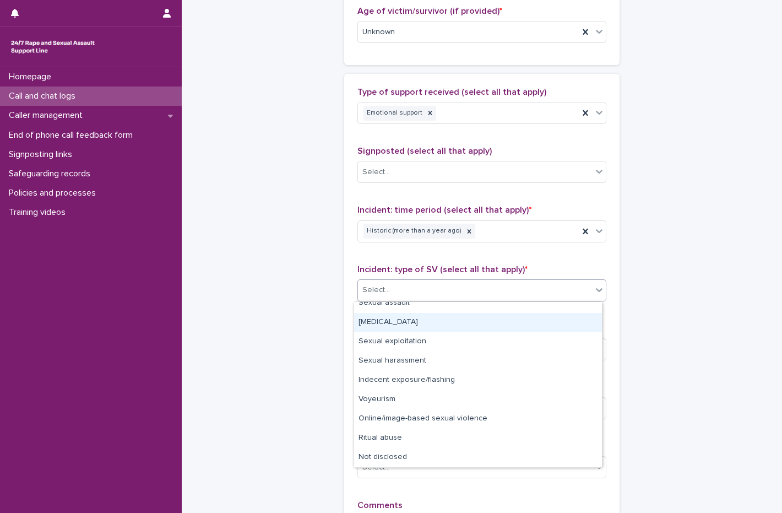
click at [430, 324] on div "[MEDICAL_DATA]" at bounding box center [478, 322] width 248 height 19
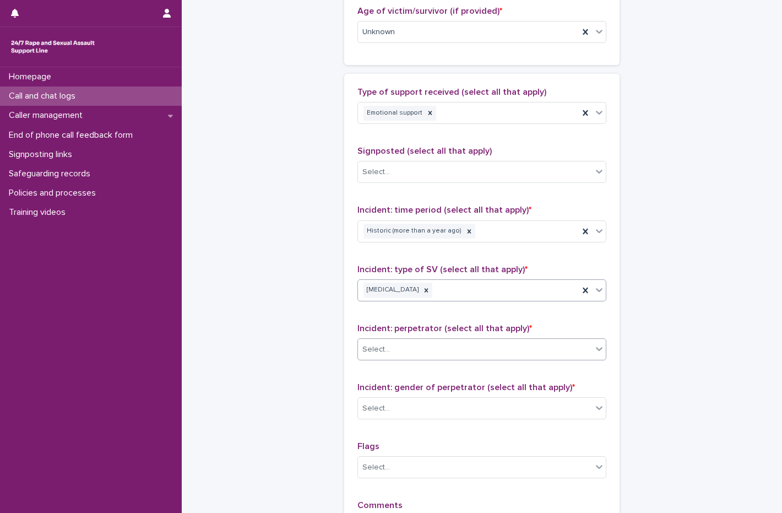
click at [421, 348] on div "Select..." at bounding box center [475, 349] width 234 height 18
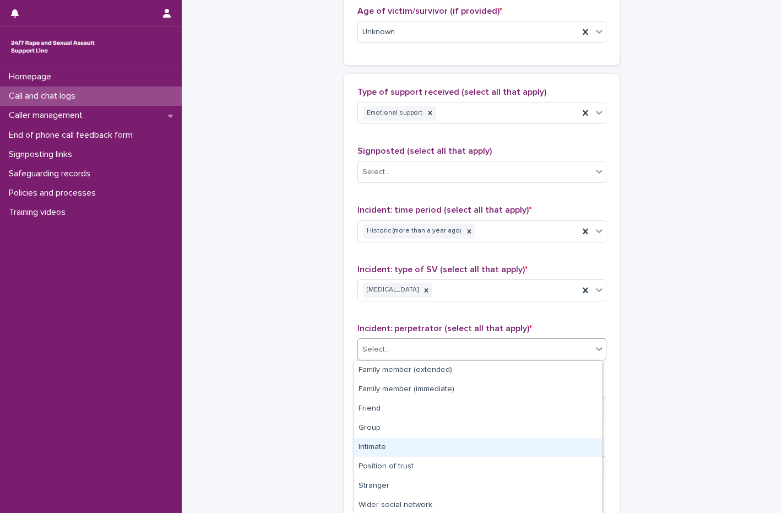
scroll to position [59, 0]
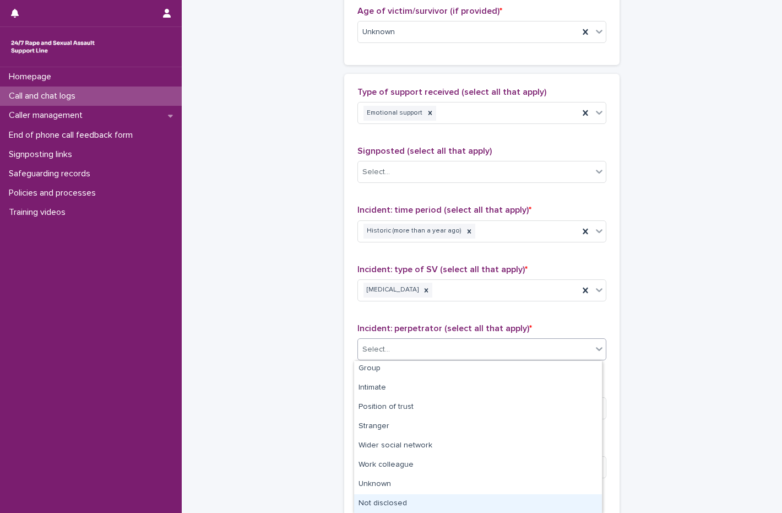
click at [406, 505] on div "Not disclosed" at bounding box center [478, 503] width 248 height 19
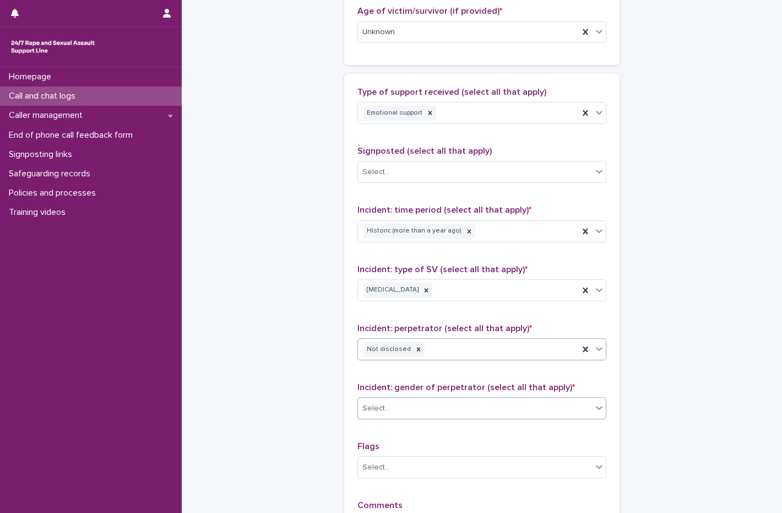
click at [408, 411] on div "Select..." at bounding box center [475, 408] width 234 height 18
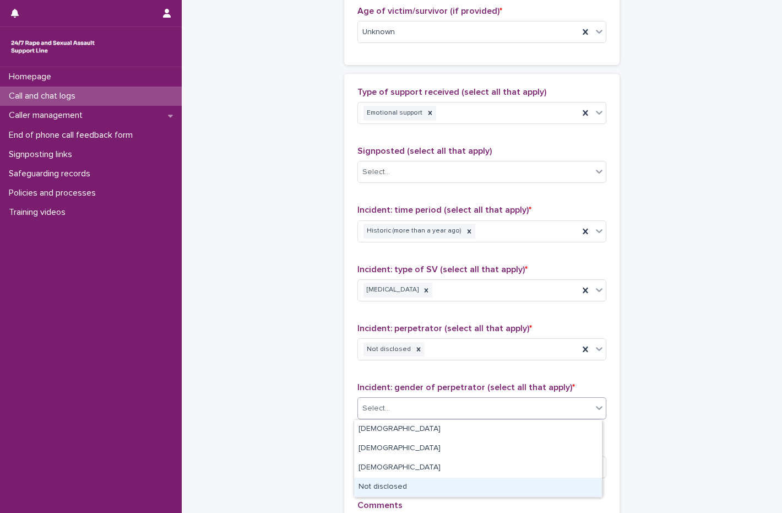
click at [412, 489] on div "Not disclosed" at bounding box center [478, 486] width 248 height 19
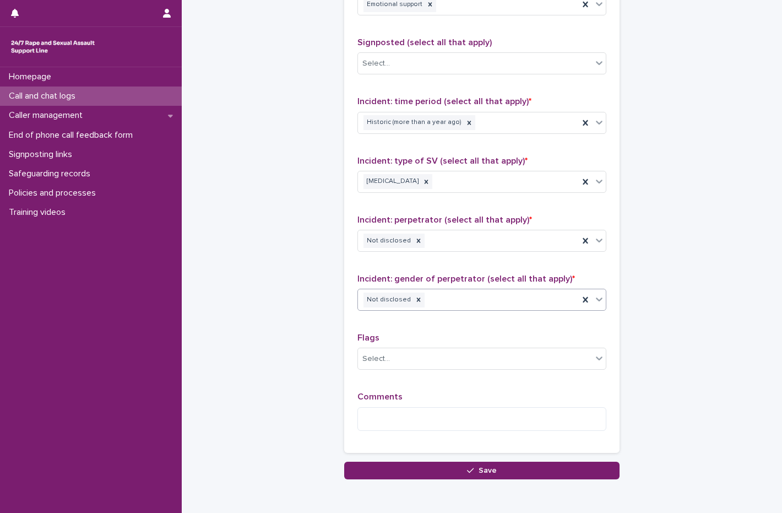
scroll to position [716, 0]
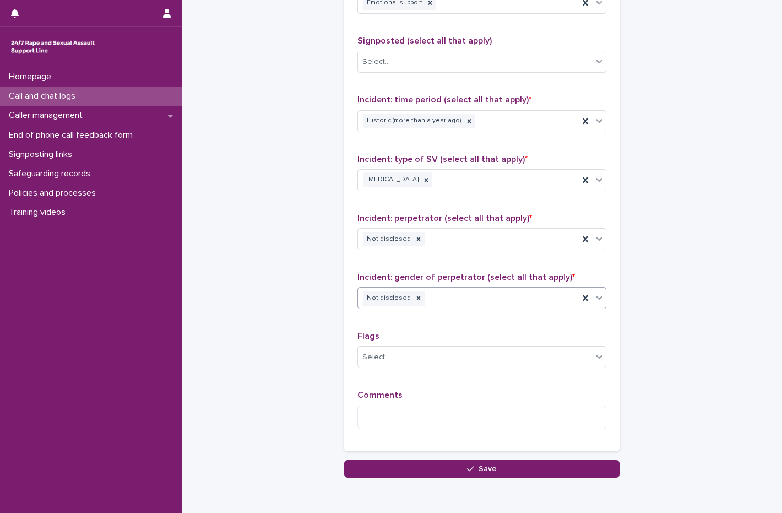
click at [390, 404] on div "Comments" at bounding box center [481, 413] width 249 height 47
click at [389, 418] on textarea at bounding box center [481, 417] width 249 height 24
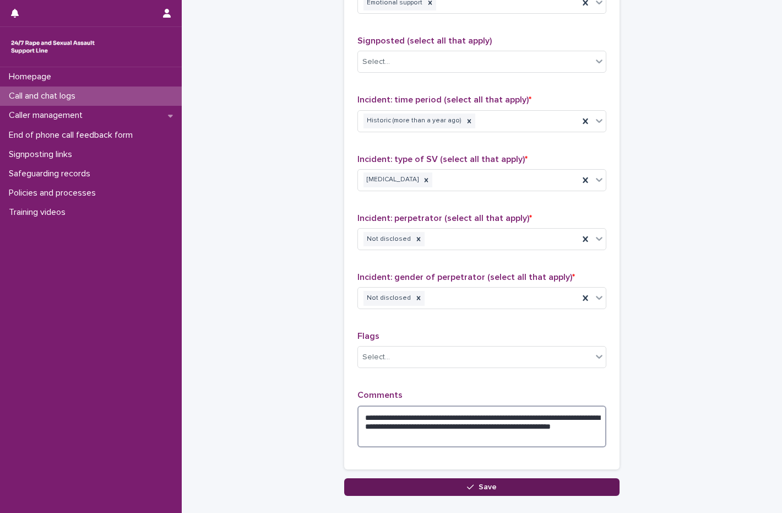
type textarea "**********"
click at [442, 484] on button "Save" at bounding box center [481, 487] width 275 height 18
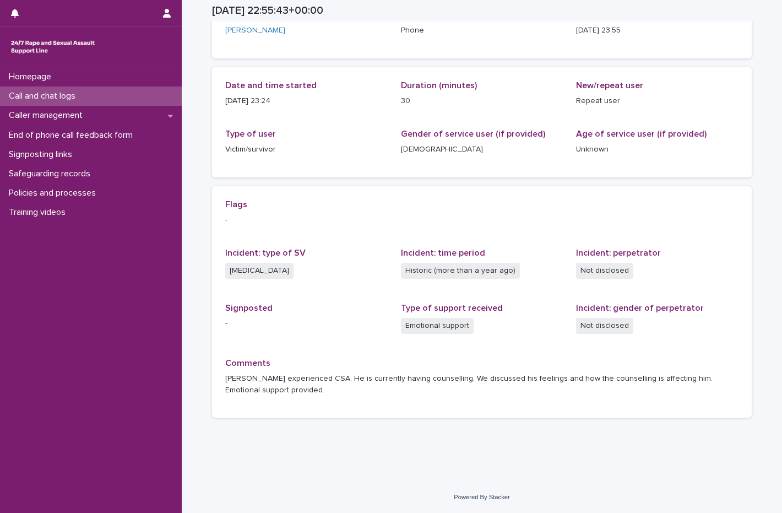
scroll to position [84, 0]
click at [88, 93] on div "Call and chat logs" at bounding box center [91, 95] width 182 height 19
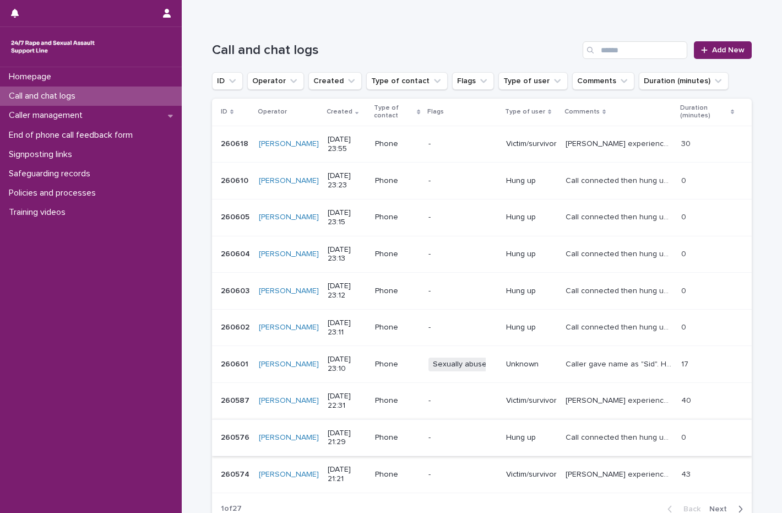
scroll to position [110, 0]
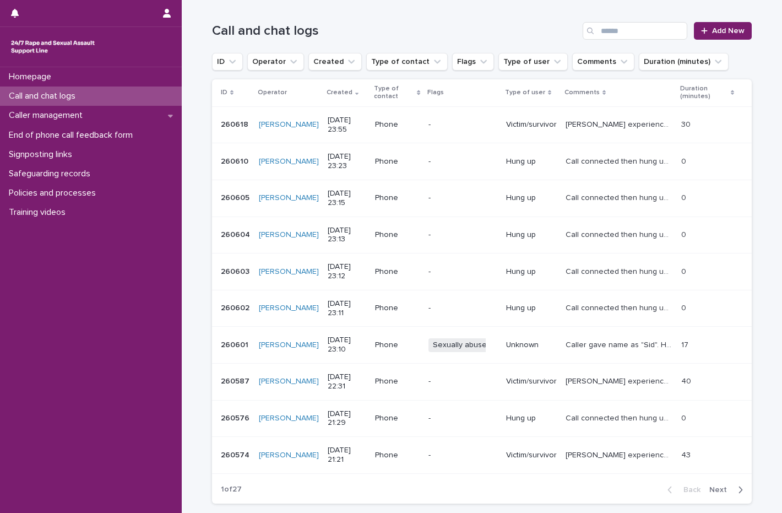
click at [712, 488] on span "Next" at bounding box center [721, 490] width 24 height 8
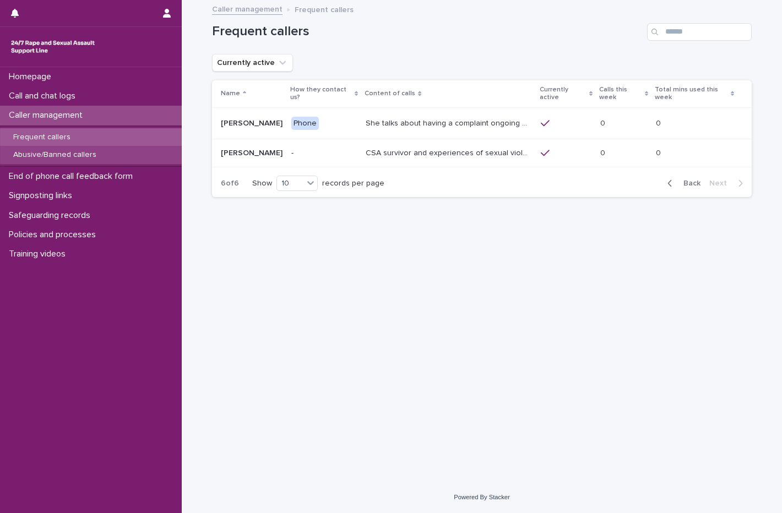
click at [59, 153] on p "Abusive/Banned callers" at bounding box center [54, 154] width 101 height 9
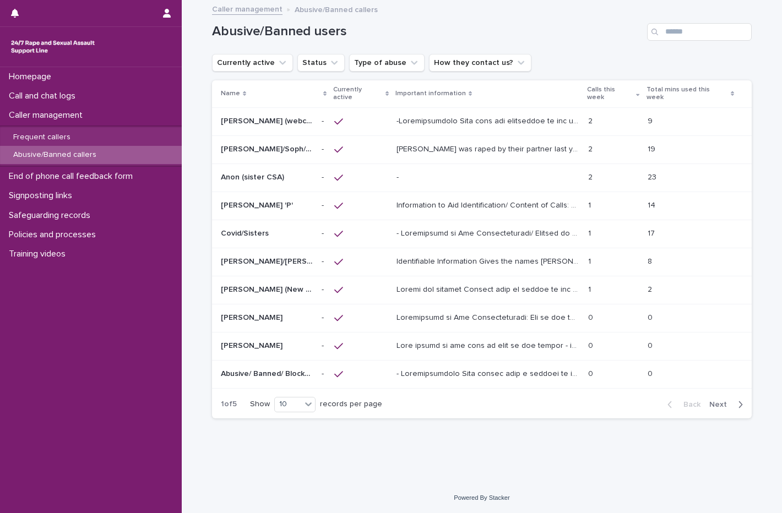
click at [717, 401] on span "Next" at bounding box center [721, 405] width 24 height 8
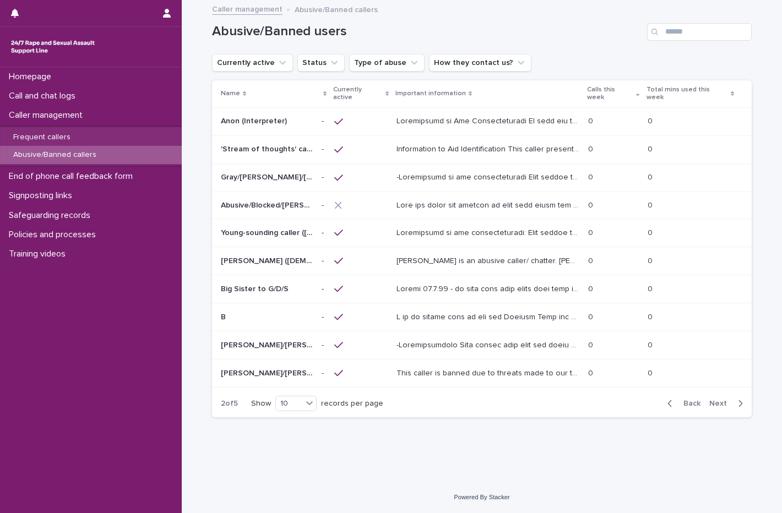
click at [720, 400] on span "Next" at bounding box center [721, 404] width 24 height 8
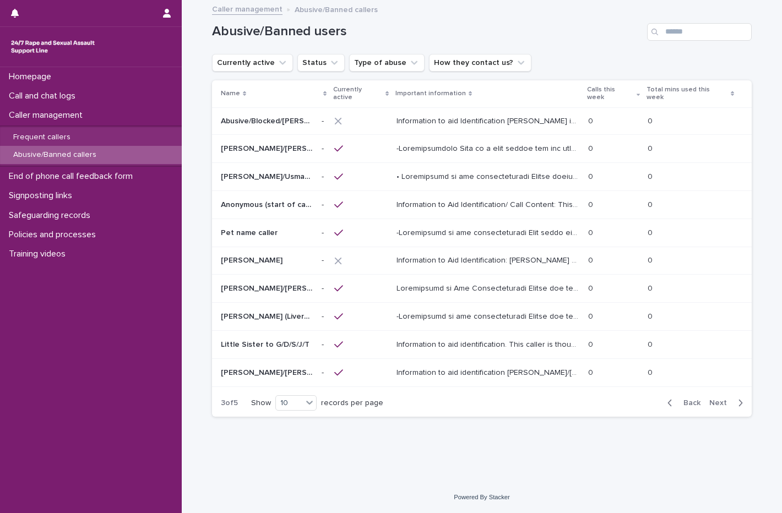
click at [716, 399] on span "Next" at bounding box center [721, 403] width 24 height 8
click at [720, 400] on span "Next" at bounding box center [721, 404] width 24 height 8
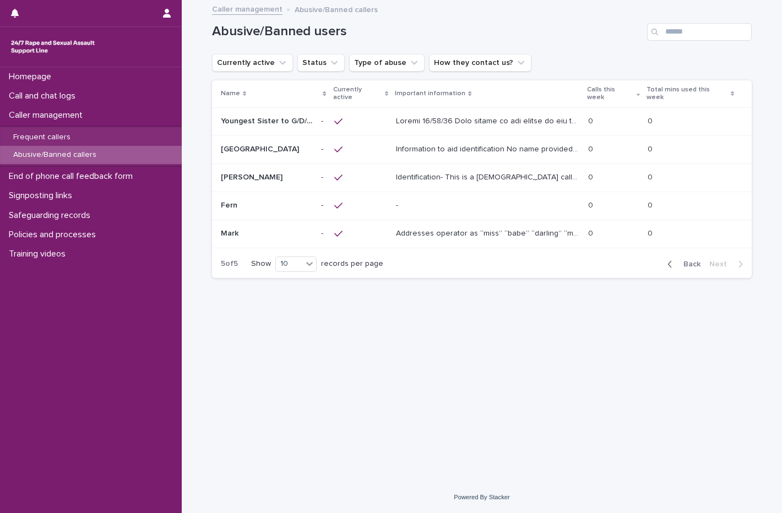
click at [679, 260] on span "Back" at bounding box center [689, 264] width 24 height 8
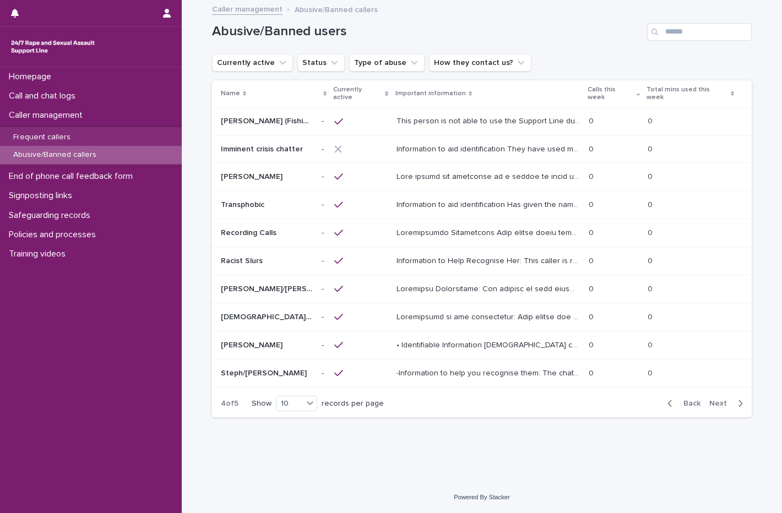
click at [682, 400] on button "Back" at bounding box center [681, 404] width 46 height 10
click at [687, 399] on span "Back" at bounding box center [689, 403] width 24 height 8
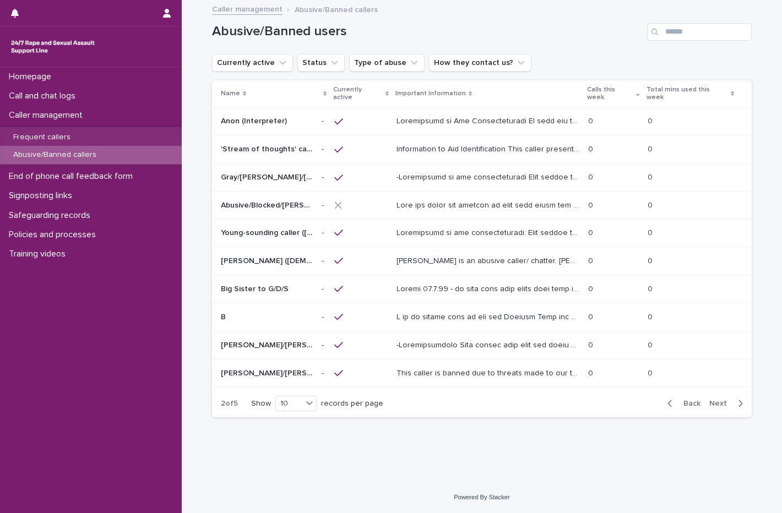
click at [690, 400] on span "Back" at bounding box center [689, 404] width 24 height 8
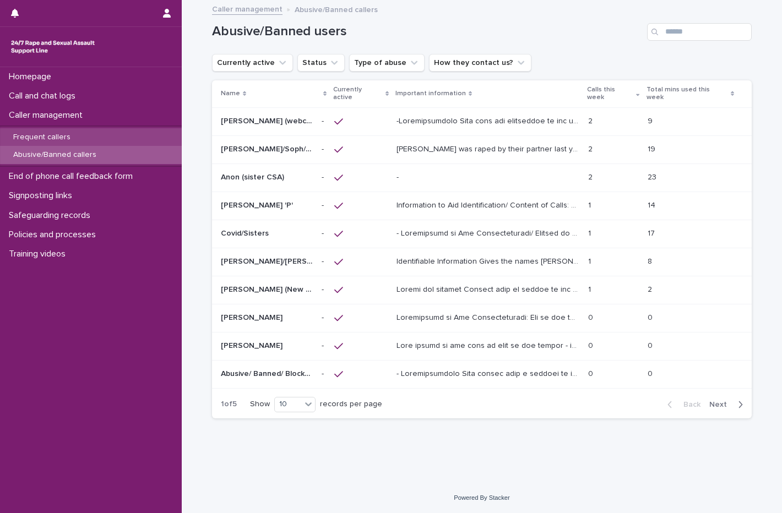
click at [41, 139] on p "Frequent callers" at bounding box center [41, 137] width 75 height 9
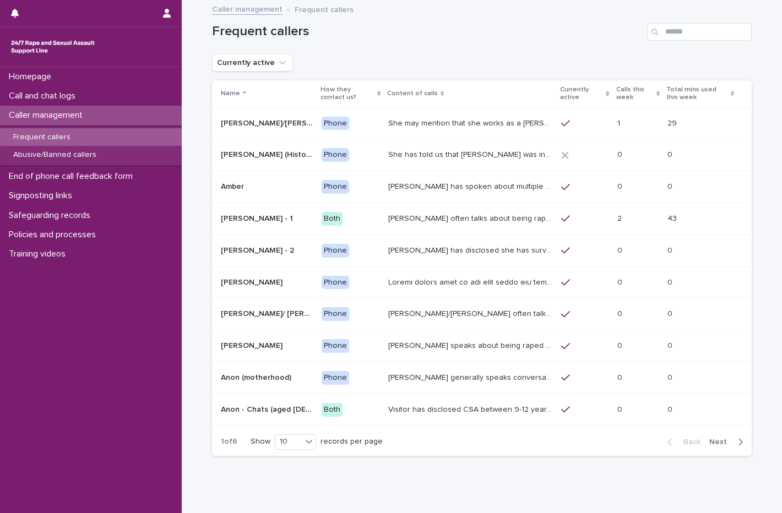
click at [713, 440] on span "Next" at bounding box center [721, 442] width 24 height 8
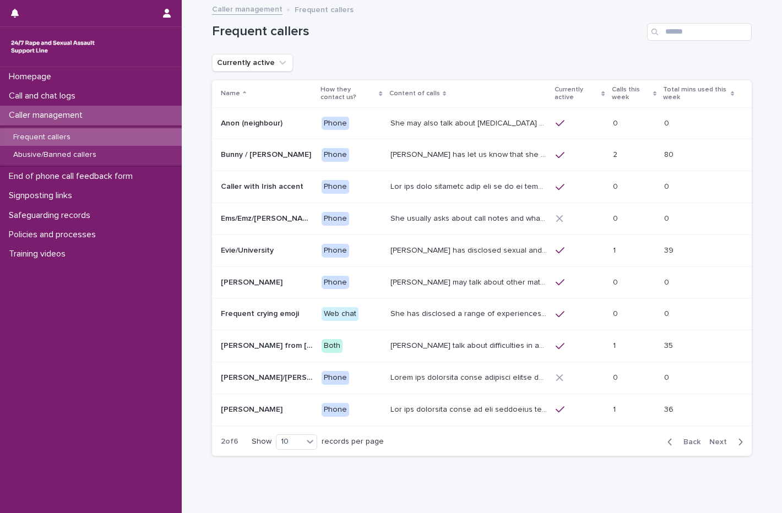
click at [722, 447] on div "Back Next" at bounding box center [704, 442] width 93 height 28
click at [712, 438] on span "Next" at bounding box center [721, 442] width 24 height 8
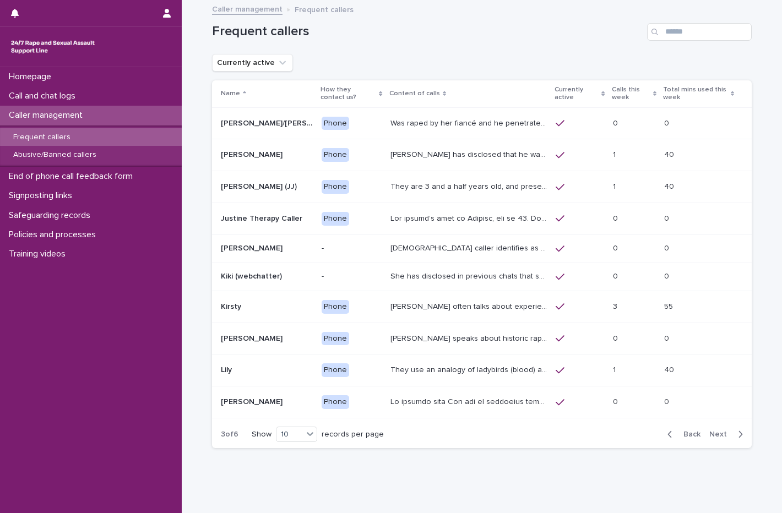
click at [721, 435] on span "Next" at bounding box center [721, 435] width 24 height 8
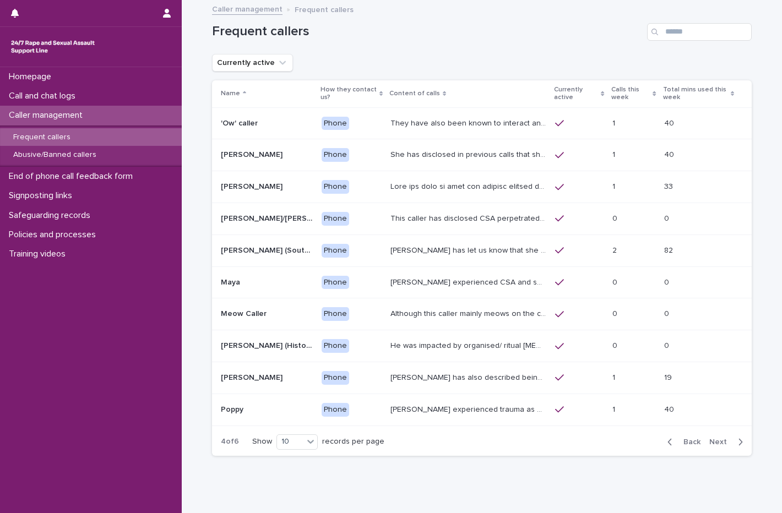
click at [718, 439] on span "Next" at bounding box center [721, 442] width 24 height 8
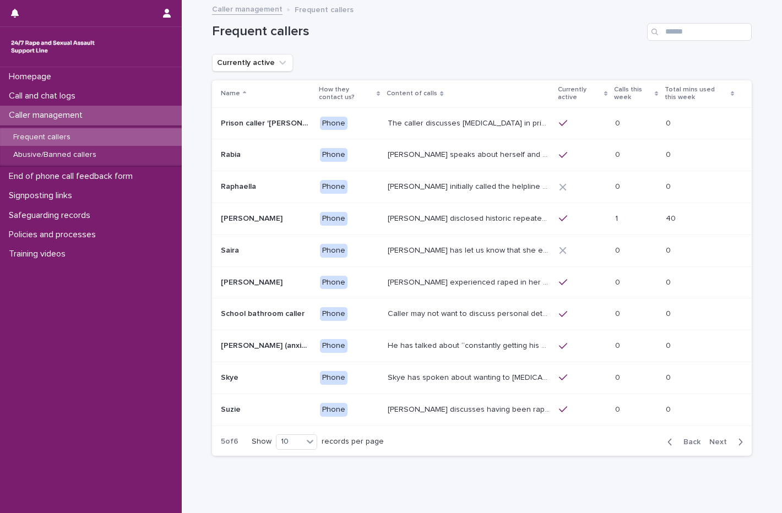
click at [716, 440] on span "Next" at bounding box center [721, 442] width 24 height 8
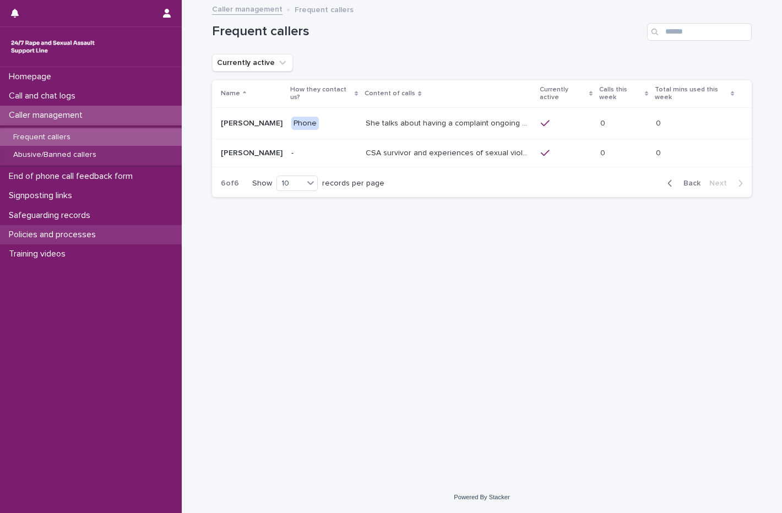
click at [101, 230] on p "Policies and processes" at bounding box center [54, 235] width 100 height 10
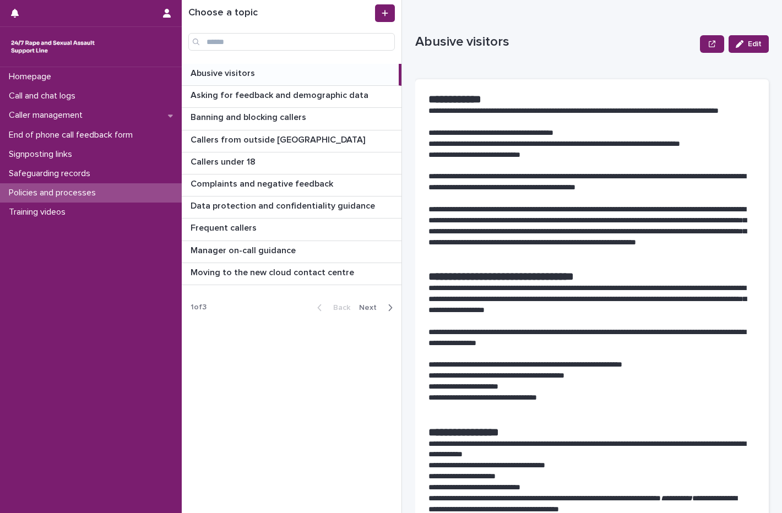
click at [381, 308] on span "Next" at bounding box center [371, 308] width 24 height 8
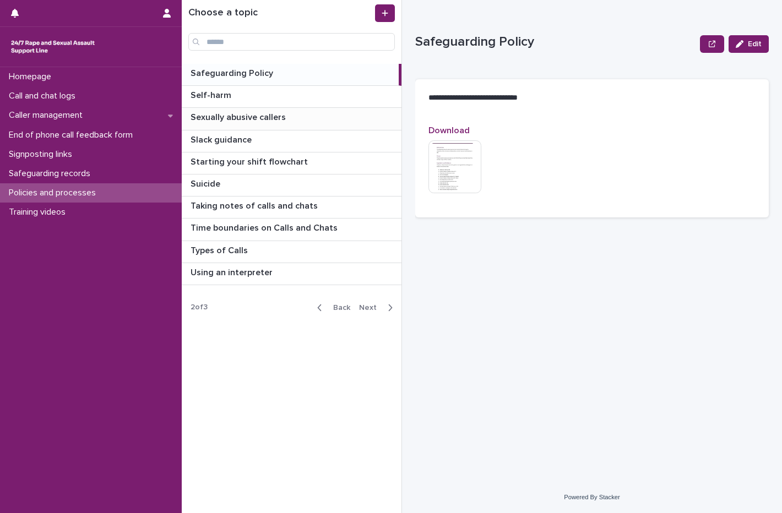
click at [251, 119] on p "Sexually abusive callers" at bounding box center [238, 116] width 97 height 13
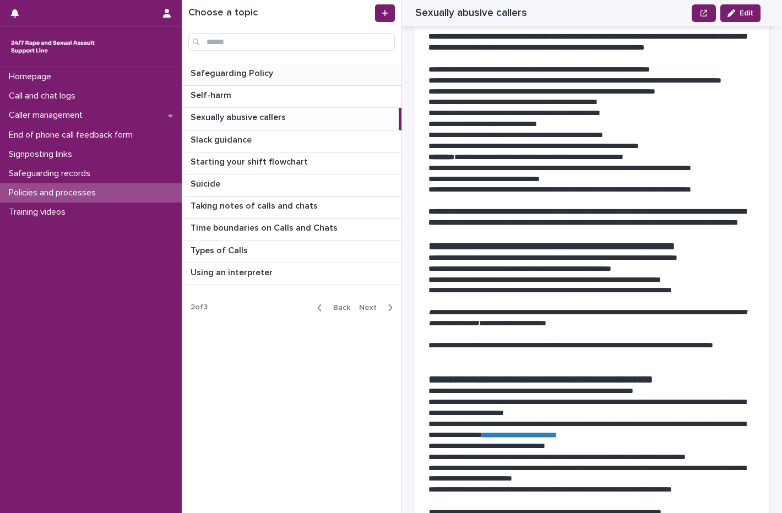
scroll to position [110, 0]
